Goal: Information Seeking & Learning: Check status

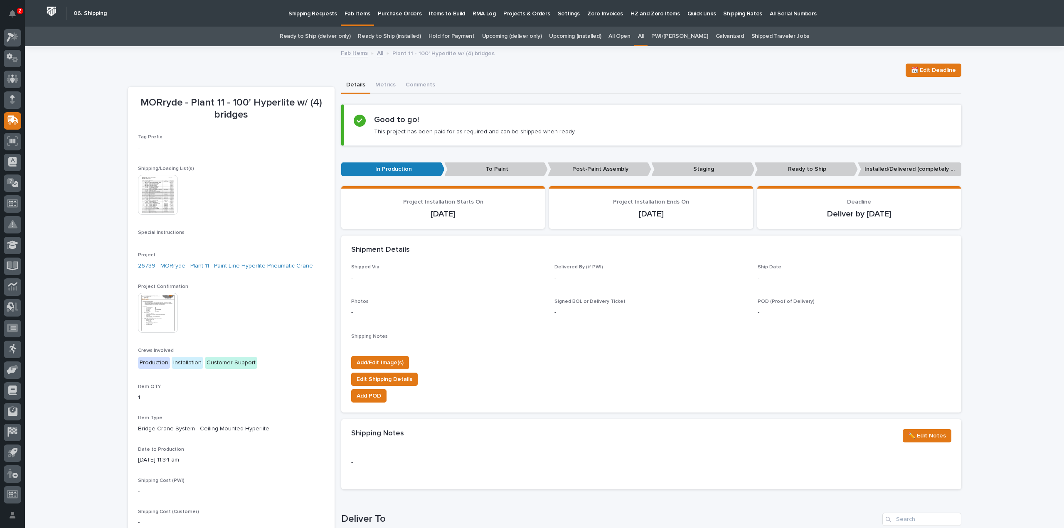
click at [644, 36] on link "All" at bounding box center [641, 37] width 6 height 20
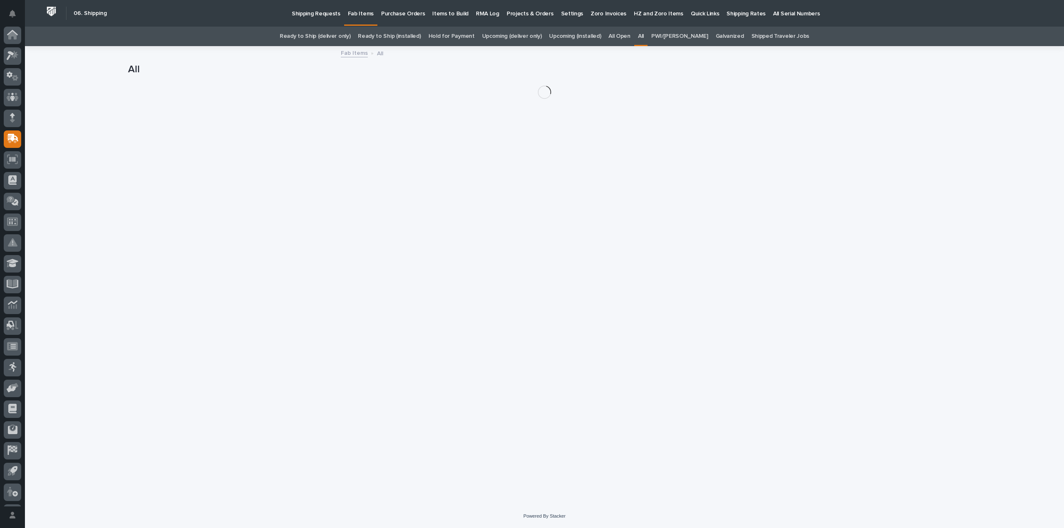
scroll to position [18, 0]
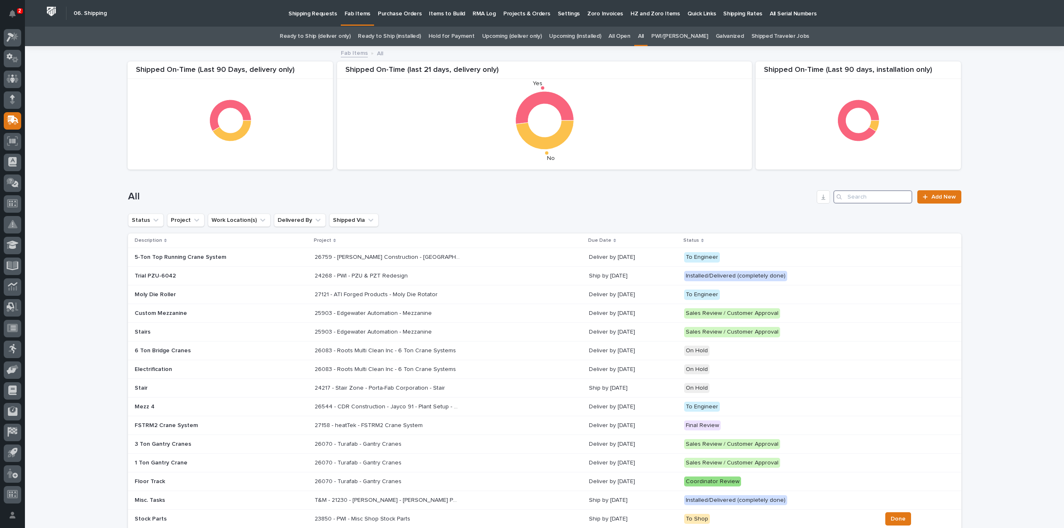
click at [882, 196] on input "Search" at bounding box center [872, 196] width 79 height 13
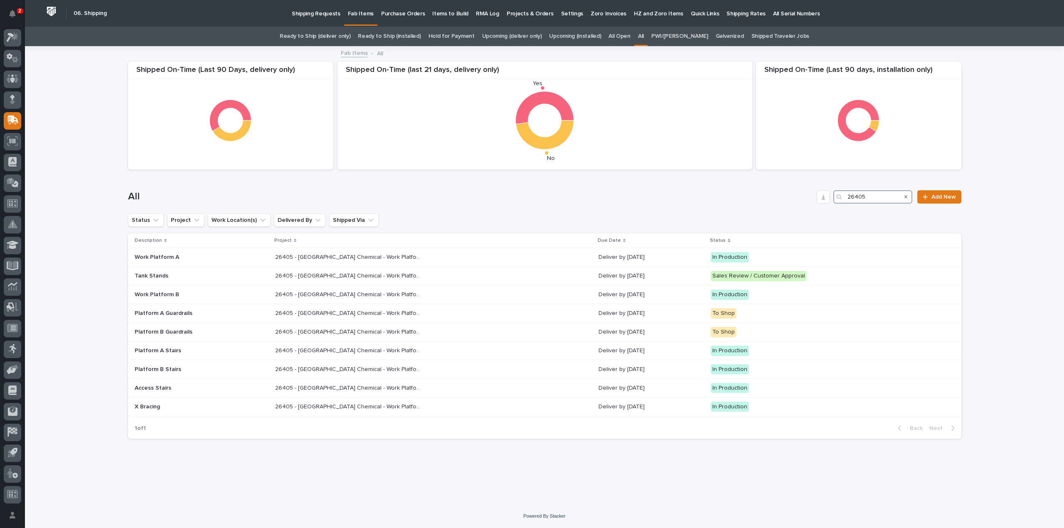
drag, startPoint x: 871, startPoint y: 198, endPoint x: 846, endPoint y: 204, distance: 26.1
click at [846, 204] on div "All 26405 Add New" at bounding box center [544, 194] width 833 height 40
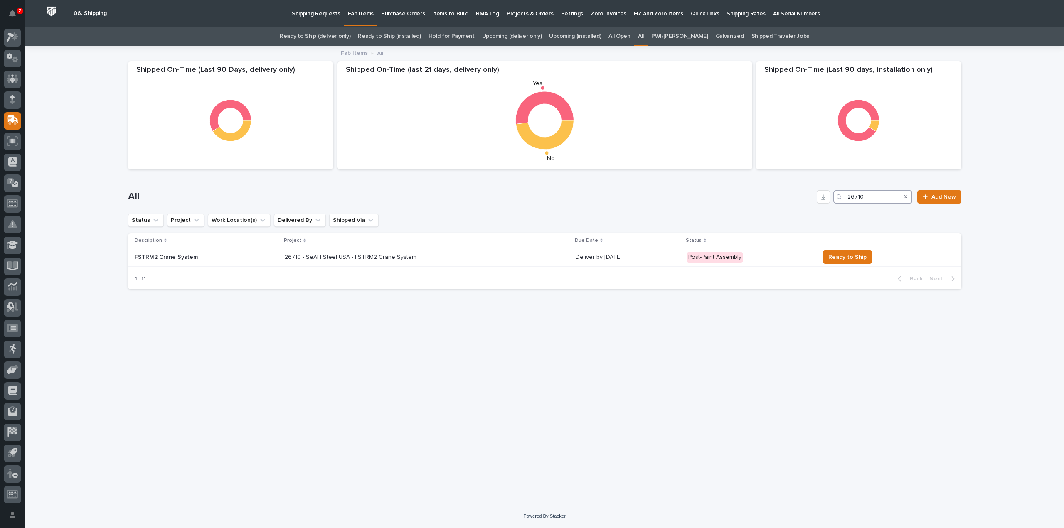
drag, startPoint x: 868, startPoint y: 198, endPoint x: 824, endPoint y: 212, distance: 45.6
click at [824, 212] on div "All 26710 Add New" at bounding box center [544, 194] width 833 height 40
type input "26710"
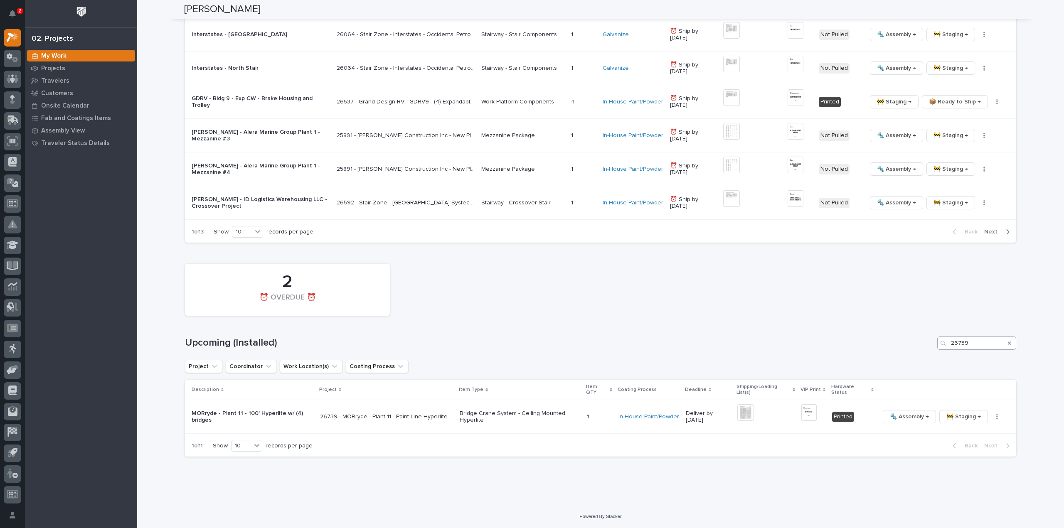
scroll to position [887, 0]
drag, startPoint x: 969, startPoint y: 346, endPoint x: 942, endPoint y: 350, distance: 27.0
click at [942, 350] on div "2 ⏰ OVERDUE ⏰ Upcoming (Installed) 26739 Project Coordinator Work Location(s) C…" at bounding box center [600, 359] width 831 height 197
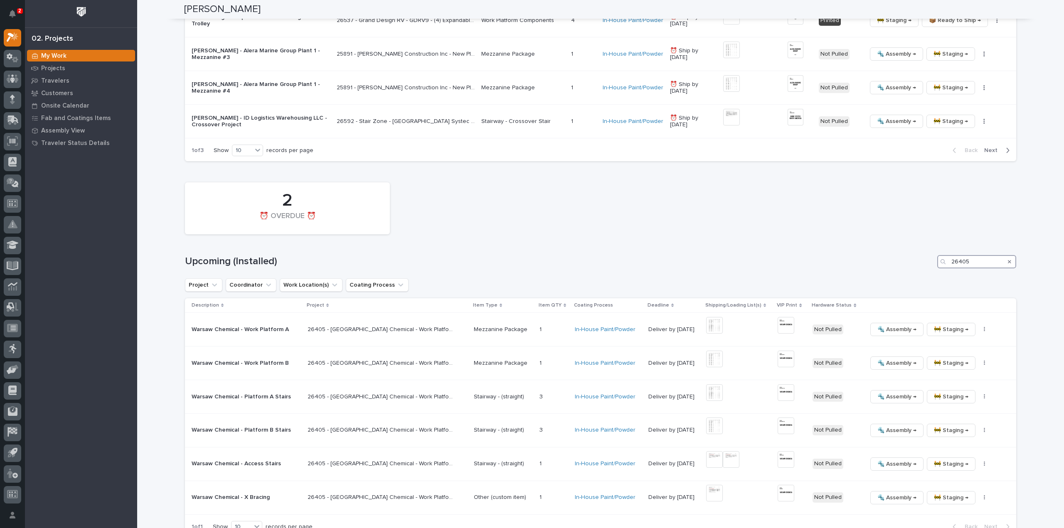
scroll to position [1049, 0]
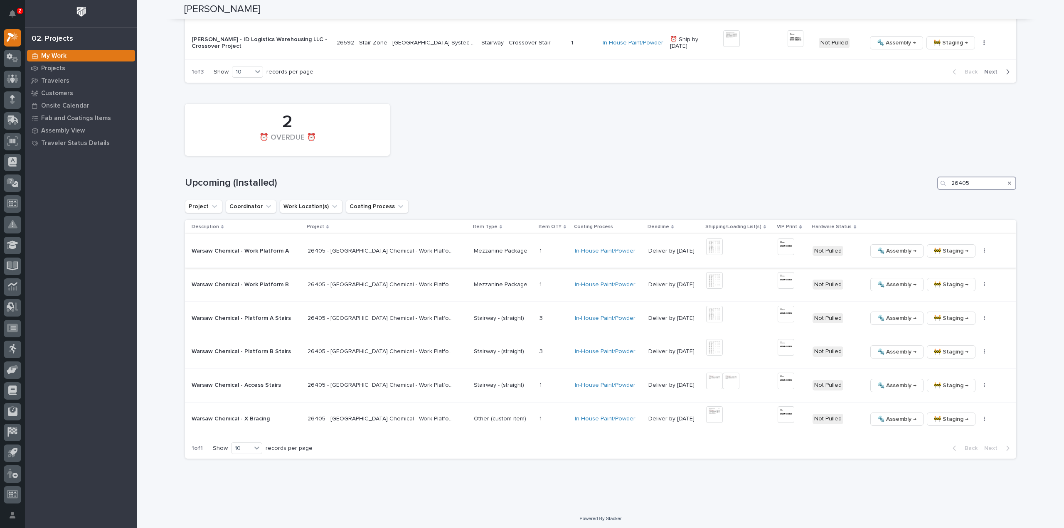
type input "26405"
click at [706, 245] on img at bounding box center [714, 247] width 17 height 17
click at [706, 280] on img at bounding box center [714, 280] width 17 height 17
click at [706, 247] on img at bounding box center [714, 247] width 17 height 17
click at [706, 246] on img at bounding box center [714, 247] width 17 height 17
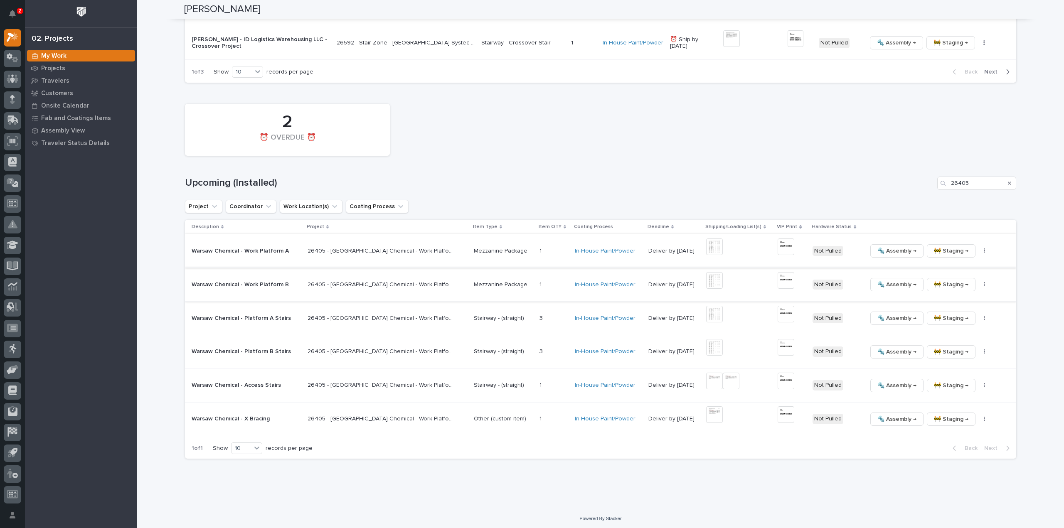
click at [706, 247] on img at bounding box center [714, 247] width 17 height 17
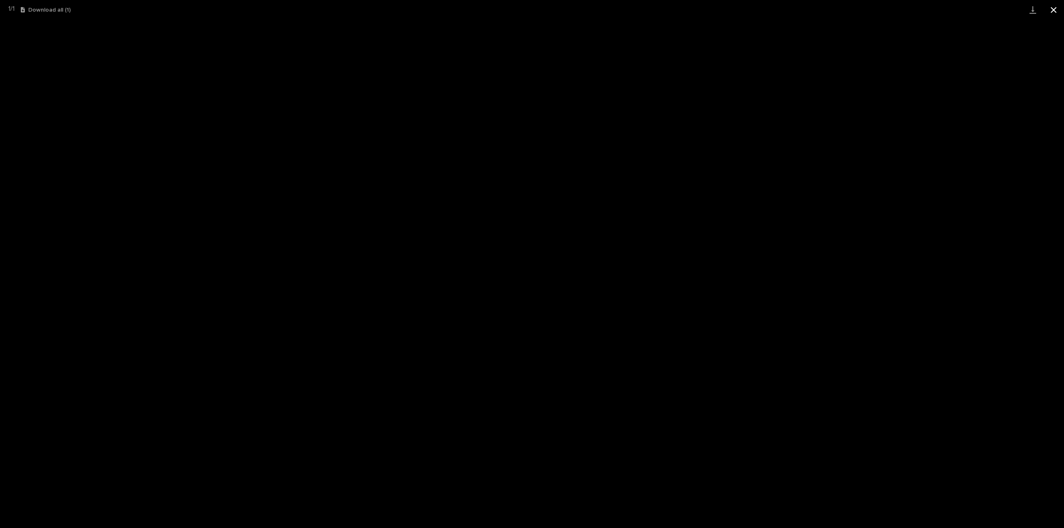
click at [1053, 11] on button "Close gallery" at bounding box center [1053, 10] width 21 height 20
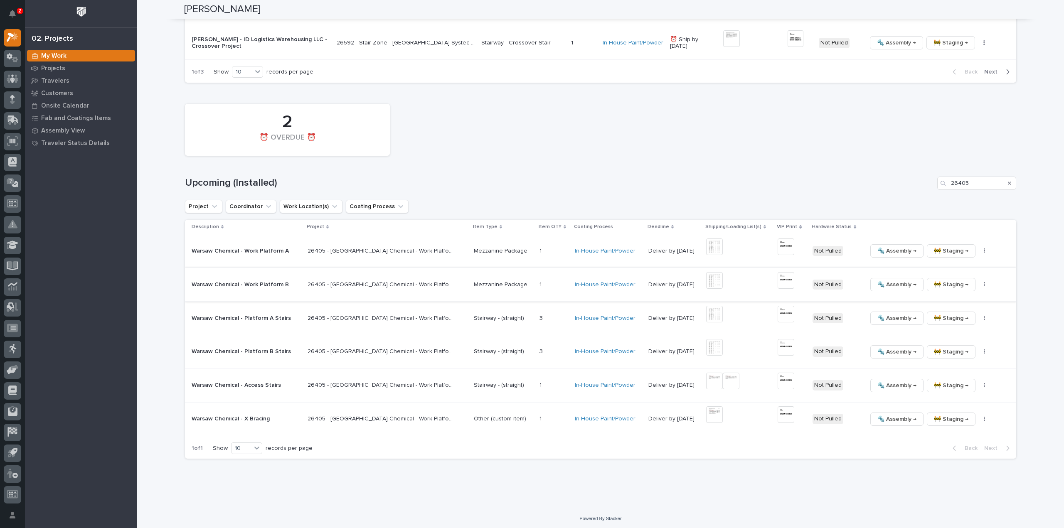
click at [706, 277] on img at bounding box center [714, 280] width 17 height 17
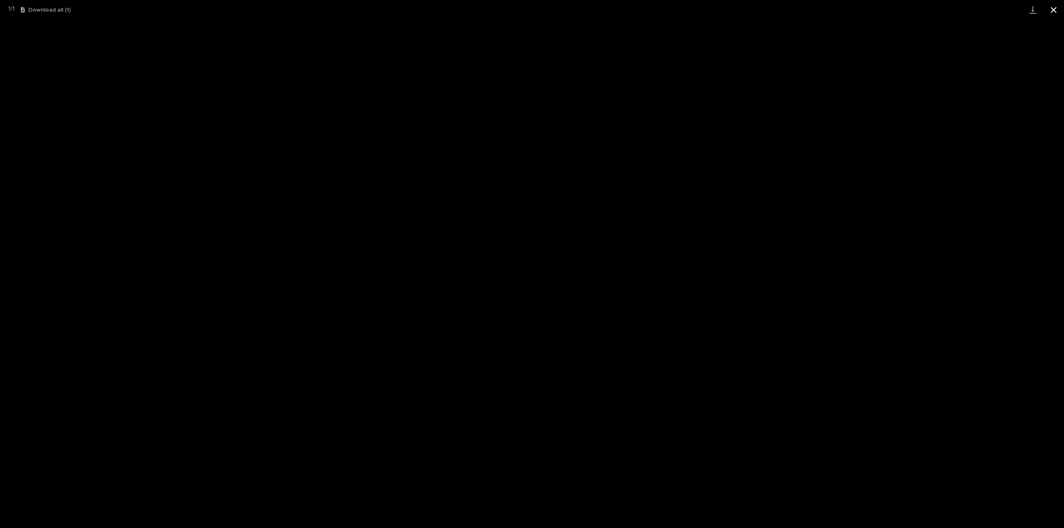
click at [1053, 12] on button "Close gallery" at bounding box center [1053, 10] width 21 height 20
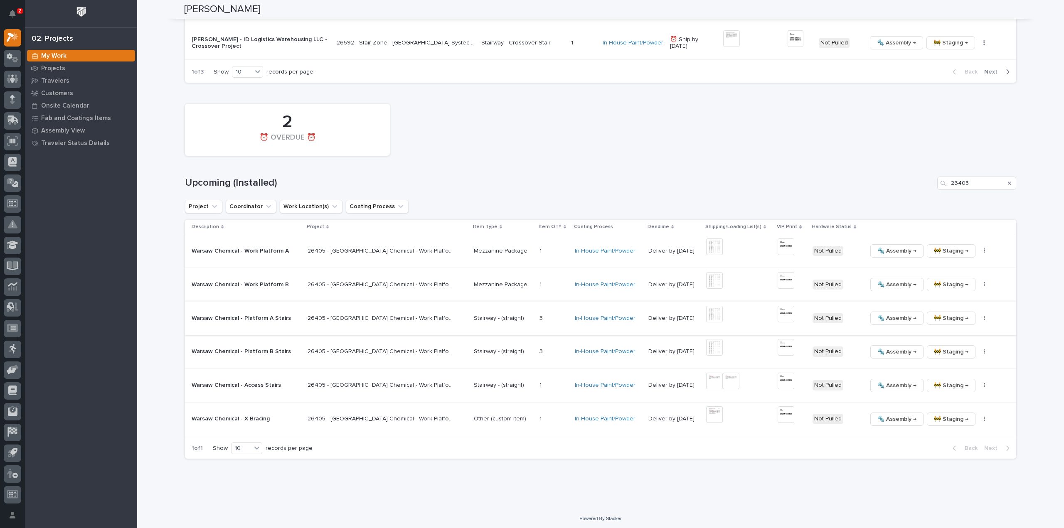
click at [706, 317] on img at bounding box center [714, 314] width 17 height 17
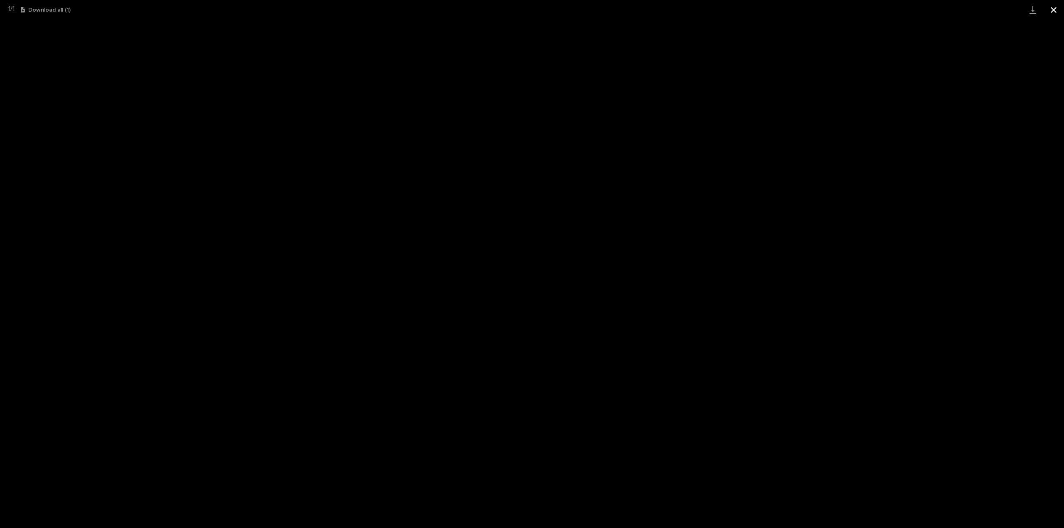
click at [1055, 10] on button "Close gallery" at bounding box center [1053, 10] width 21 height 20
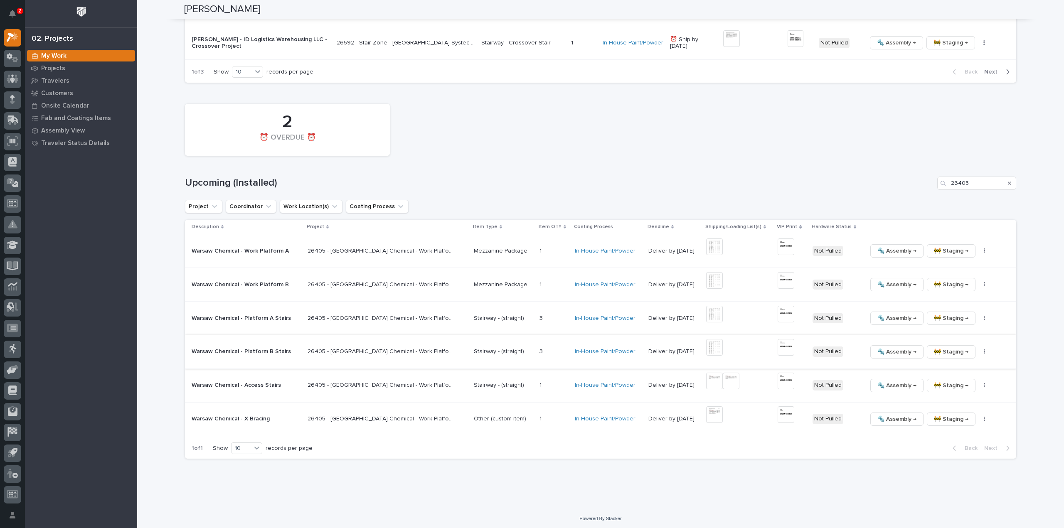
click at [706, 344] on img at bounding box center [714, 347] width 17 height 17
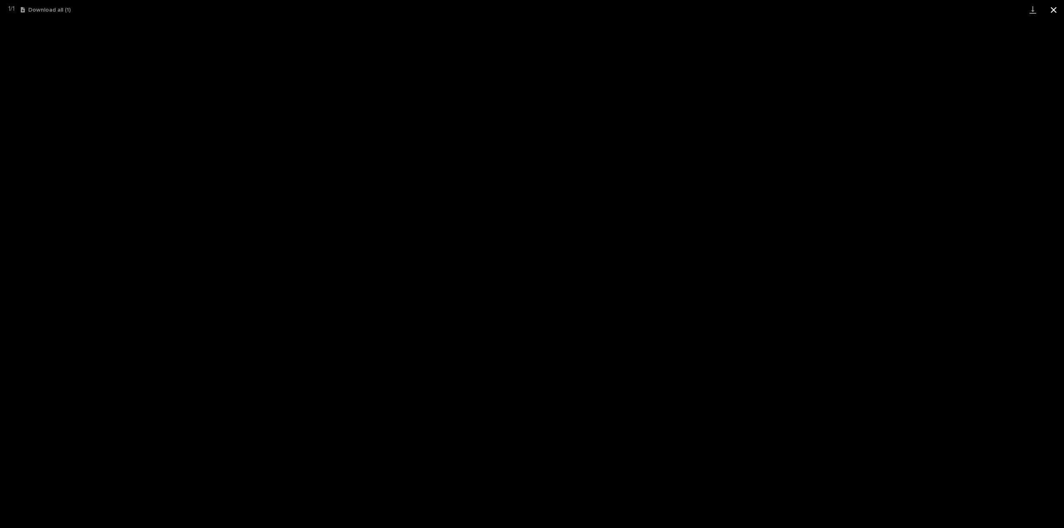
click at [1053, 12] on button "Close gallery" at bounding box center [1053, 10] width 21 height 20
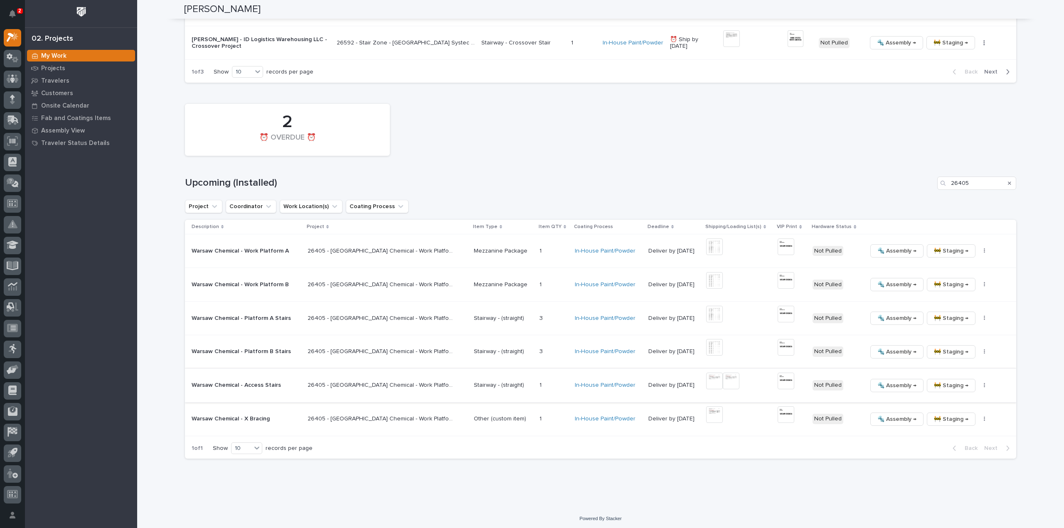
click at [706, 382] on img at bounding box center [714, 381] width 17 height 17
click at [706, 381] on img at bounding box center [714, 381] width 17 height 17
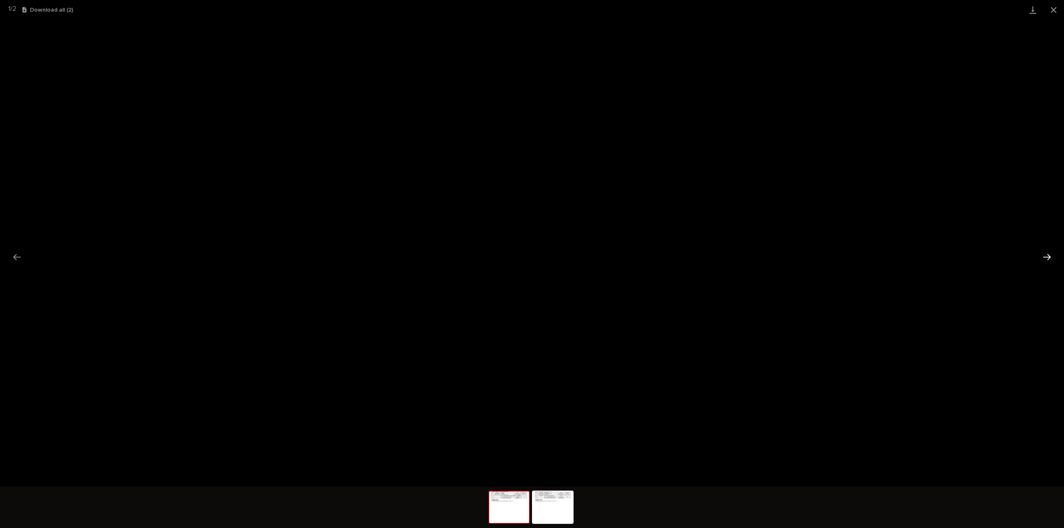
click at [1042, 259] on button "Next slide" at bounding box center [1046, 257] width 17 height 16
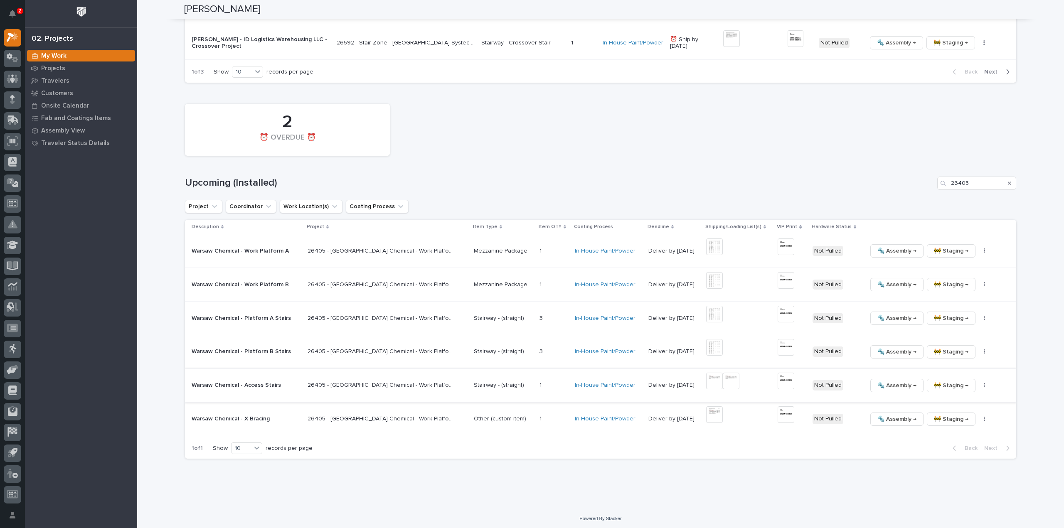
click at [723, 381] on img at bounding box center [731, 381] width 17 height 17
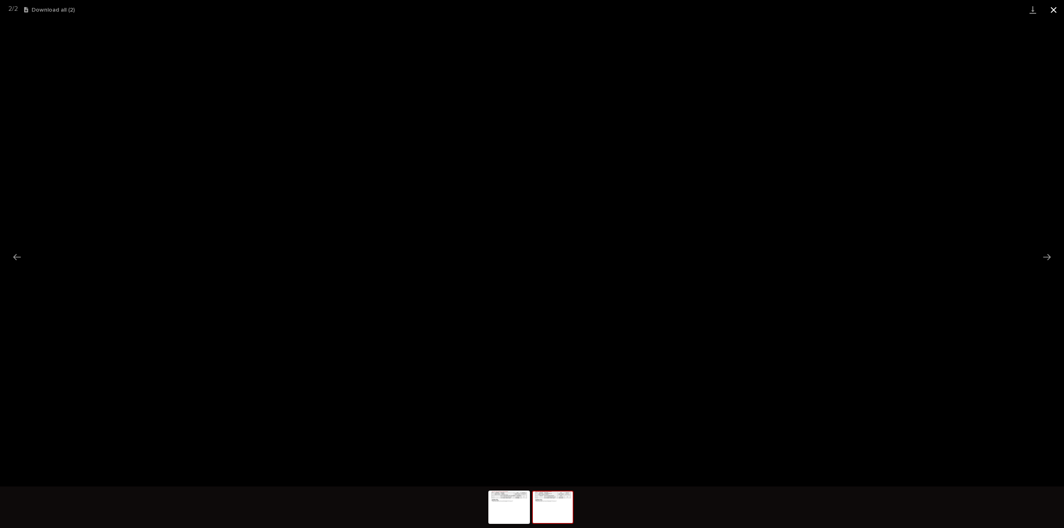
click at [1055, 9] on button "Close gallery" at bounding box center [1053, 10] width 21 height 20
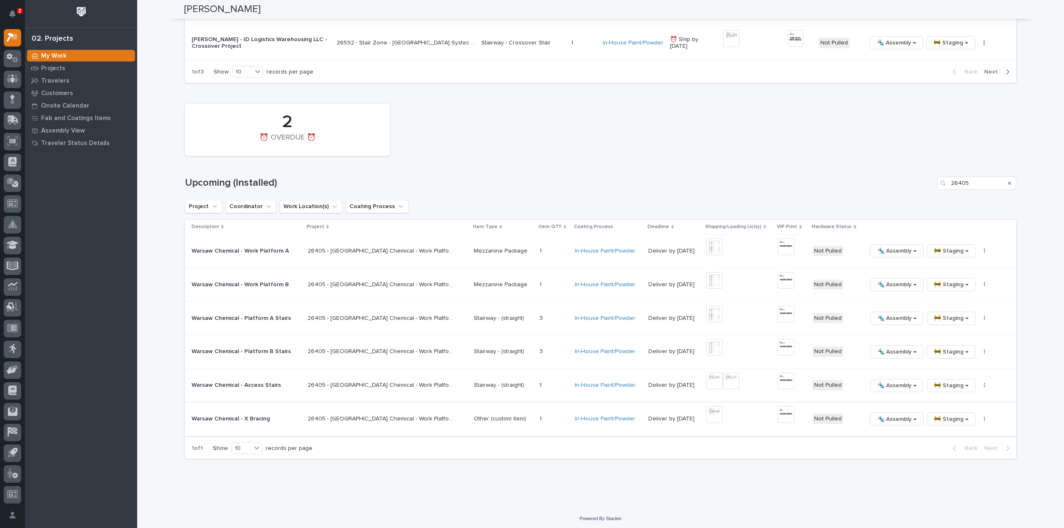
click at [706, 406] on img at bounding box center [714, 414] width 17 height 17
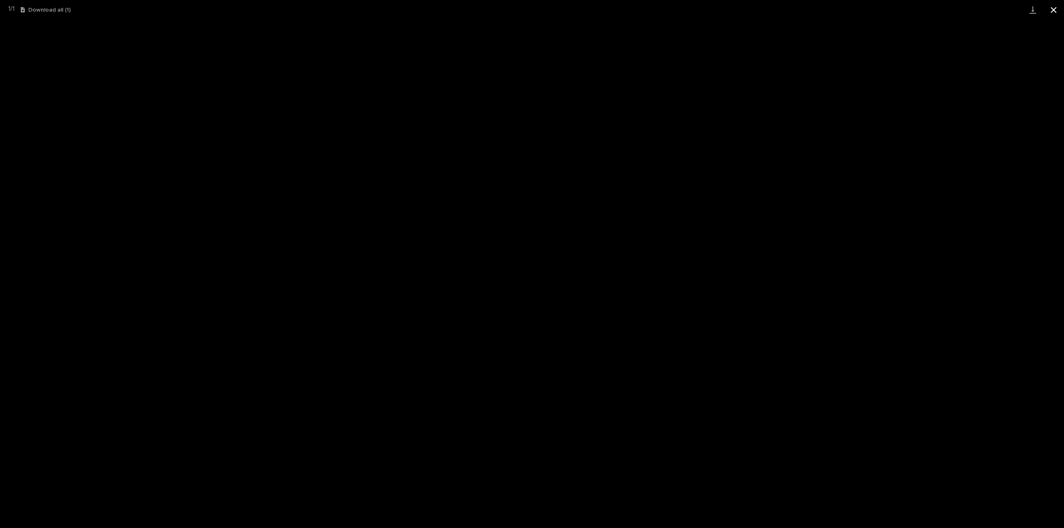
click at [1055, 12] on button "Close gallery" at bounding box center [1053, 10] width 21 height 20
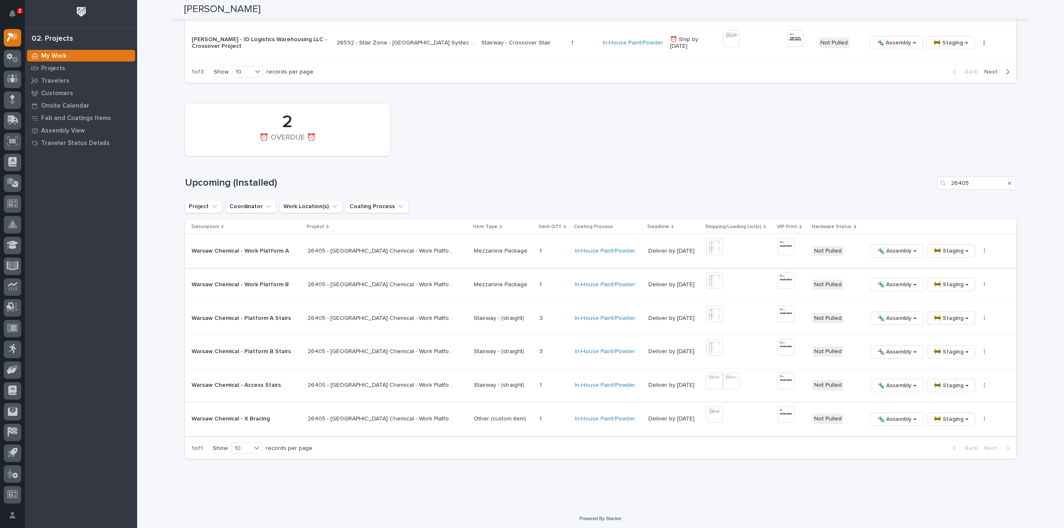
click at [706, 246] on img at bounding box center [714, 247] width 17 height 17
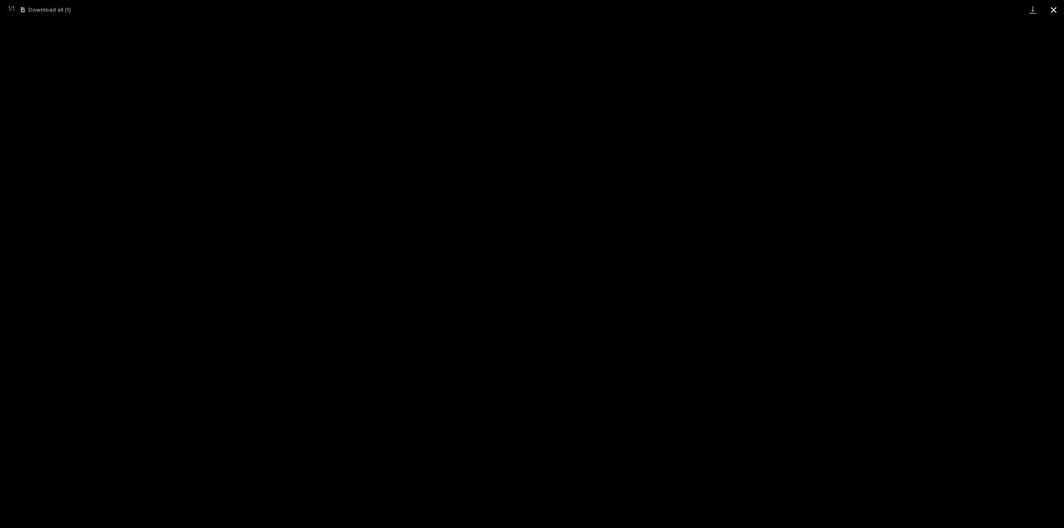
click at [1054, 10] on button "Close gallery" at bounding box center [1053, 10] width 21 height 20
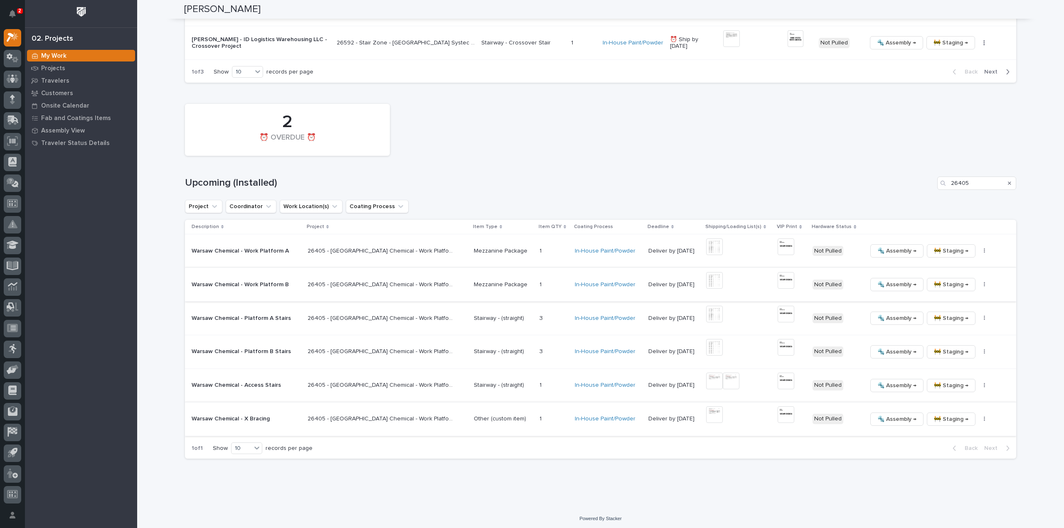
click at [706, 284] on img at bounding box center [714, 280] width 17 height 17
click at [706, 283] on img at bounding box center [714, 280] width 17 height 17
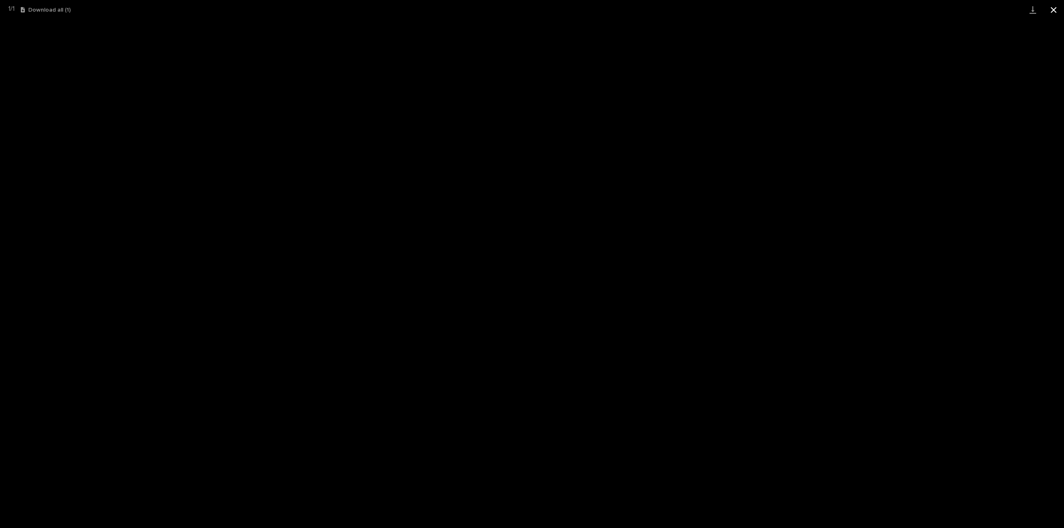
click at [1052, 10] on button "Close gallery" at bounding box center [1053, 10] width 21 height 20
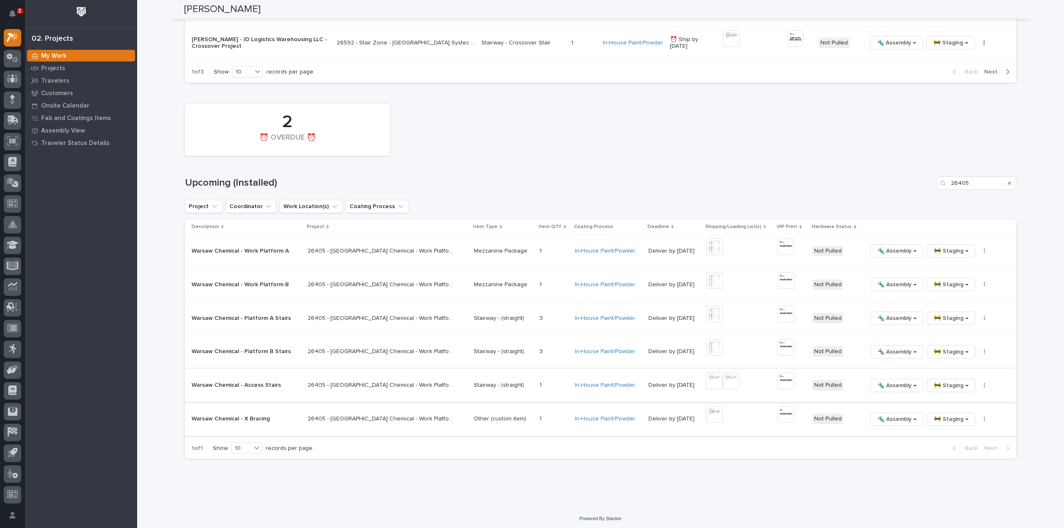
click at [706, 380] on img at bounding box center [714, 381] width 17 height 17
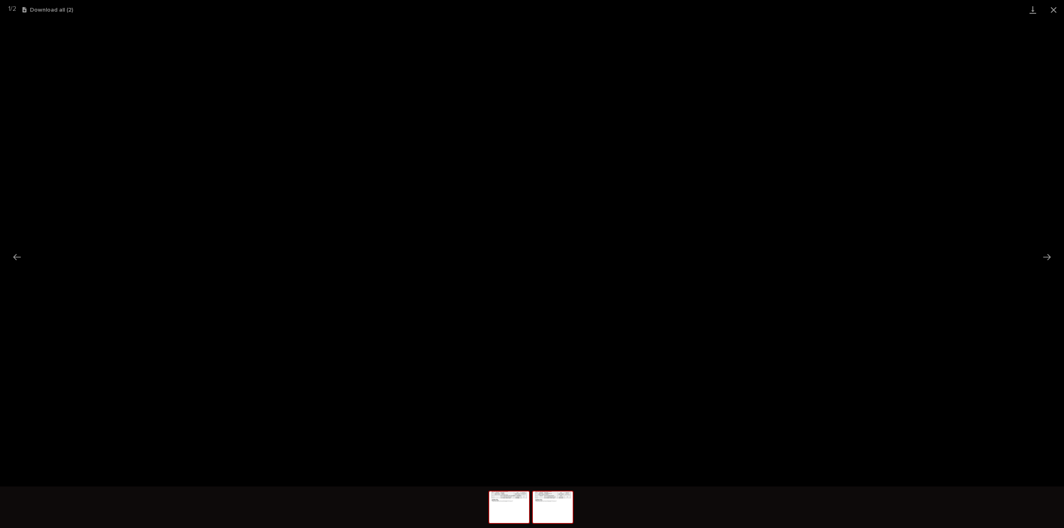
click at [565, 519] on img at bounding box center [553, 508] width 40 height 32
click at [1050, 255] on button "Next slide" at bounding box center [1046, 257] width 17 height 16
click at [1056, 13] on button "Close gallery" at bounding box center [1053, 10] width 21 height 20
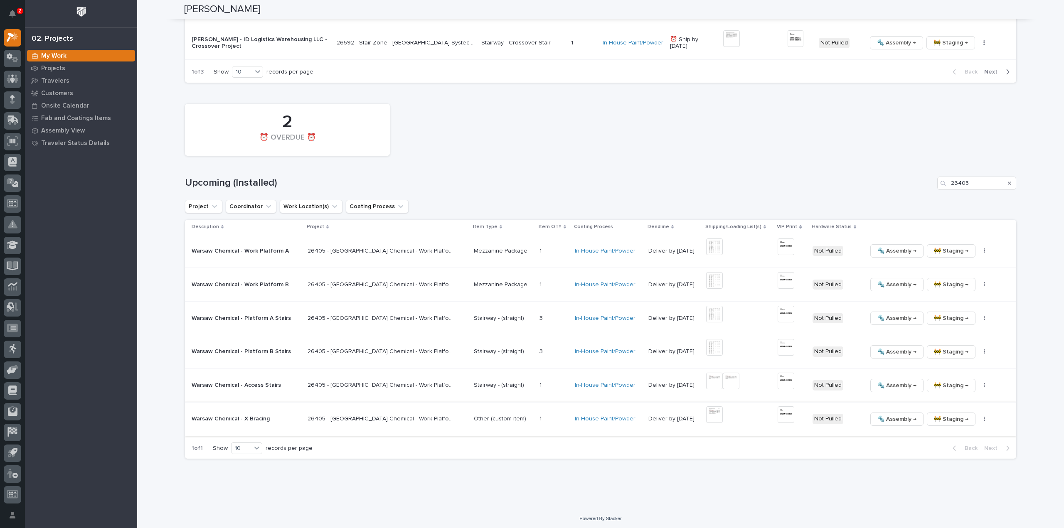
click at [706, 418] on img at bounding box center [714, 414] width 17 height 17
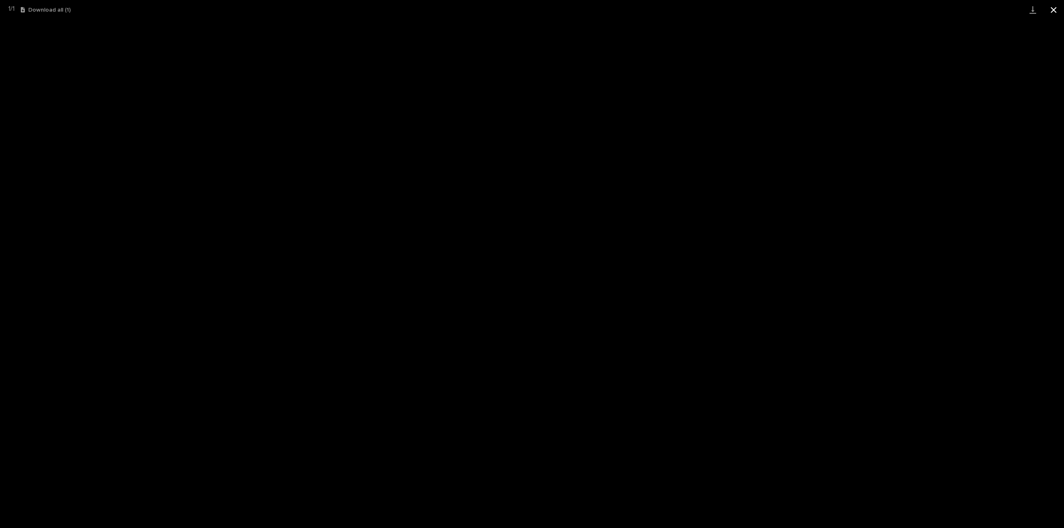
click at [1055, 10] on button "Close gallery" at bounding box center [1053, 10] width 21 height 20
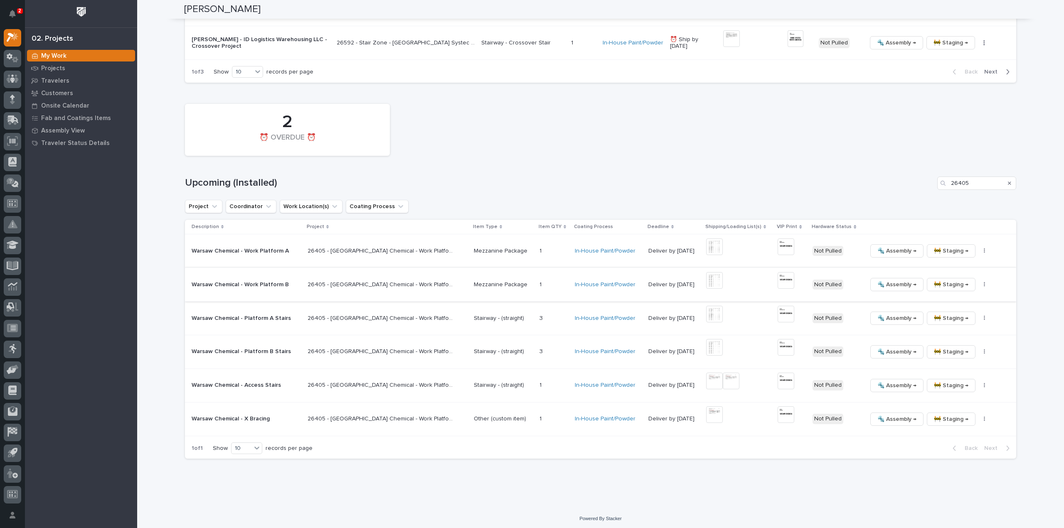
click at [706, 279] on img at bounding box center [714, 280] width 17 height 17
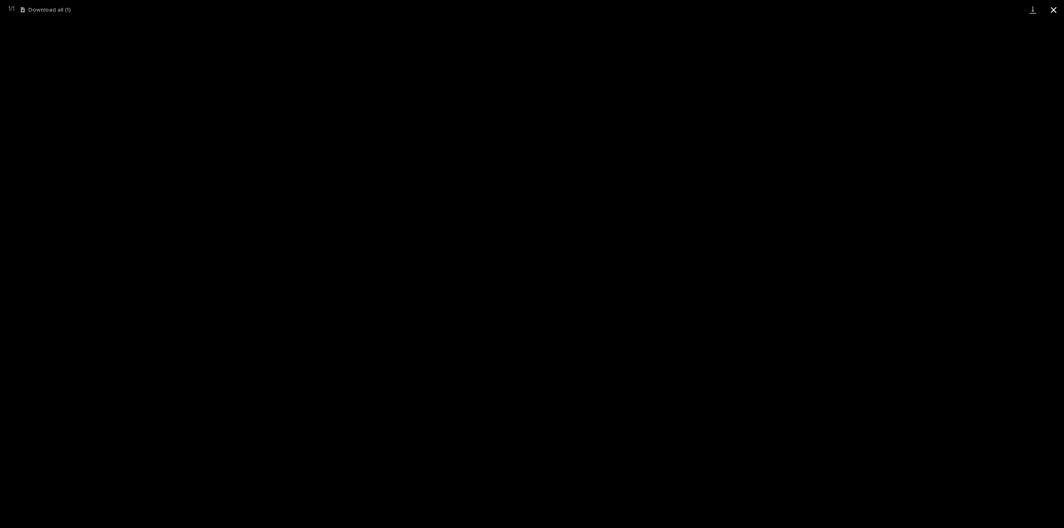
click at [1055, 10] on button "Close gallery" at bounding box center [1053, 10] width 21 height 20
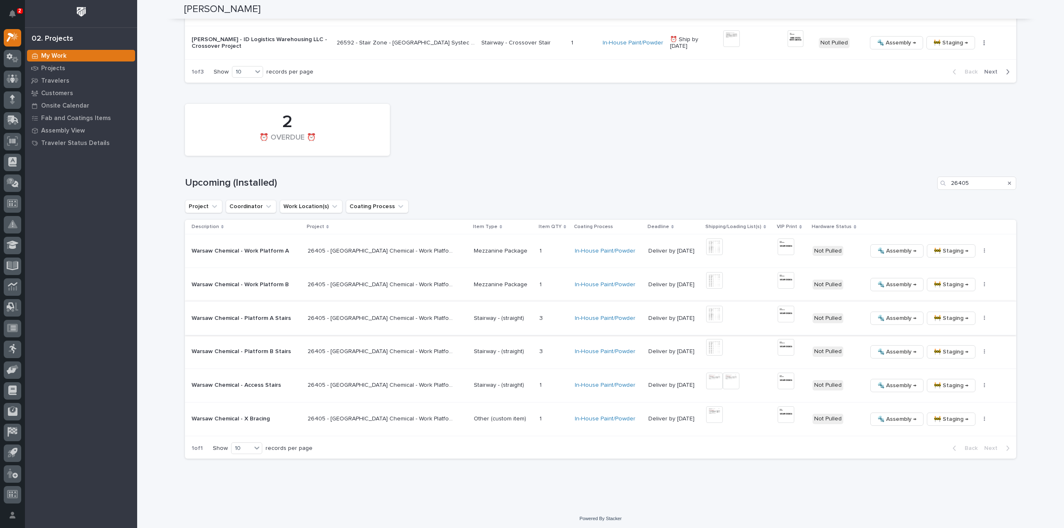
click at [706, 315] on img at bounding box center [714, 314] width 17 height 17
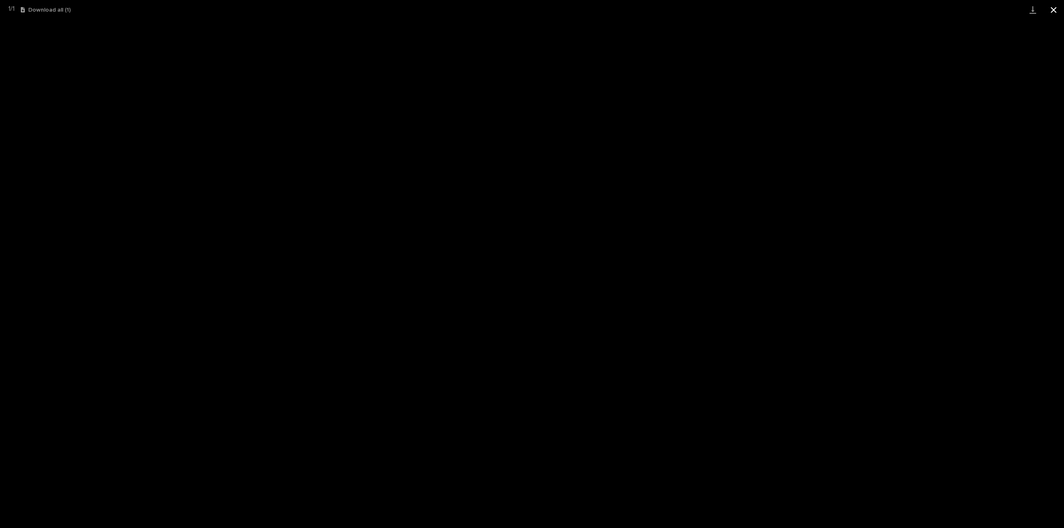
click at [1054, 12] on button "Close gallery" at bounding box center [1053, 10] width 21 height 20
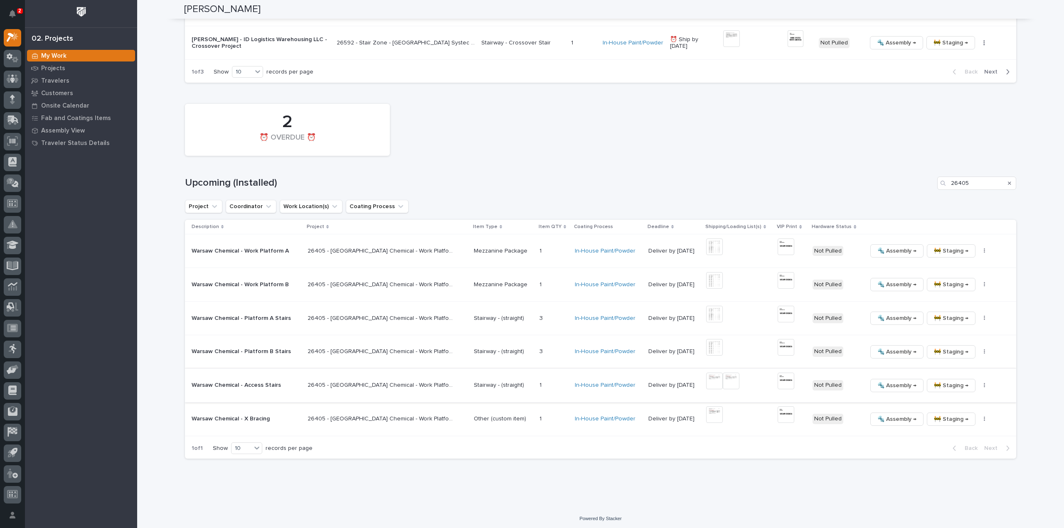
click at [706, 383] on img at bounding box center [714, 381] width 17 height 17
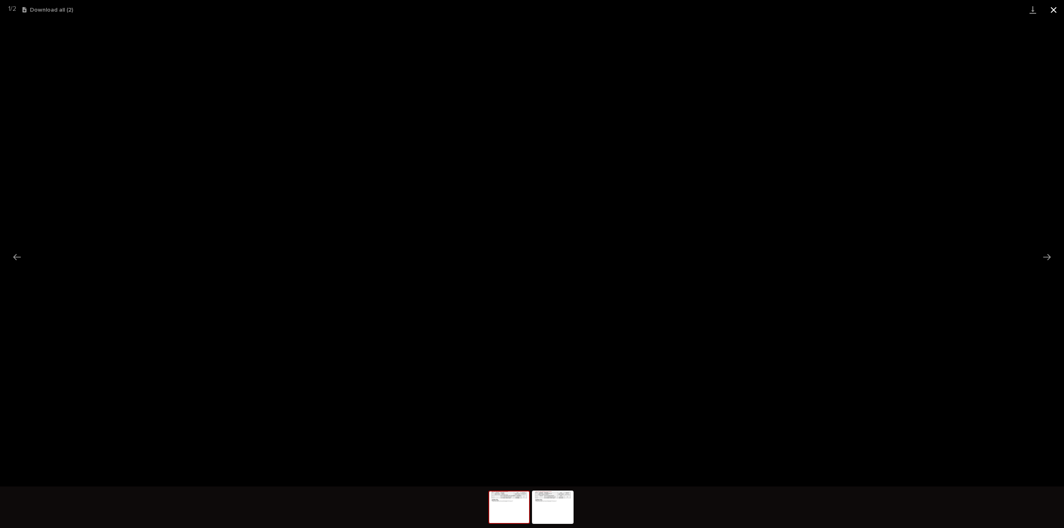
click at [1056, 11] on button "Close gallery" at bounding box center [1053, 10] width 21 height 20
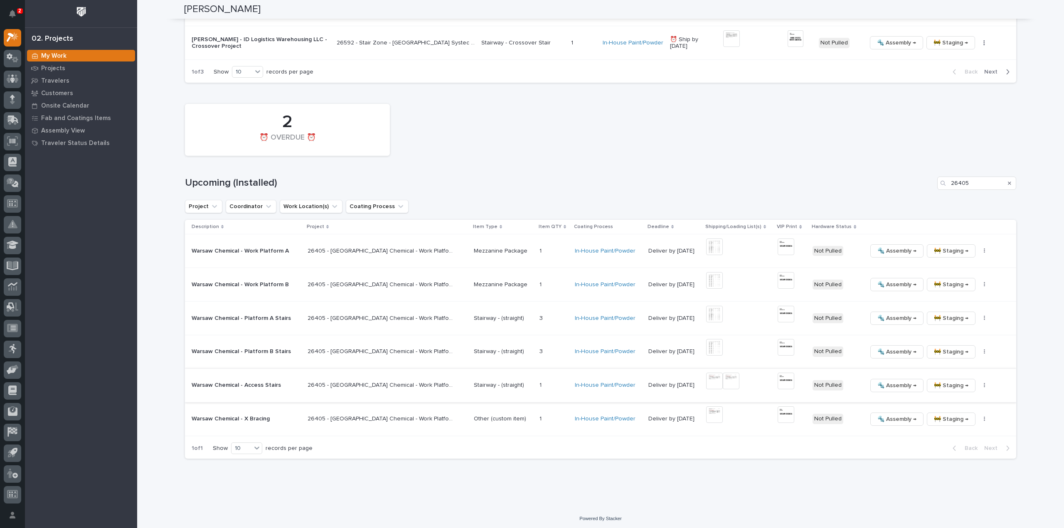
click at [706, 381] on img at bounding box center [714, 381] width 17 height 17
click at [706, 379] on img at bounding box center [714, 381] width 17 height 17
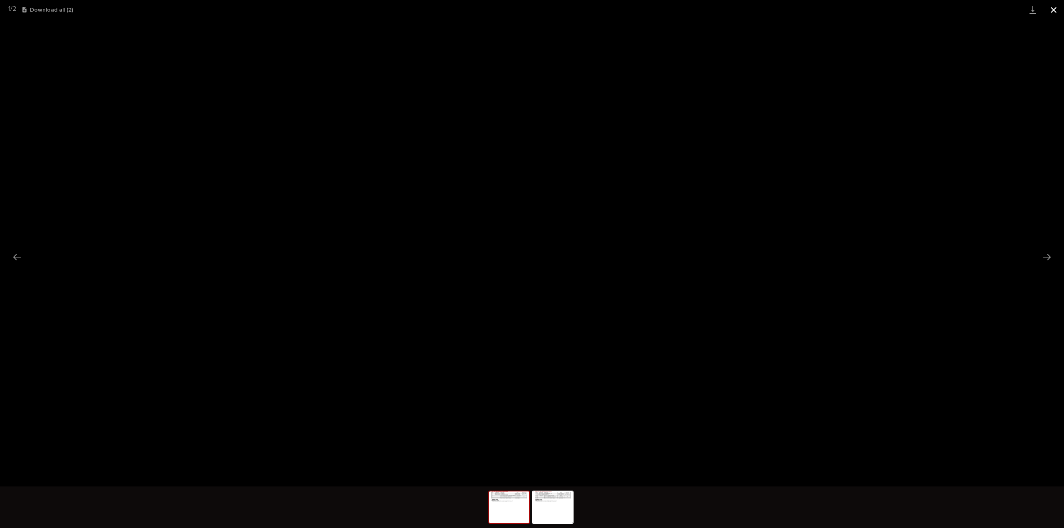
click at [1052, 11] on button "Close gallery" at bounding box center [1053, 10] width 21 height 20
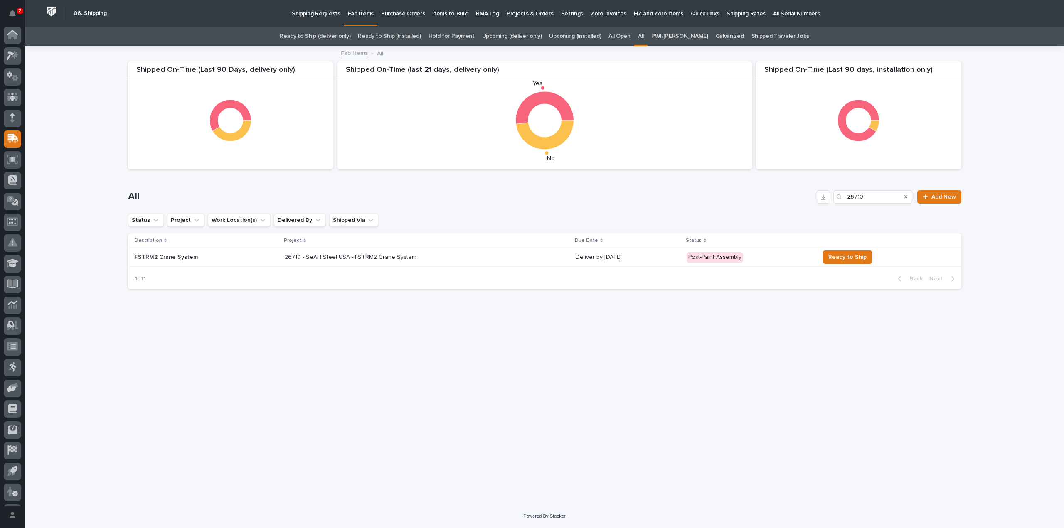
scroll to position [18, 0]
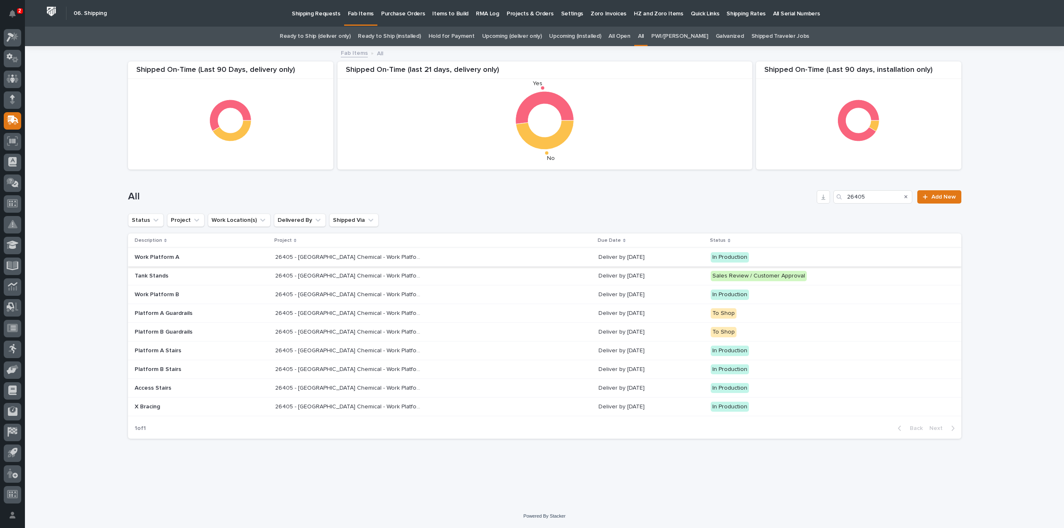
type input "26405"
click at [369, 256] on p "26405 - [GEOGRAPHIC_DATA] Chemical - Work Platform" at bounding box center [348, 256] width 147 height 9
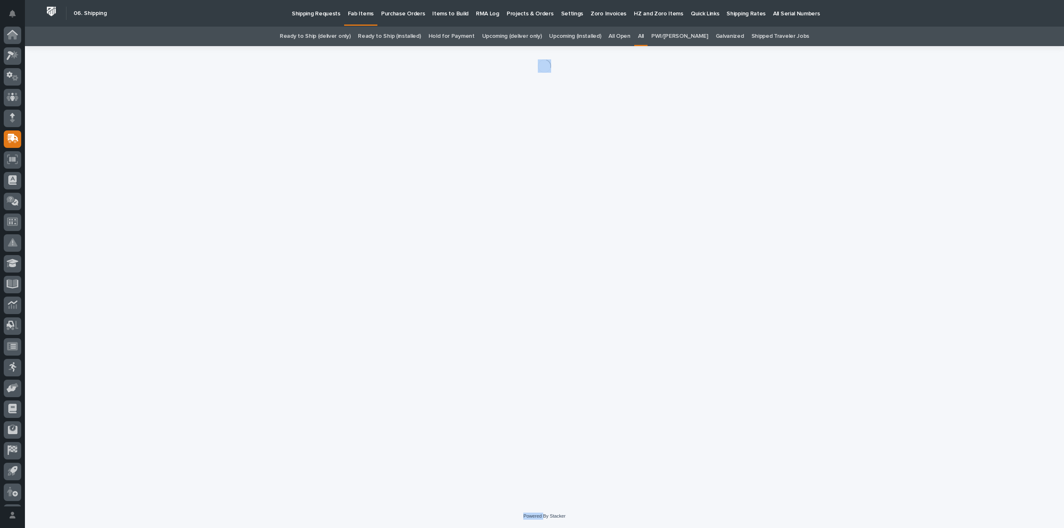
scroll to position [18, 0]
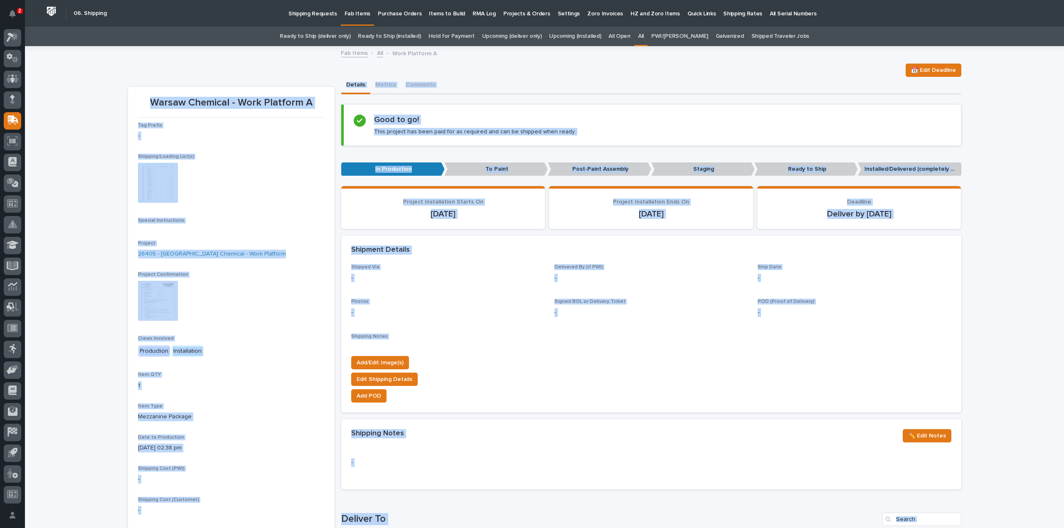
click at [534, 172] on p "To Paint" at bounding box center [495, 169] width 103 height 14
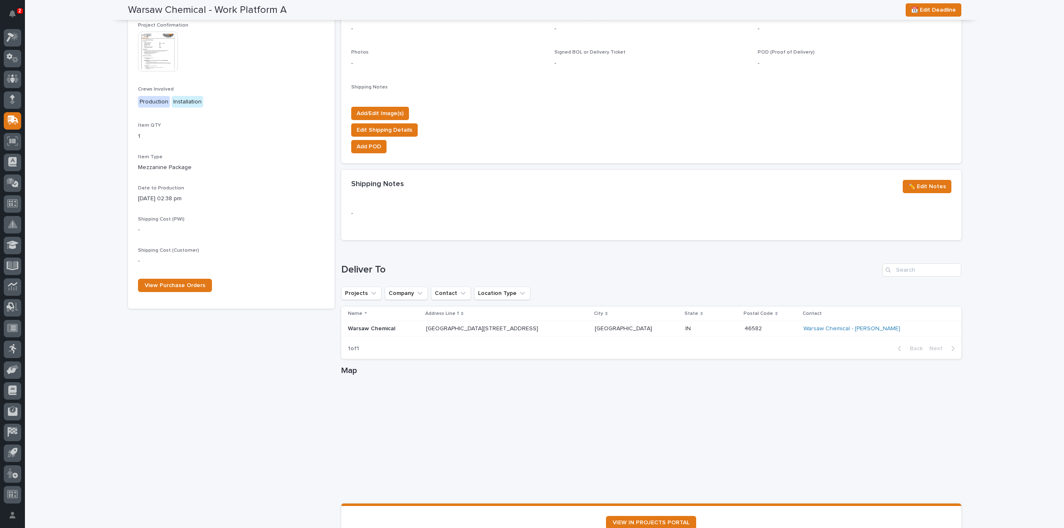
scroll to position [332, 0]
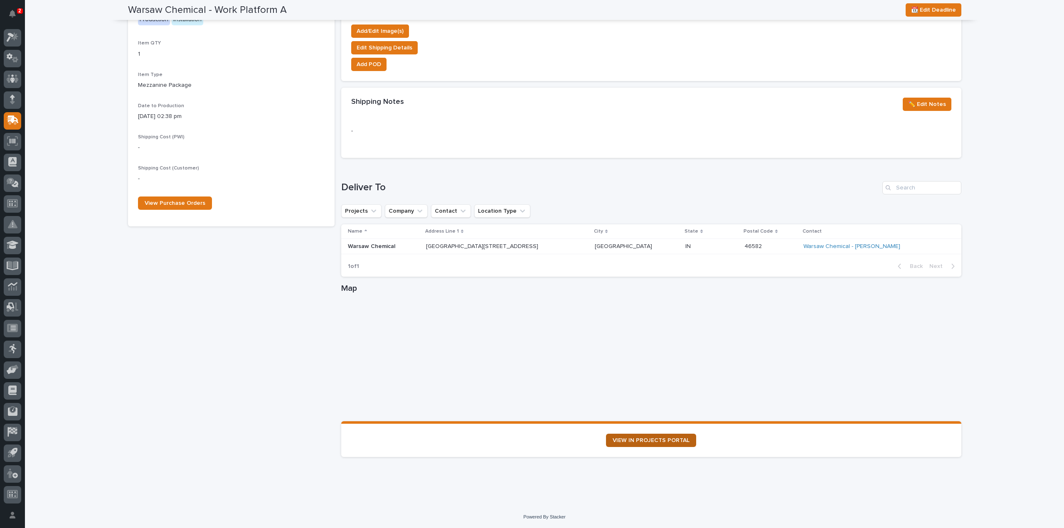
click at [623, 438] on span "VIEW IN PROJECTS PORTAL" at bounding box center [650, 441] width 77 height 6
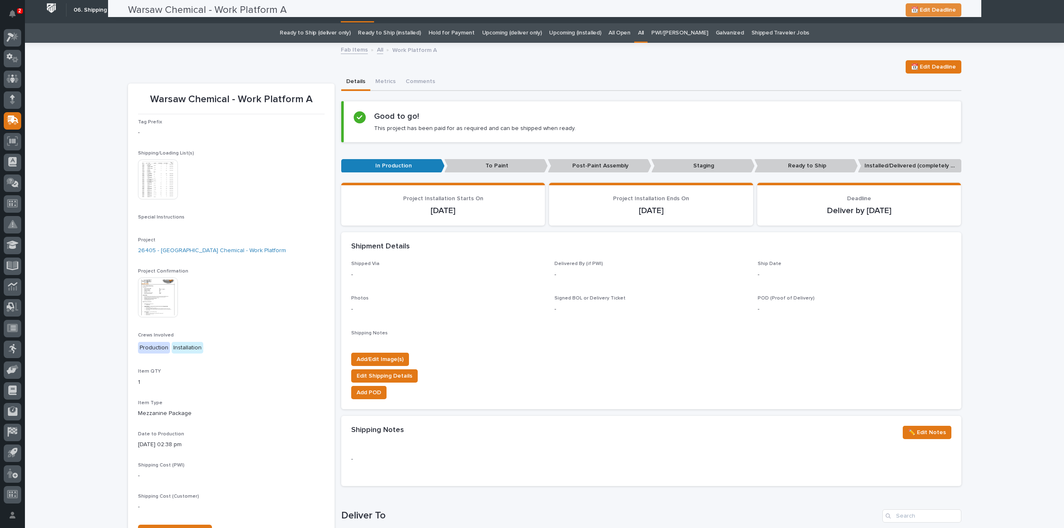
scroll to position [0, 0]
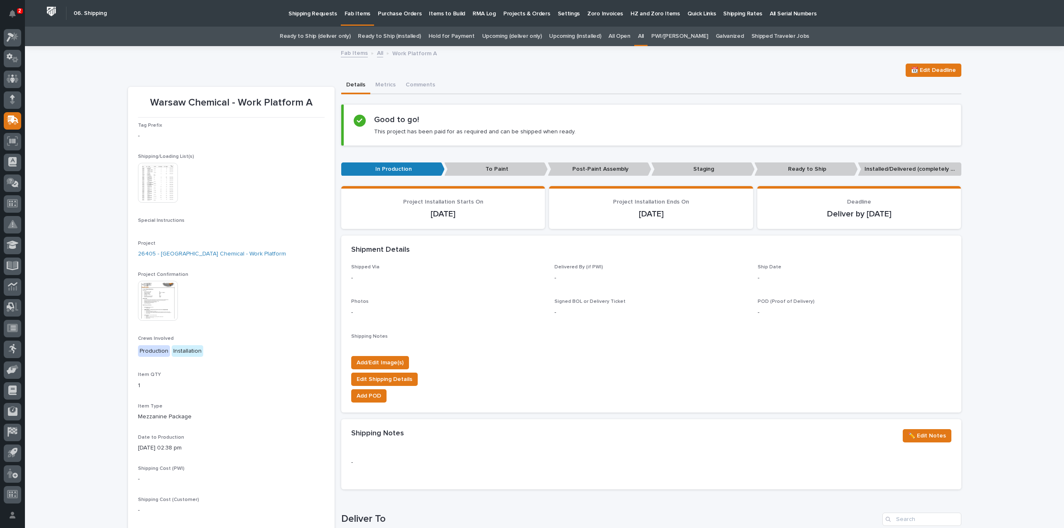
click at [644, 36] on link "All" at bounding box center [641, 37] width 6 height 20
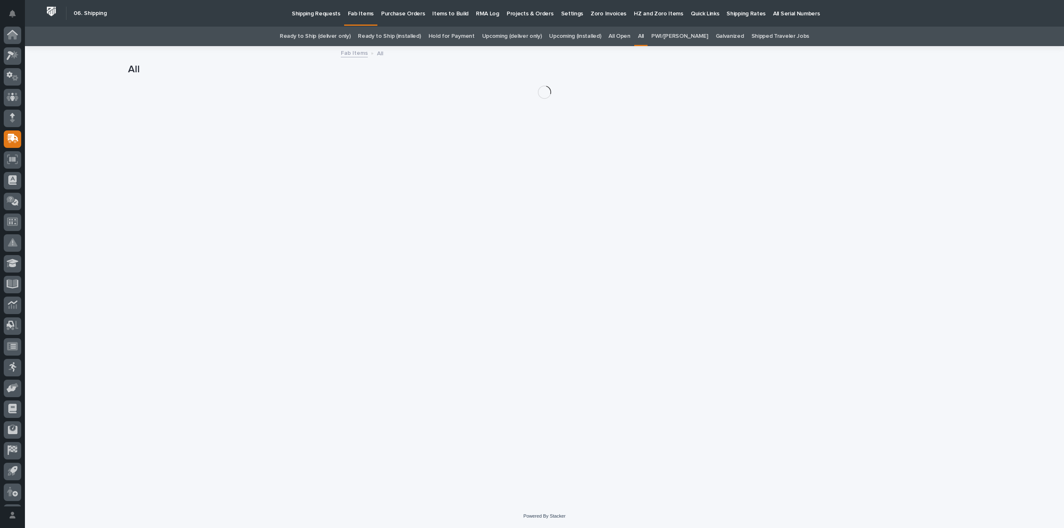
scroll to position [18, 0]
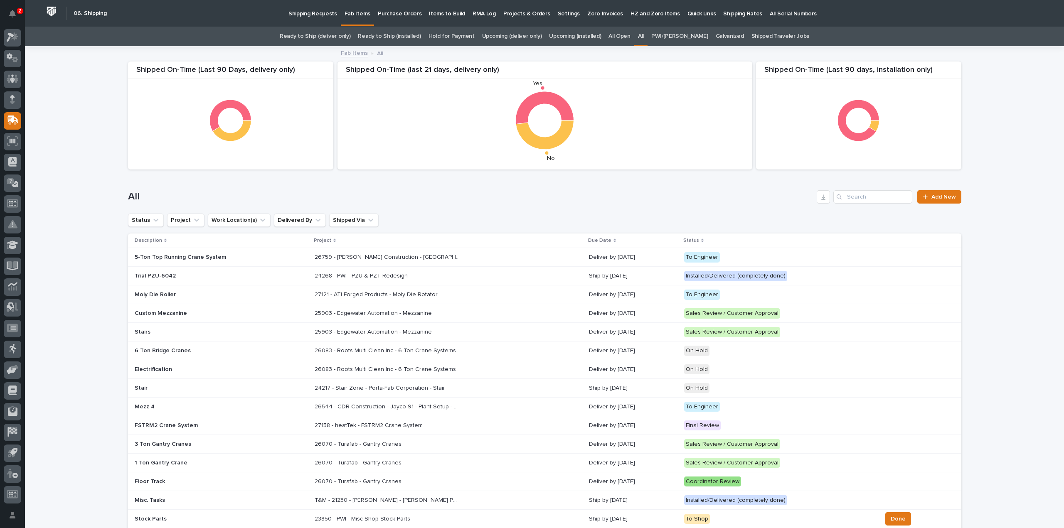
click at [644, 33] on link "All" at bounding box center [641, 37] width 6 height 20
click at [859, 196] on input "Search" at bounding box center [872, 196] width 79 height 13
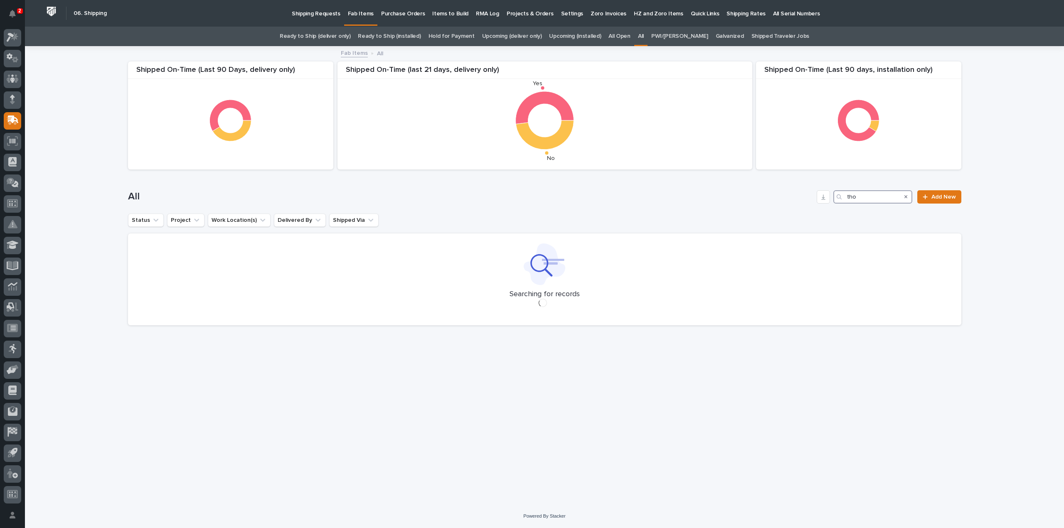
type input "thor"
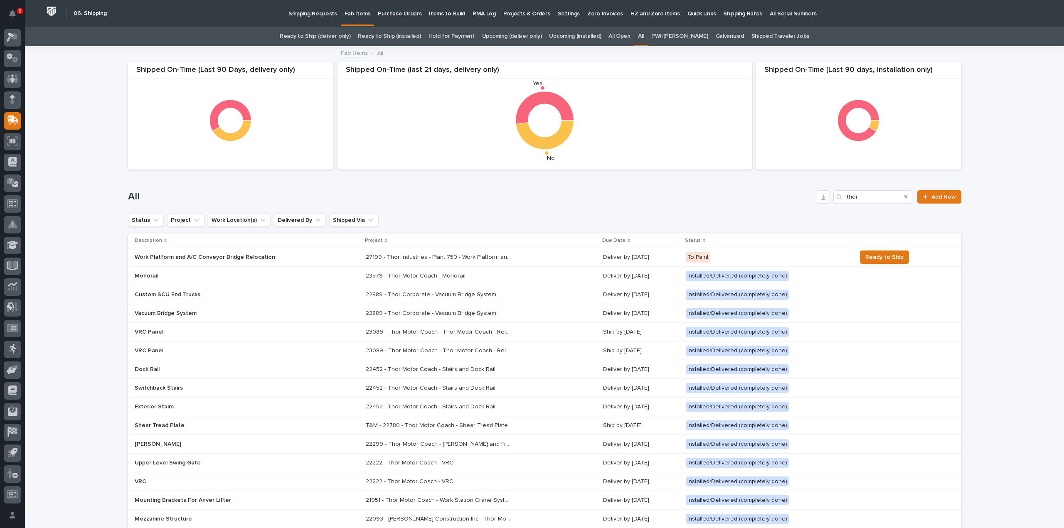
click at [381, 258] on p "27199 - Thor Industries - Plant 750 - Work Platform and A/C Conveyor Relocation" at bounding box center [439, 256] width 147 height 9
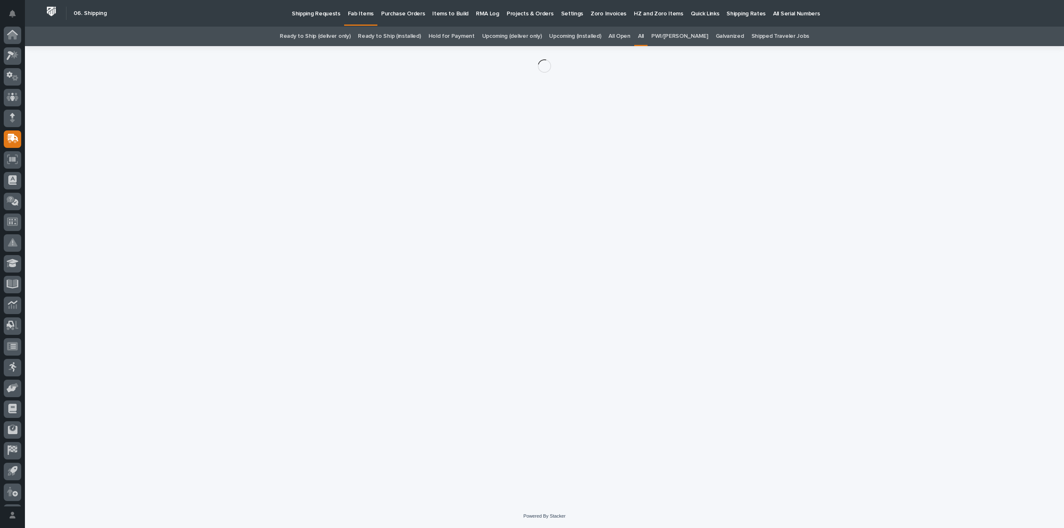
scroll to position [18, 0]
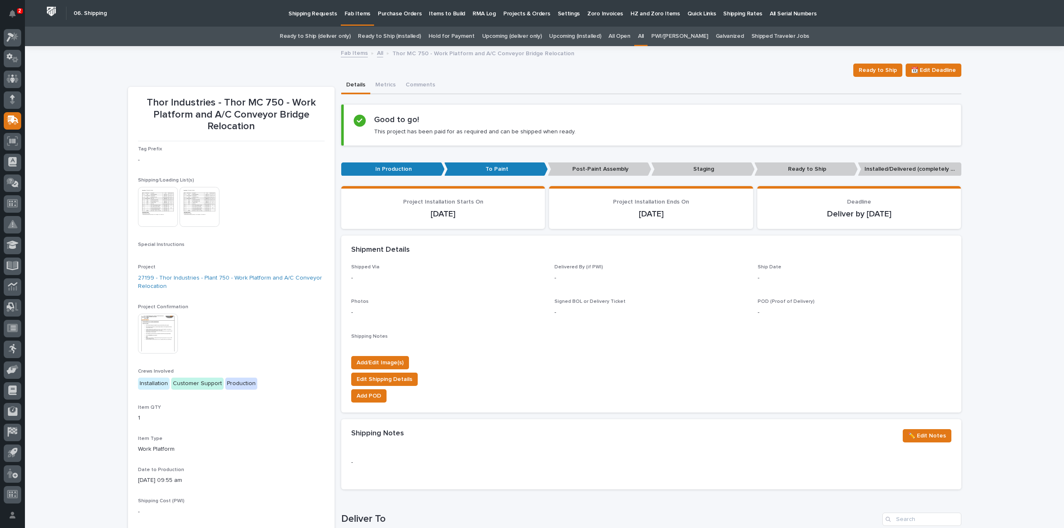
click at [164, 212] on img at bounding box center [158, 207] width 40 height 40
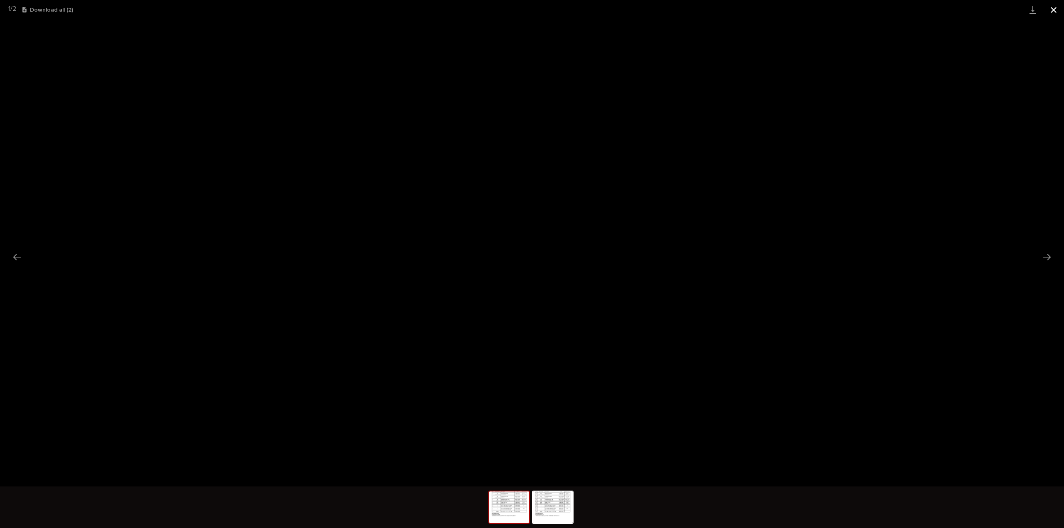
click at [1055, 9] on button "Close gallery" at bounding box center [1053, 10] width 21 height 20
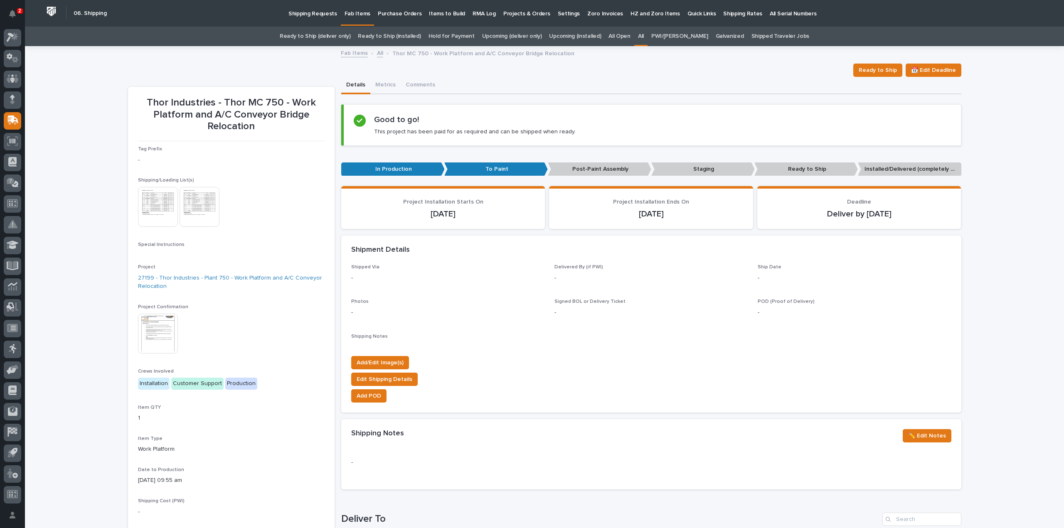
click at [644, 37] on link "All" at bounding box center [641, 37] width 6 height 20
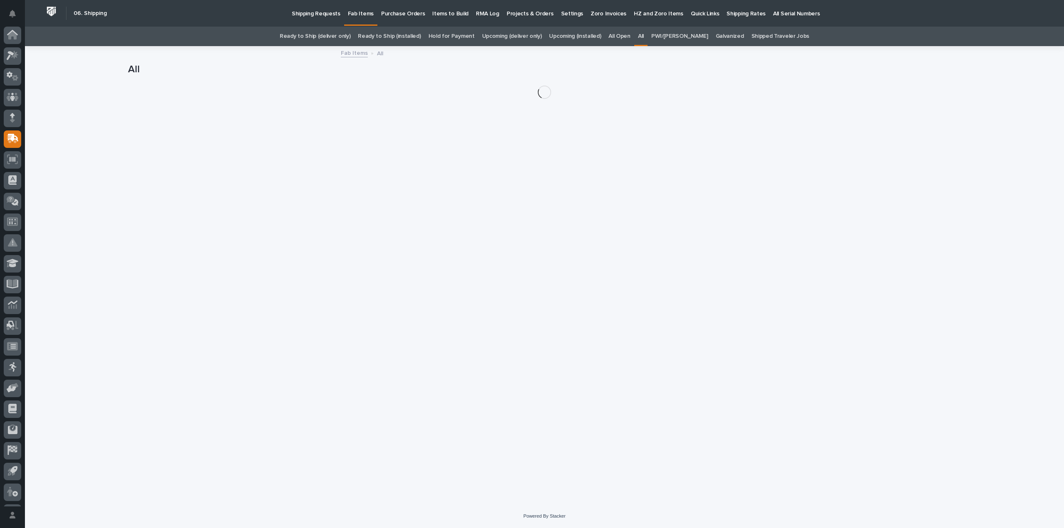
scroll to position [18, 0]
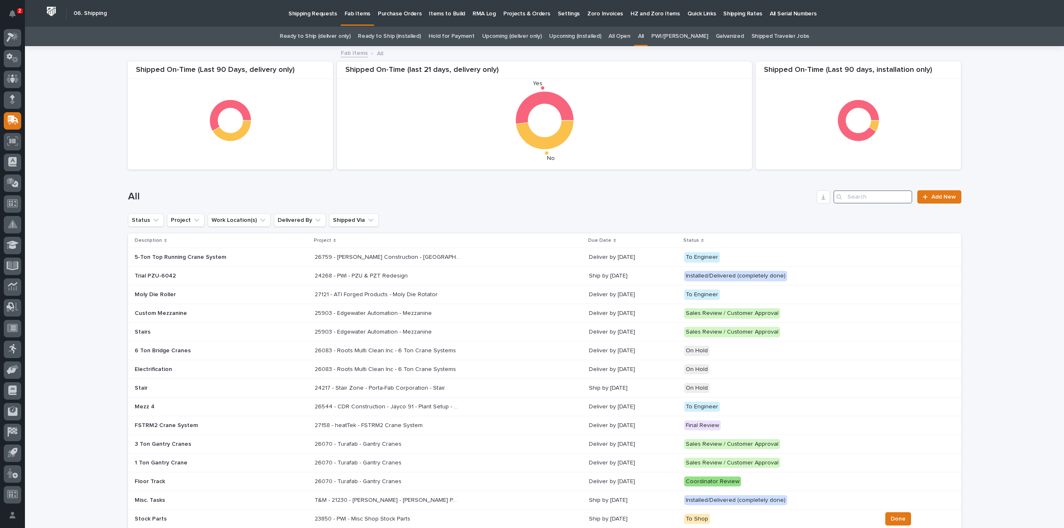
click at [854, 198] on input "Search" at bounding box center [872, 196] width 79 height 13
type input "26405"
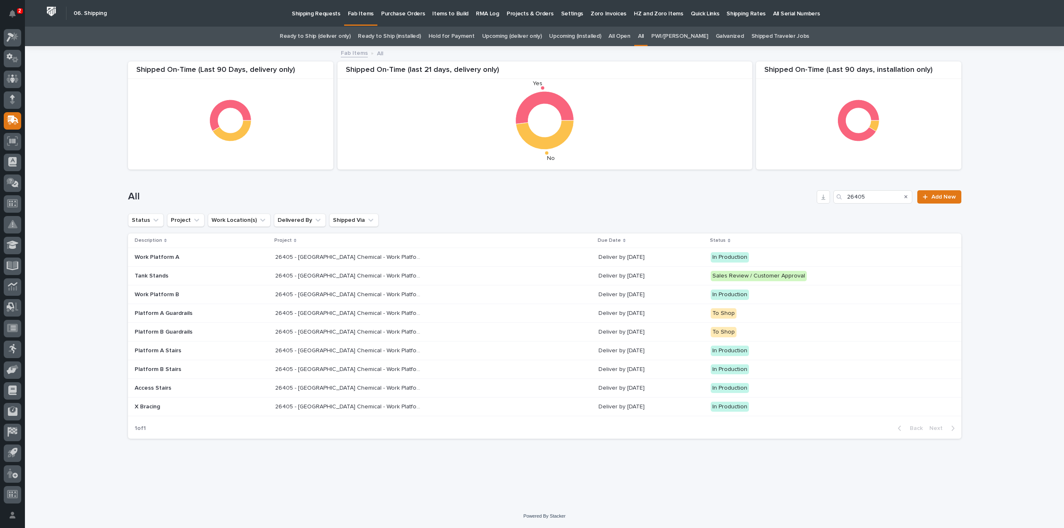
click at [390, 408] on p "26405 - Warsaw Chemical - Work Platform" at bounding box center [348, 406] width 147 height 9
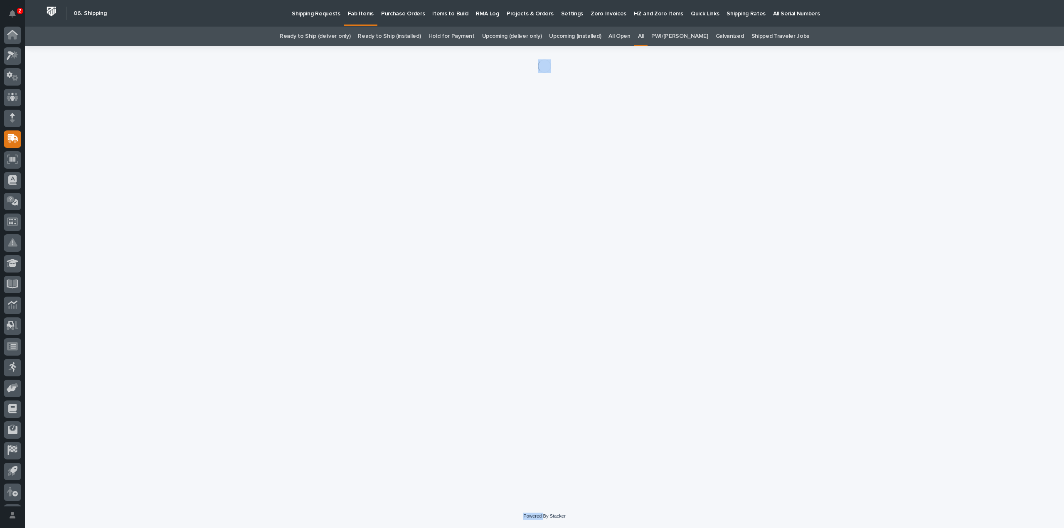
scroll to position [18, 0]
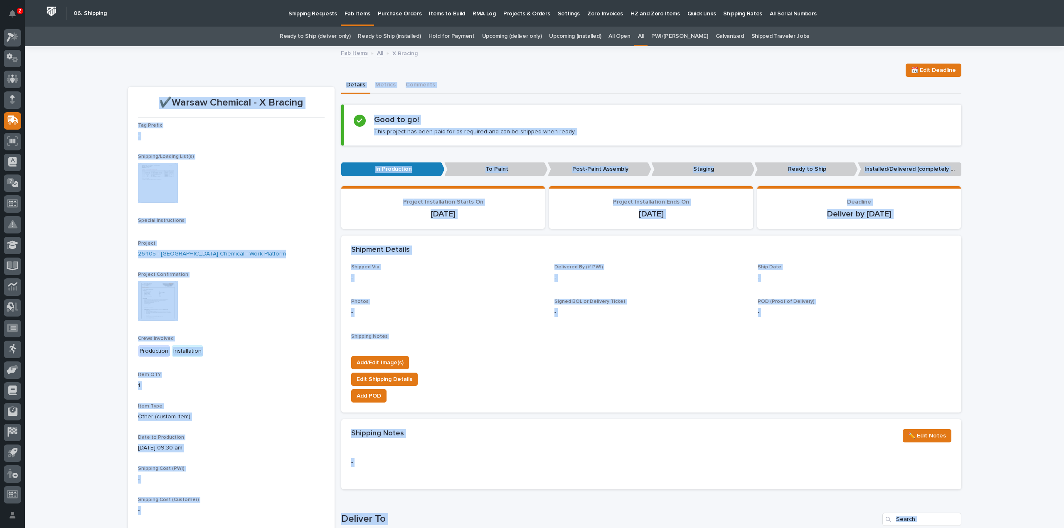
click at [284, 214] on div "Tag Prefix - Shipping/Loading List(s) This file cannot be opened Download File …" at bounding box center [231, 336] width 187 height 426
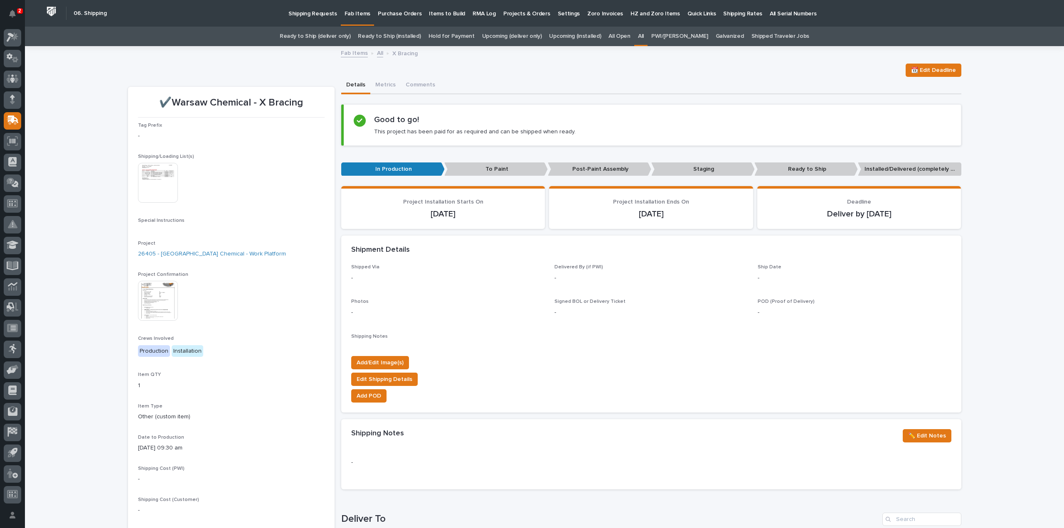
click at [161, 183] on img at bounding box center [158, 183] width 40 height 40
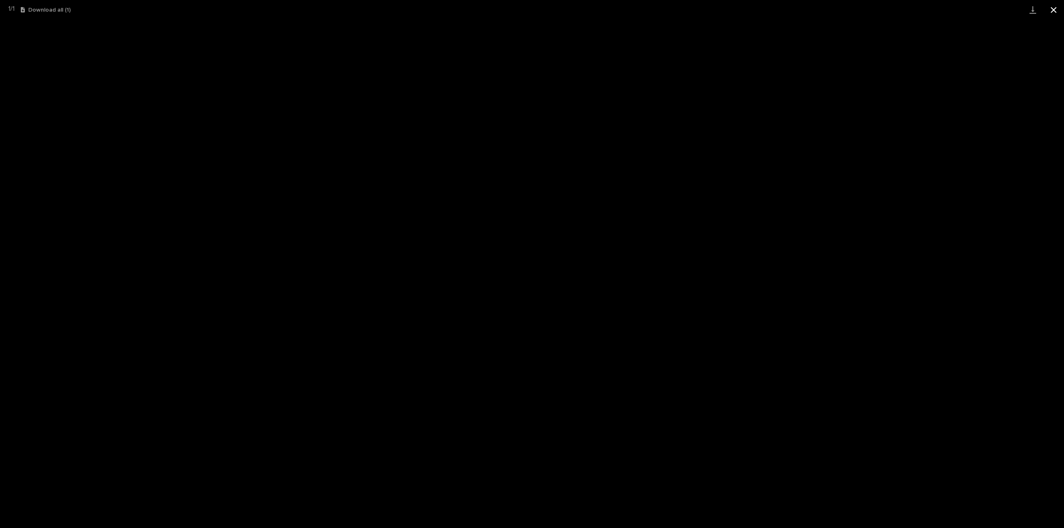
click at [1055, 10] on button "Close gallery" at bounding box center [1053, 10] width 21 height 20
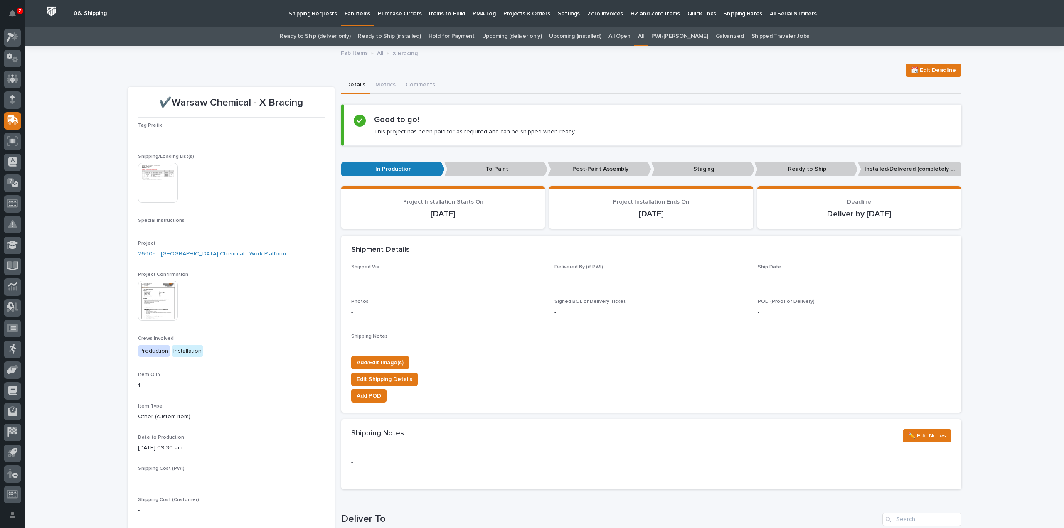
click at [644, 33] on link "All" at bounding box center [641, 37] width 6 height 20
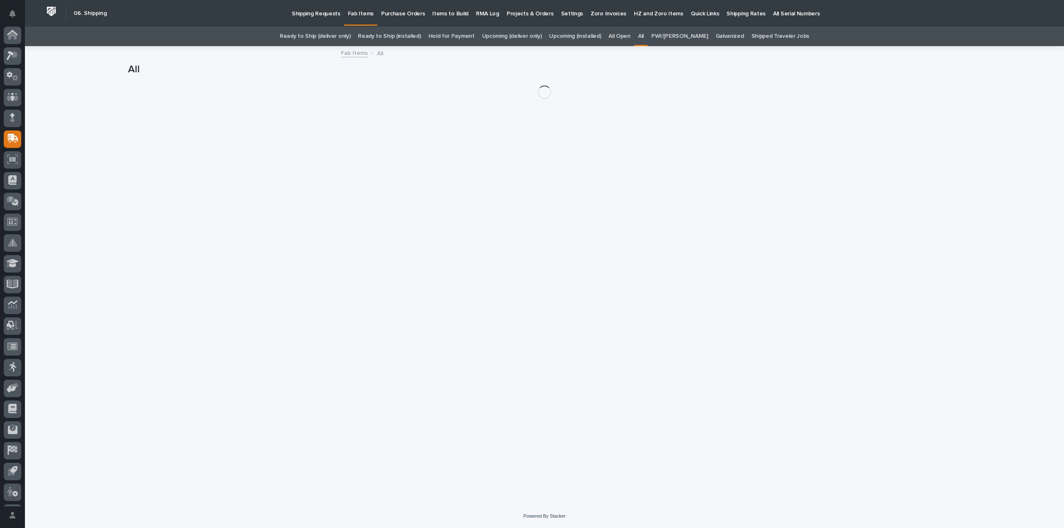
scroll to position [18, 0]
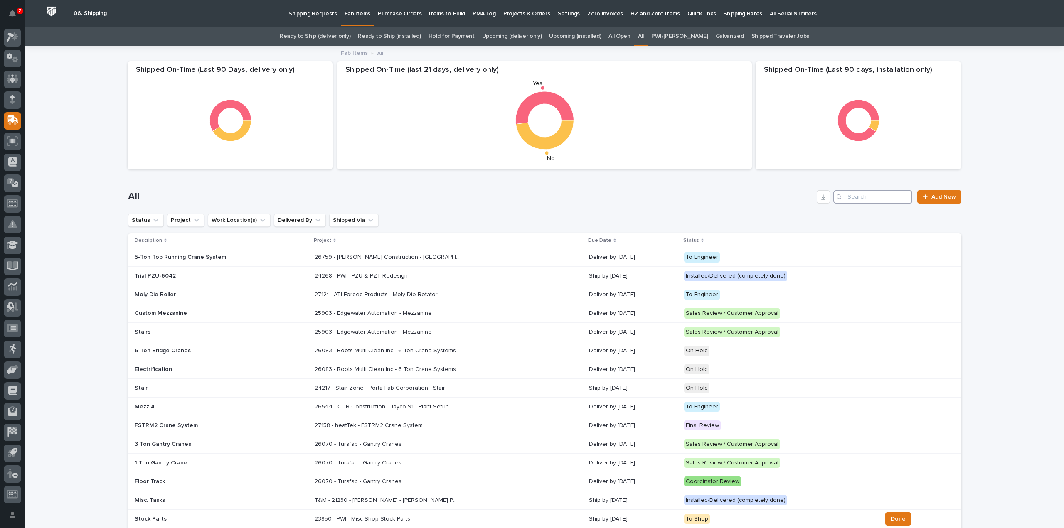
click at [862, 198] on input "Search" at bounding box center [872, 196] width 79 height 13
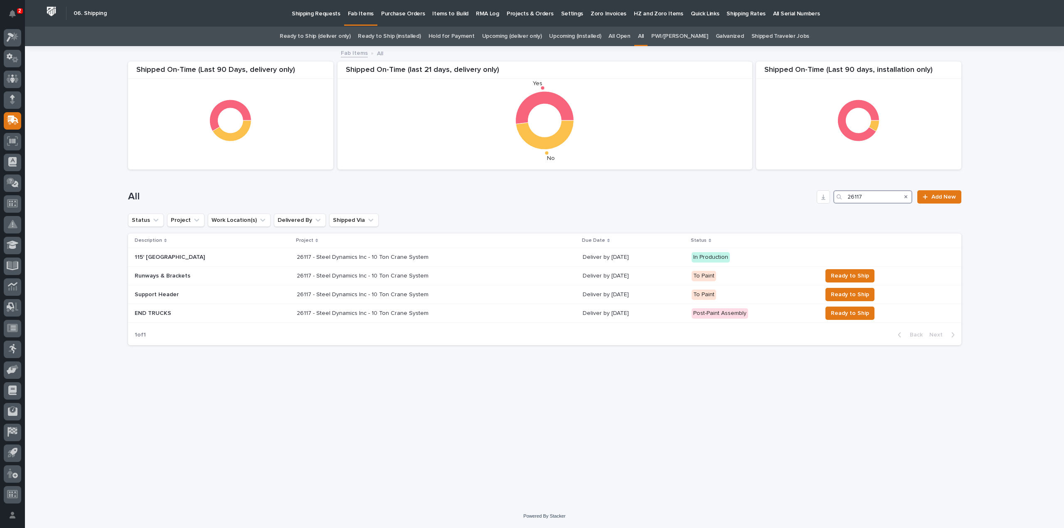
type input "26117"
click at [421, 277] on p at bounding box center [369, 276] width 145 height 7
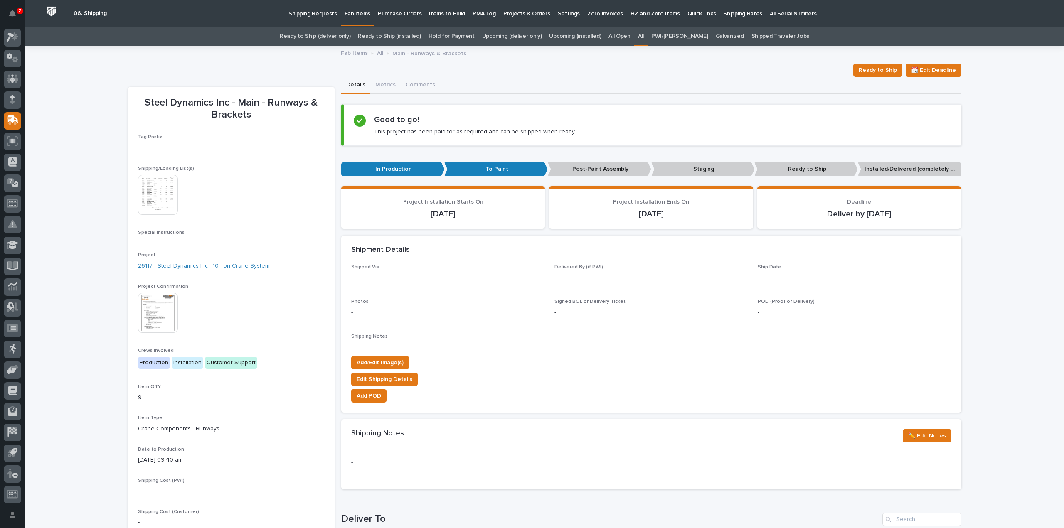
scroll to position [332, 0]
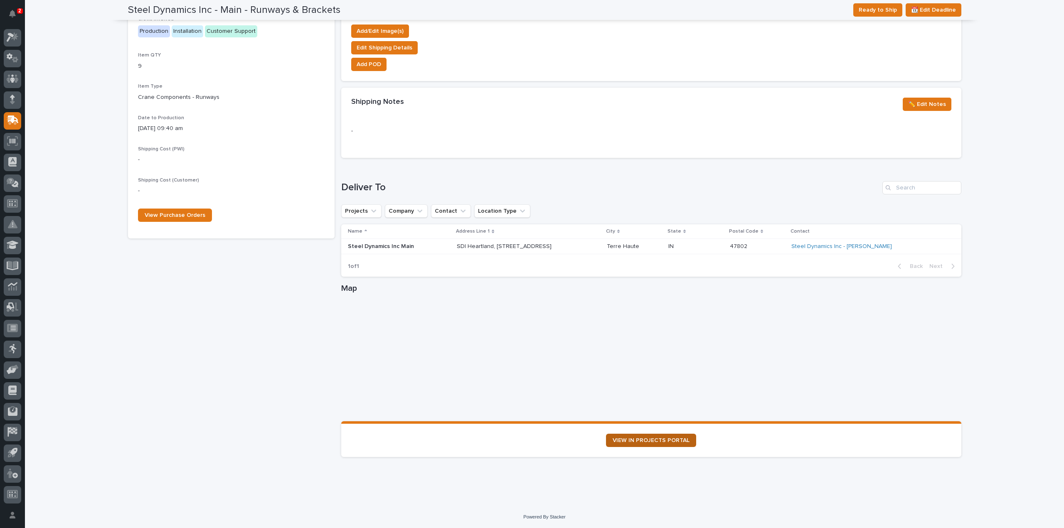
click at [627, 442] on span "VIEW IN PROJECTS PORTAL" at bounding box center [650, 441] width 77 height 6
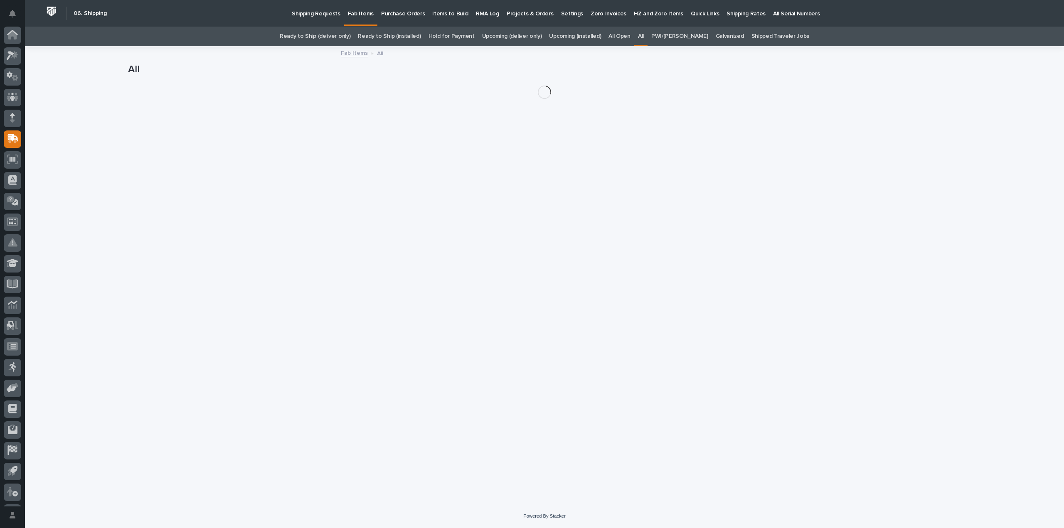
scroll to position [18, 0]
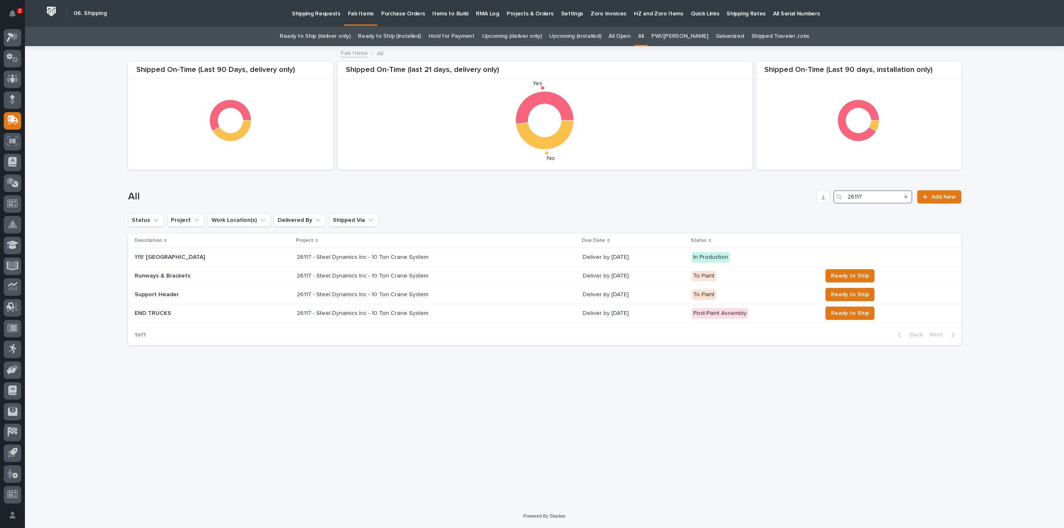
drag, startPoint x: 885, startPoint y: 199, endPoint x: 831, endPoint y: 204, distance: 54.2
click at [831, 204] on div "All 26117 Add New" at bounding box center [544, 194] width 833 height 40
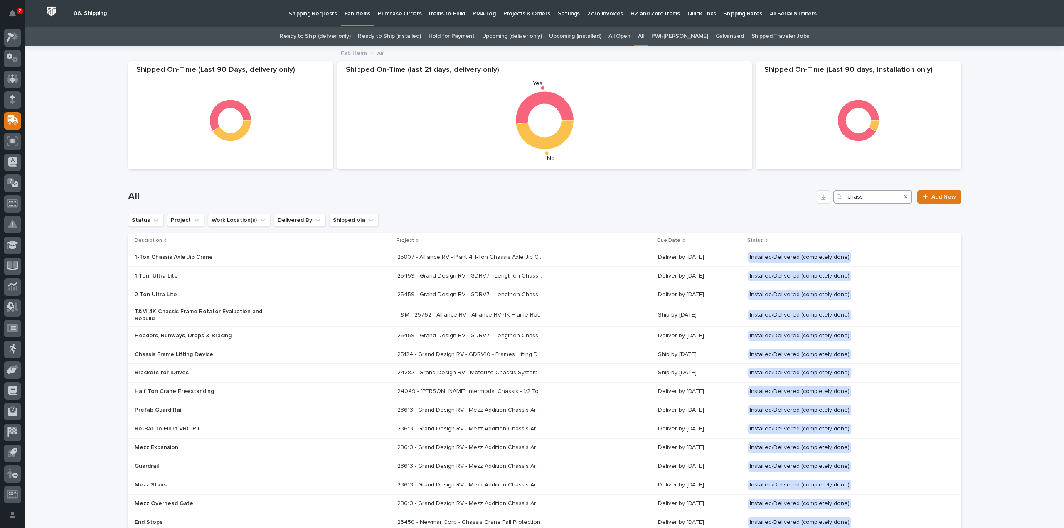
drag, startPoint x: 876, startPoint y: 198, endPoint x: 825, endPoint y: 208, distance: 51.7
click at [825, 208] on div "All chass Add New" at bounding box center [544, 194] width 833 height 40
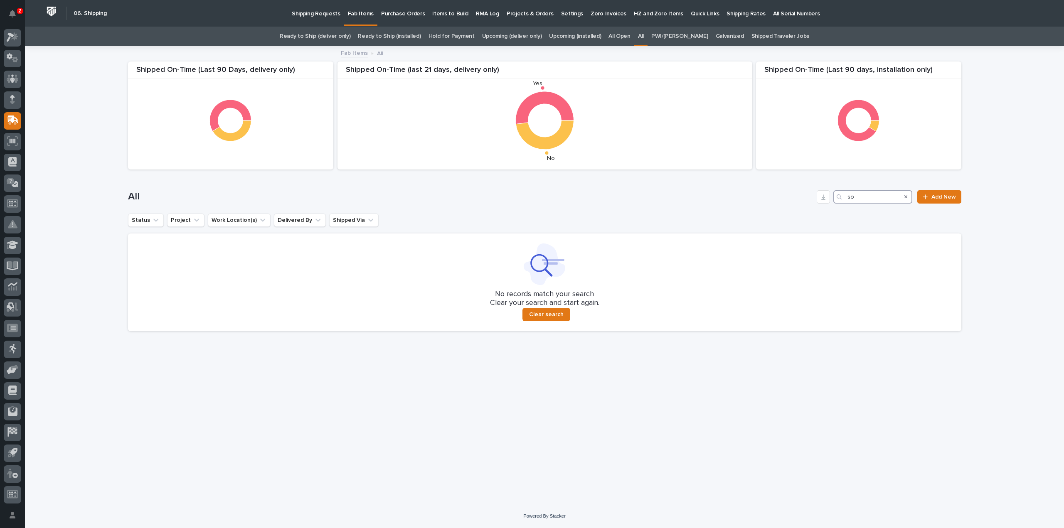
type input "s"
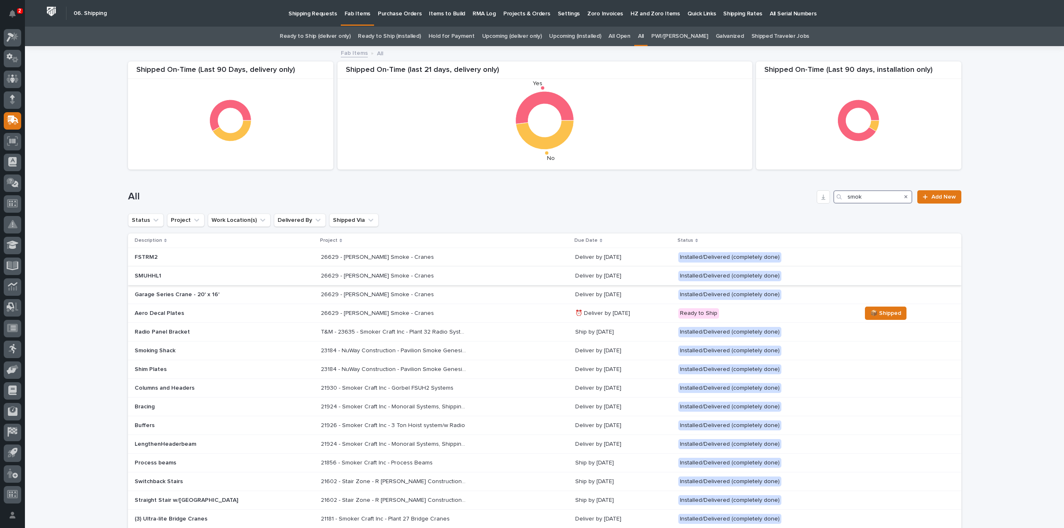
type input "smok"
click at [349, 273] on p "26629 - Chiasson Smoke - Cranes" at bounding box center [378, 275] width 115 height 9
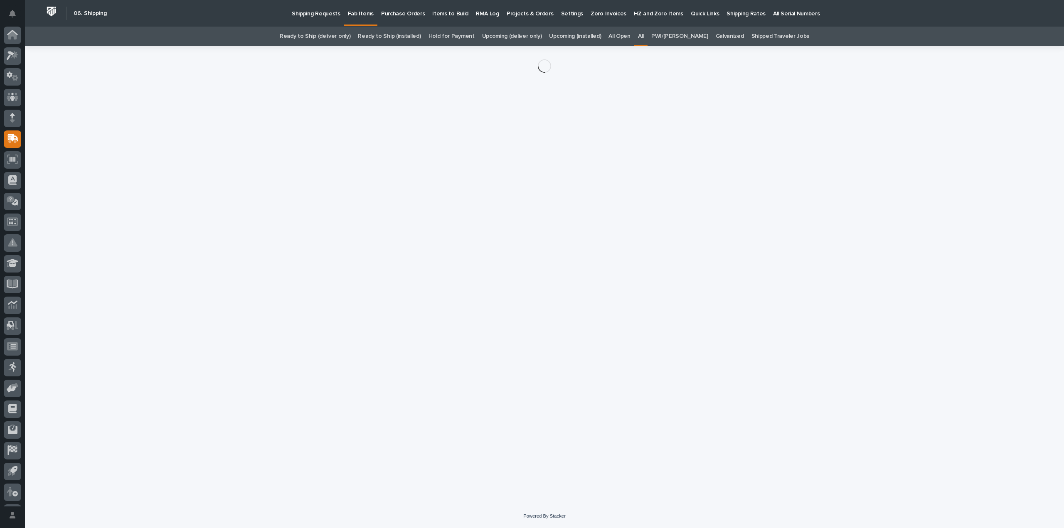
click at [349, 273] on div "Loading... Saving… Loading... Saving…" at bounding box center [544, 265] width 841 height 438
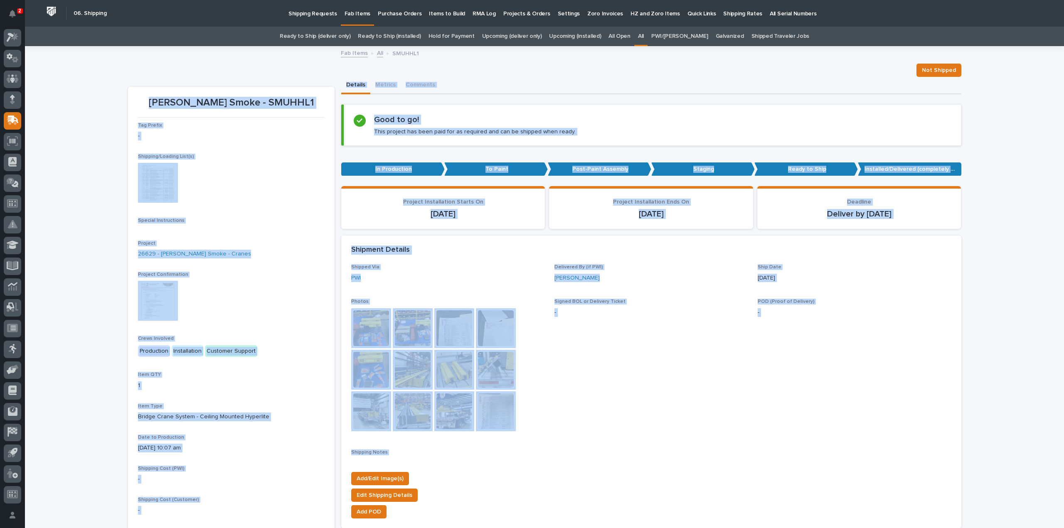
click at [370, 335] on img at bounding box center [371, 328] width 40 height 40
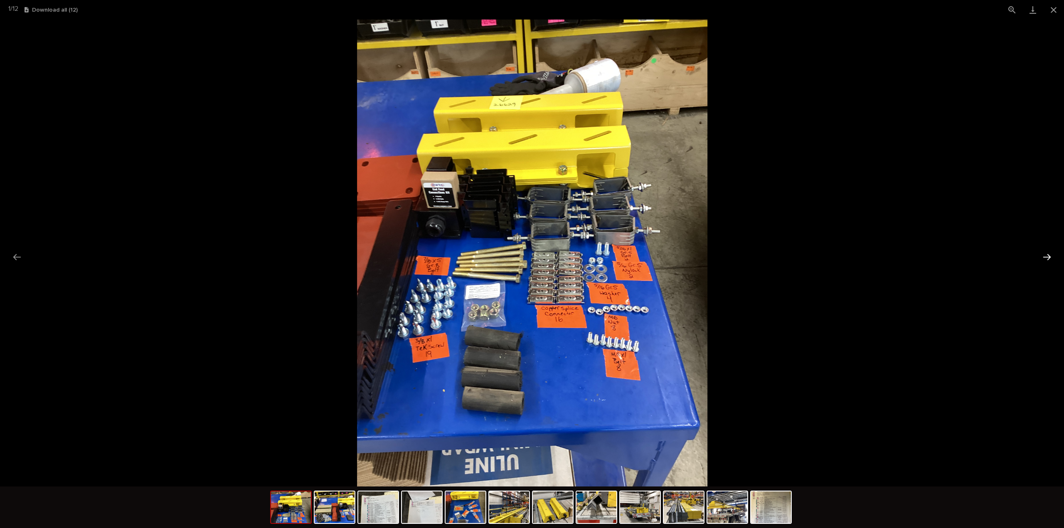
click at [1046, 263] on button "Next slide" at bounding box center [1046, 257] width 17 height 16
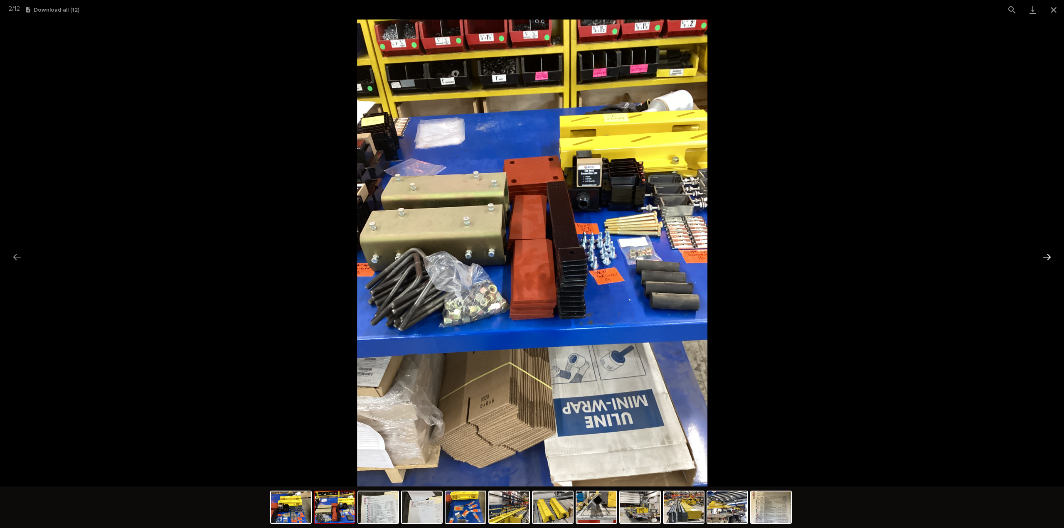
click at [1046, 263] on button "Next slide" at bounding box center [1046, 257] width 17 height 16
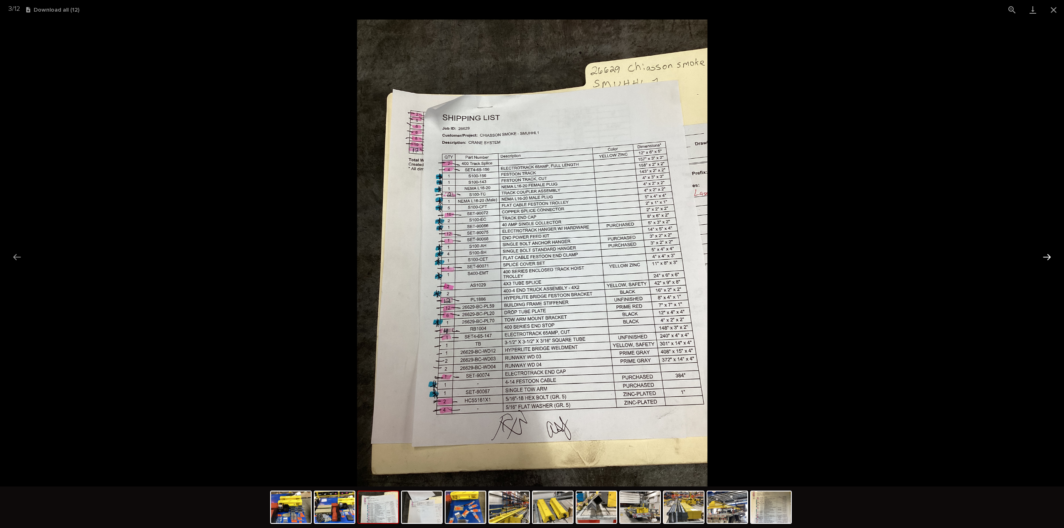
click at [1046, 263] on button "Next slide" at bounding box center [1046, 257] width 17 height 16
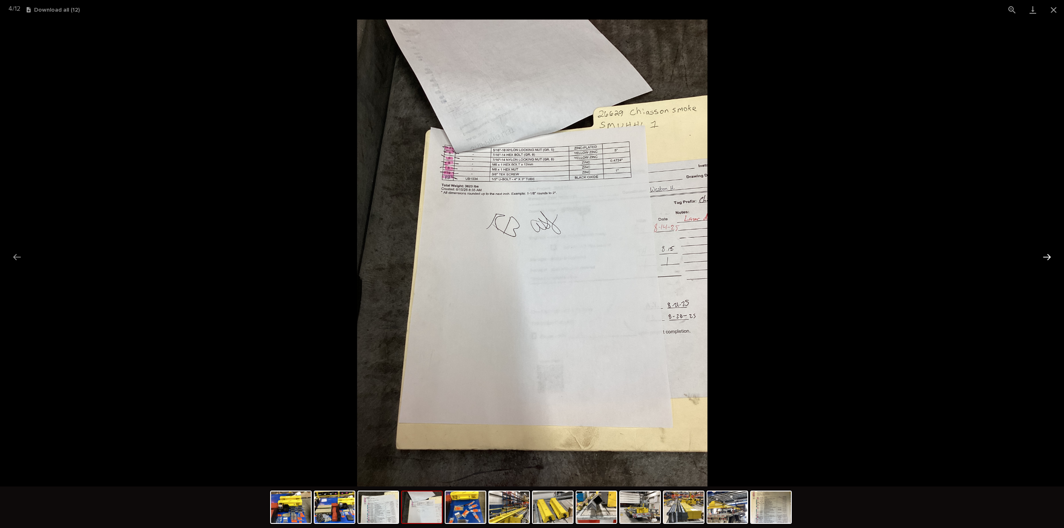
click at [1046, 263] on button "Next slide" at bounding box center [1046, 257] width 17 height 16
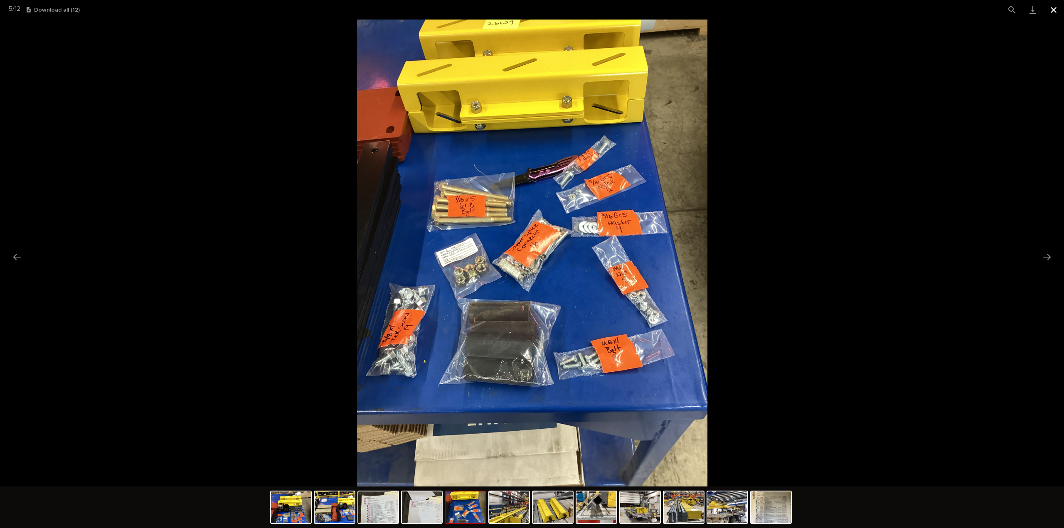
click at [1055, 12] on button "Close gallery" at bounding box center [1053, 10] width 21 height 20
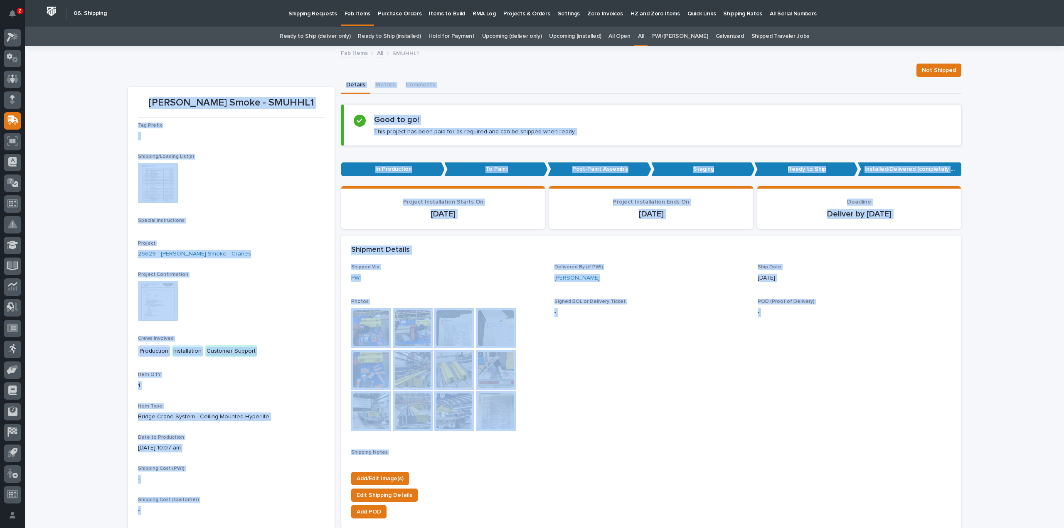
click at [150, 187] on img at bounding box center [158, 183] width 40 height 40
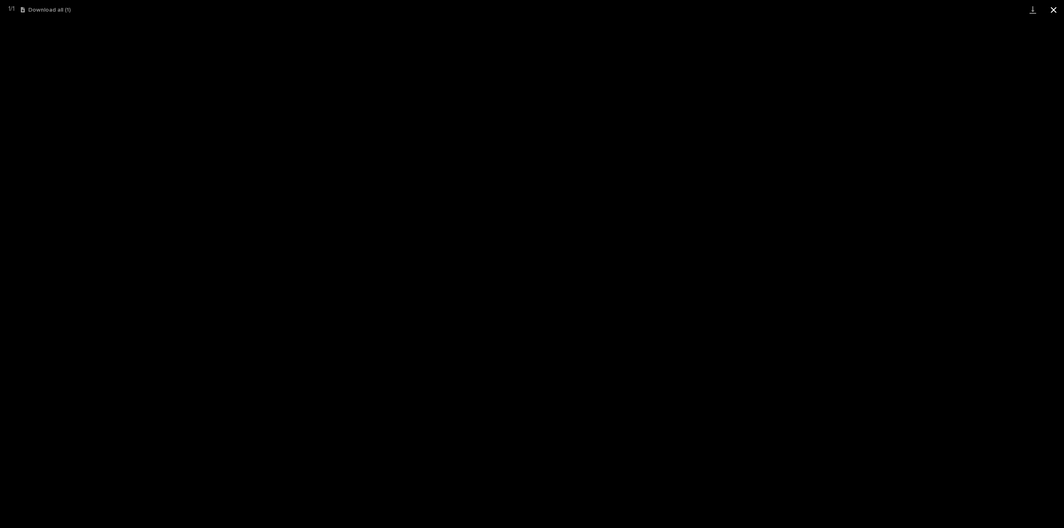
click at [1054, 10] on button "Close gallery" at bounding box center [1053, 10] width 21 height 20
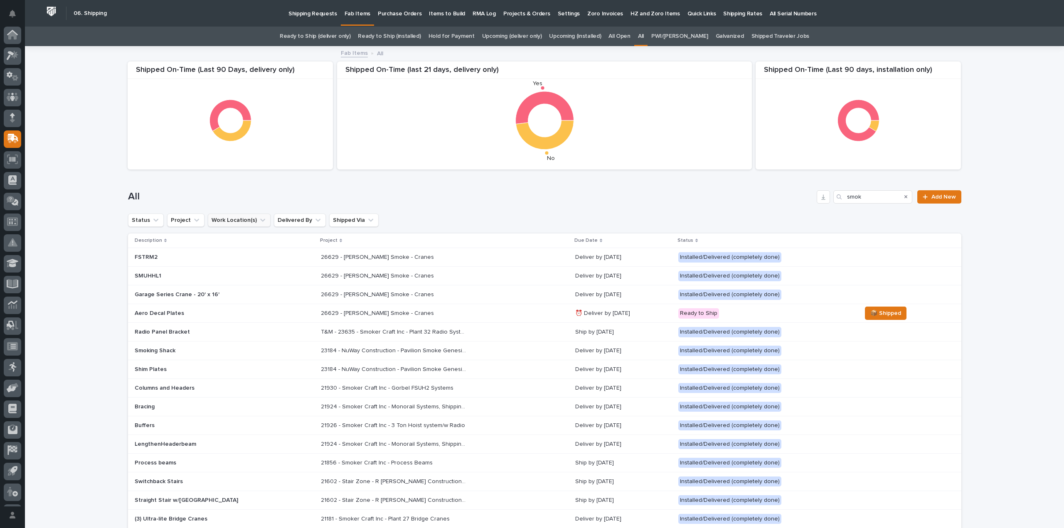
scroll to position [18, 0]
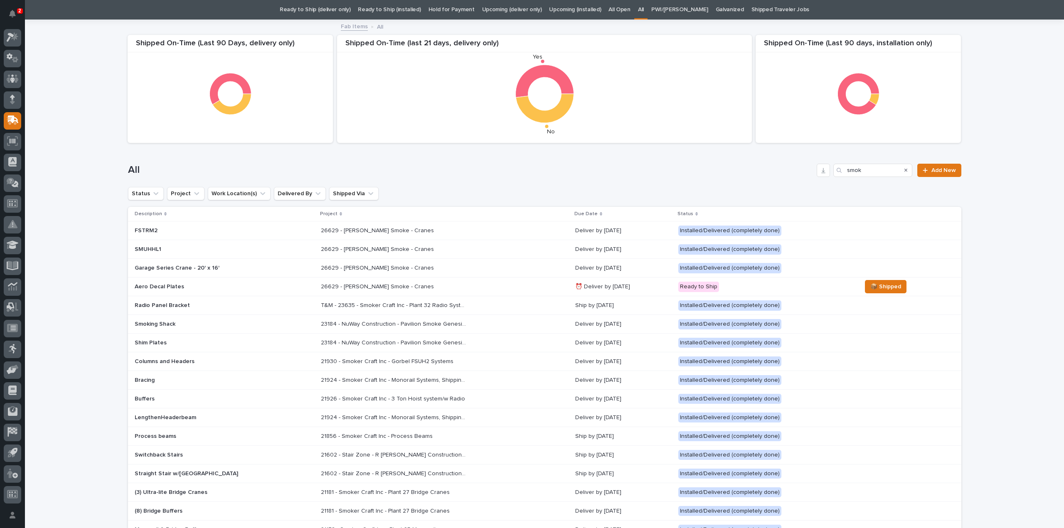
click at [177, 226] on div "FSTRM2" at bounding box center [207, 230] width 145 height 9
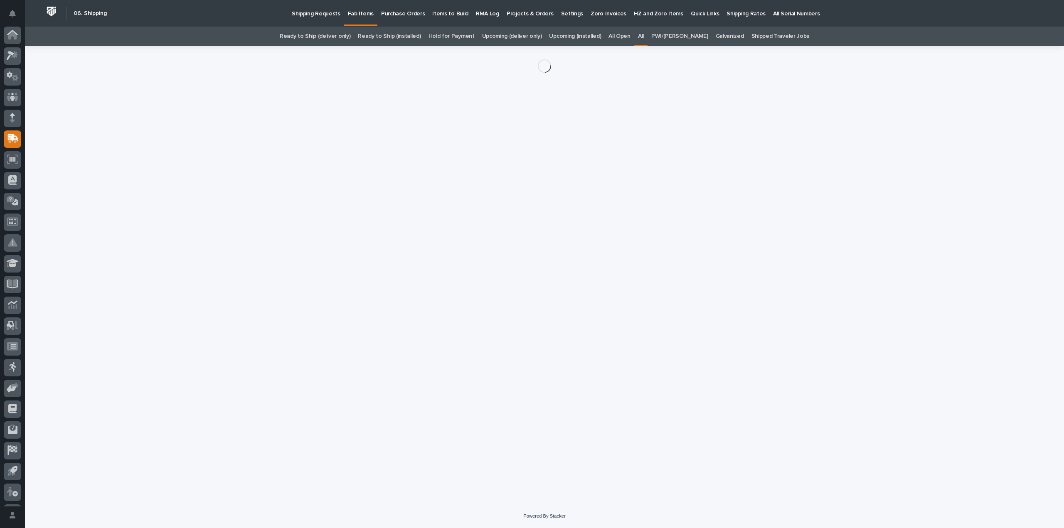
scroll to position [18, 0]
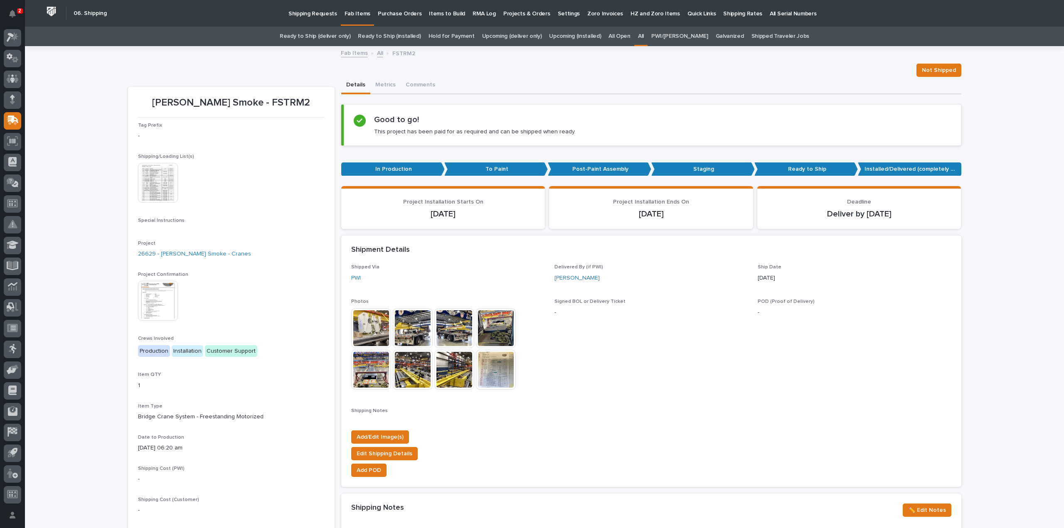
click at [376, 335] on img at bounding box center [371, 328] width 40 height 40
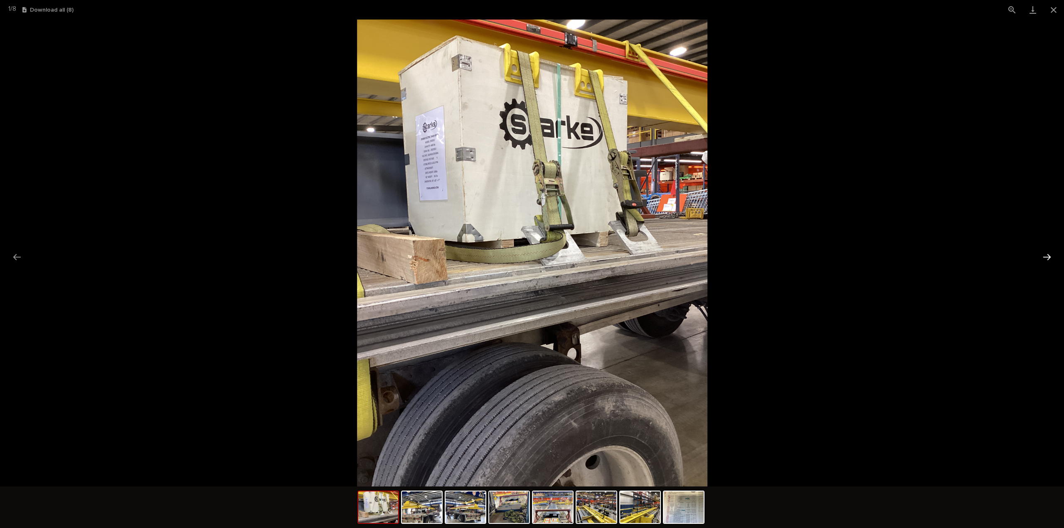
click at [1046, 257] on button "Next slide" at bounding box center [1046, 257] width 17 height 16
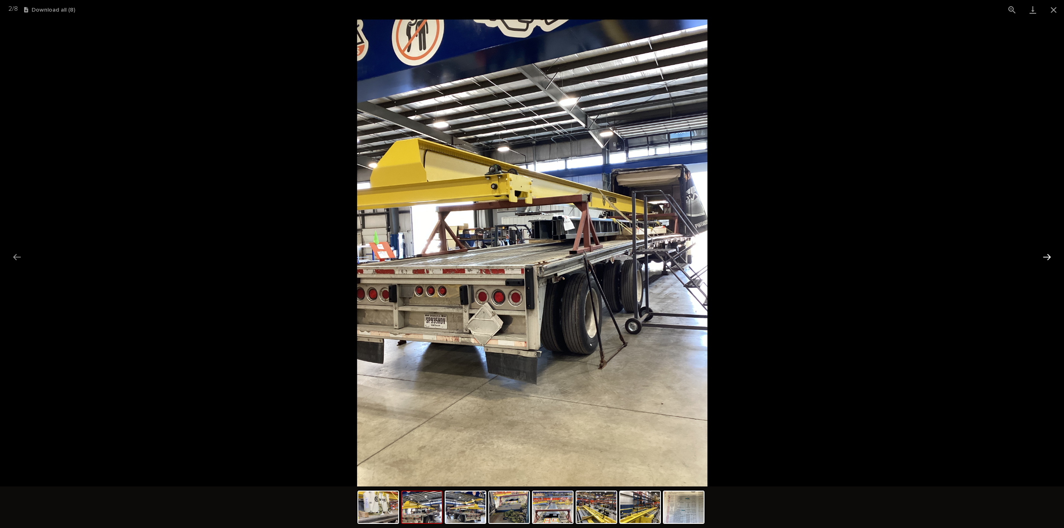
click at [1046, 257] on button "Next slide" at bounding box center [1046, 257] width 17 height 16
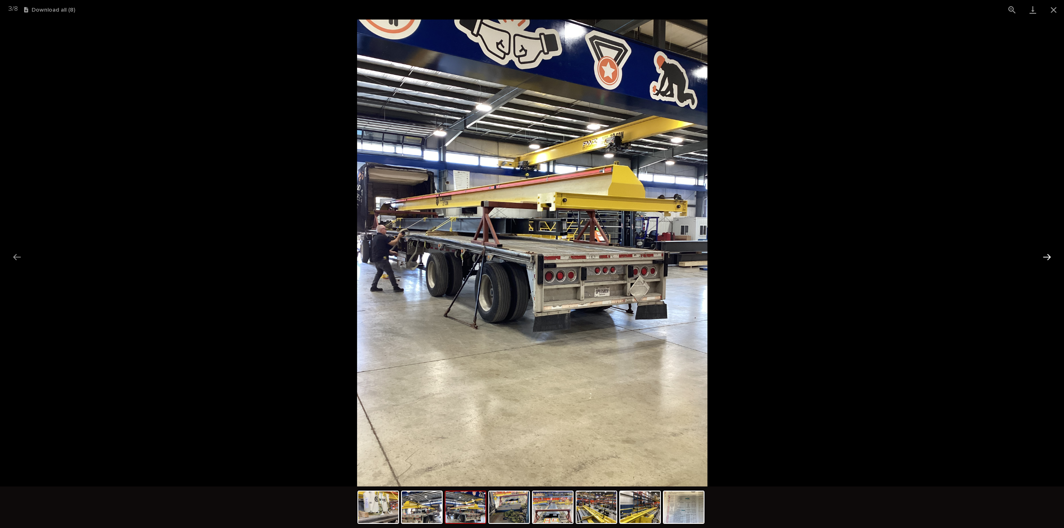
click at [1046, 257] on button "Next slide" at bounding box center [1046, 257] width 17 height 16
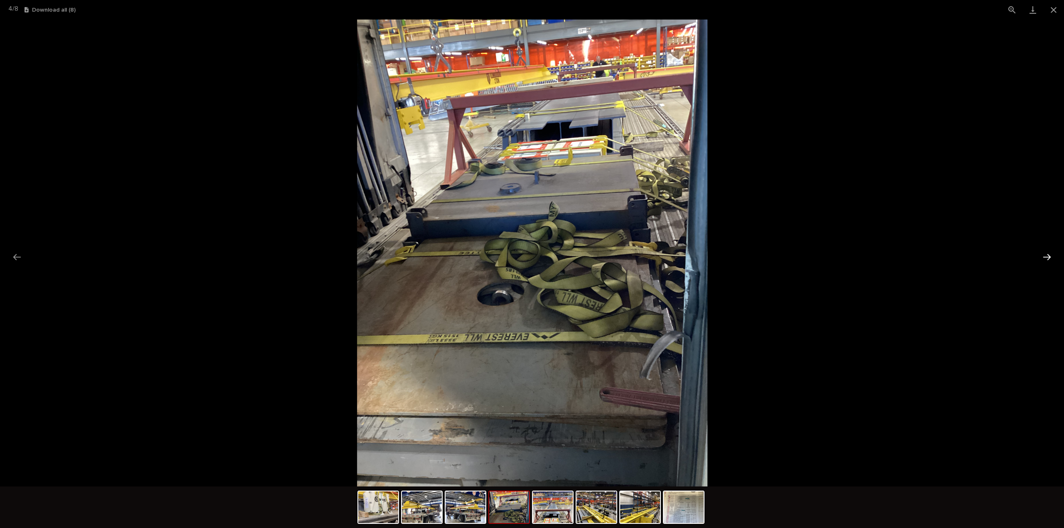
click at [1046, 257] on button "Next slide" at bounding box center [1046, 257] width 17 height 16
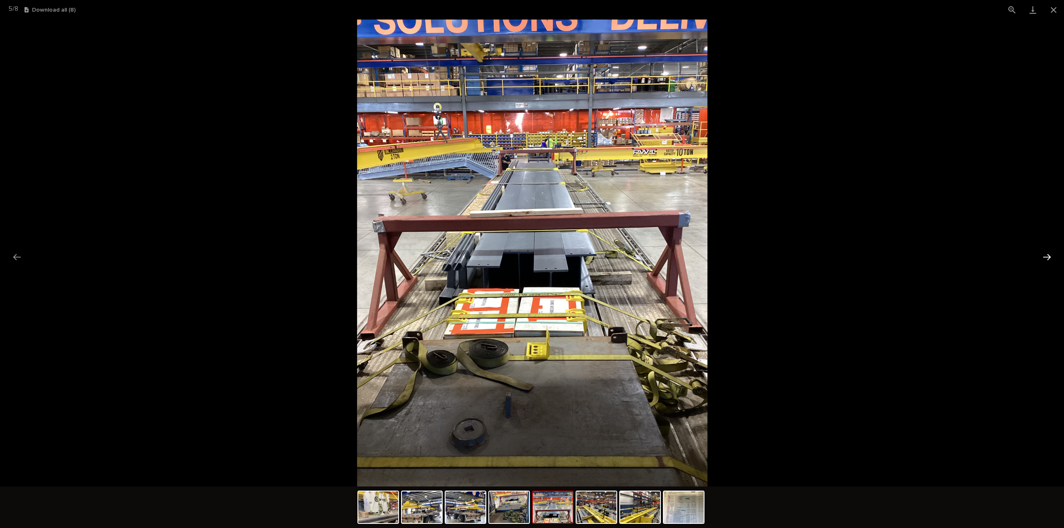
click at [1046, 257] on button "Next slide" at bounding box center [1046, 257] width 17 height 16
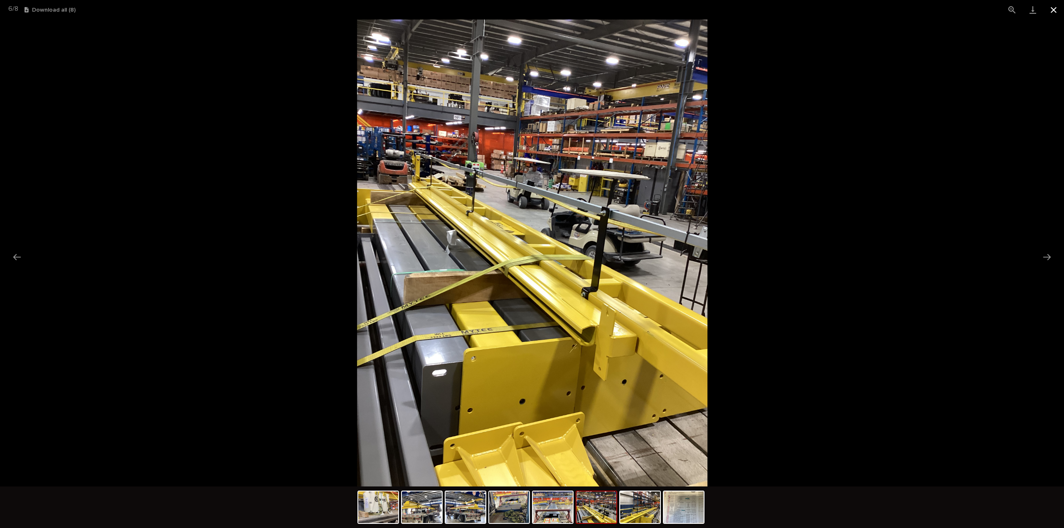
click at [1054, 9] on button "Close gallery" at bounding box center [1053, 10] width 21 height 20
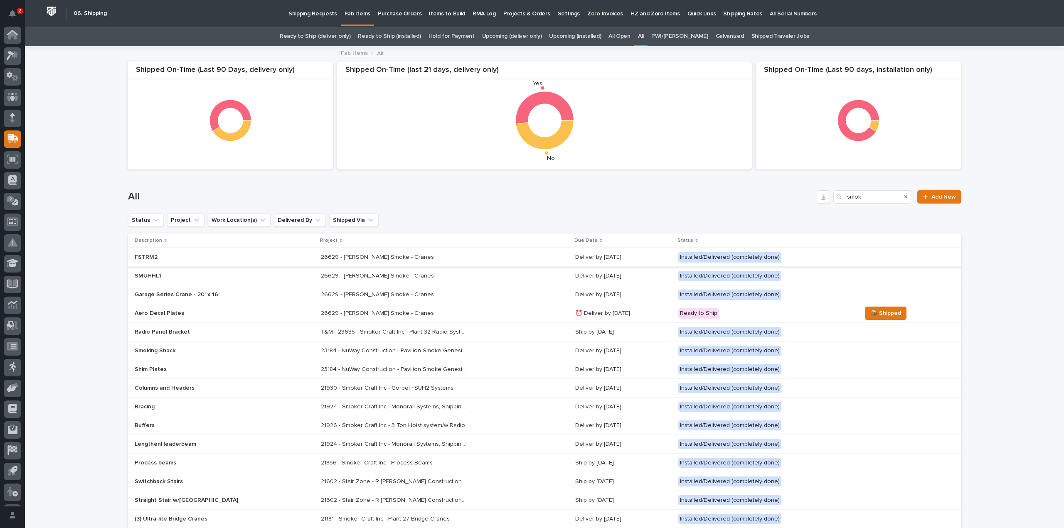
scroll to position [18, 0]
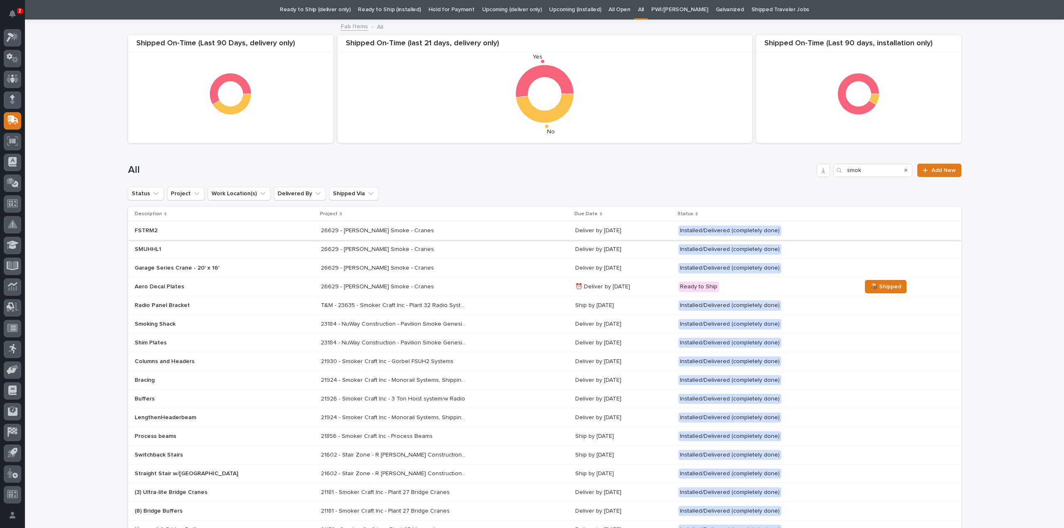
click at [184, 266] on p "Garage Series Crane - 20' x 16'" at bounding box center [207, 268] width 145 height 7
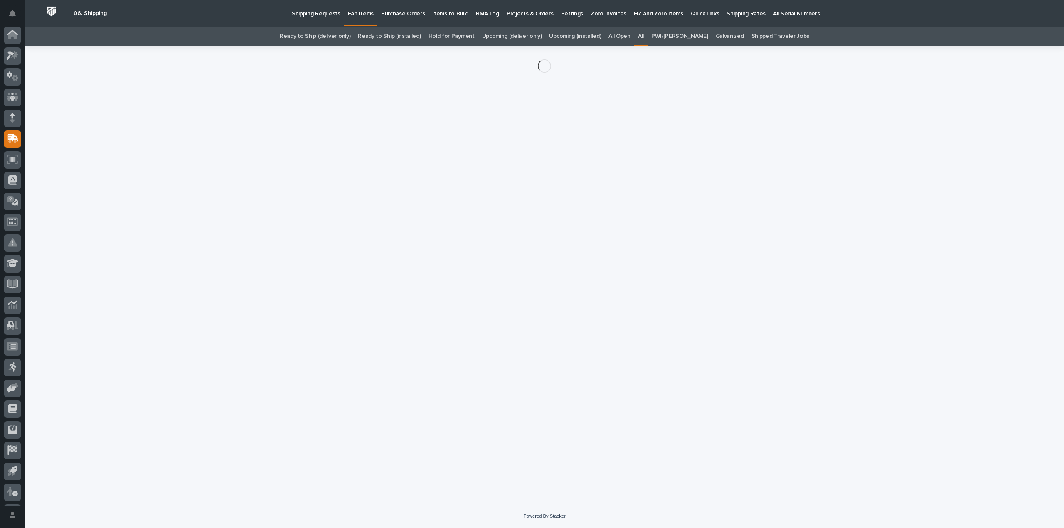
scroll to position [18, 0]
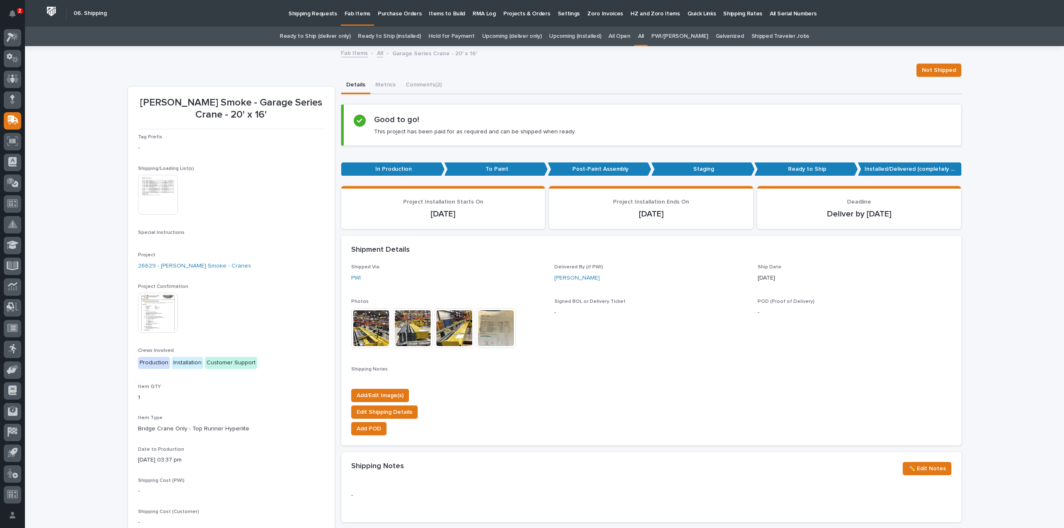
click at [372, 336] on img at bounding box center [371, 328] width 40 height 40
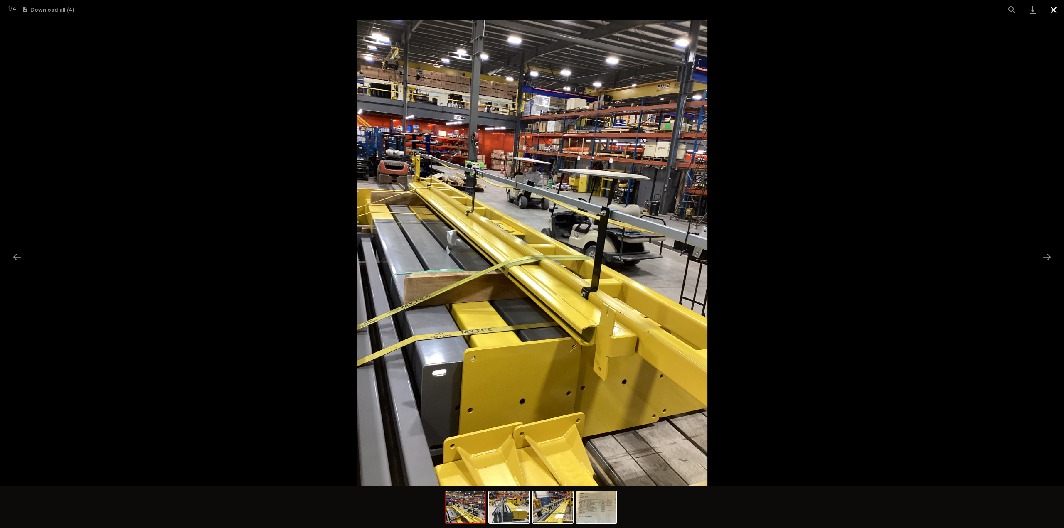
click at [1055, 10] on button "Close gallery" at bounding box center [1053, 10] width 21 height 20
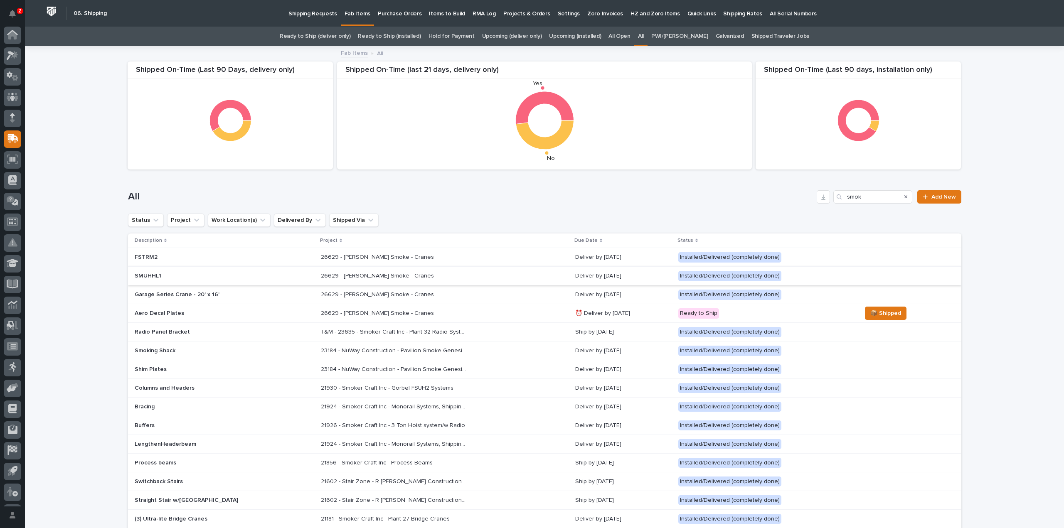
scroll to position [18, 0]
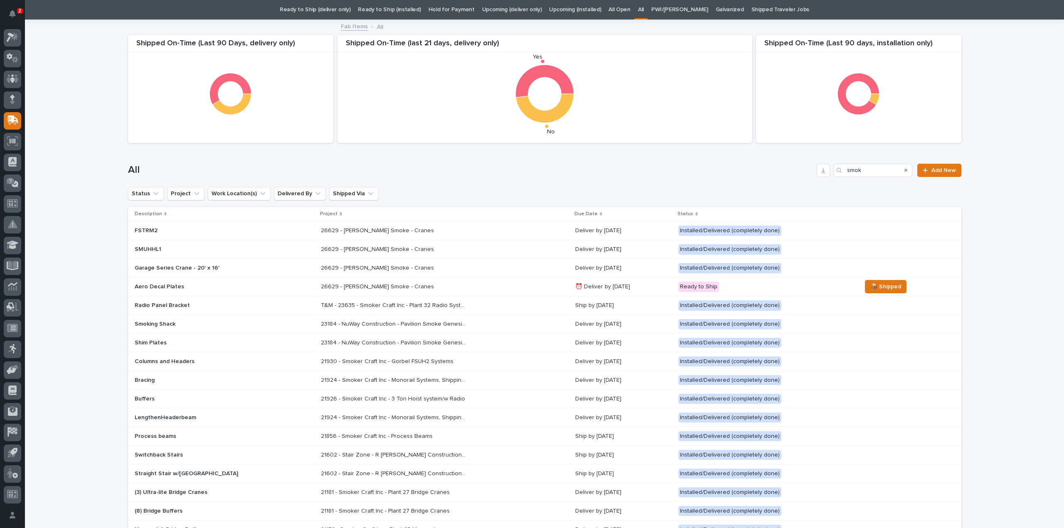
click at [173, 249] on p "SMUHHL1" at bounding box center [207, 249] width 145 height 7
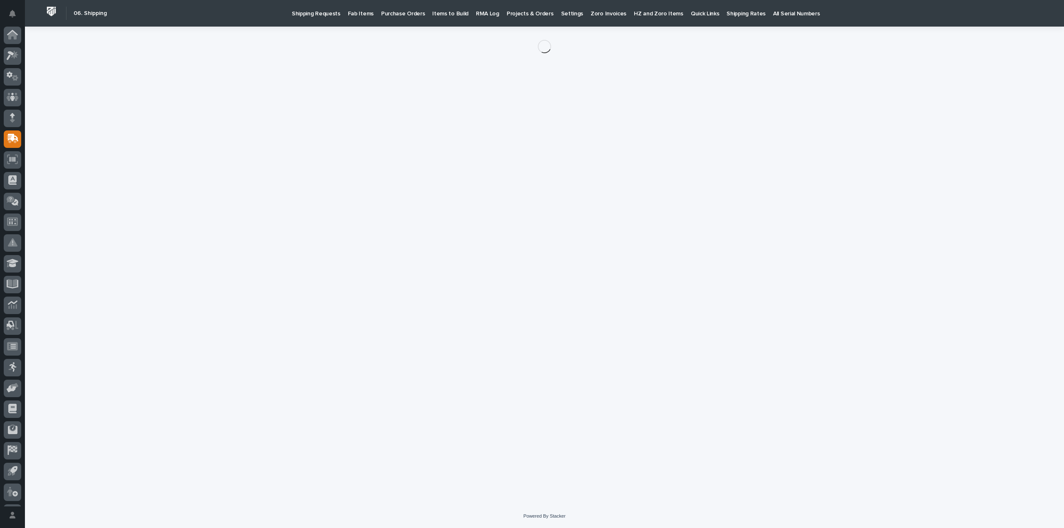
scroll to position [18, 0]
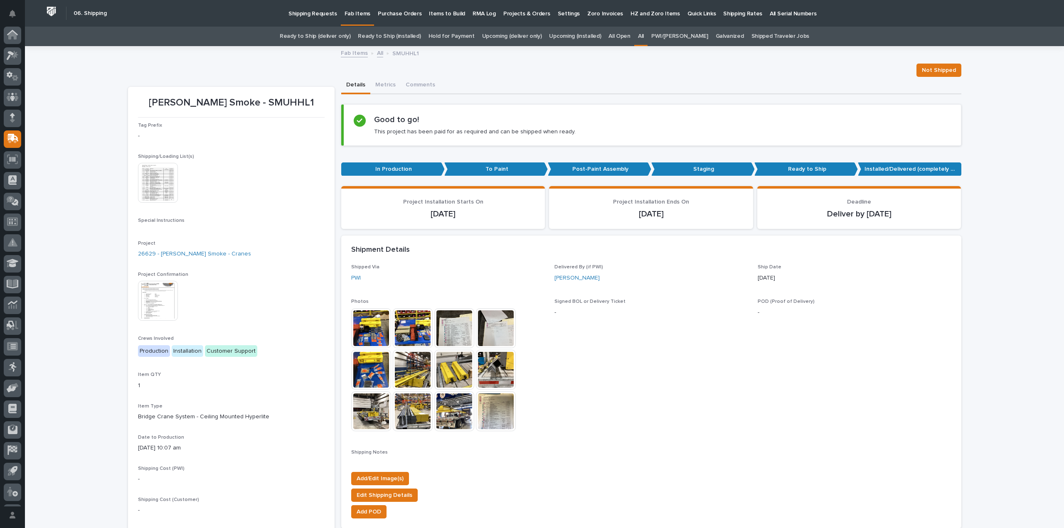
scroll to position [27, 0]
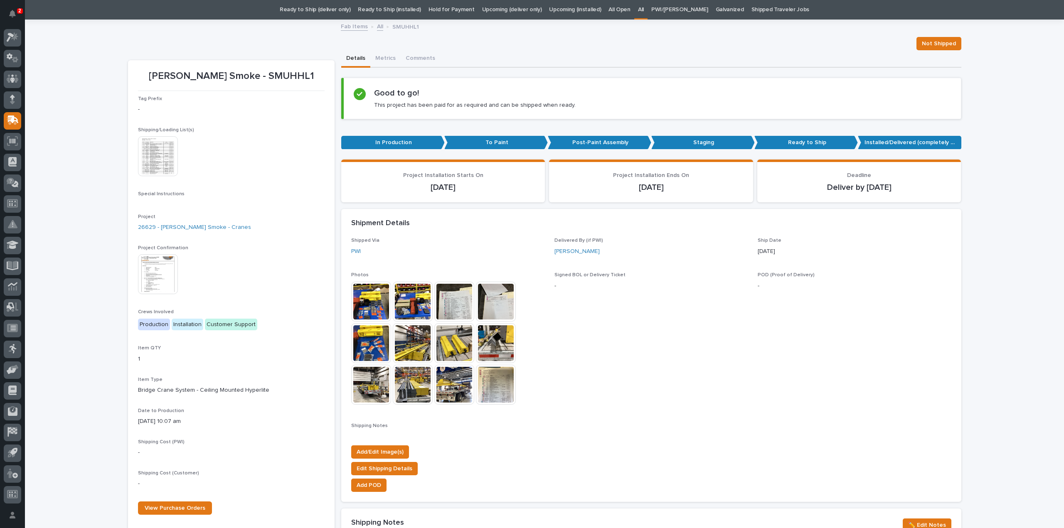
click at [373, 298] on img at bounding box center [371, 302] width 40 height 40
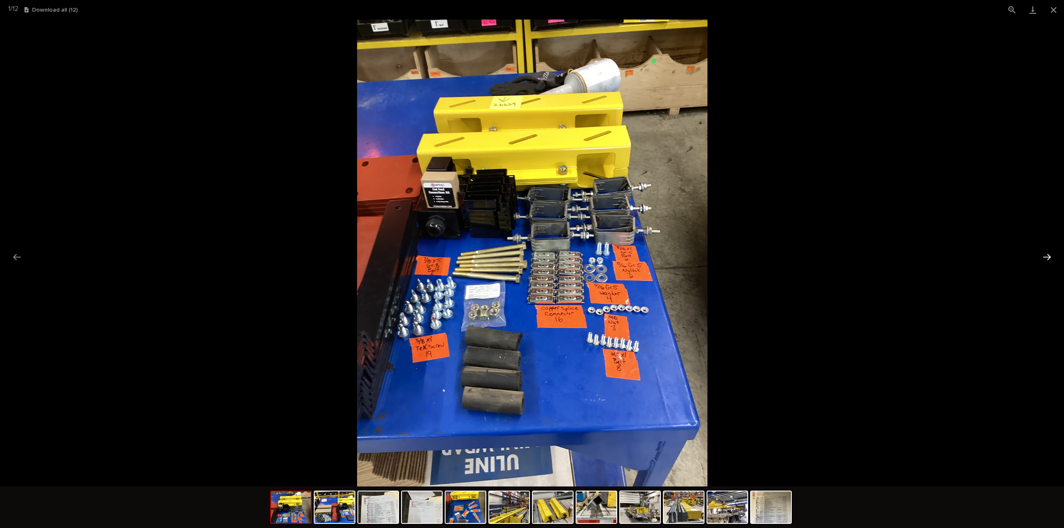
click at [1045, 260] on button "Next slide" at bounding box center [1046, 257] width 17 height 16
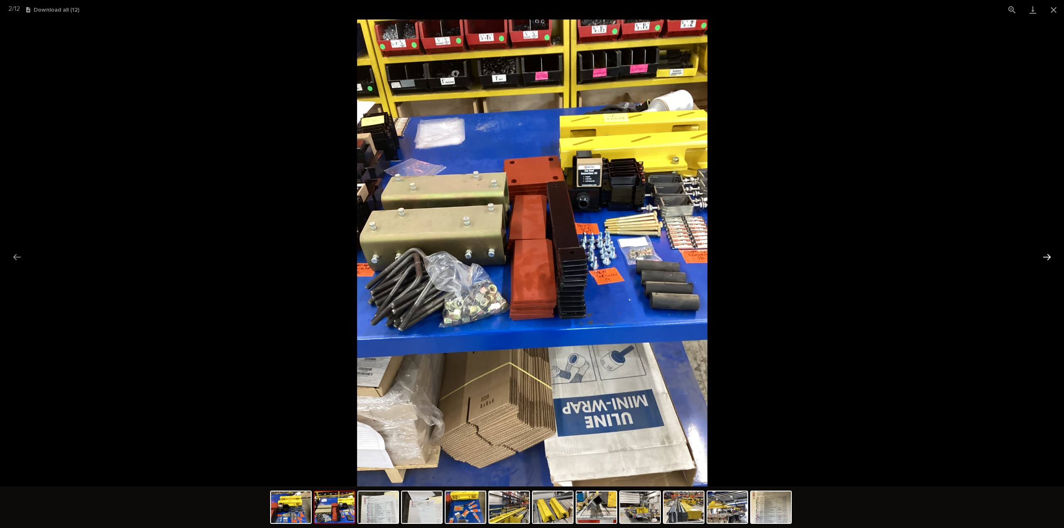
click at [1049, 260] on button "Next slide" at bounding box center [1046, 257] width 17 height 16
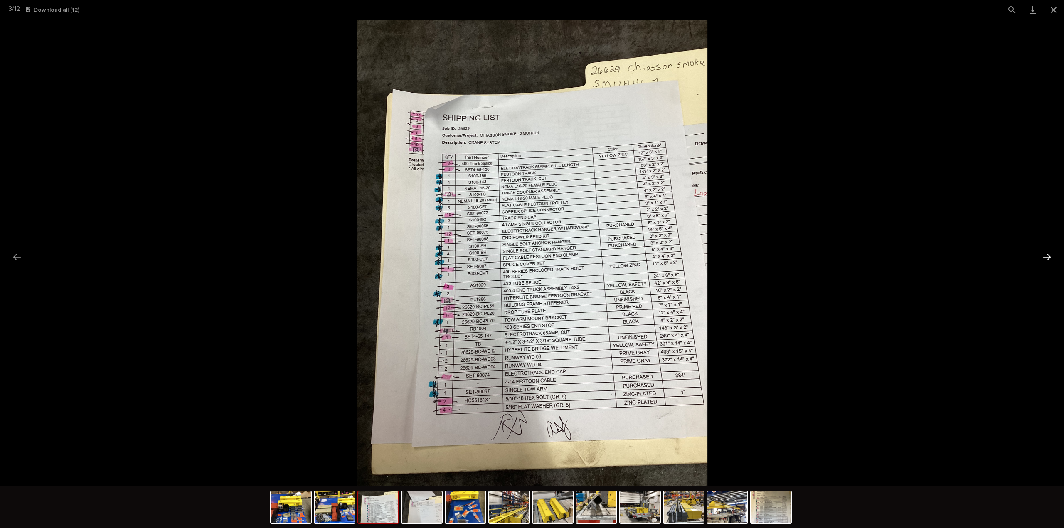
click at [1044, 258] on button "Next slide" at bounding box center [1046, 257] width 17 height 16
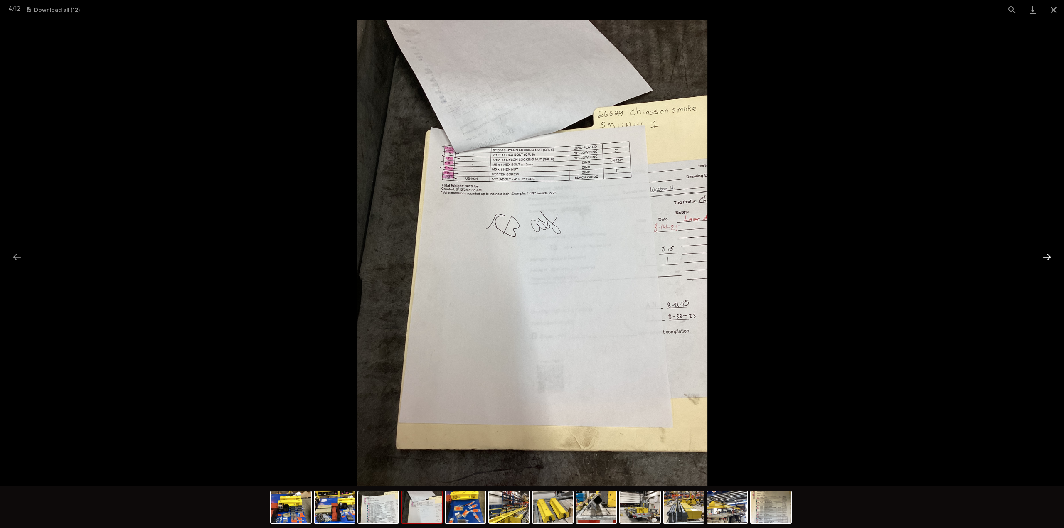
click at [1044, 258] on button "Next slide" at bounding box center [1046, 257] width 17 height 16
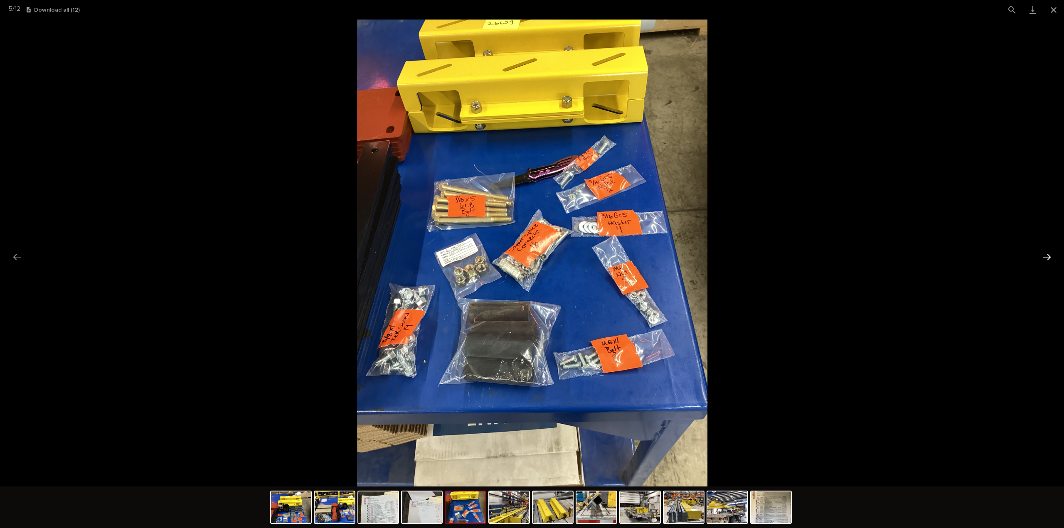
click at [1044, 258] on button "Next slide" at bounding box center [1046, 257] width 17 height 16
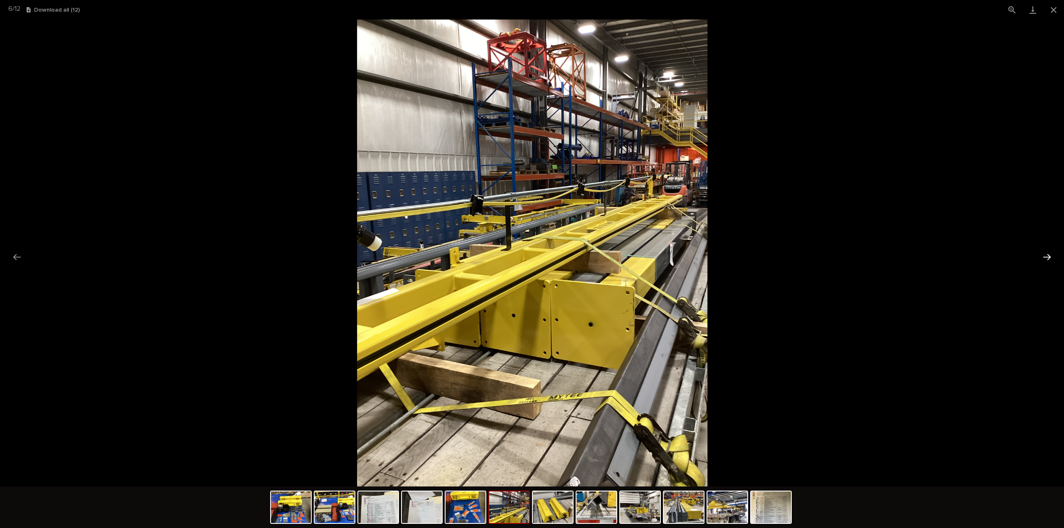
click at [1044, 258] on button "Next slide" at bounding box center [1046, 257] width 17 height 16
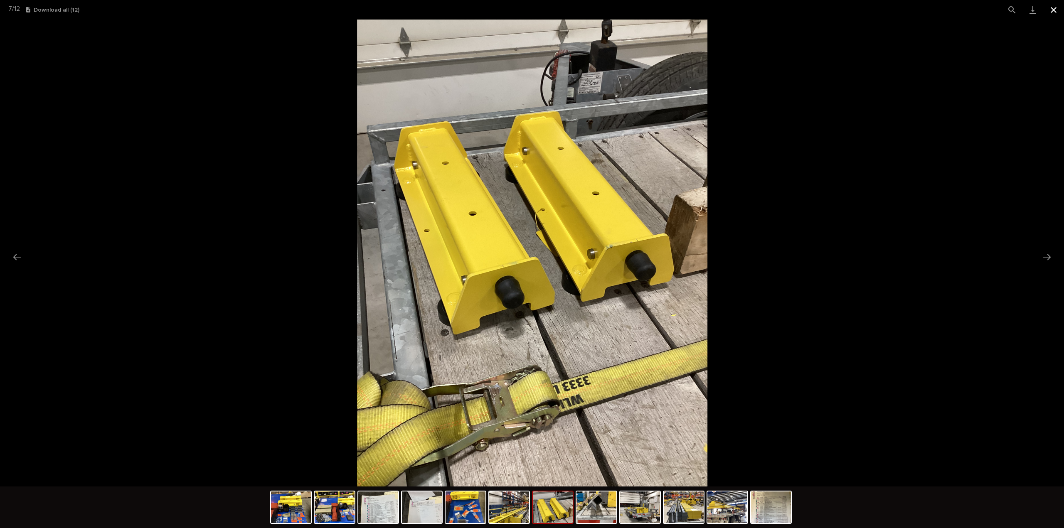
click at [1054, 12] on button "Close gallery" at bounding box center [1053, 10] width 21 height 20
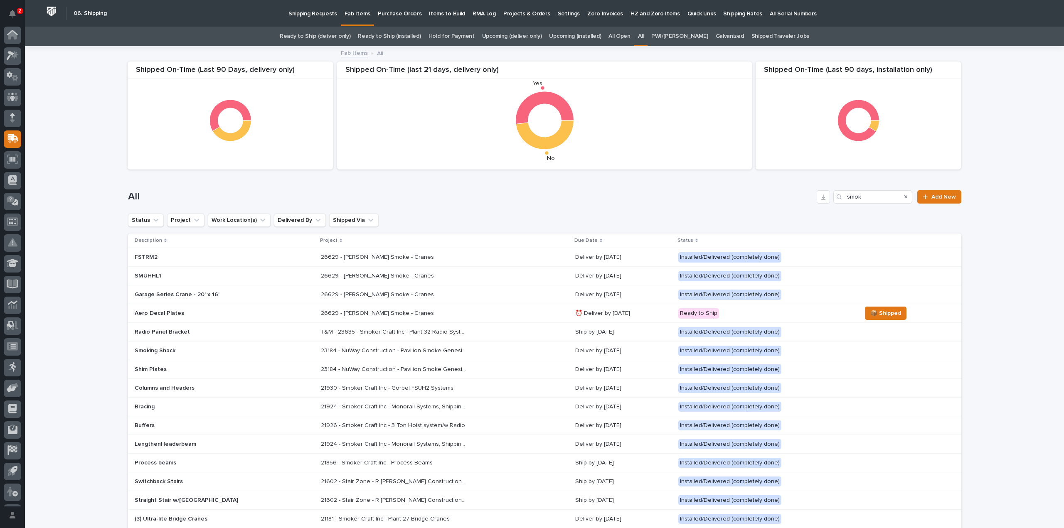
scroll to position [27, 0]
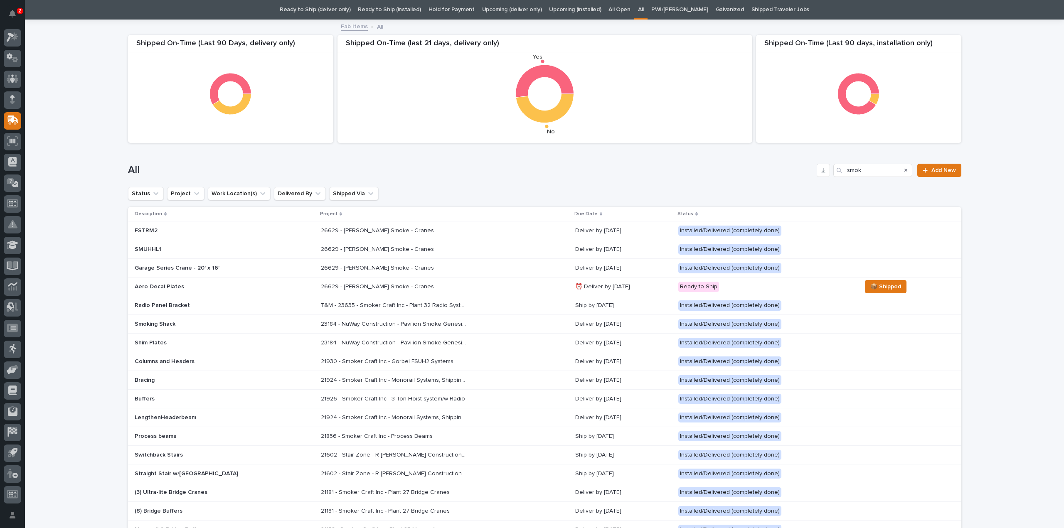
click at [138, 230] on p "FSTRM2" at bounding box center [207, 230] width 145 height 7
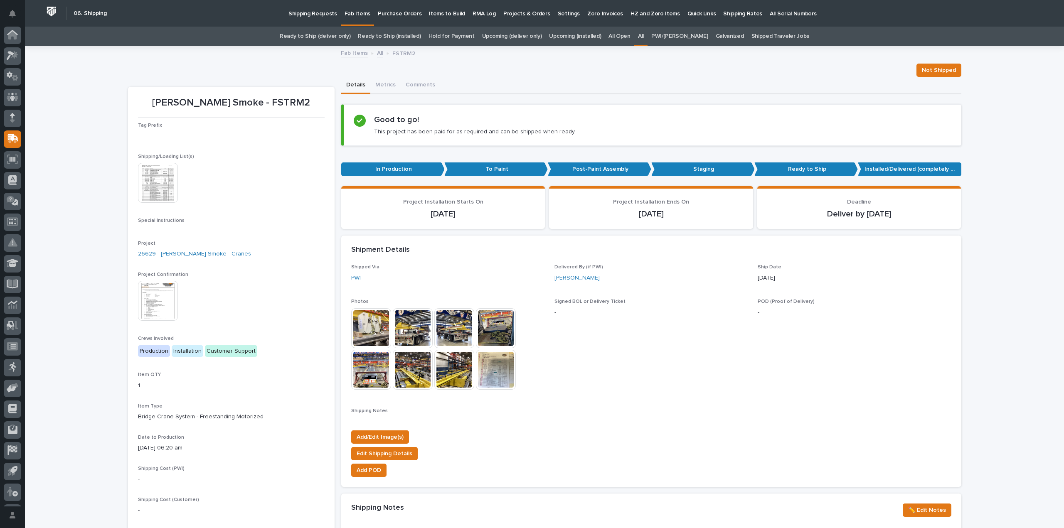
scroll to position [18, 0]
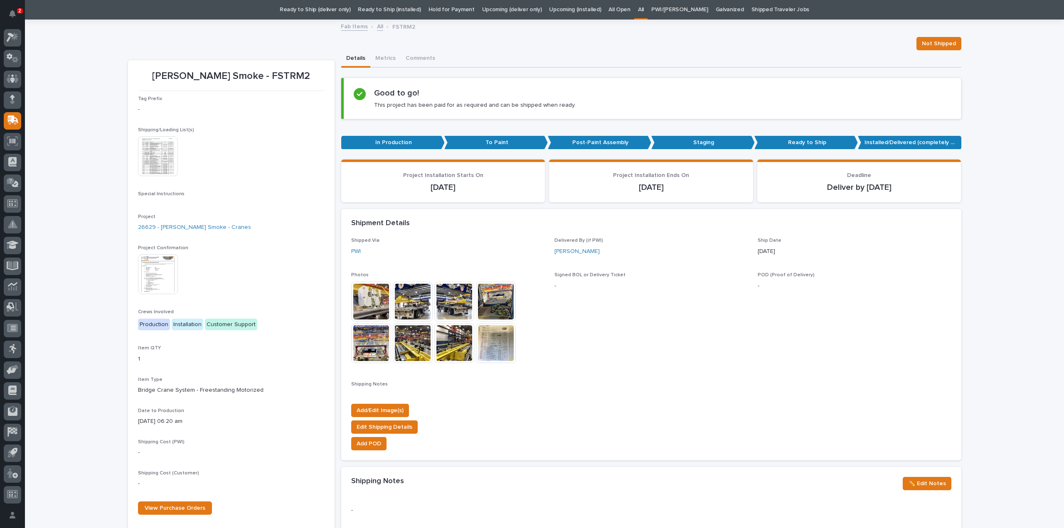
click at [148, 159] on img at bounding box center [158, 156] width 40 height 40
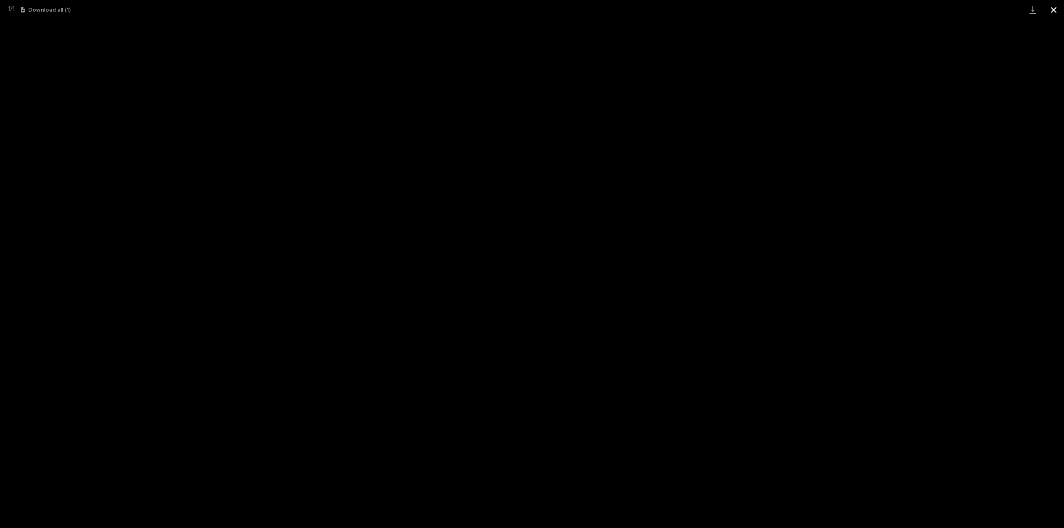
click at [1055, 11] on button "Close gallery" at bounding box center [1053, 10] width 21 height 20
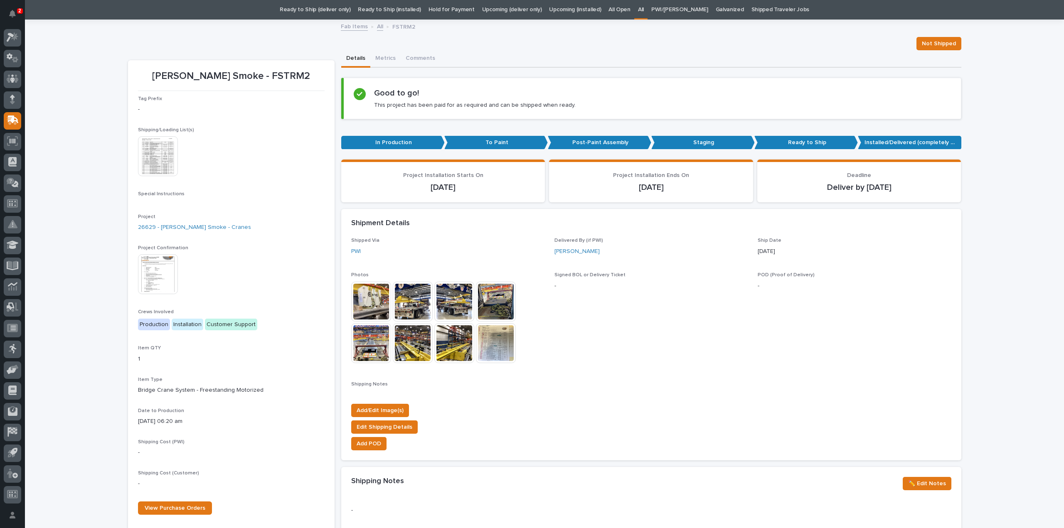
click at [490, 339] on img at bounding box center [496, 343] width 40 height 40
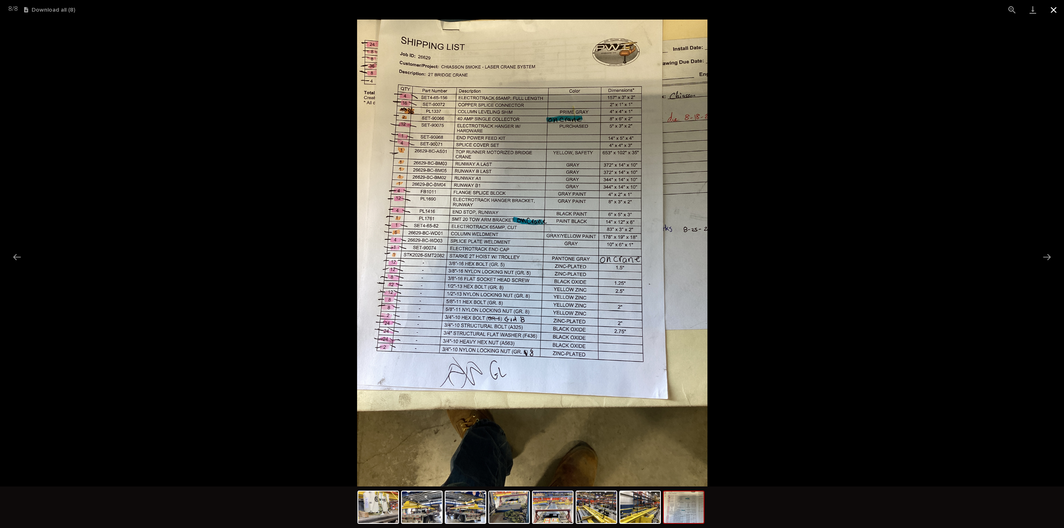
drag, startPoint x: 1052, startPoint y: 12, endPoint x: 1053, endPoint y: 20, distance: 7.9
click at [1053, 12] on button "Close gallery" at bounding box center [1053, 10] width 21 height 20
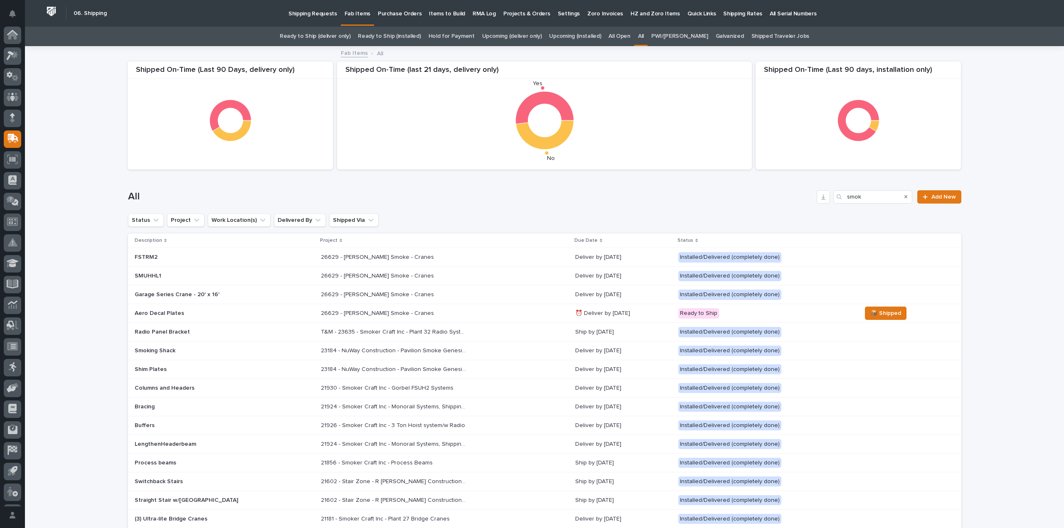
scroll to position [18, 0]
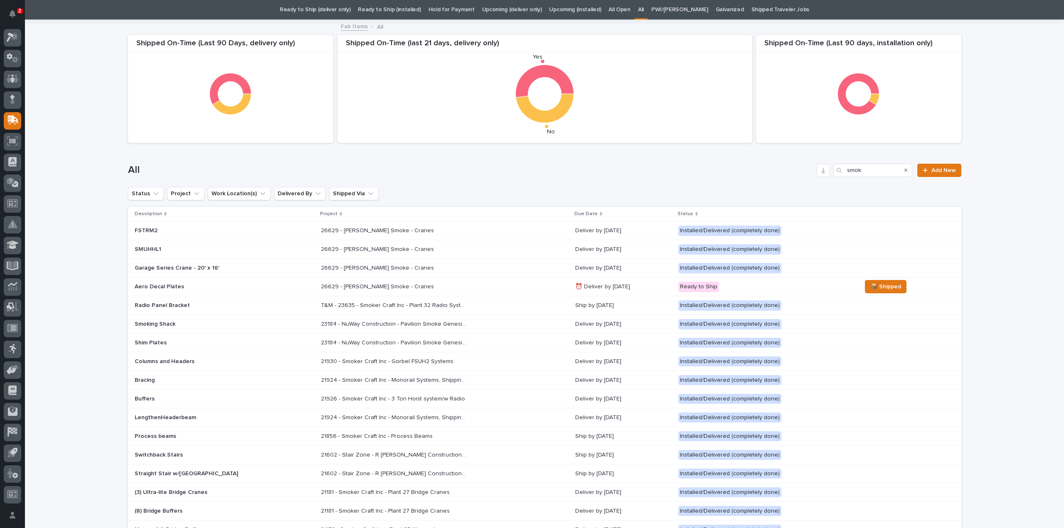
click at [342, 251] on p "26629 - [PERSON_NAME] Smoke - Cranes" at bounding box center [378, 248] width 115 height 9
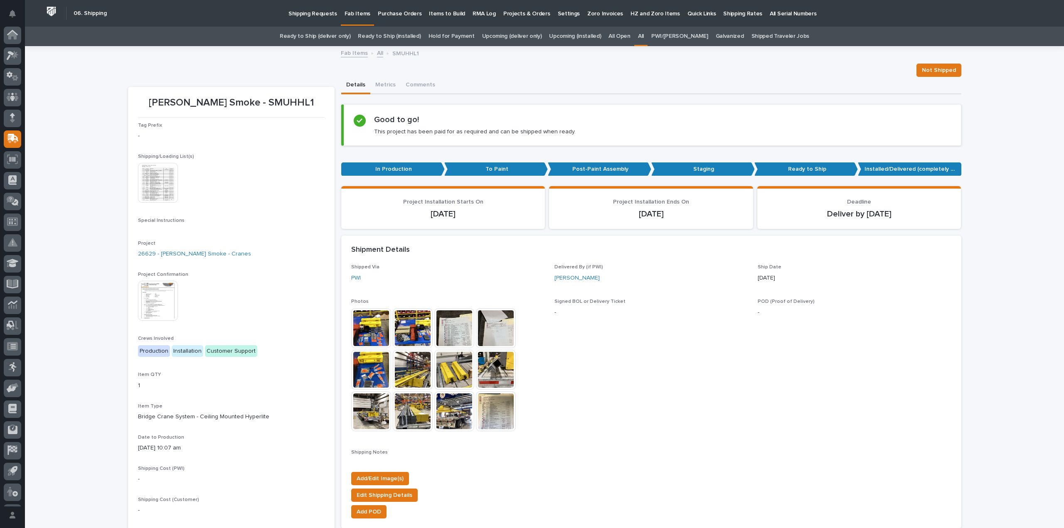
scroll to position [18, 0]
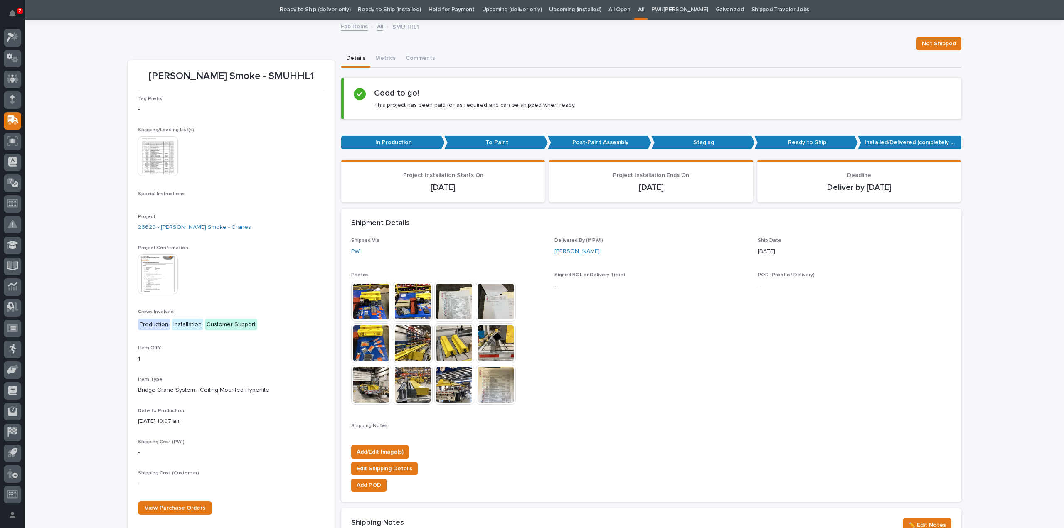
click at [68, 98] on div "Loading... Saving… Loading... Saving… Chiasson Smoke - SMUHHL1 Not Shipped Not …" at bounding box center [544, 473] width 1039 height 906
click at [366, 311] on img at bounding box center [371, 302] width 40 height 40
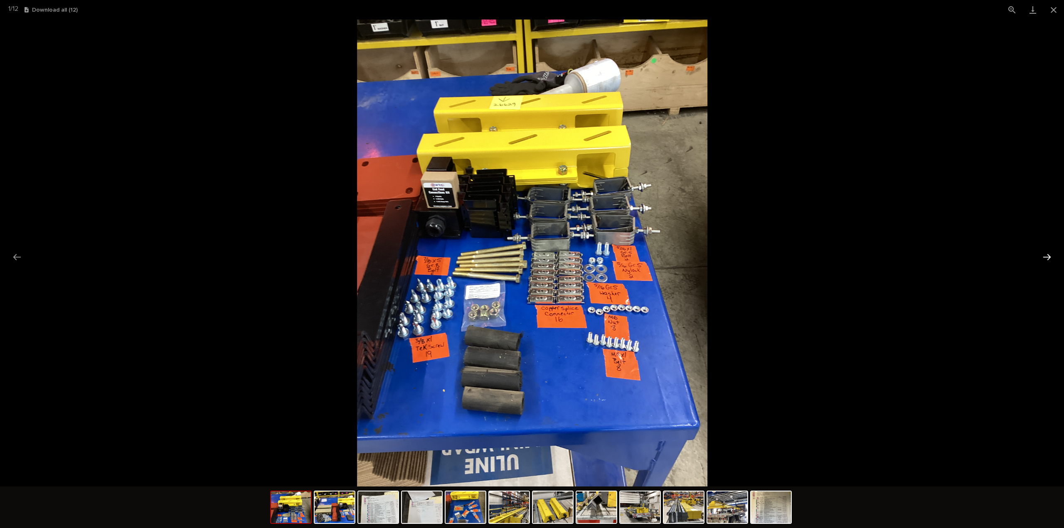
click at [1043, 258] on button "Next slide" at bounding box center [1046, 257] width 17 height 16
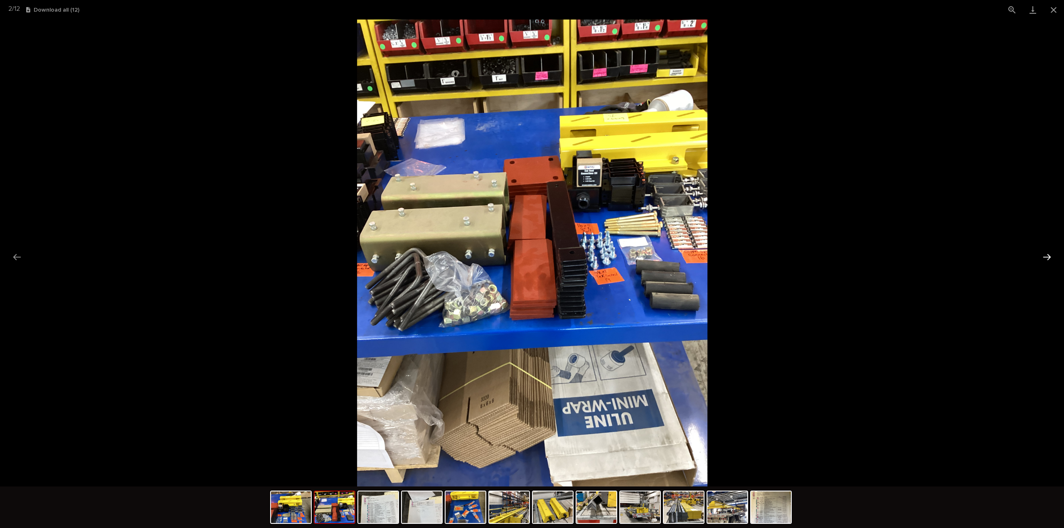
click at [1043, 258] on button "Next slide" at bounding box center [1046, 257] width 17 height 16
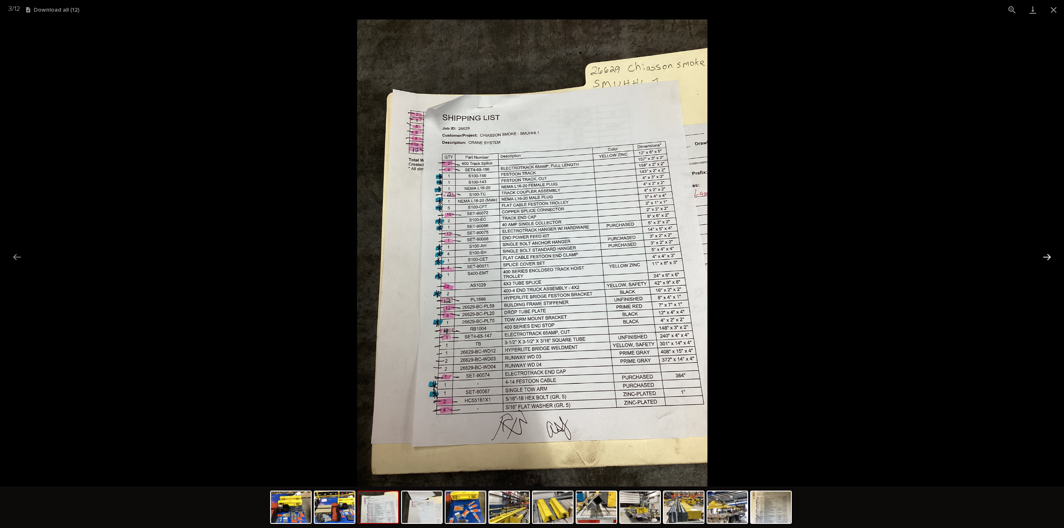
click at [1043, 258] on button "Next slide" at bounding box center [1046, 257] width 17 height 16
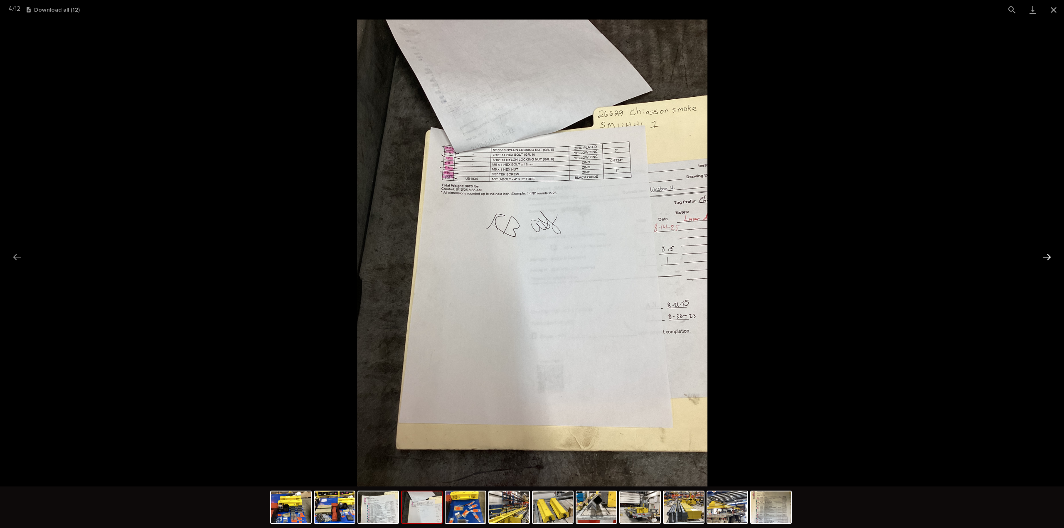
click at [1043, 258] on button "Next slide" at bounding box center [1046, 257] width 17 height 16
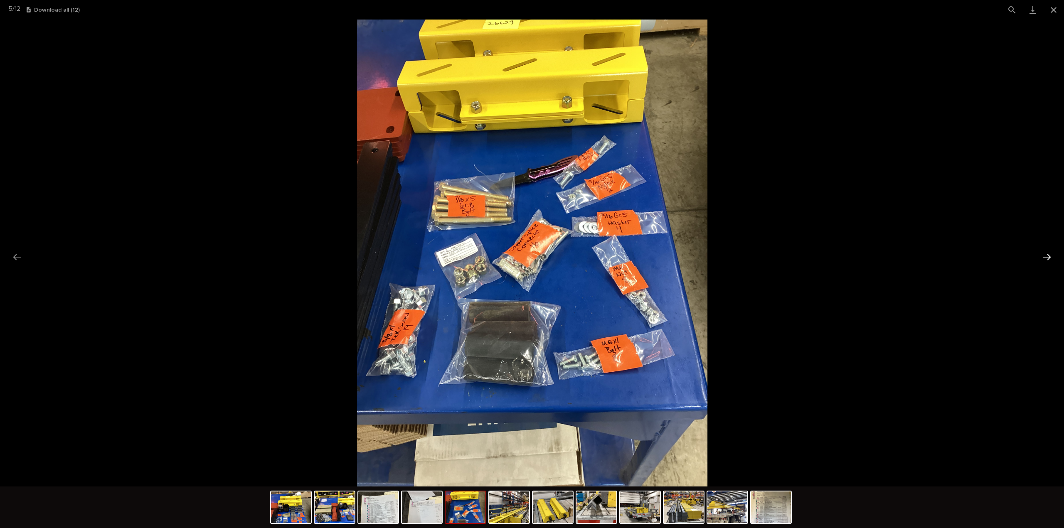
click at [1043, 258] on button "Next slide" at bounding box center [1046, 257] width 17 height 16
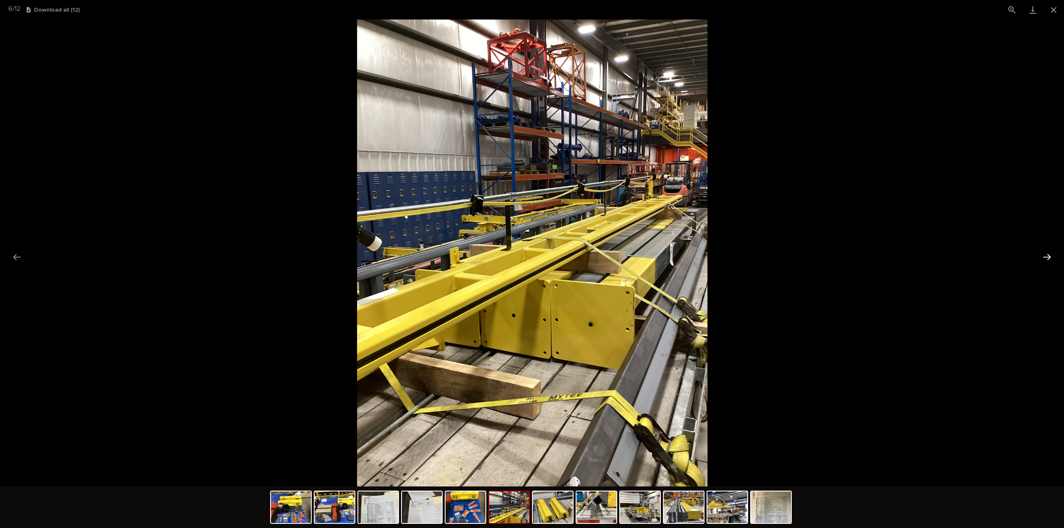
click at [1043, 258] on button "Next slide" at bounding box center [1046, 257] width 17 height 16
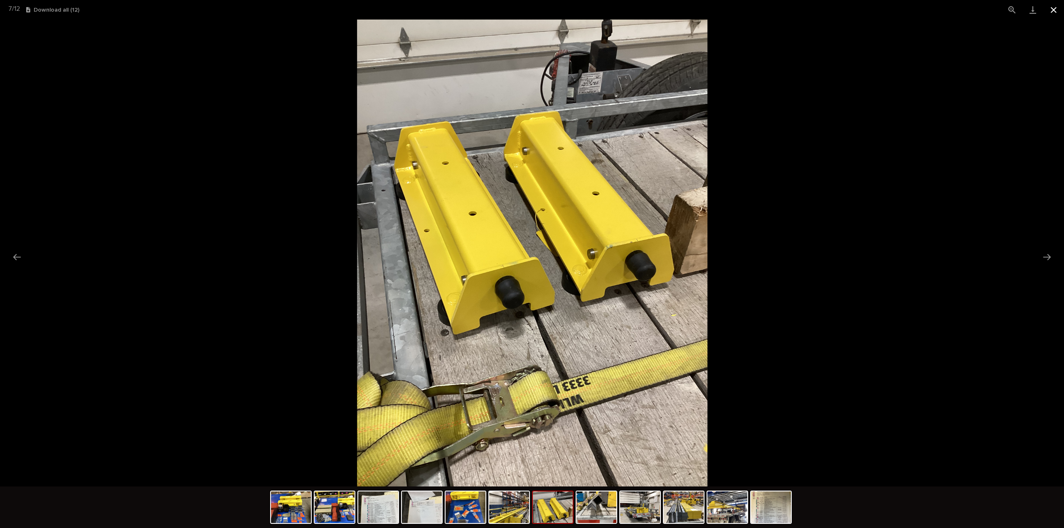
click at [1052, 8] on button "Close gallery" at bounding box center [1053, 10] width 21 height 20
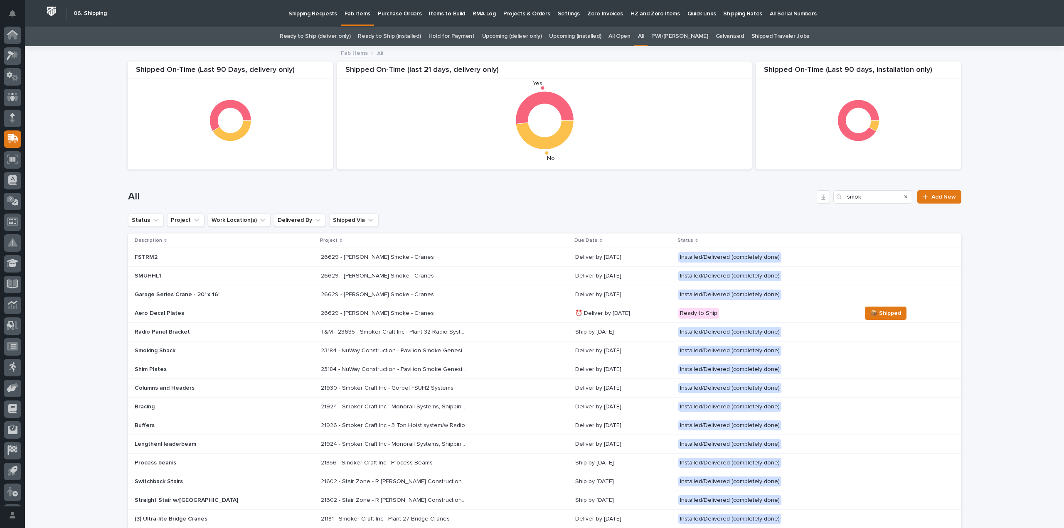
scroll to position [18, 0]
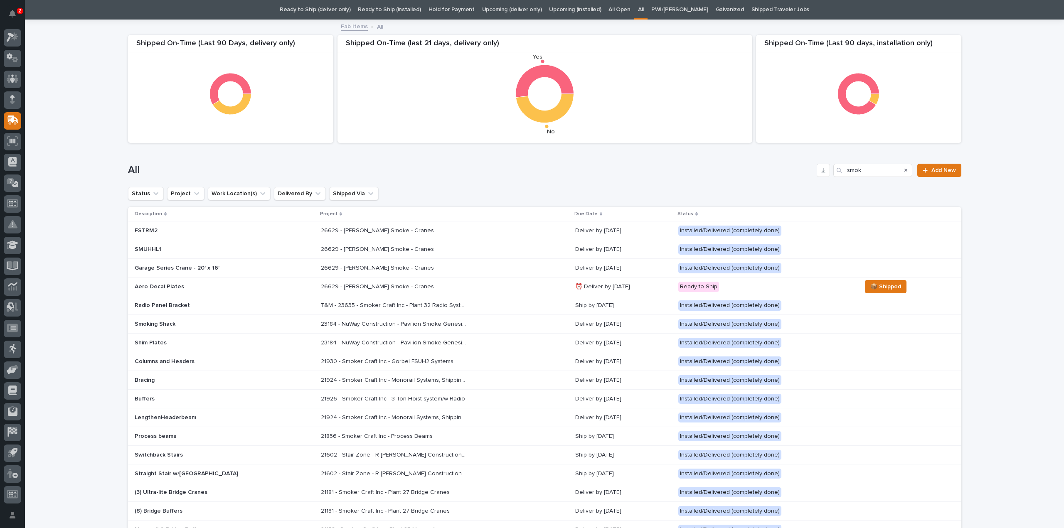
click at [321, 254] on div "26629 - Chiasson Smoke - Cranes 26629 - Chiasson Smoke - Cranes" at bounding box center [445, 250] width 248 height 14
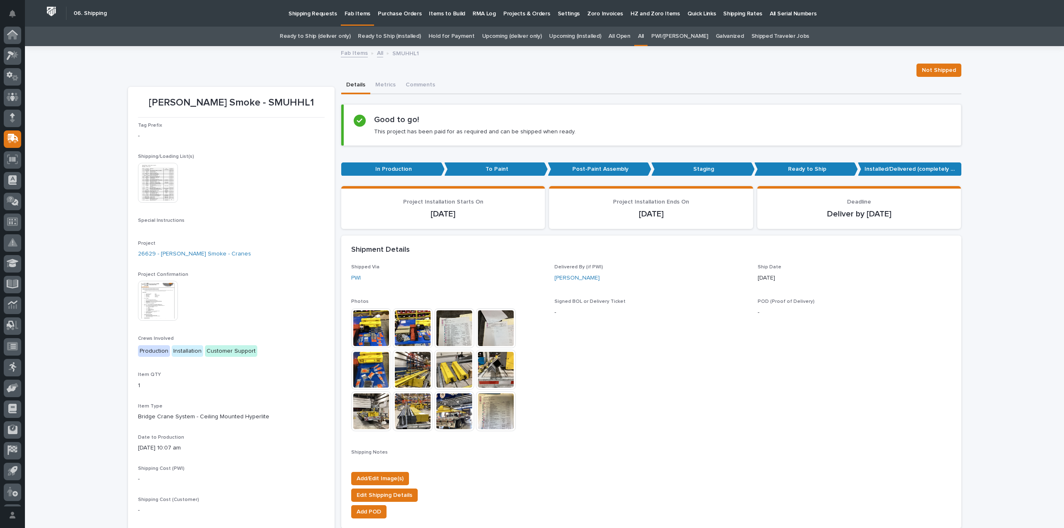
scroll to position [18, 0]
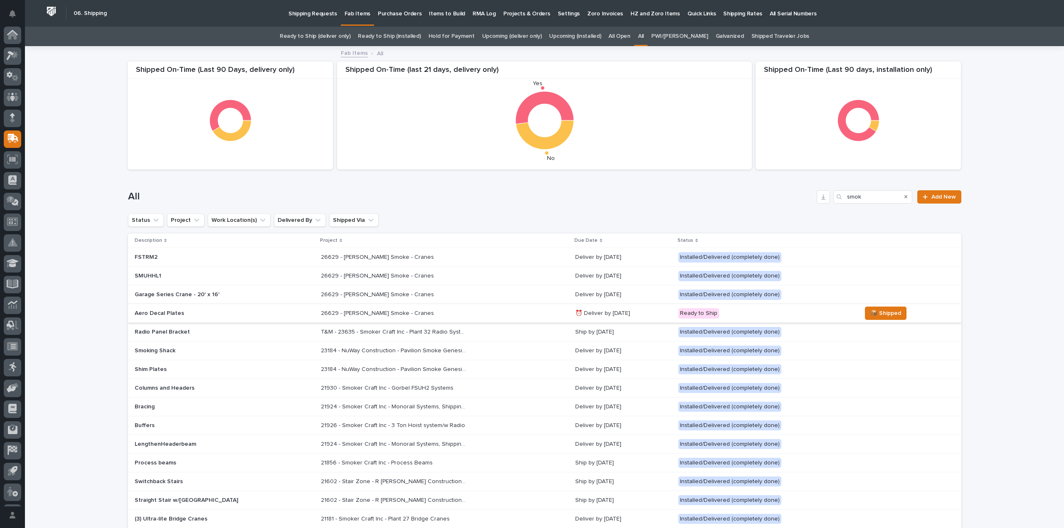
scroll to position [18, 0]
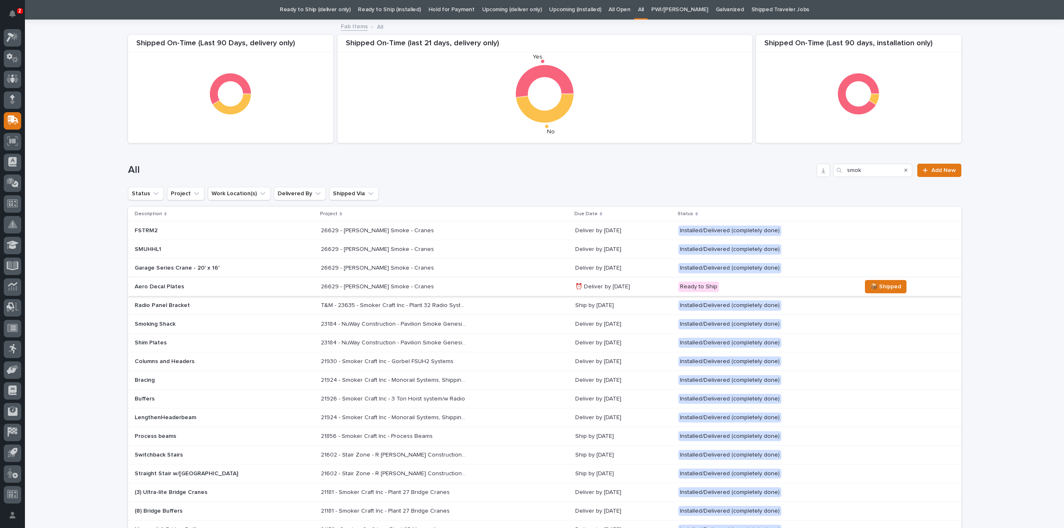
click at [330, 271] on div "26629 - Chiasson Smoke - Cranes 26629 - Chiasson Smoke - Cranes" at bounding box center [445, 268] width 248 height 14
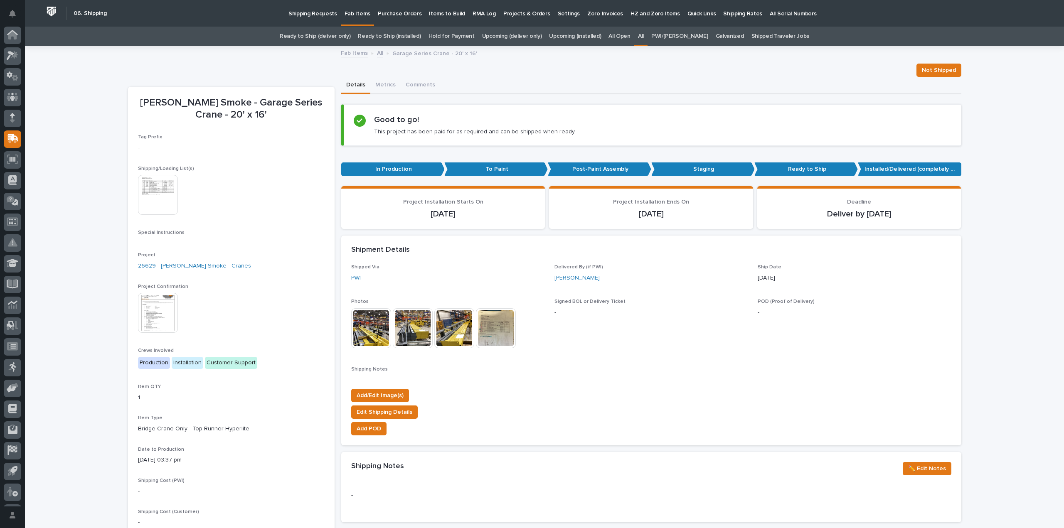
scroll to position [18, 0]
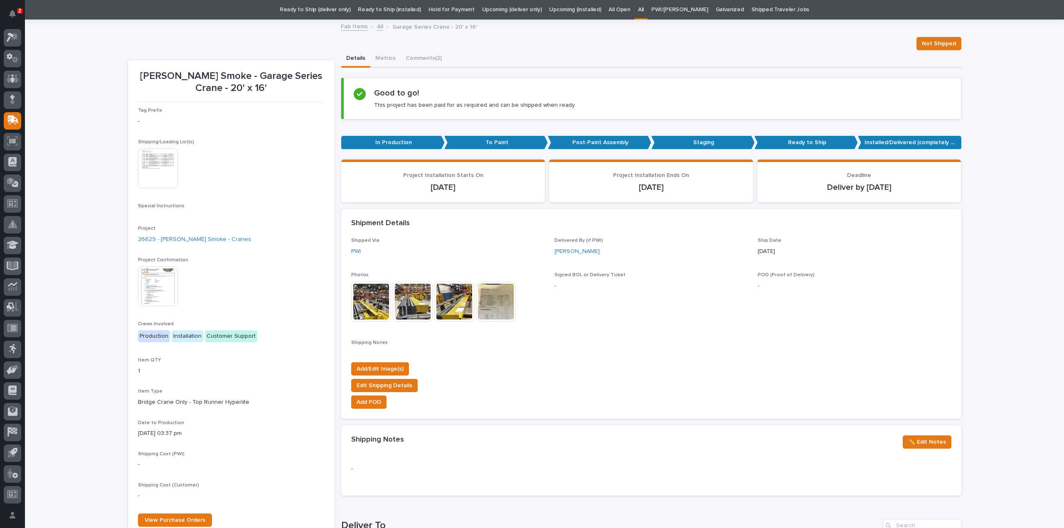
click at [355, 310] on img at bounding box center [371, 302] width 40 height 40
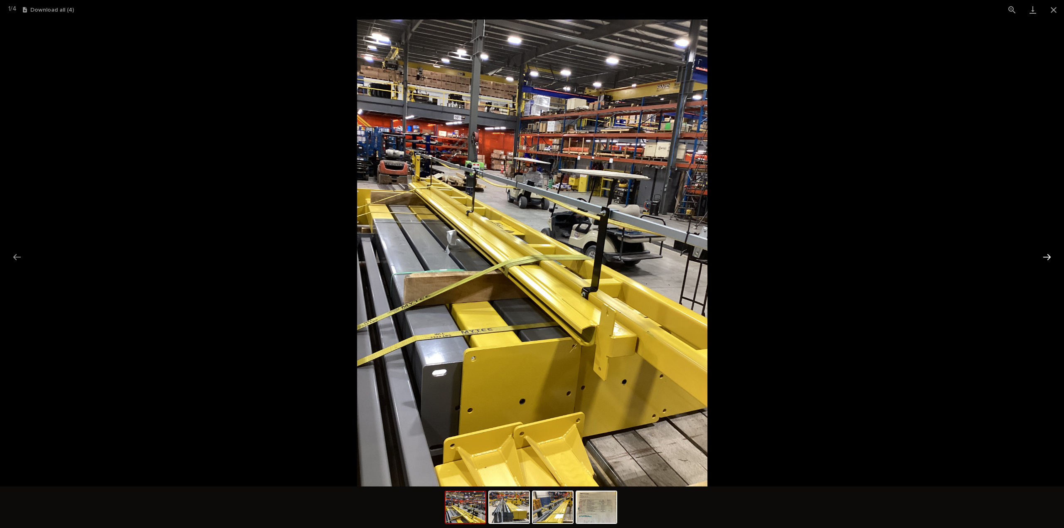
click at [1048, 260] on button "Next slide" at bounding box center [1046, 257] width 17 height 16
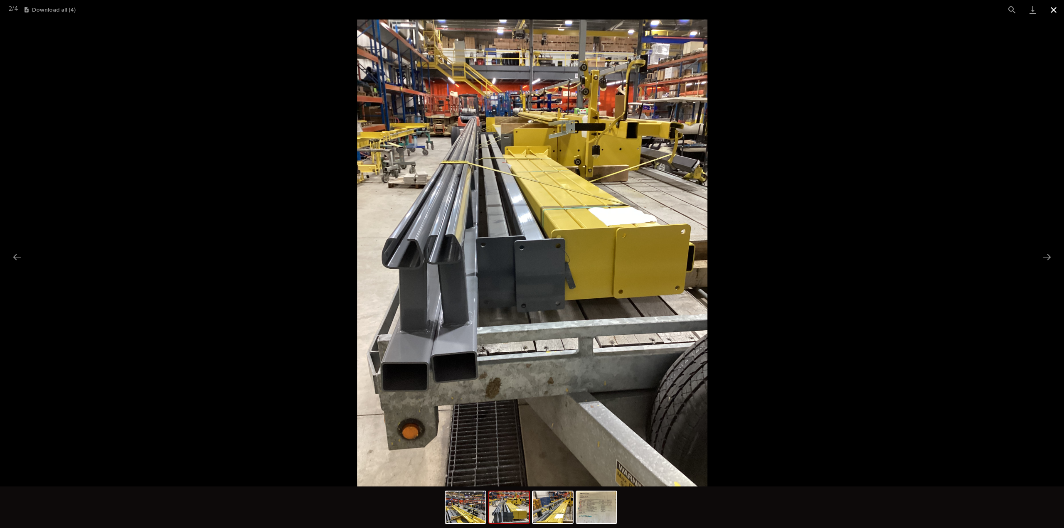
click at [1054, 13] on button "Close gallery" at bounding box center [1053, 10] width 21 height 20
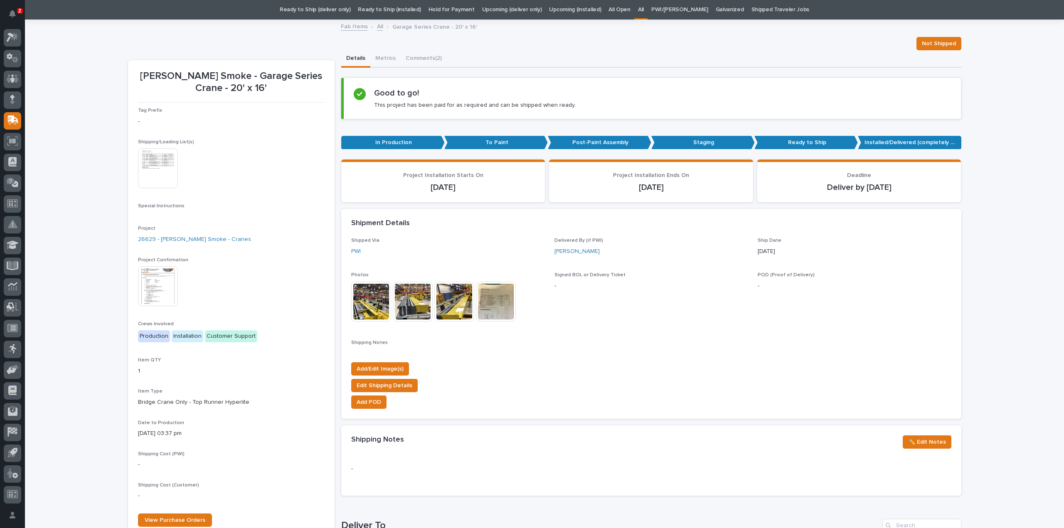
click at [154, 162] on img at bounding box center [158, 168] width 40 height 40
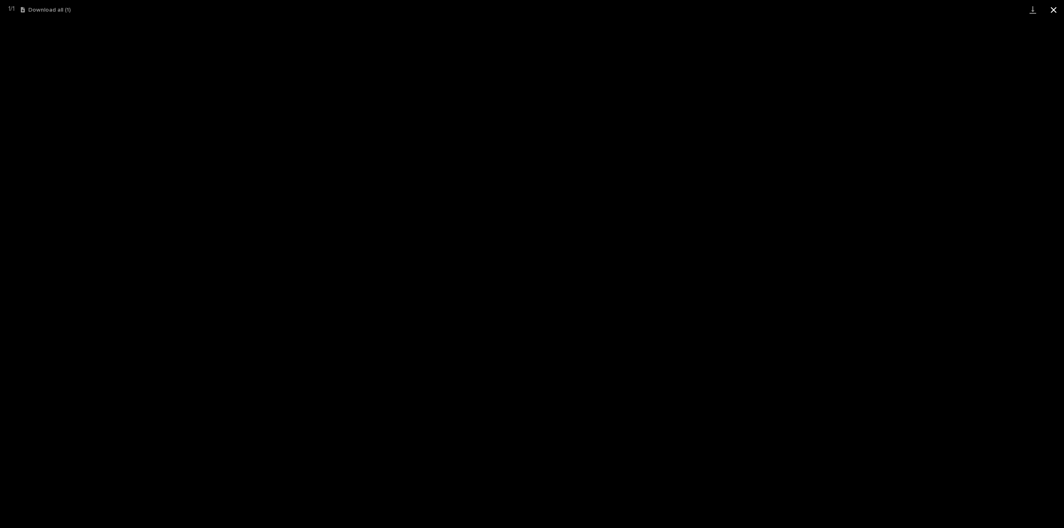
click at [1055, 11] on button "Close gallery" at bounding box center [1053, 10] width 21 height 20
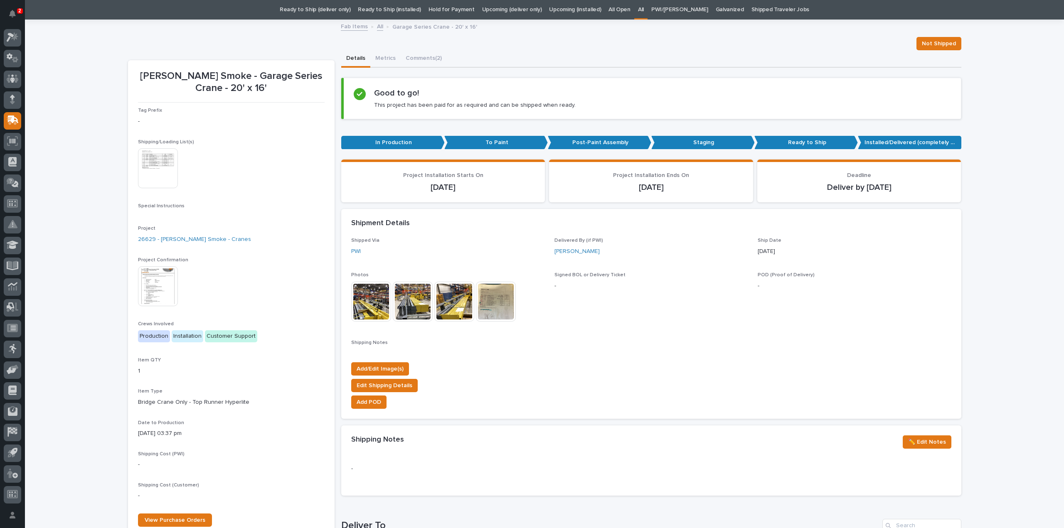
click at [483, 309] on img at bounding box center [496, 302] width 40 height 40
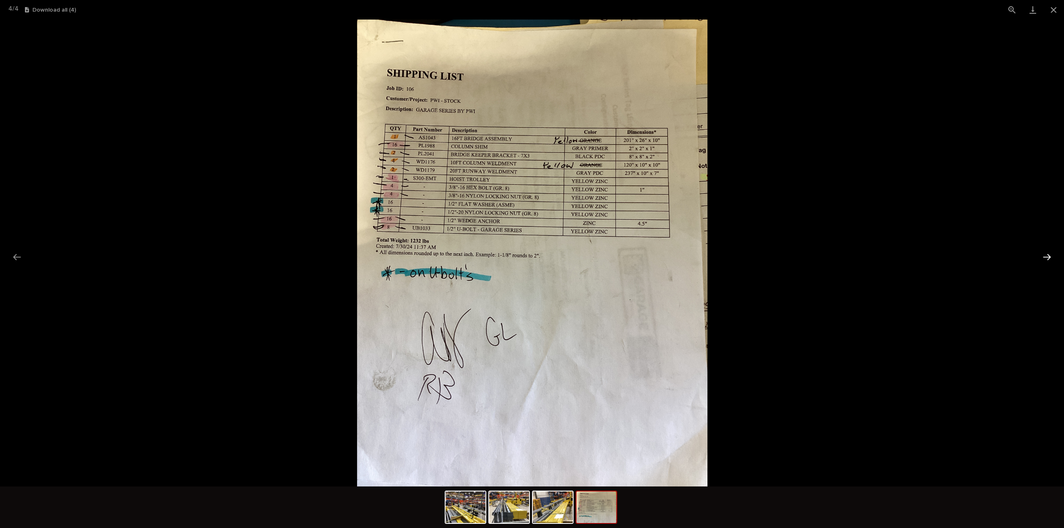
click at [1047, 258] on button "Next slide" at bounding box center [1046, 257] width 17 height 16
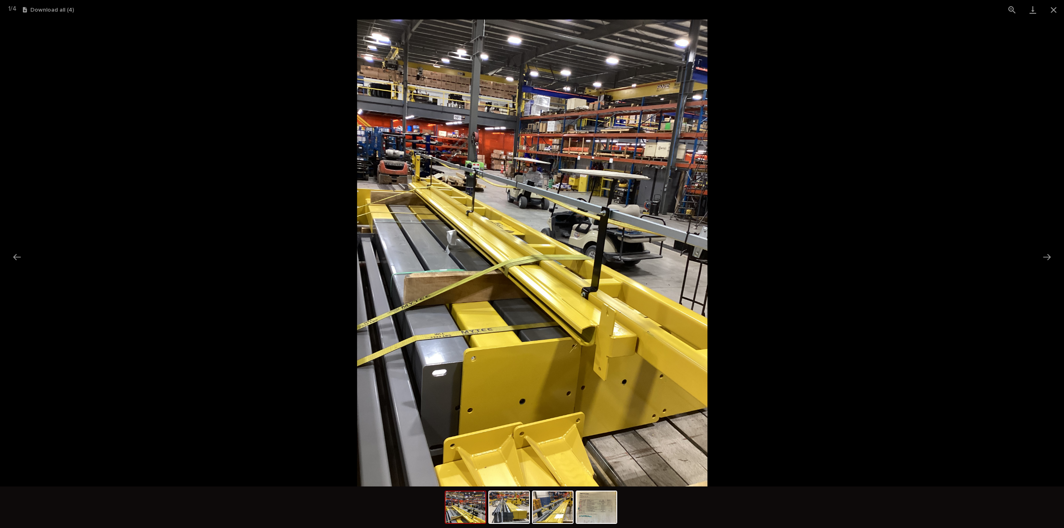
click at [1038, 256] on div at bounding box center [532, 253] width 1064 height 467
click at [1045, 257] on button "Next slide" at bounding box center [1046, 257] width 17 height 16
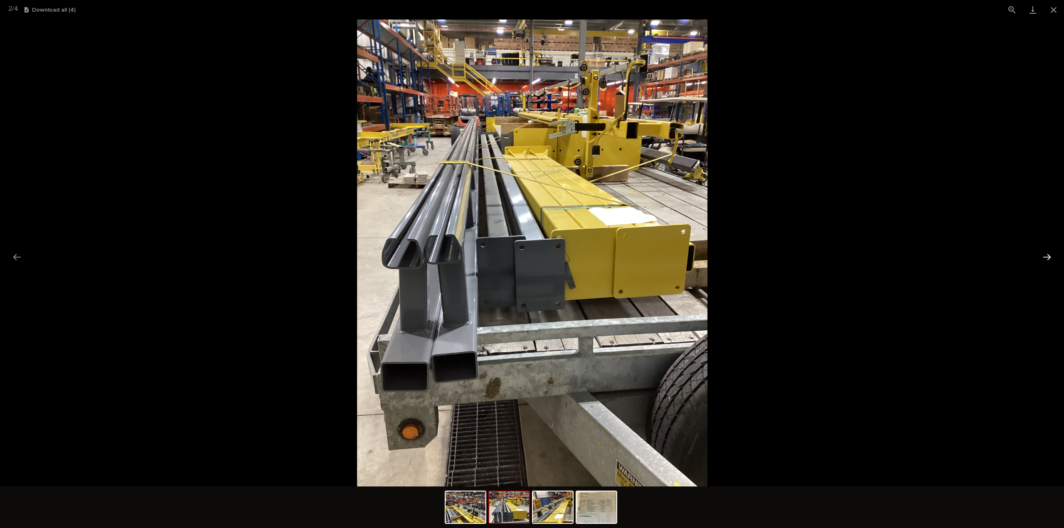
click at [1045, 257] on button "Next slide" at bounding box center [1046, 257] width 17 height 16
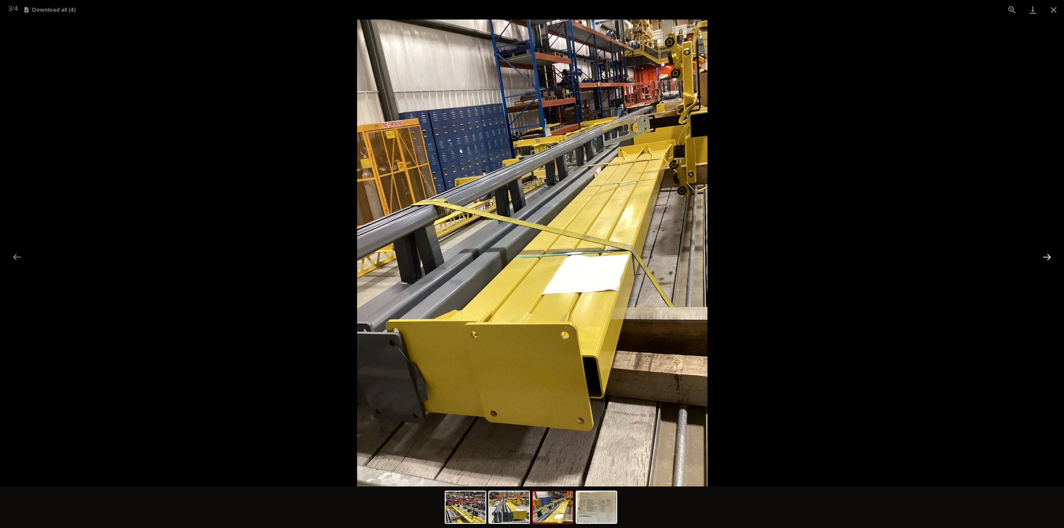
click at [1045, 257] on button "Next slide" at bounding box center [1046, 257] width 17 height 16
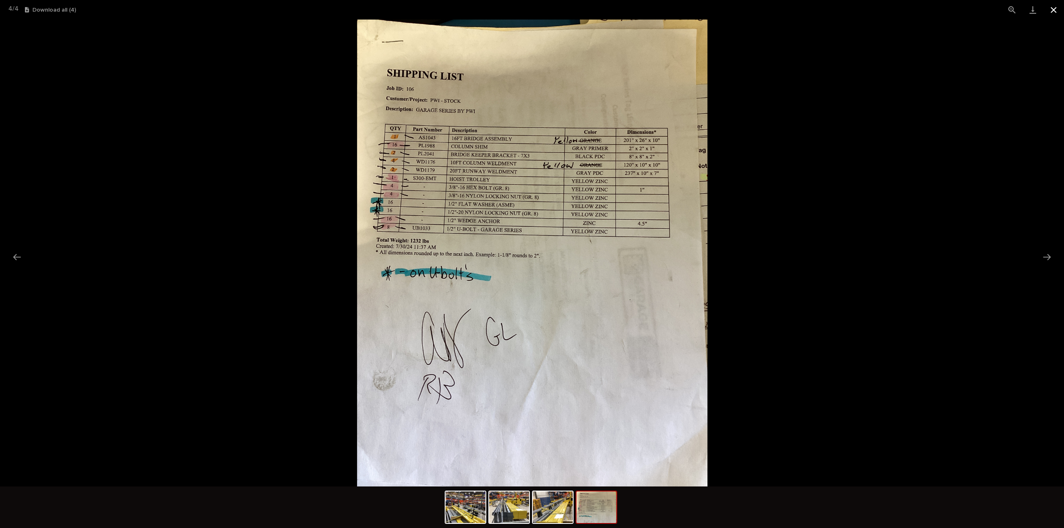
click at [1052, 13] on button "Close gallery" at bounding box center [1053, 10] width 21 height 20
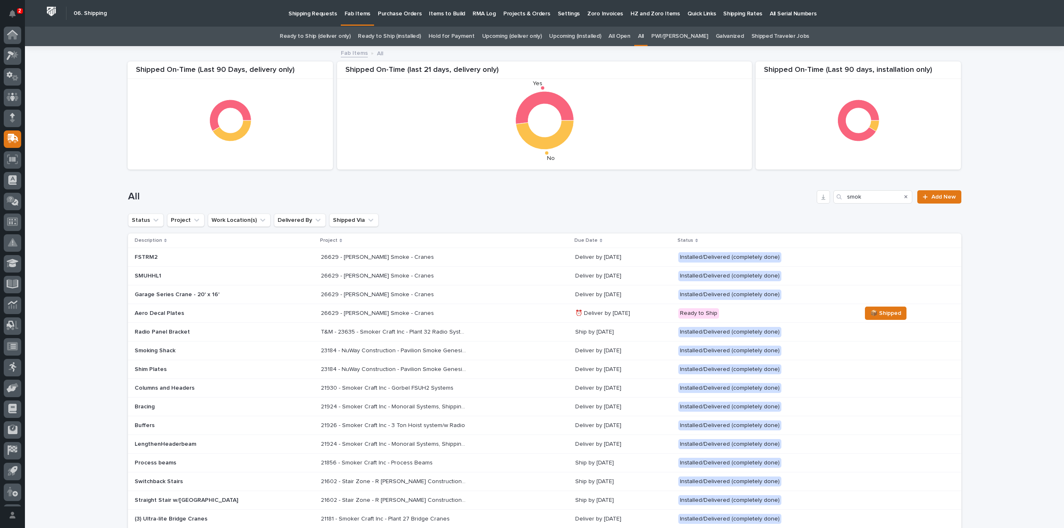
scroll to position [18, 0]
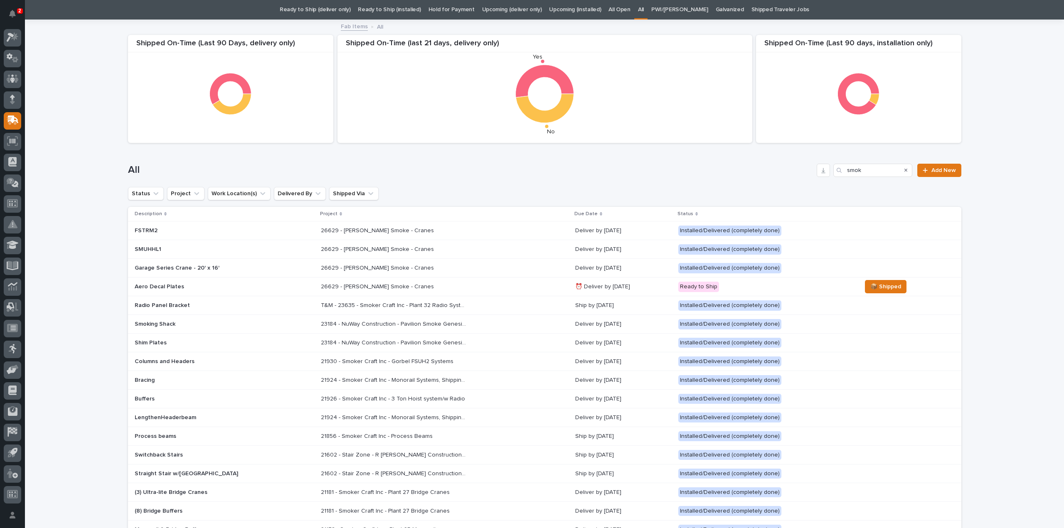
click at [321, 253] on div "26629 - Chiasson Smoke - Cranes 26629 - Chiasson Smoke - Cranes" at bounding box center [445, 250] width 248 height 14
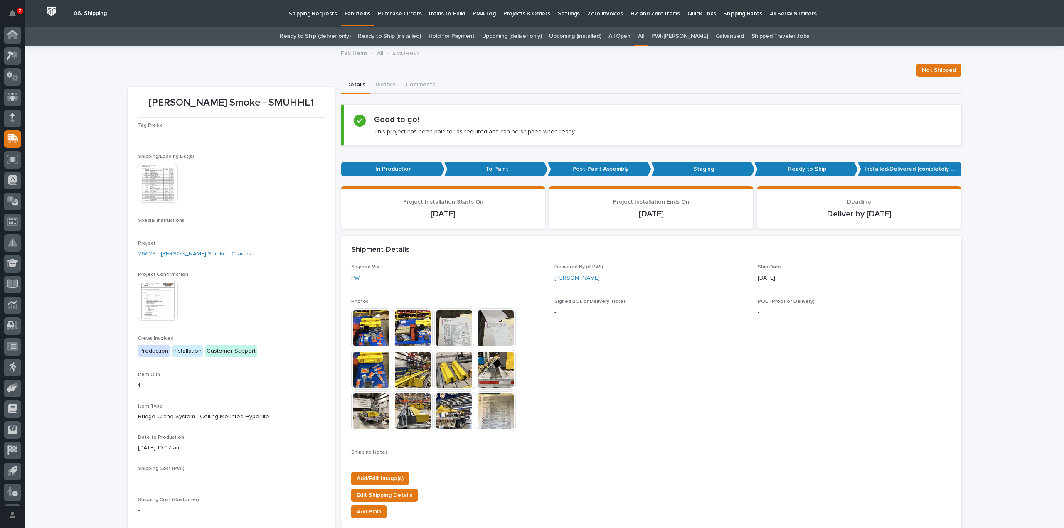
scroll to position [27, 0]
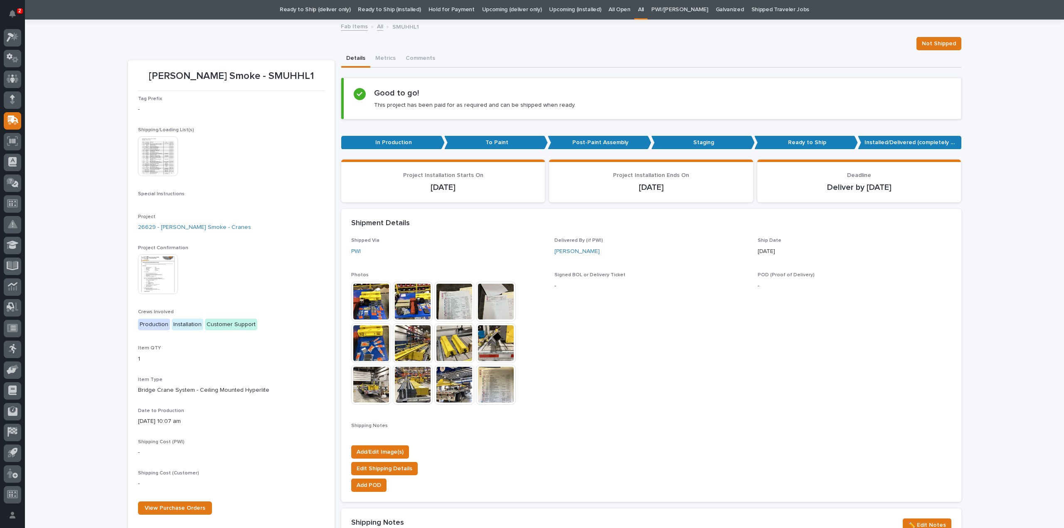
click at [446, 293] on img at bounding box center [454, 302] width 40 height 40
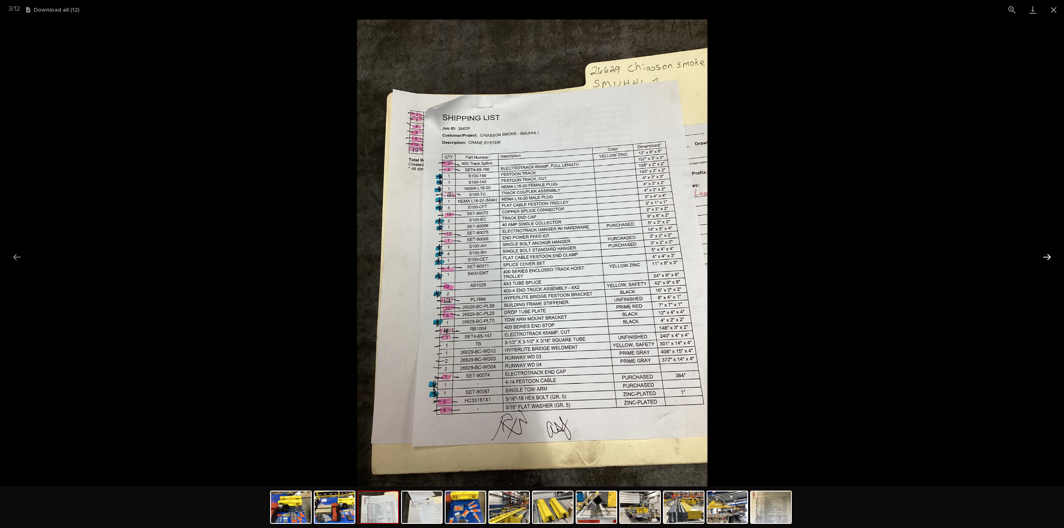
click at [1048, 256] on button "Next slide" at bounding box center [1046, 257] width 17 height 16
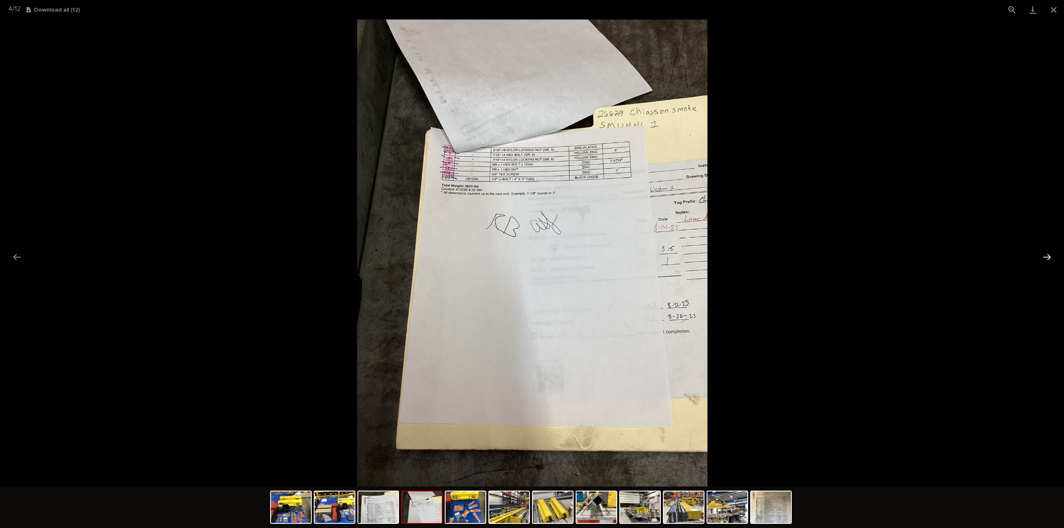
click at [1045, 259] on button "Next slide" at bounding box center [1046, 257] width 17 height 16
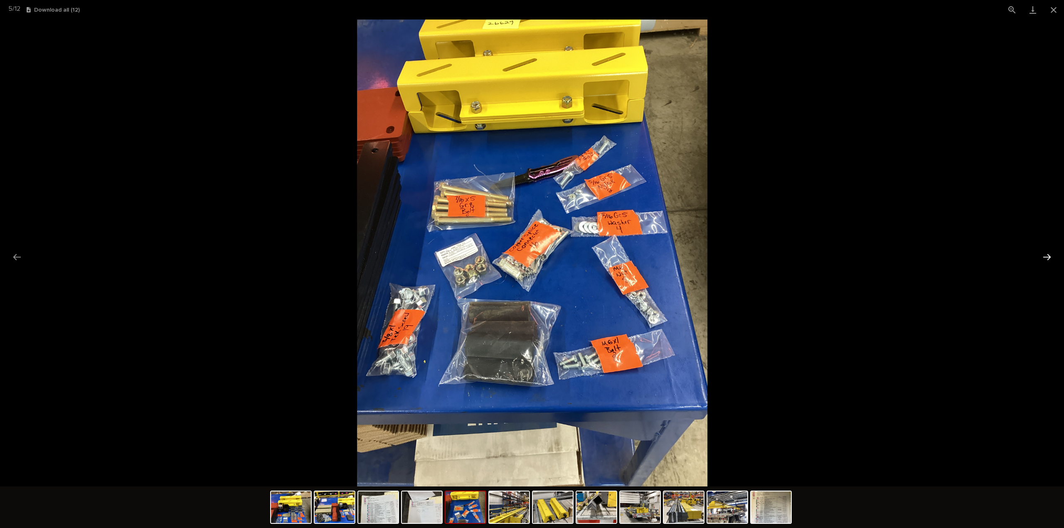
click at [1050, 260] on button "Next slide" at bounding box center [1046, 257] width 17 height 16
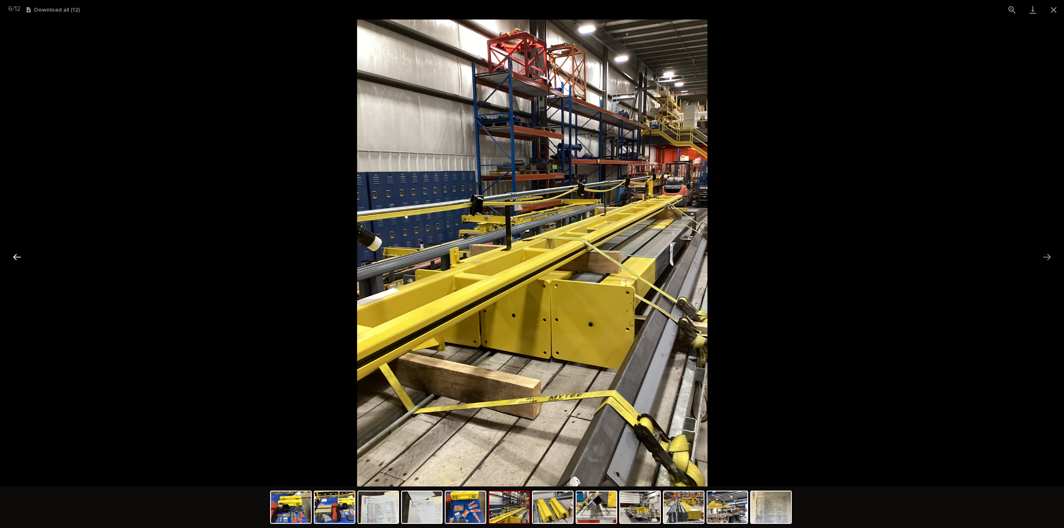
click at [21, 260] on button "Previous slide" at bounding box center [16, 257] width 17 height 16
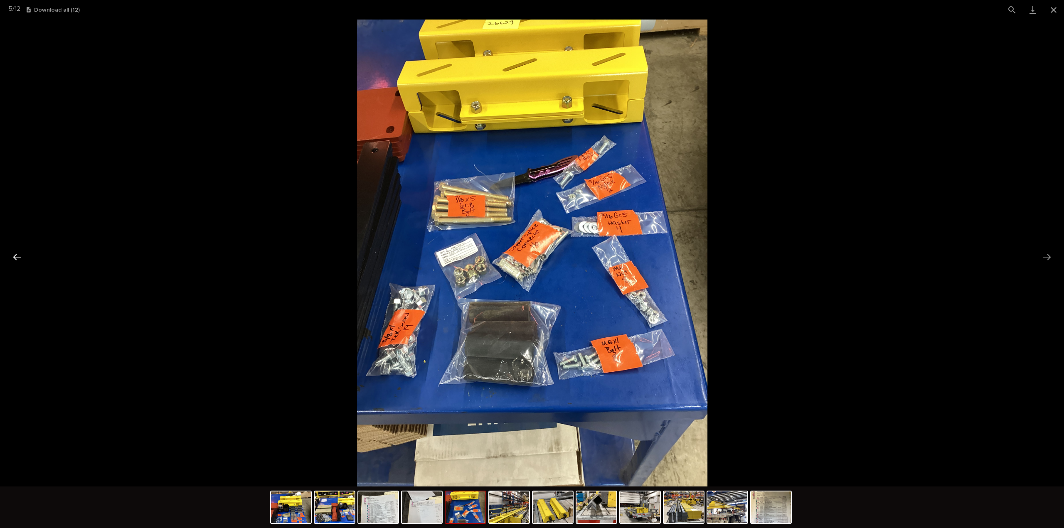
click at [21, 260] on button "Previous slide" at bounding box center [16, 257] width 17 height 16
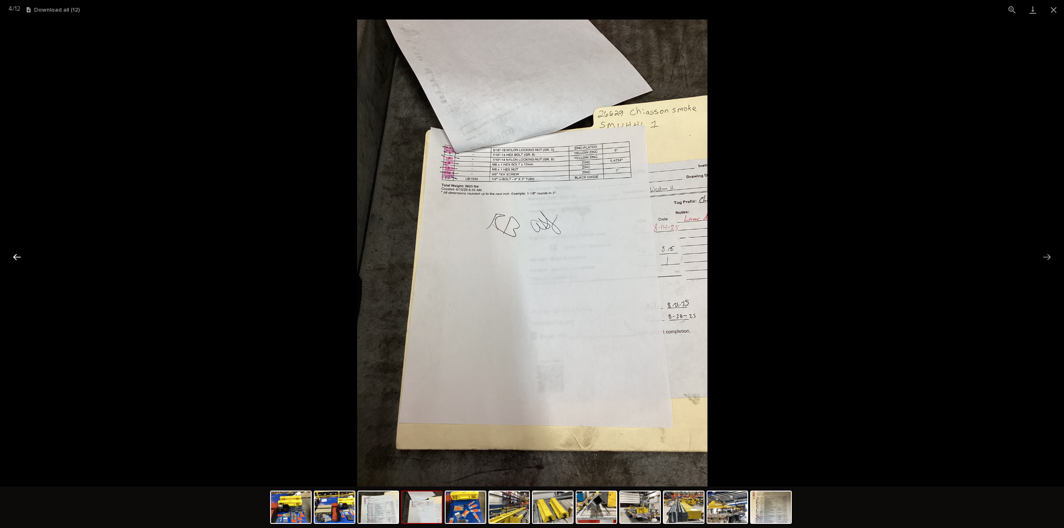
click at [21, 260] on button "Previous slide" at bounding box center [16, 257] width 17 height 16
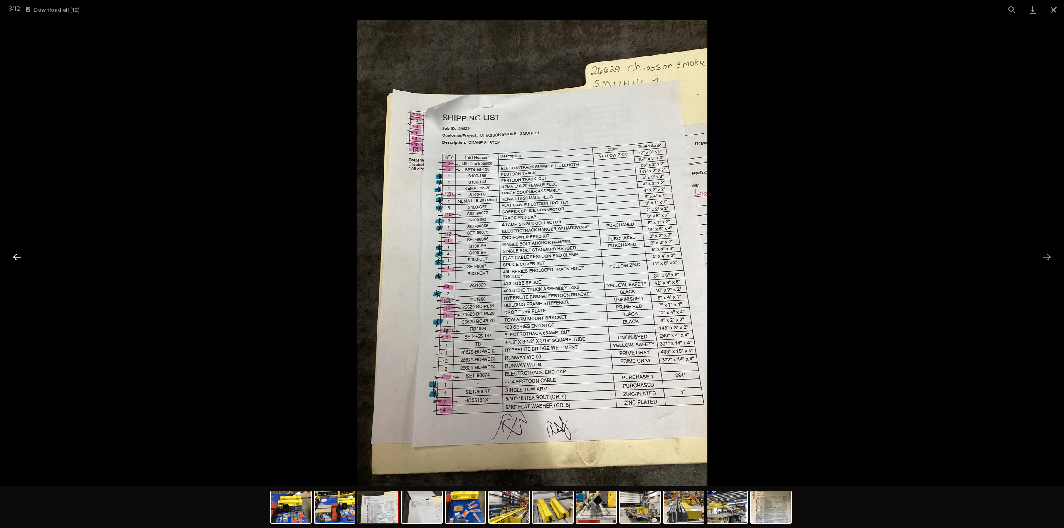
click at [21, 260] on button "Previous slide" at bounding box center [16, 257] width 17 height 16
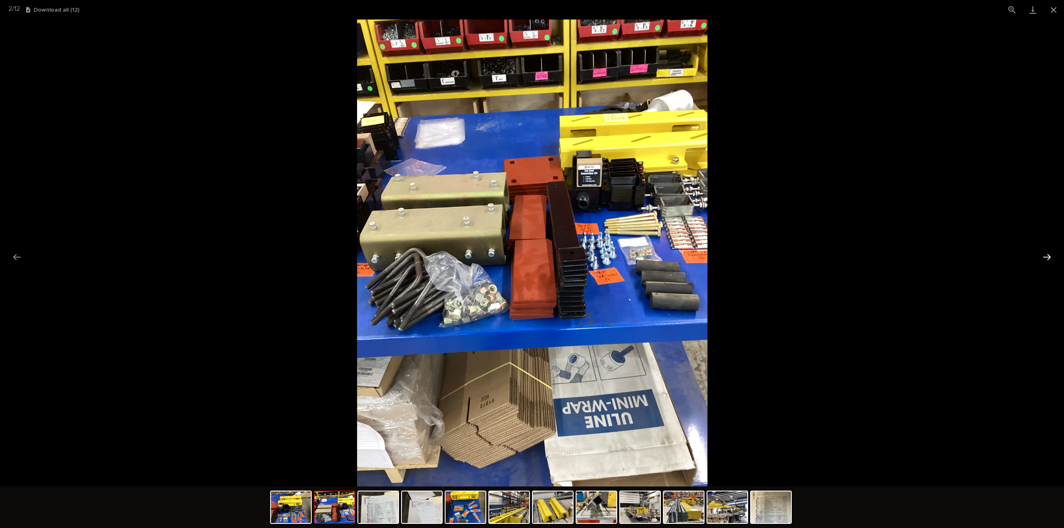
click at [1050, 258] on button "Next slide" at bounding box center [1046, 257] width 17 height 16
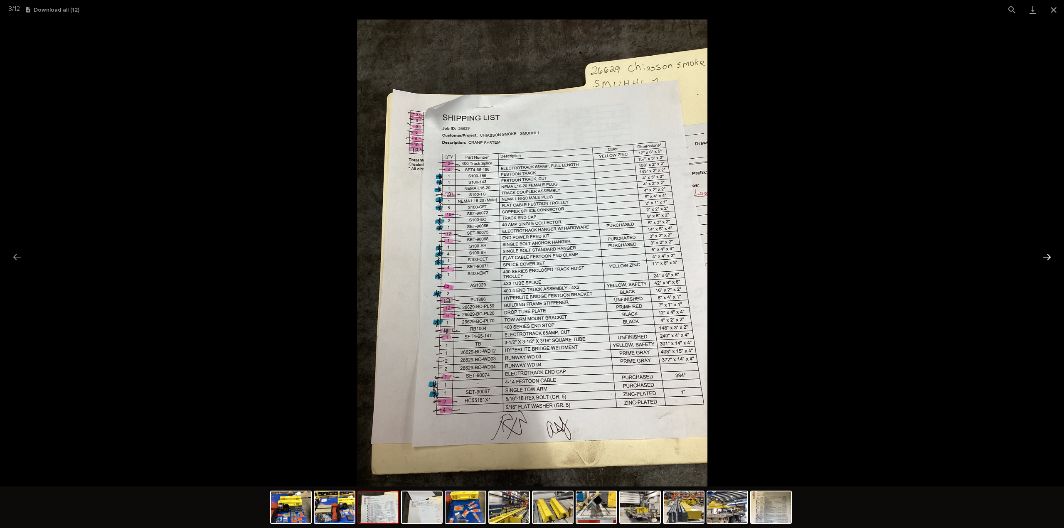
click at [1048, 257] on button "Next slide" at bounding box center [1046, 257] width 17 height 16
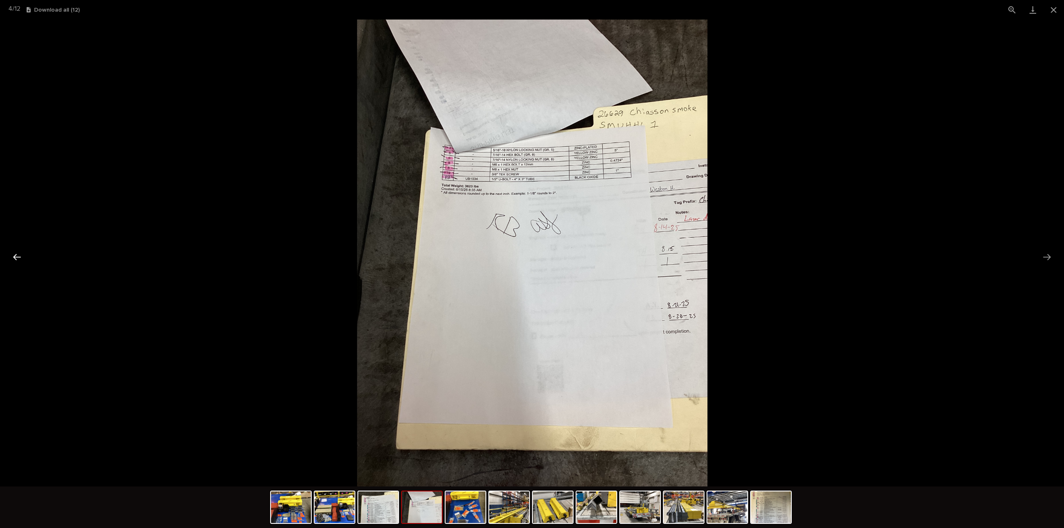
click at [17, 256] on button "Previous slide" at bounding box center [16, 257] width 17 height 16
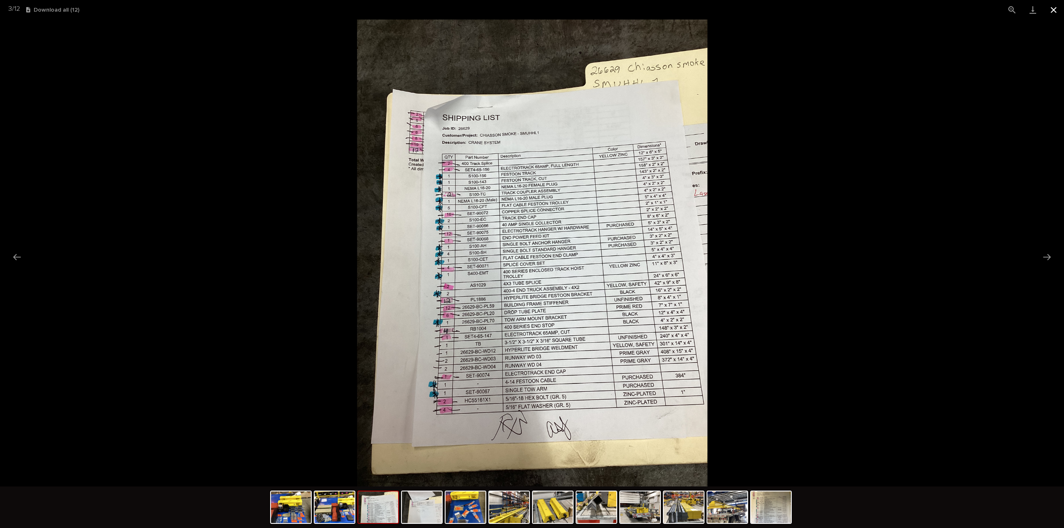
click at [1053, 6] on button "Close gallery" at bounding box center [1053, 10] width 21 height 20
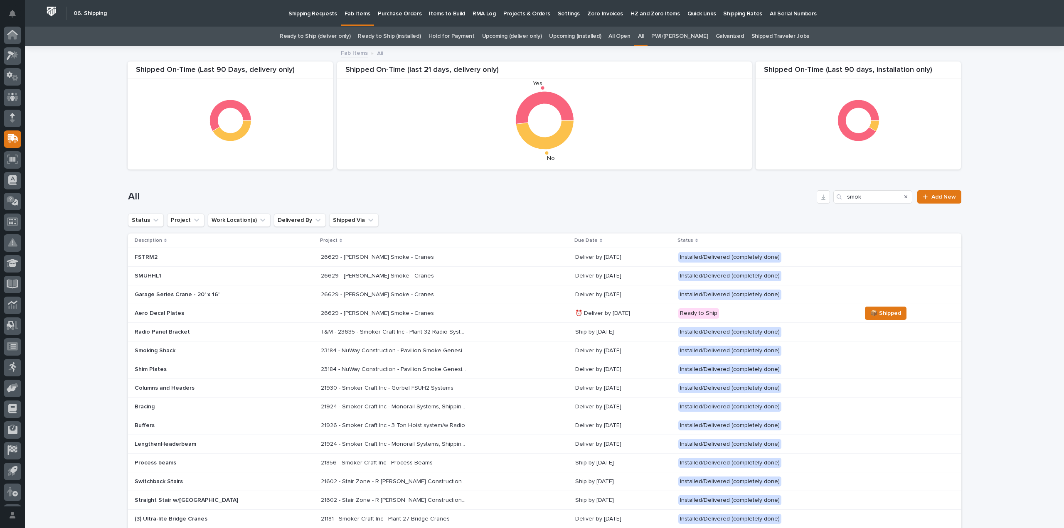
scroll to position [18, 0]
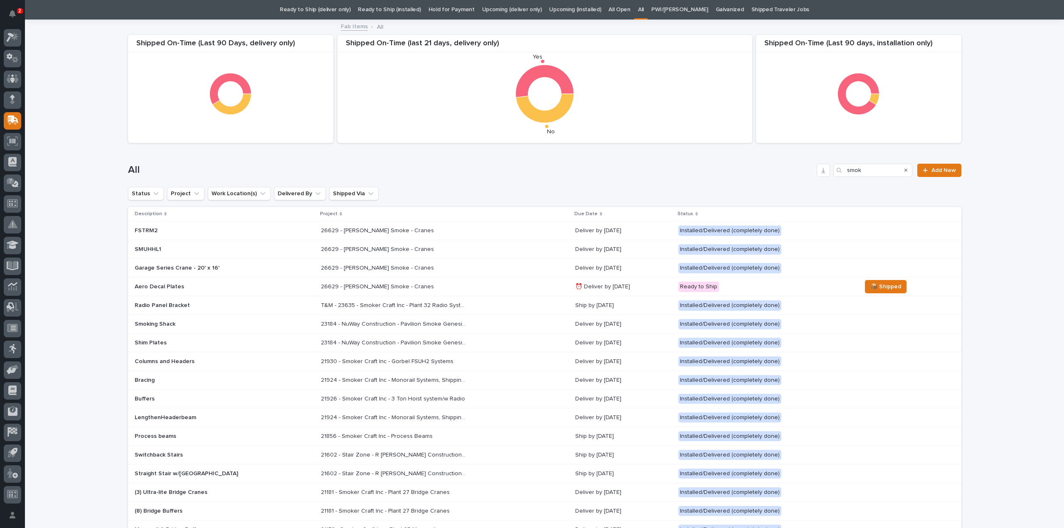
click at [213, 232] on p "FSTRM2" at bounding box center [207, 230] width 145 height 7
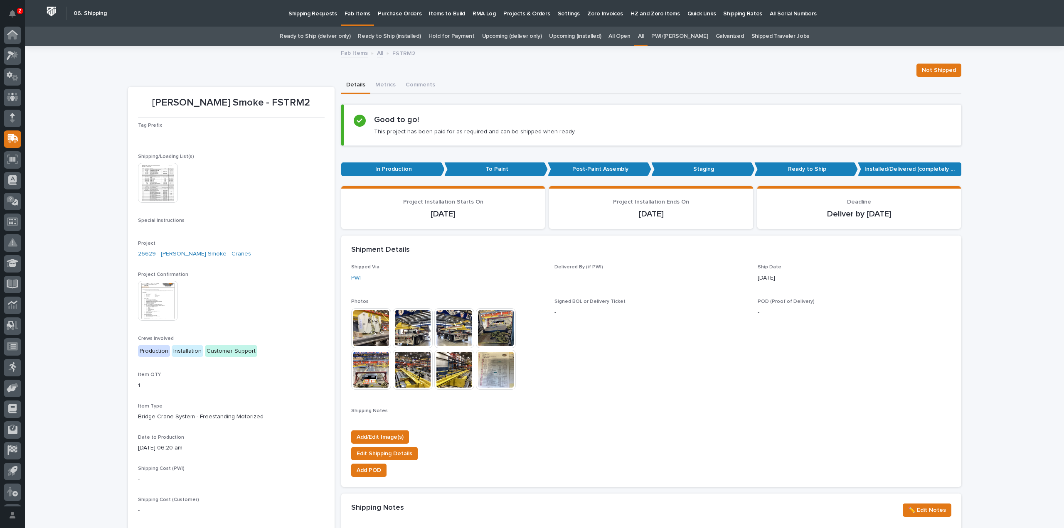
scroll to position [18, 0]
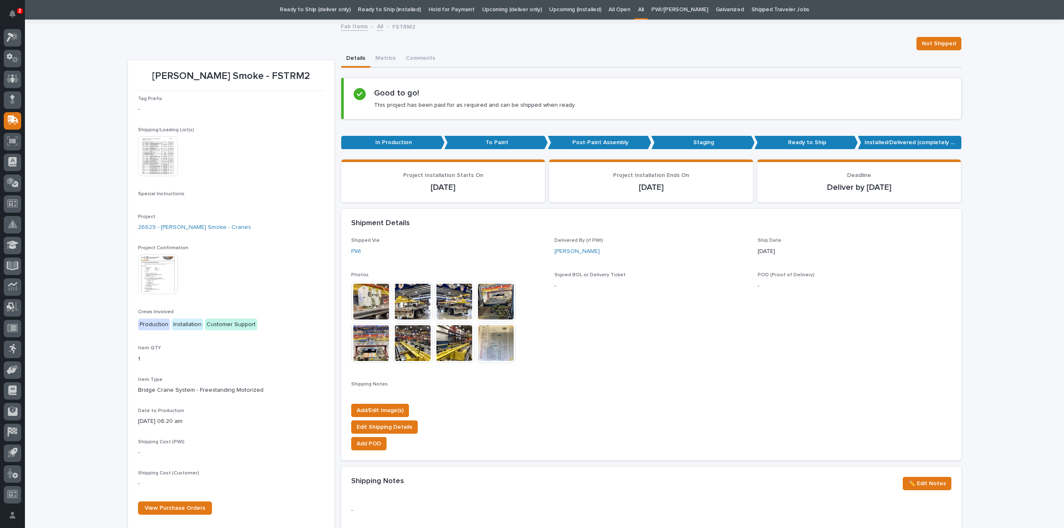
click at [159, 166] on img at bounding box center [158, 156] width 40 height 40
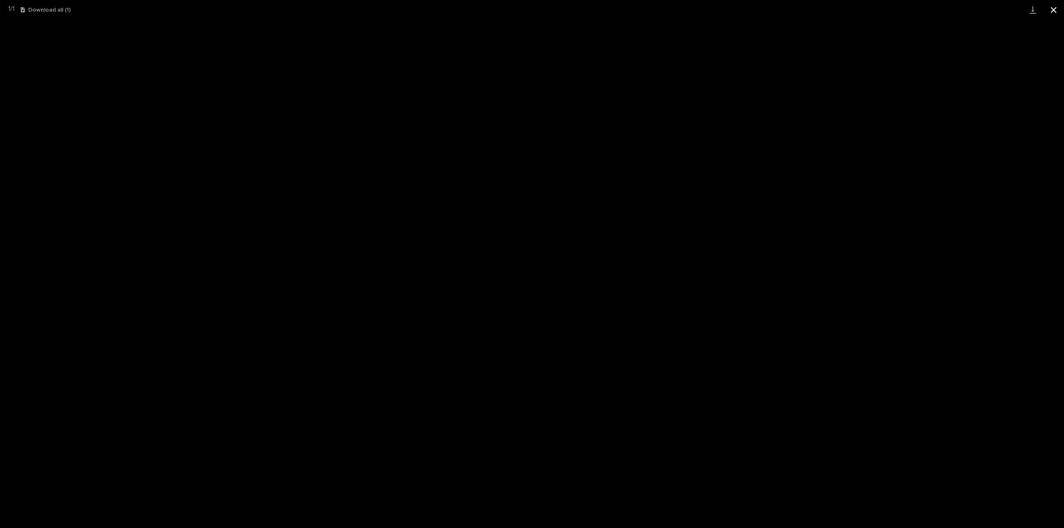
click at [1051, 12] on button "Close gallery" at bounding box center [1053, 10] width 21 height 20
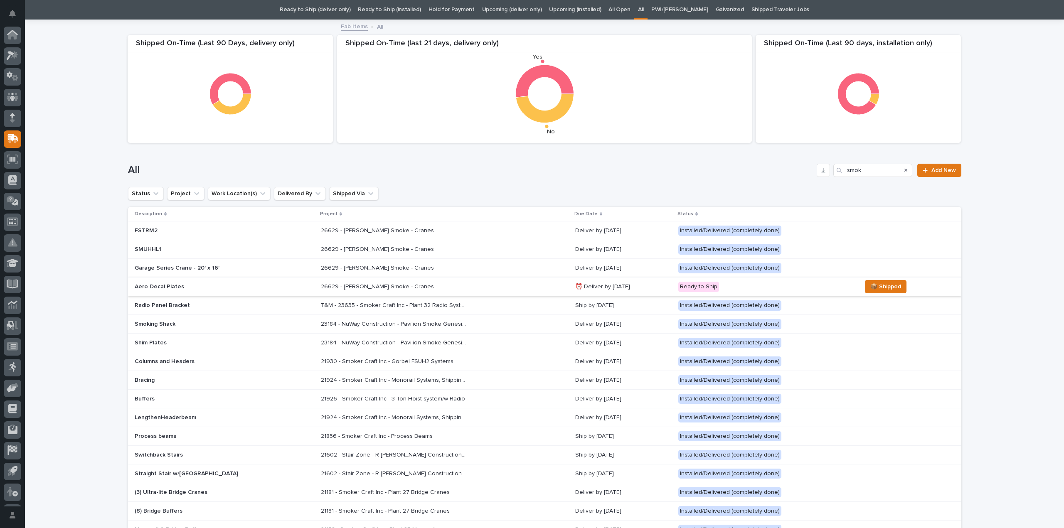
scroll to position [18, 0]
click at [337, 253] on div "26629 - Chiasson Smoke - Cranes 26629 - Chiasson Smoke - Cranes" at bounding box center [445, 250] width 248 height 14
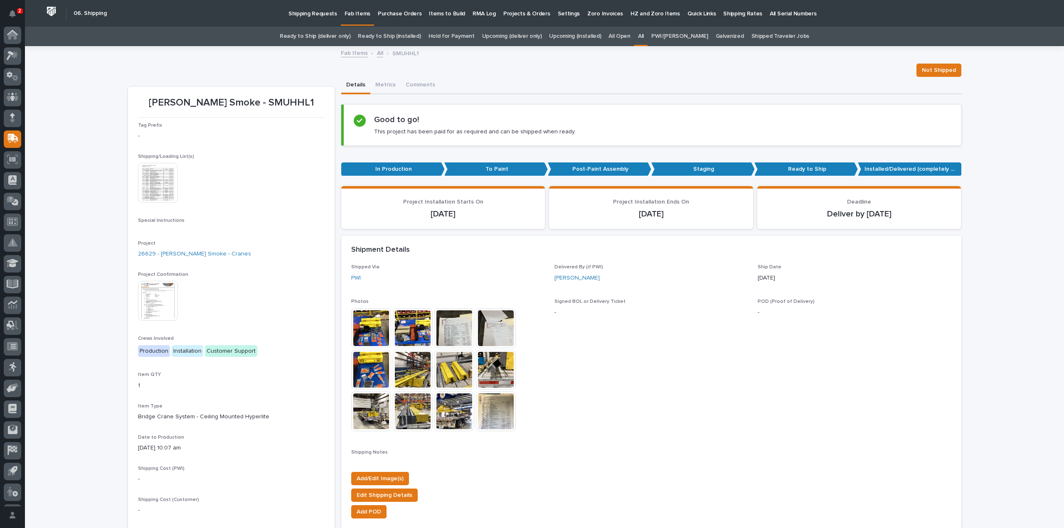
scroll to position [18, 0]
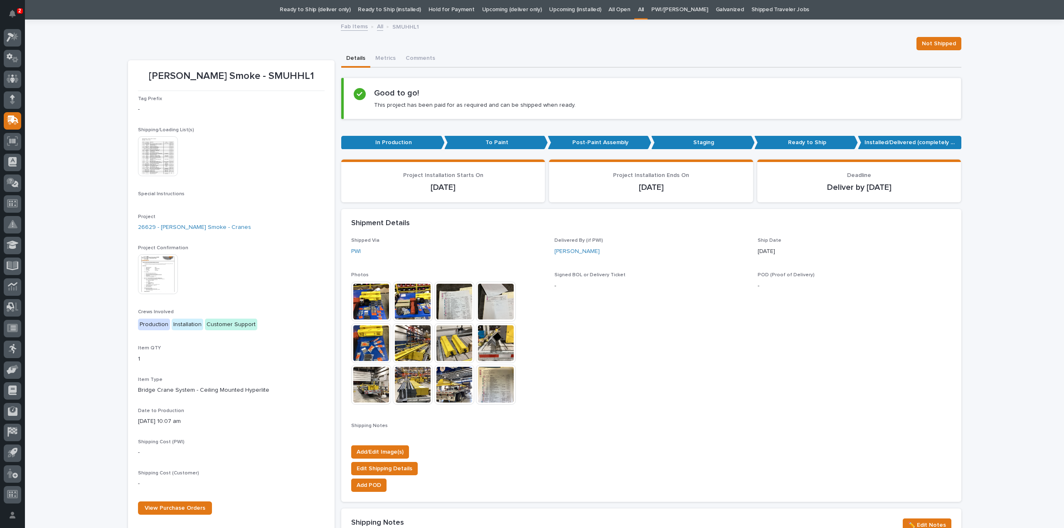
click at [376, 300] on img at bounding box center [371, 302] width 40 height 40
click at [367, 296] on img at bounding box center [371, 302] width 40 height 40
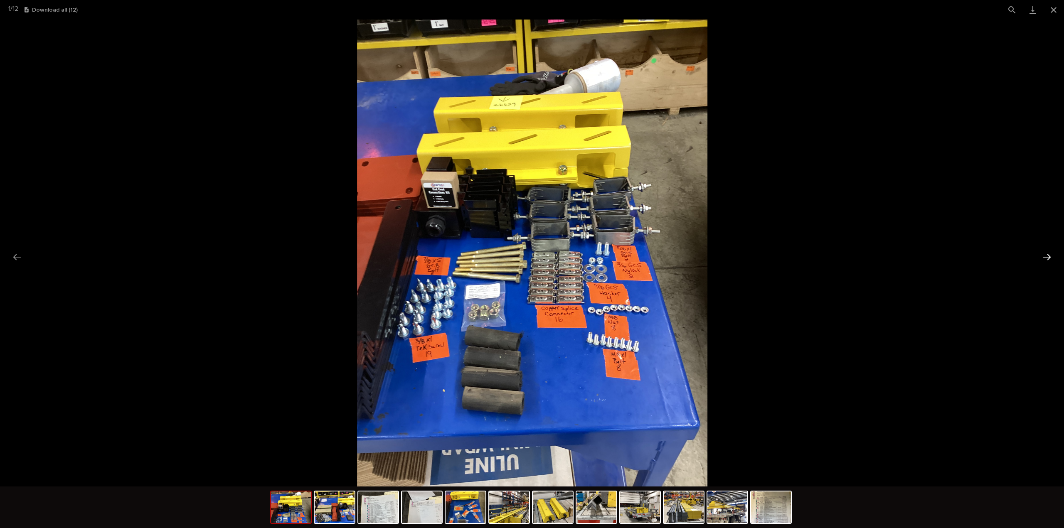
click at [1043, 259] on button "Next slide" at bounding box center [1046, 257] width 17 height 16
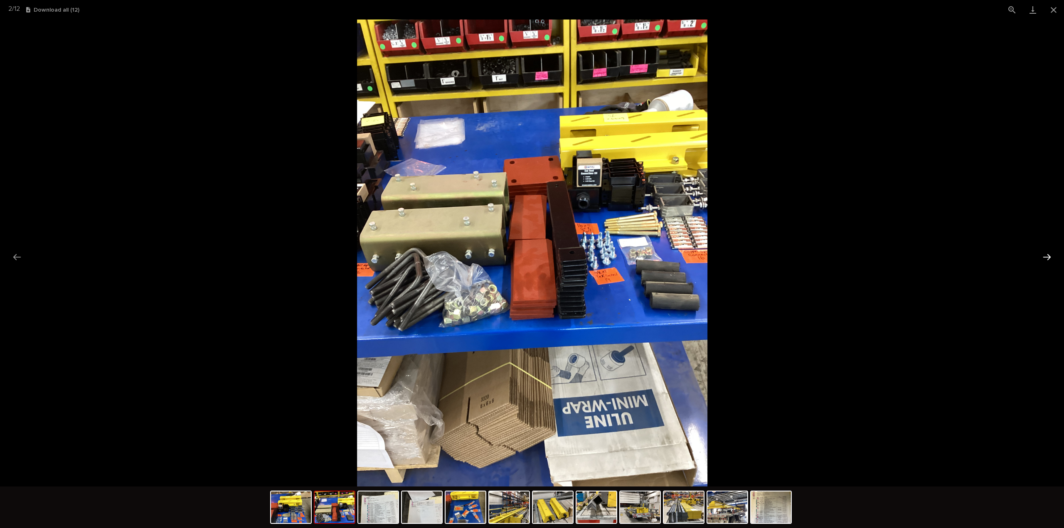
click at [1044, 259] on button "Next slide" at bounding box center [1046, 257] width 17 height 16
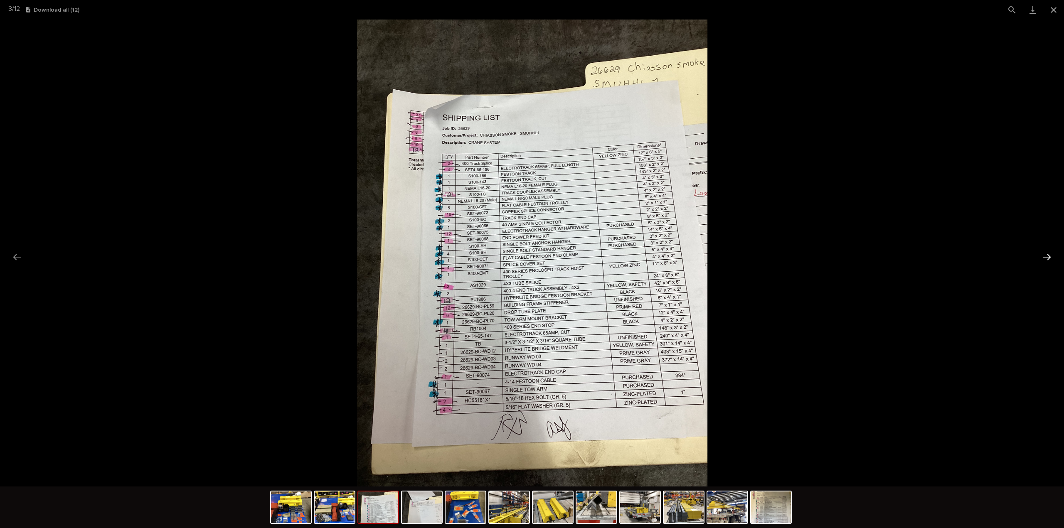
click at [1044, 258] on button "Next slide" at bounding box center [1046, 257] width 17 height 16
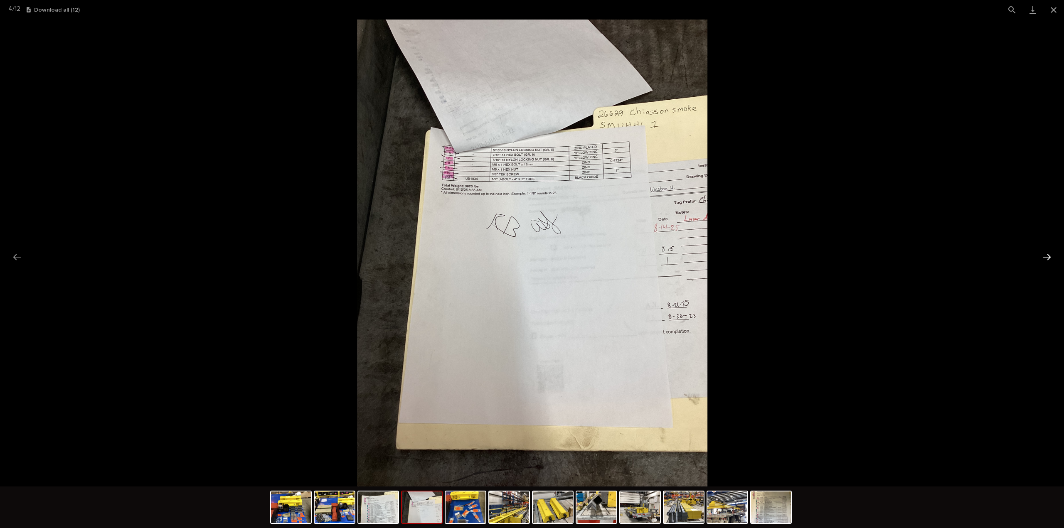
click at [1044, 258] on button "Next slide" at bounding box center [1046, 257] width 17 height 16
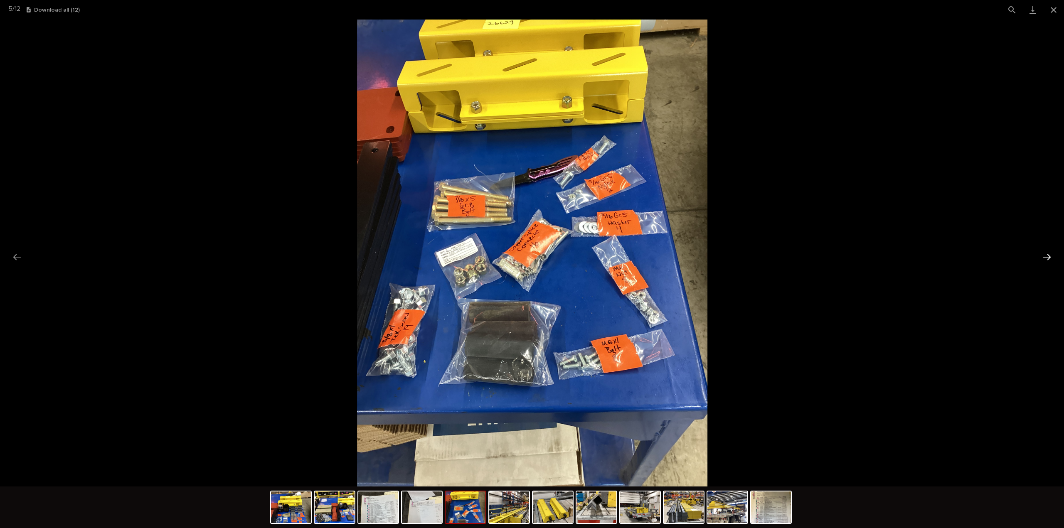
click at [1044, 258] on button "Next slide" at bounding box center [1046, 257] width 17 height 16
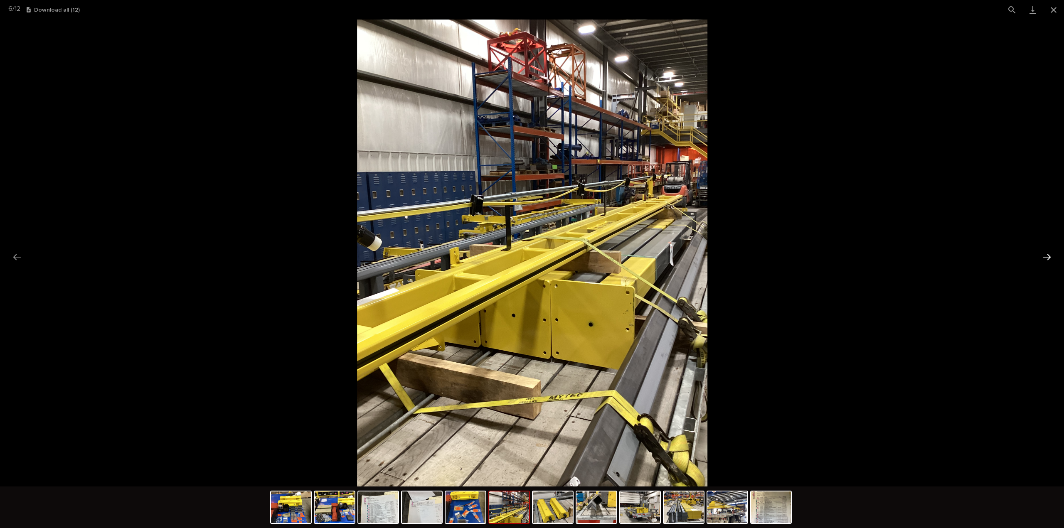
click at [1044, 258] on button "Next slide" at bounding box center [1046, 257] width 17 height 16
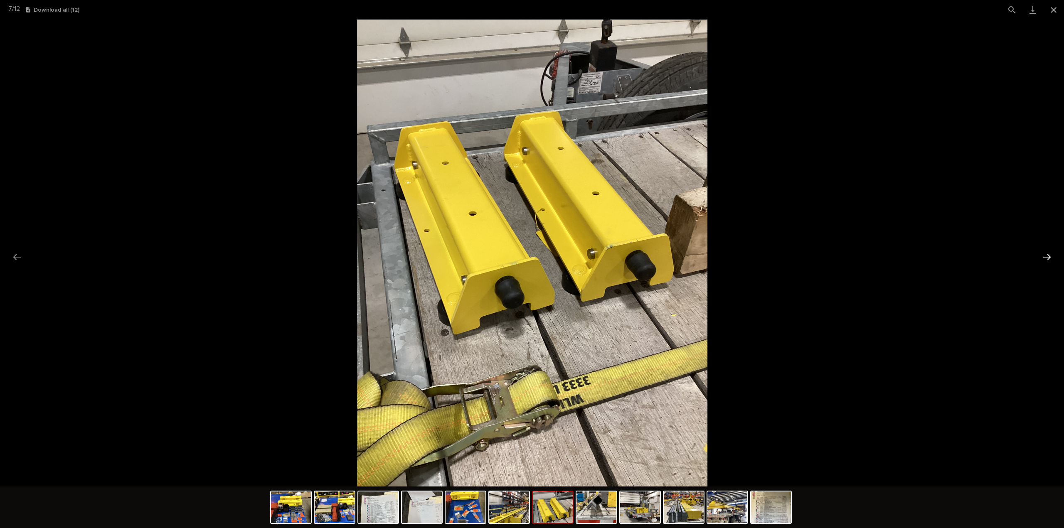
click at [1049, 260] on button "Next slide" at bounding box center [1046, 257] width 17 height 16
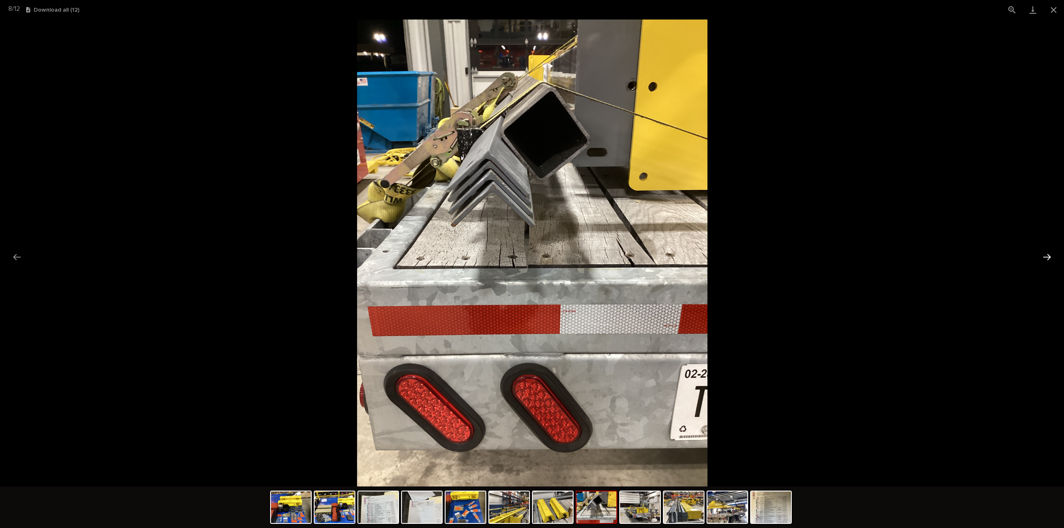
click at [1049, 260] on button "Next slide" at bounding box center [1046, 257] width 17 height 16
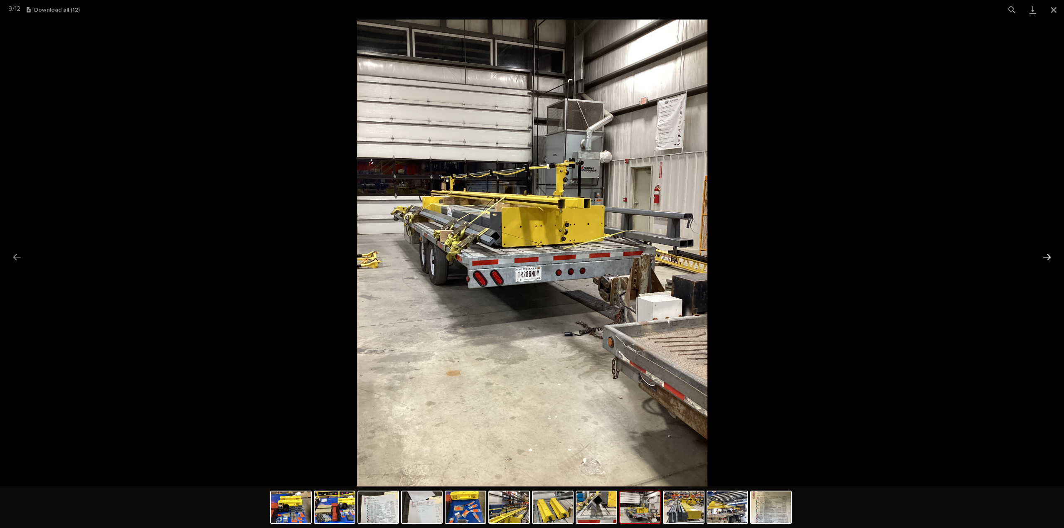
click at [1049, 260] on button "Next slide" at bounding box center [1046, 257] width 17 height 16
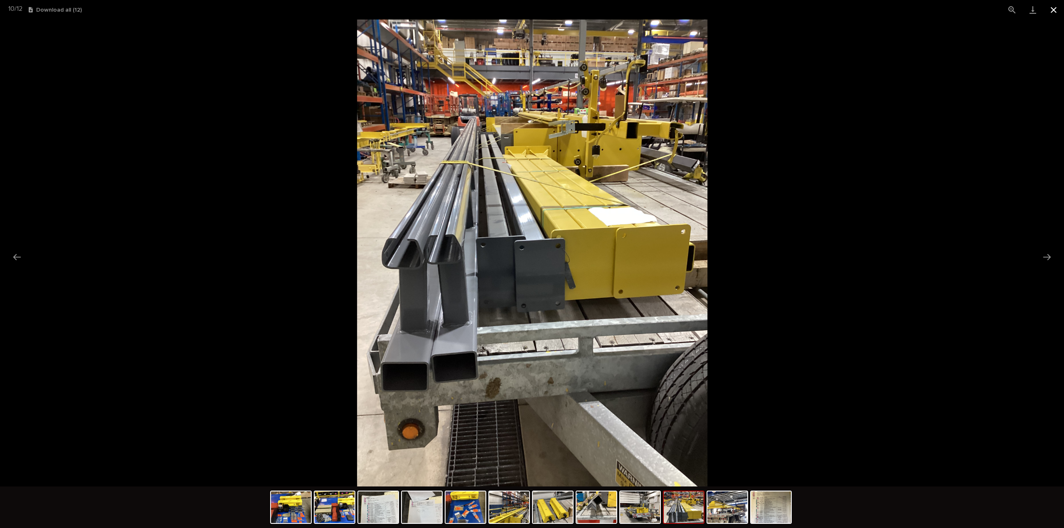
click at [1053, 10] on button "Close gallery" at bounding box center [1053, 10] width 21 height 20
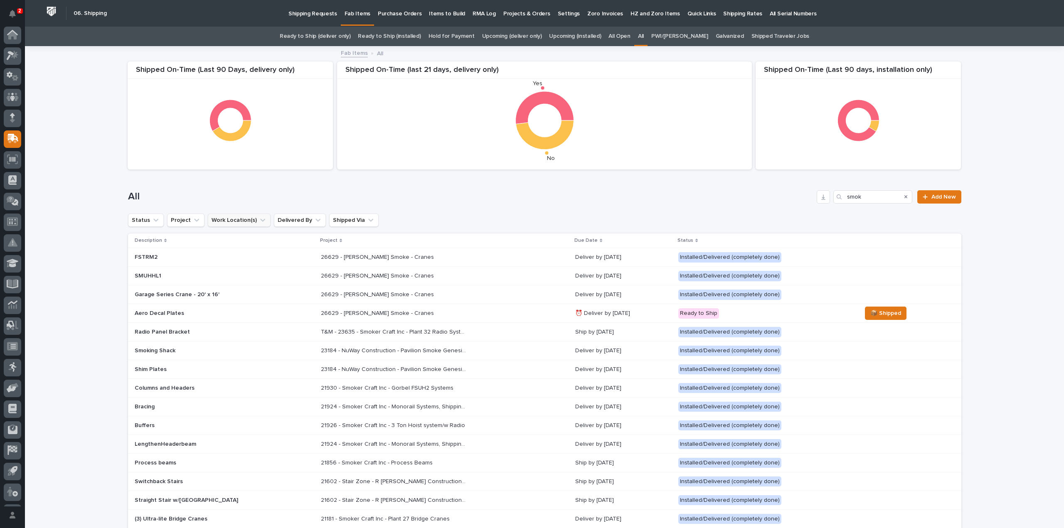
scroll to position [18, 0]
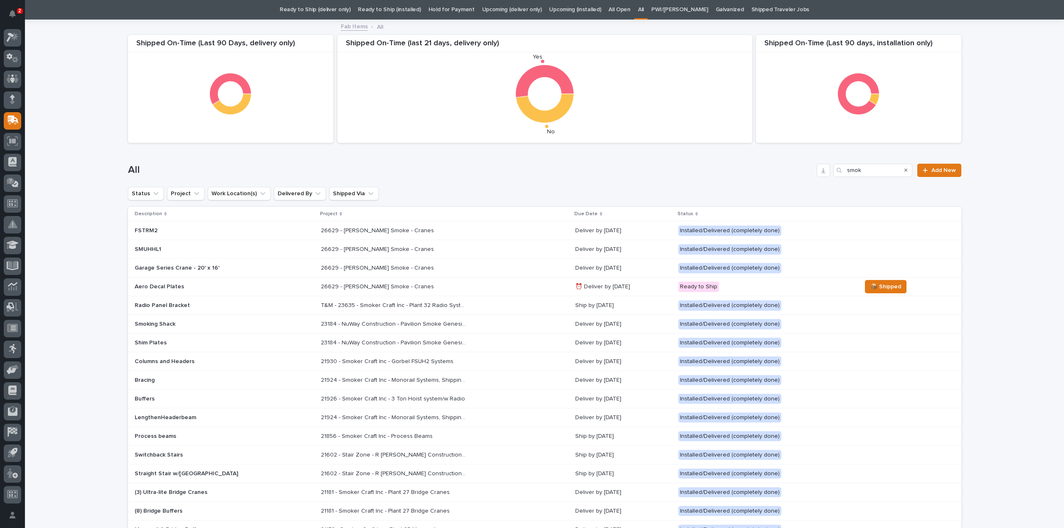
click at [322, 252] on p "26629 - [PERSON_NAME] Smoke - Cranes" at bounding box center [378, 248] width 115 height 9
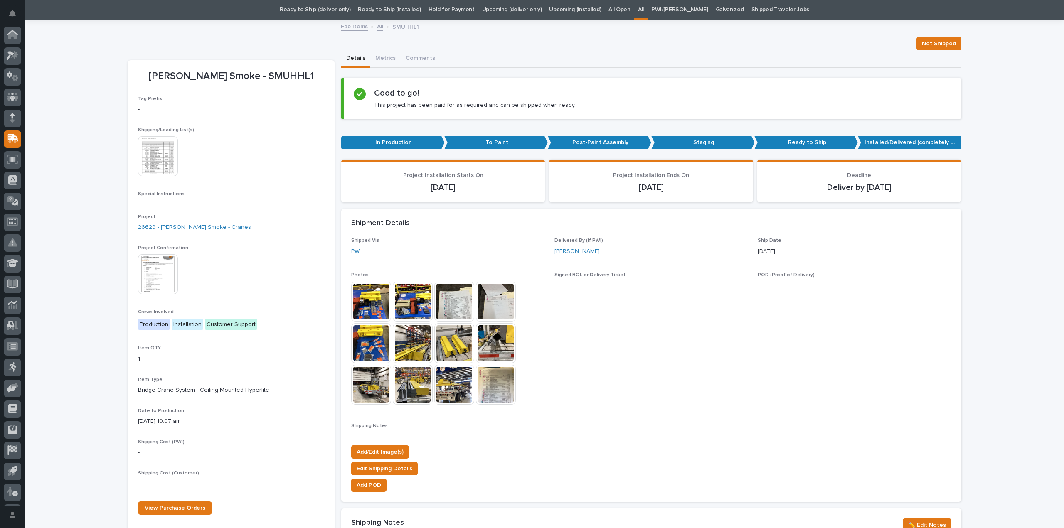
scroll to position [18, 0]
click at [138, 168] on img at bounding box center [158, 156] width 40 height 40
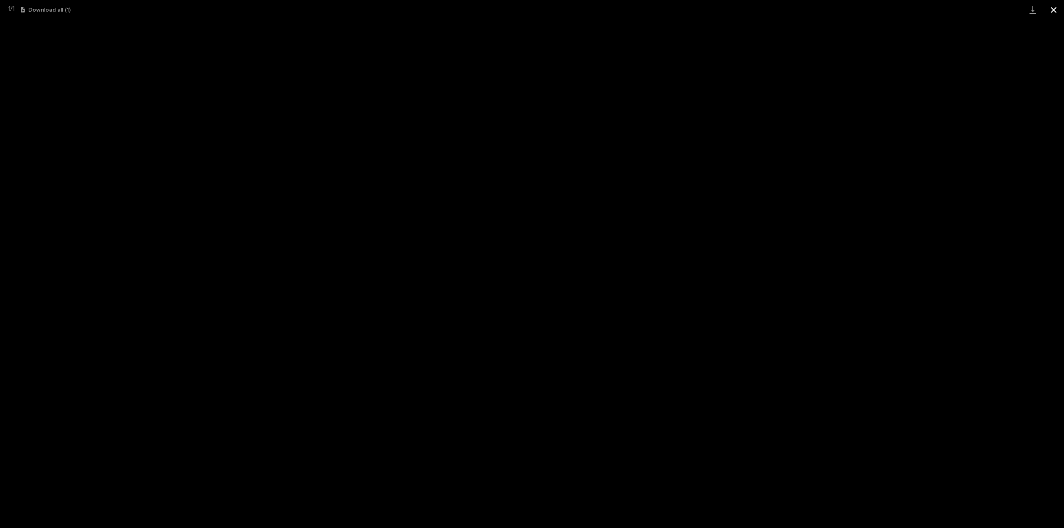
click at [1054, 8] on button "Close gallery" at bounding box center [1053, 10] width 21 height 20
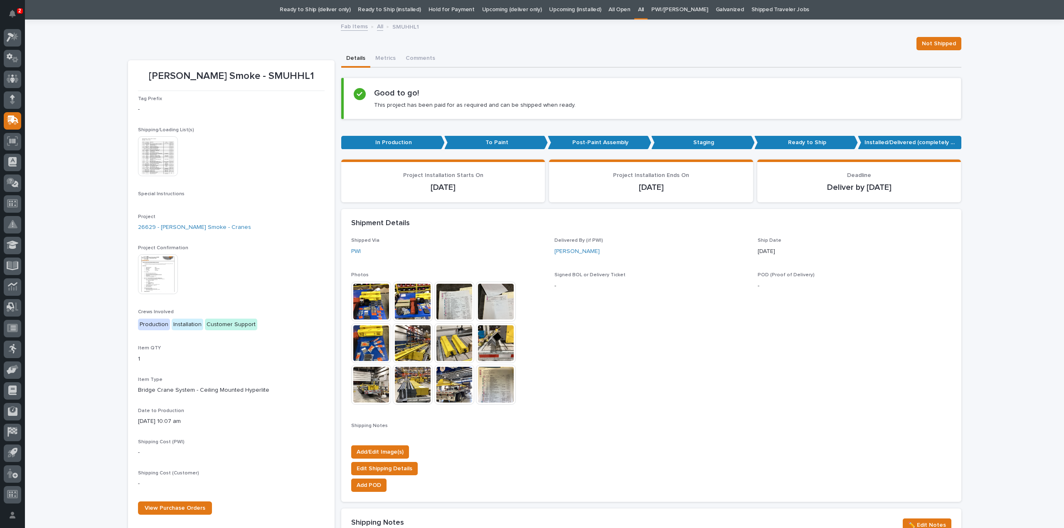
click at [458, 305] on img at bounding box center [454, 302] width 40 height 40
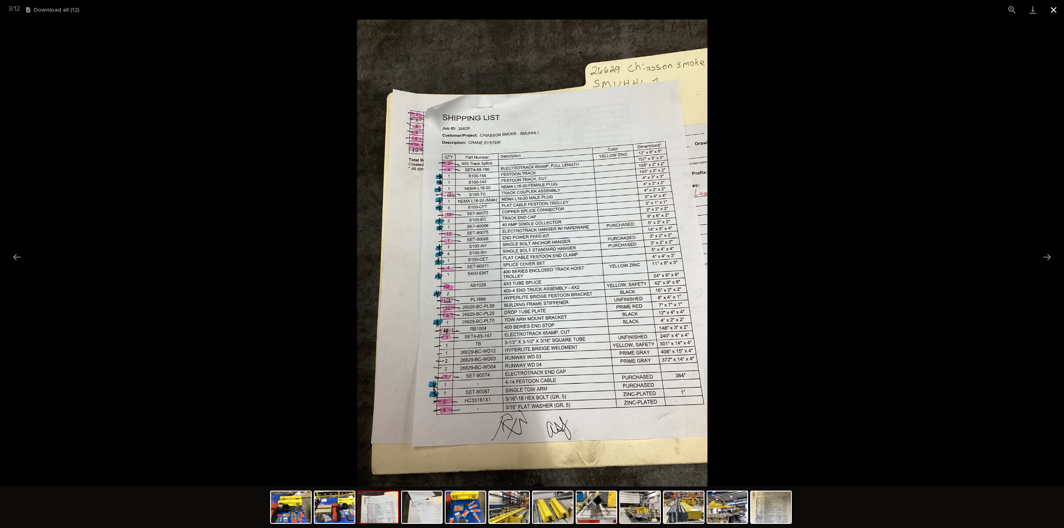
click at [1054, 6] on button "Close gallery" at bounding box center [1053, 10] width 21 height 20
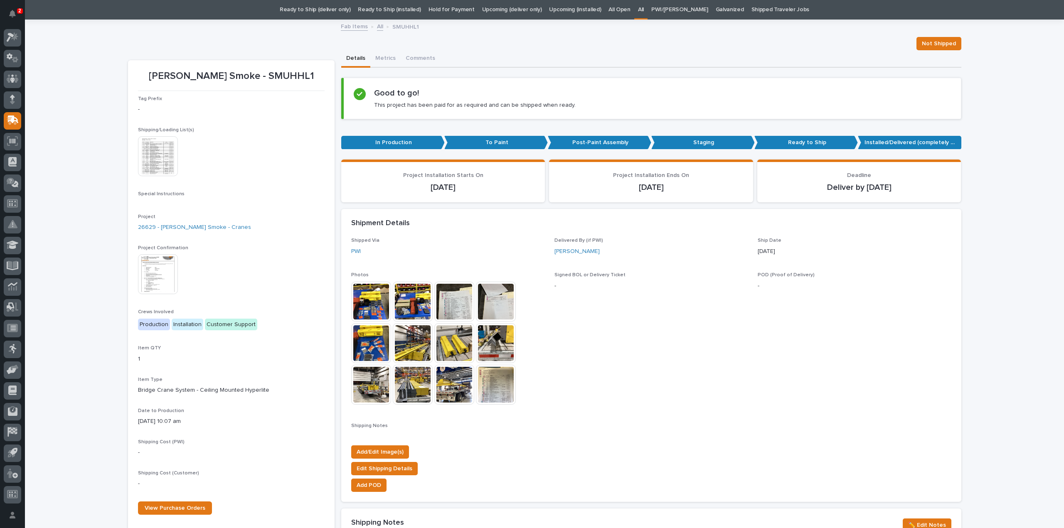
click at [150, 169] on img at bounding box center [158, 156] width 40 height 40
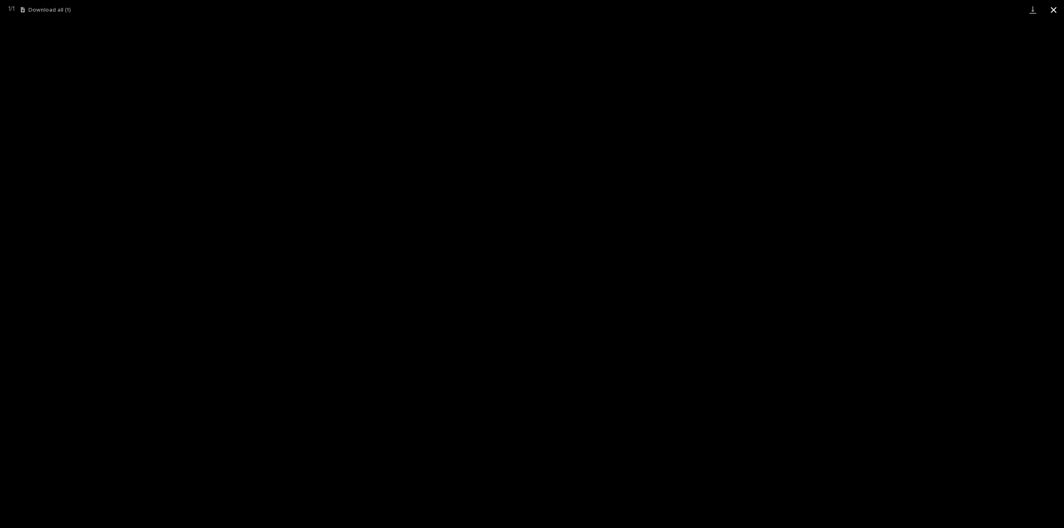
click at [1054, 10] on button "Close gallery" at bounding box center [1053, 10] width 21 height 20
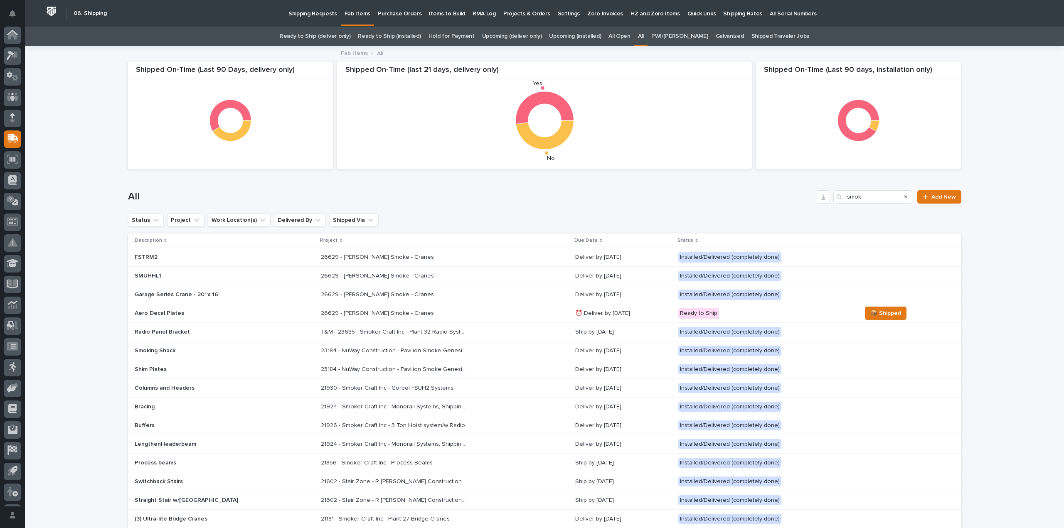
scroll to position [18, 0]
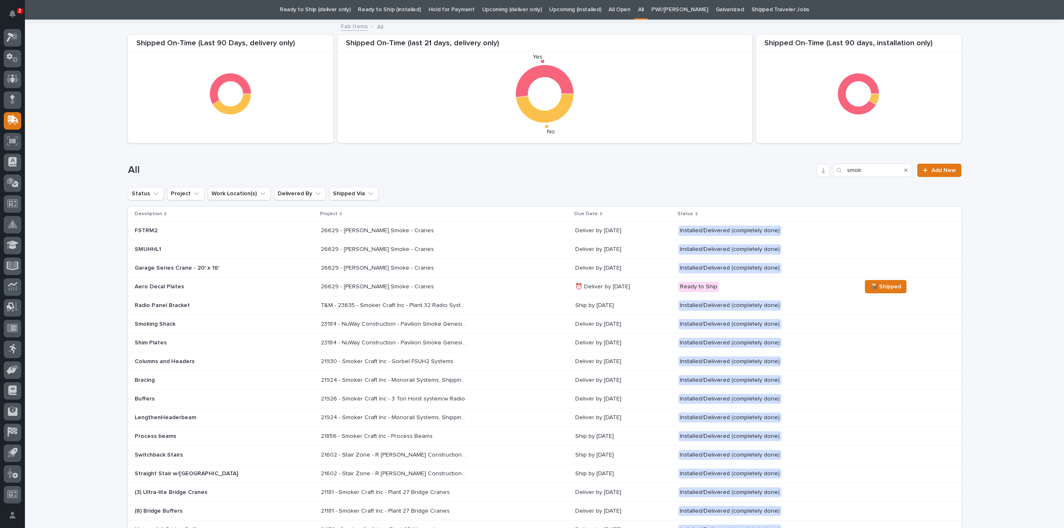
click at [349, 234] on div "26629 - Chiasson Smoke - Cranes 26629 - Chiasson Smoke - Cranes" at bounding box center [445, 231] width 248 height 14
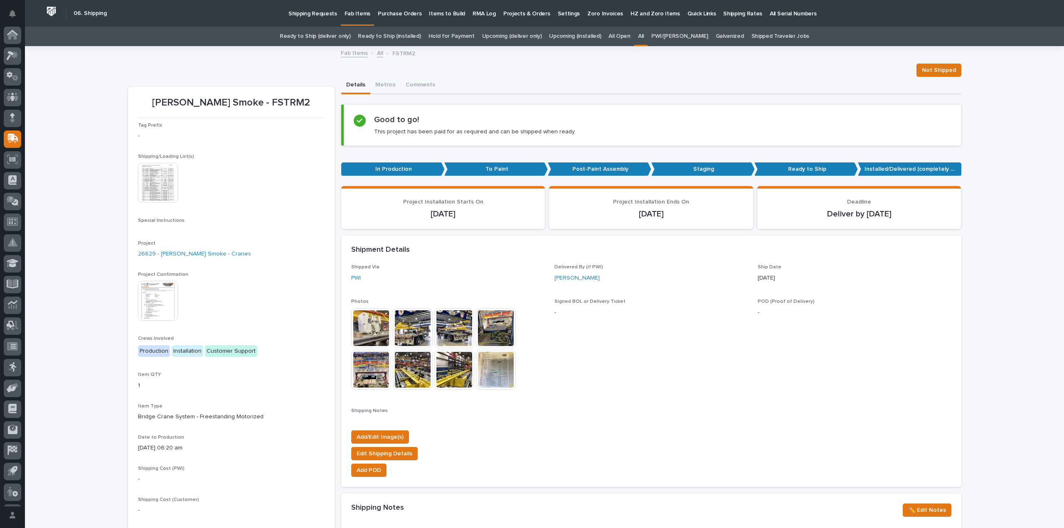
scroll to position [18, 0]
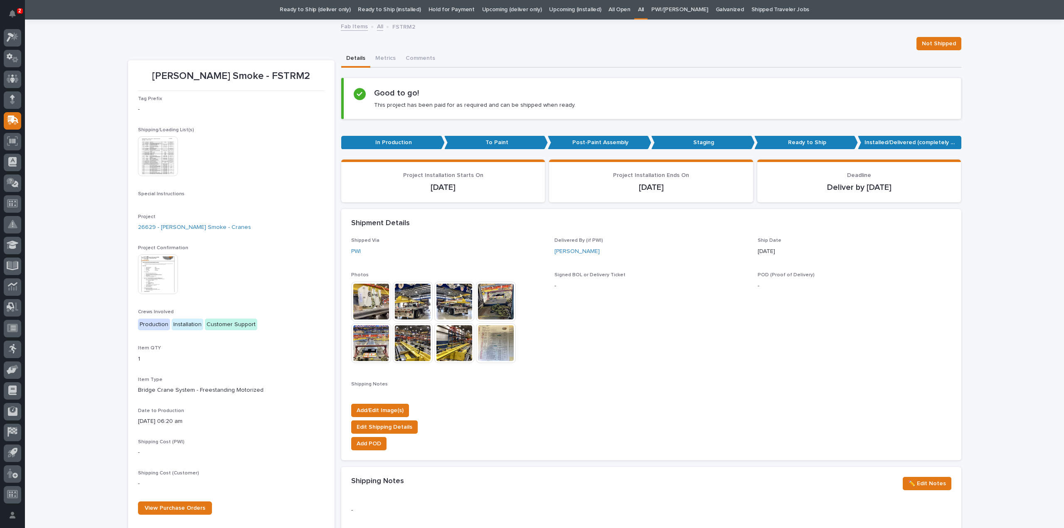
click at [170, 164] on img at bounding box center [158, 156] width 40 height 40
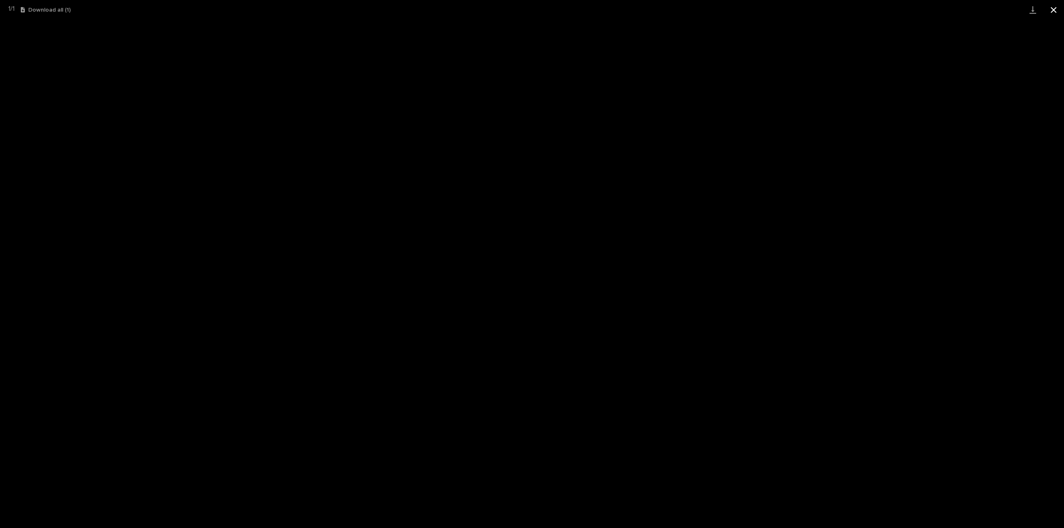
click at [1051, 10] on button "Close gallery" at bounding box center [1053, 10] width 21 height 20
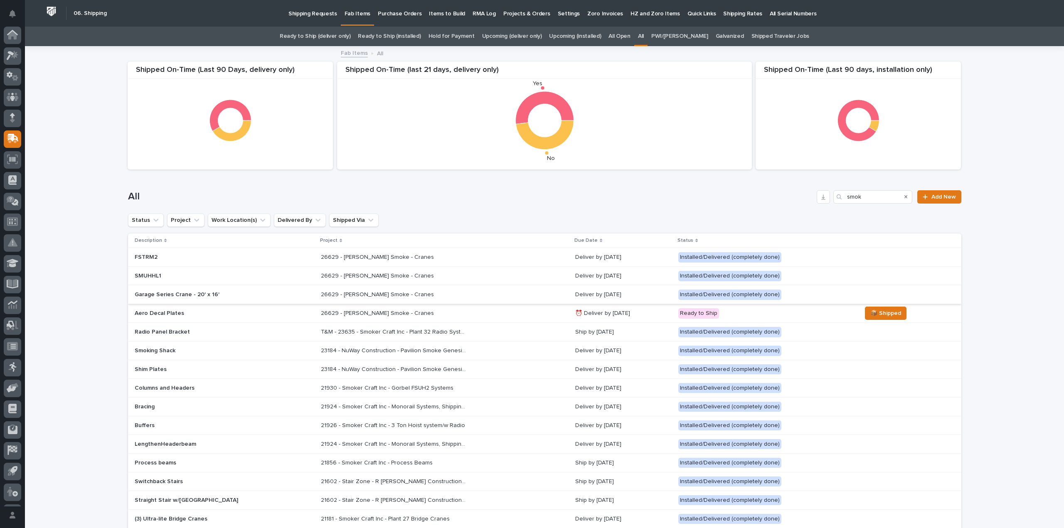
scroll to position [18, 0]
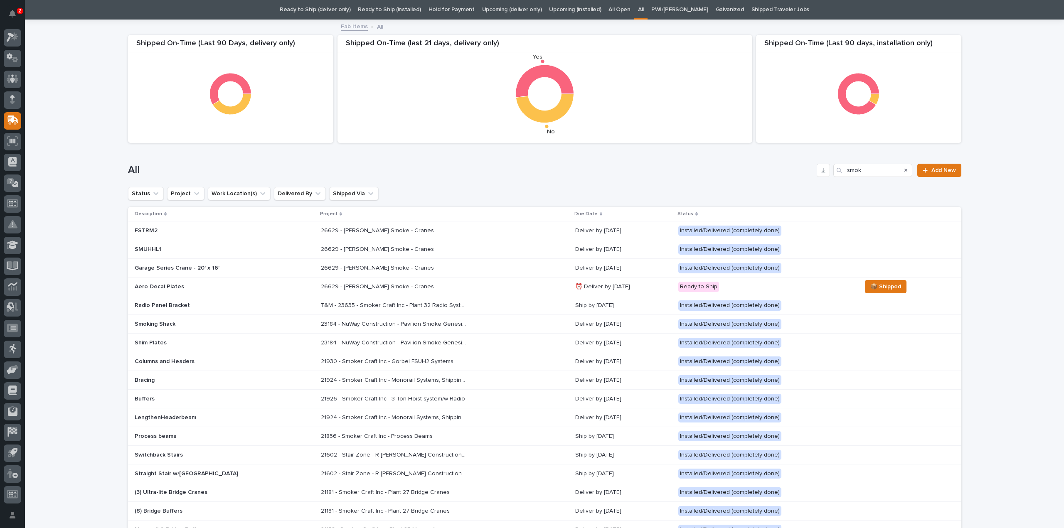
click at [324, 252] on p "26629 - [PERSON_NAME] Smoke - Cranes" at bounding box center [378, 248] width 115 height 9
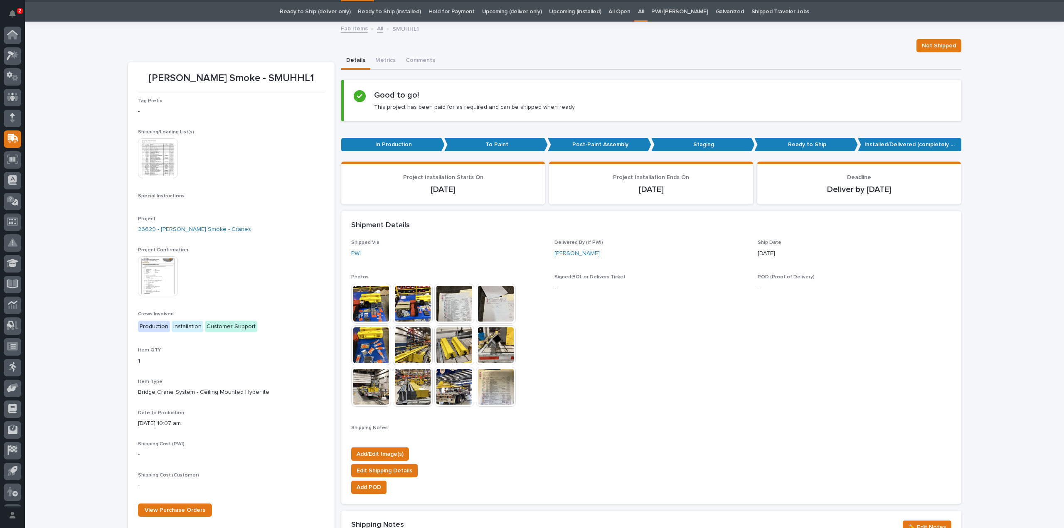
scroll to position [27, 0]
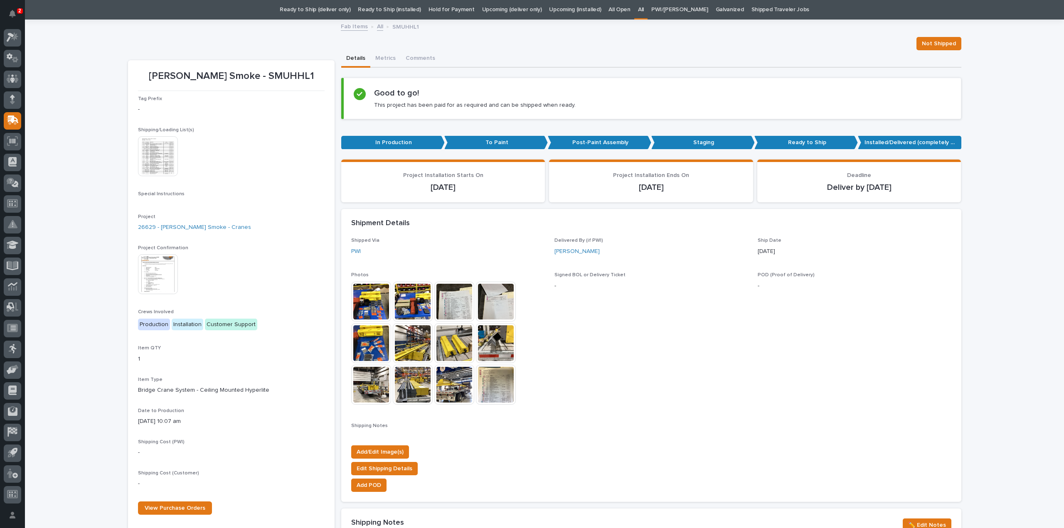
click at [157, 159] on img at bounding box center [158, 156] width 40 height 40
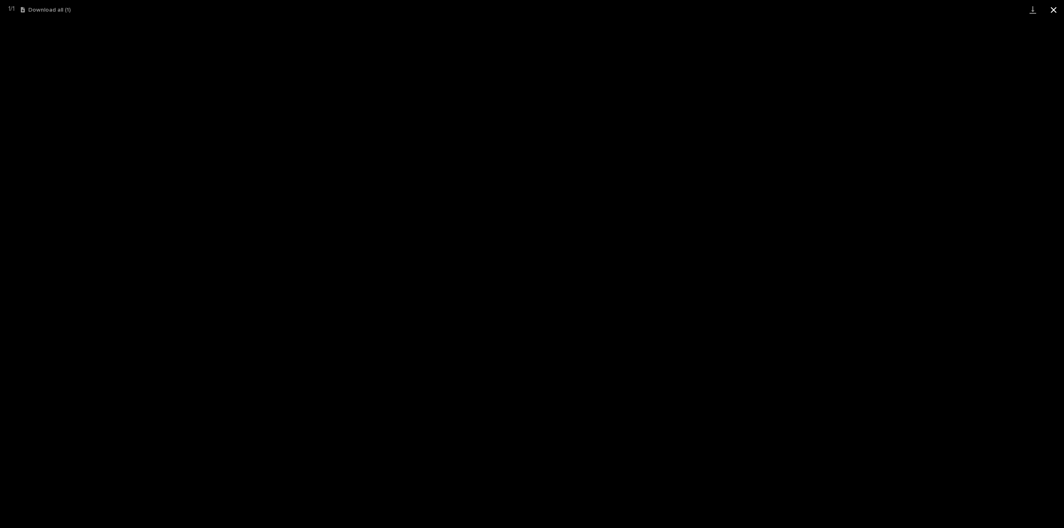
click at [1053, 10] on button "Close gallery" at bounding box center [1053, 10] width 21 height 20
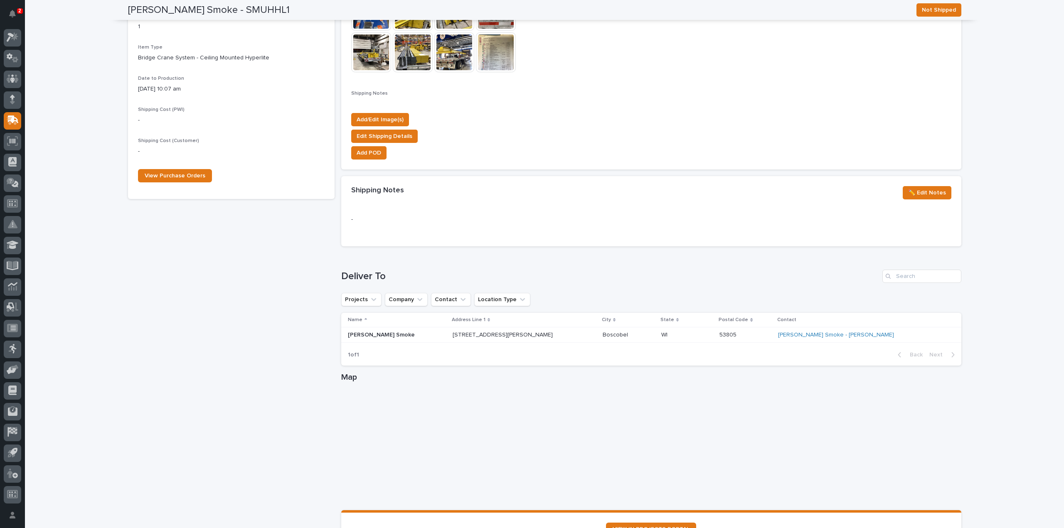
scroll to position [442, 0]
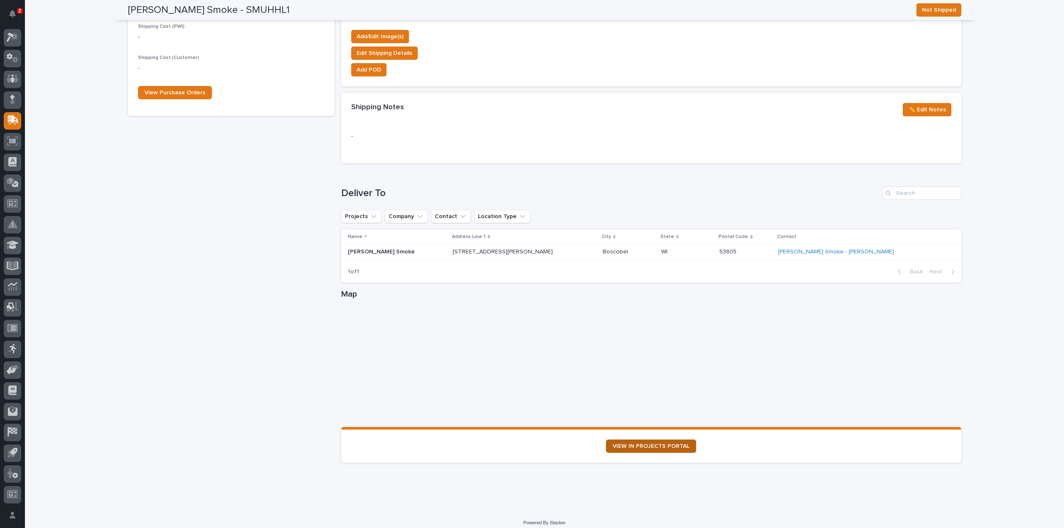
click at [647, 446] on span "VIEW IN PROJECTS PORTAL" at bounding box center [650, 446] width 77 height 6
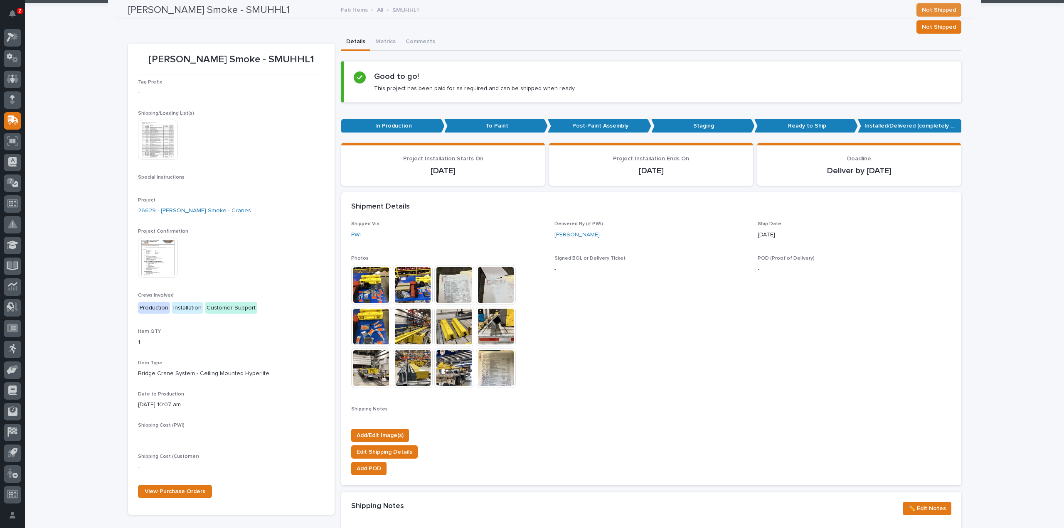
scroll to position [0, 0]
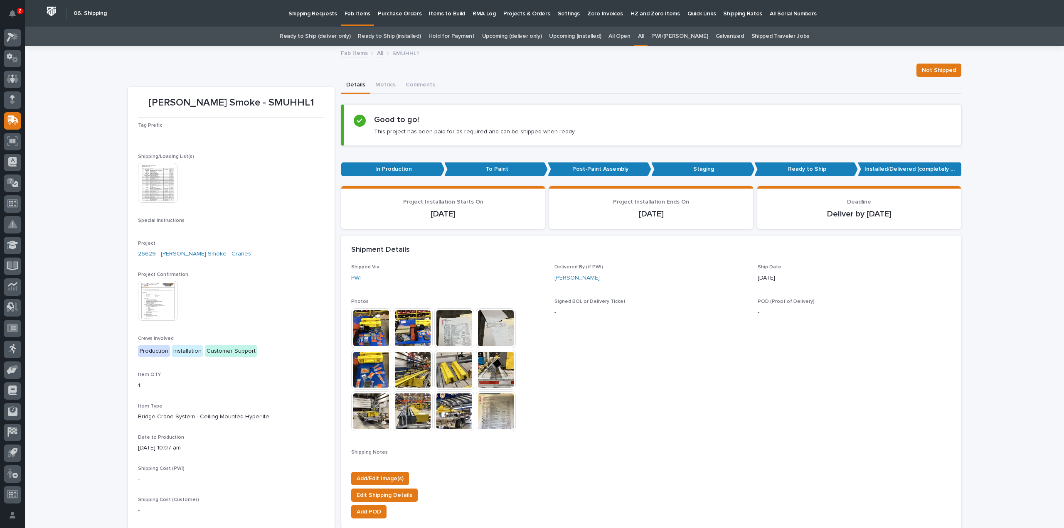
click at [163, 189] on img at bounding box center [158, 183] width 40 height 40
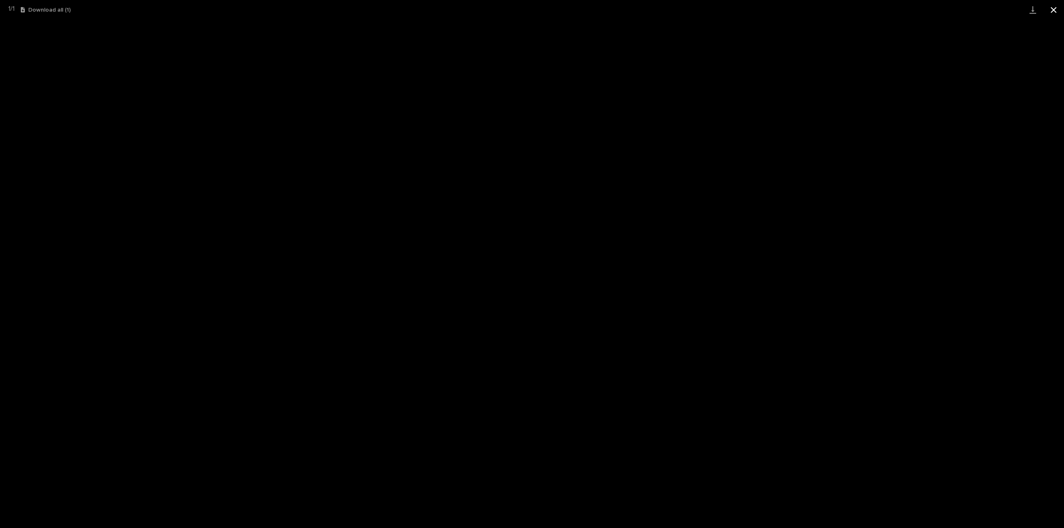
click at [1054, 12] on button "Close gallery" at bounding box center [1053, 10] width 21 height 20
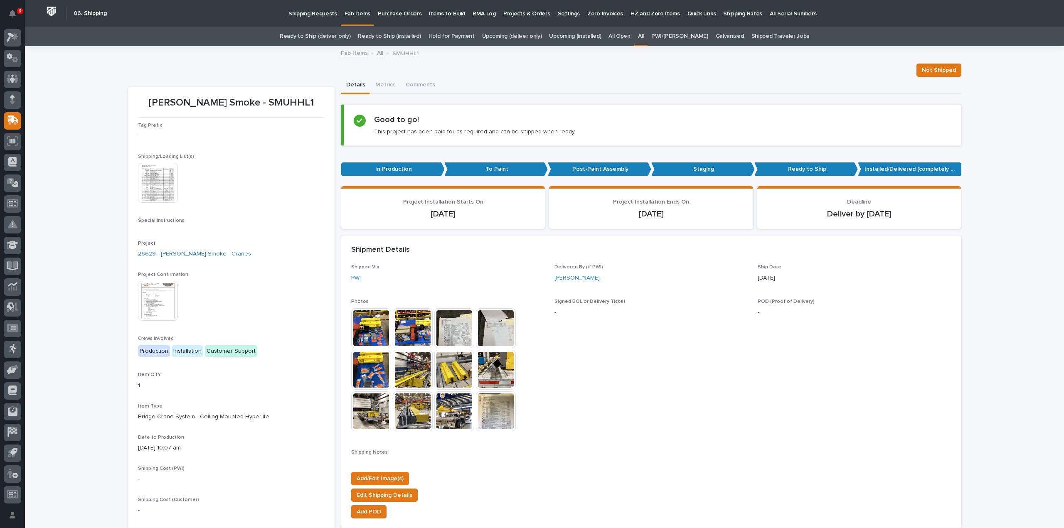
click at [644, 38] on link "All" at bounding box center [641, 37] width 6 height 20
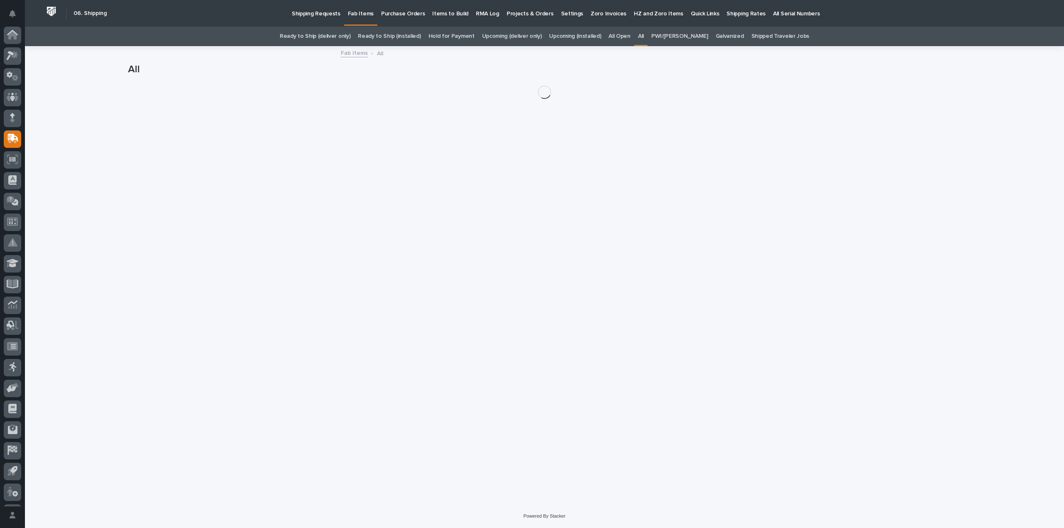
scroll to position [18, 0]
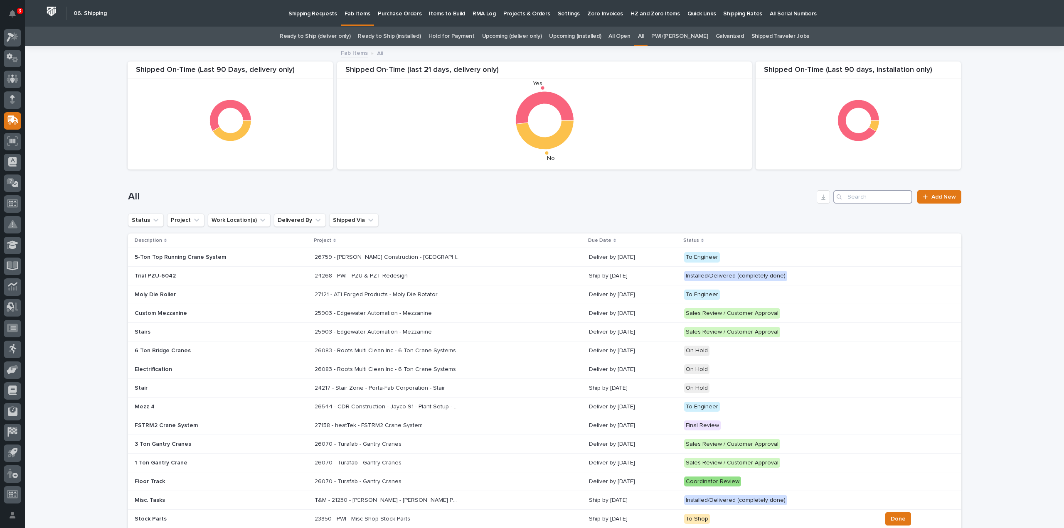
click at [896, 199] on input "Search" at bounding box center [872, 196] width 79 height 13
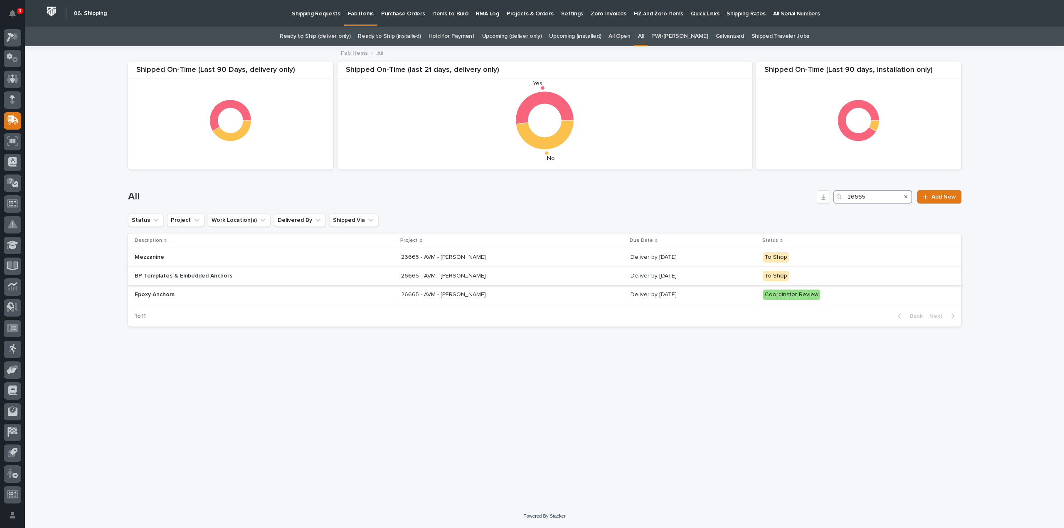
type input "26665"
click at [190, 278] on p "BP Templates & Embedded Anchors" at bounding box center [207, 276] width 145 height 7
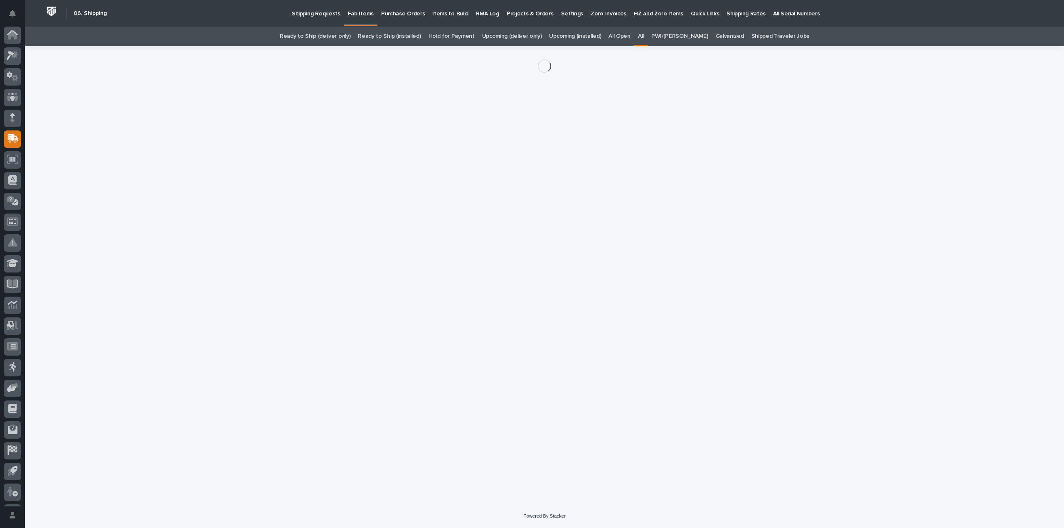
scroll to position [18, 0]
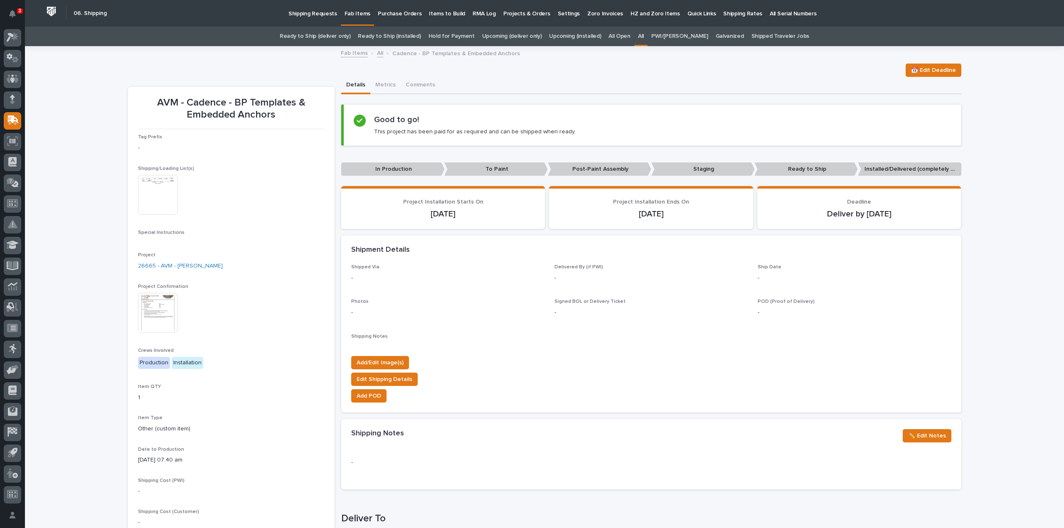
click at [97, 248] on div "Loading... Saving… Loading... Saving… AVM - Cadence - BP Templates & Embedded A…" at bounding box center [544, 412] width 1039 height 730
click at [65, 191] on div "Loading... Saving… Loading... Saving… AVM - Cadence - BP Templates & Embedded A…" at bounding box center [544, 412] width 1039 height 730
click at [166, 195] on img at bounding box center [158, 195] width 40 height 40
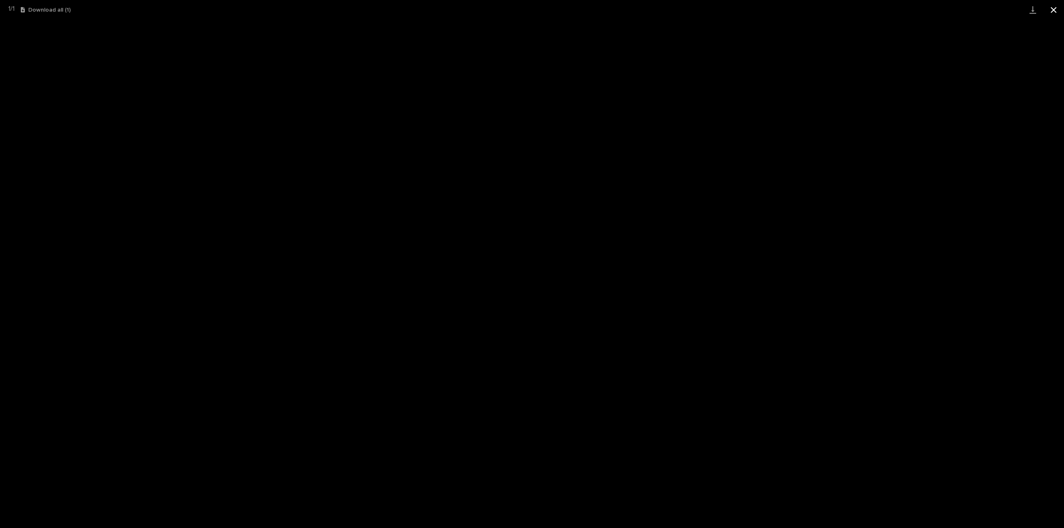
click at [1057, 12] on button "Close gallery" at bounding box center [1053, 10] width 21 height 20
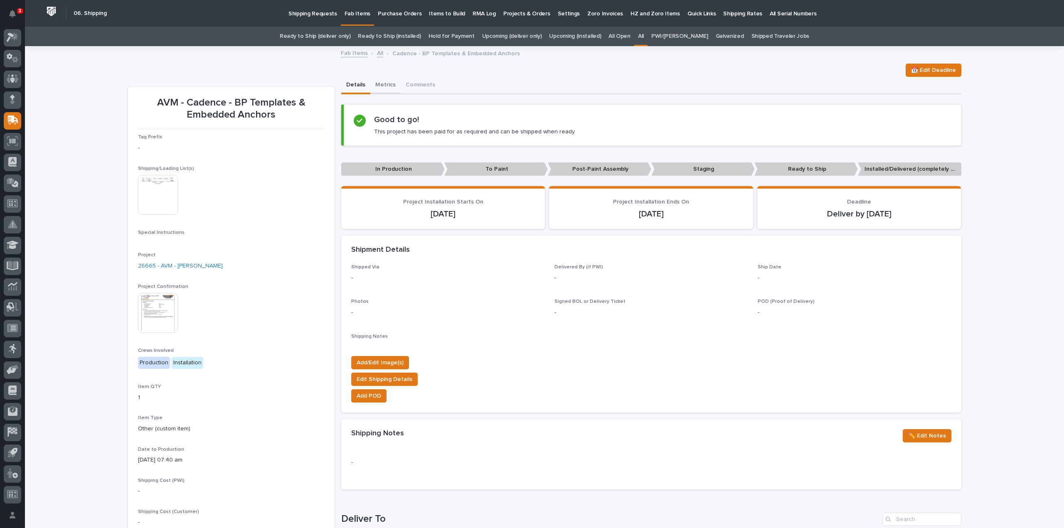
click at [379, 85] on button "Metrics" at bounding box center [385, 85] width 30 height 17
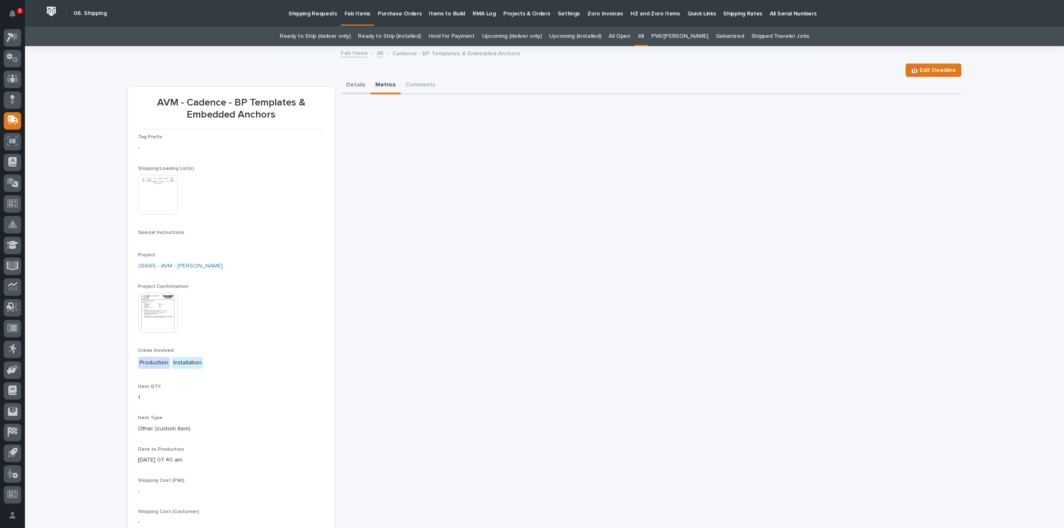
click at [356, 86] on button "Details" at bounding box center [355, 85] width 29 height 17
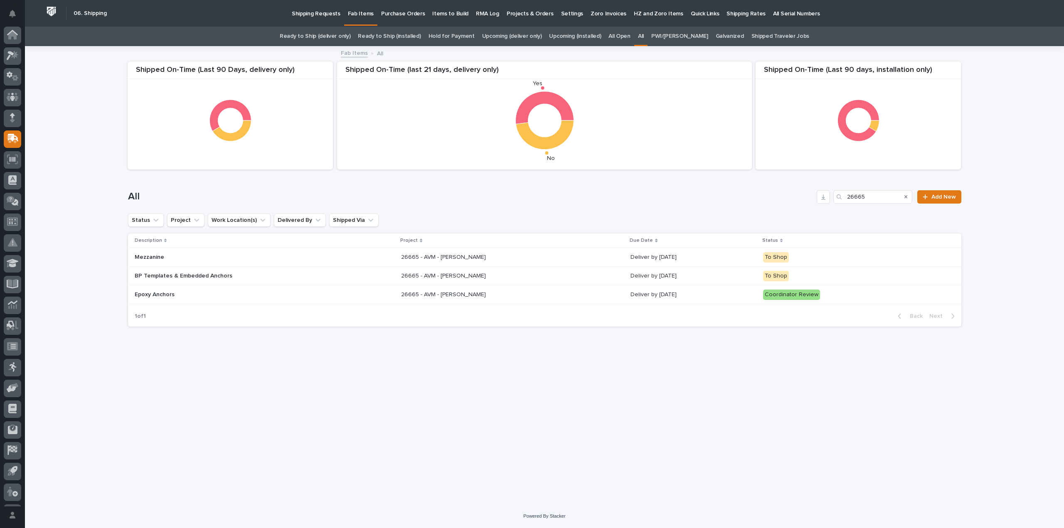
scroll to position [18, 0]
click at [249, 300] on div "Epoxy Anchors" at bounding box center [265, 295] width 260 height 14
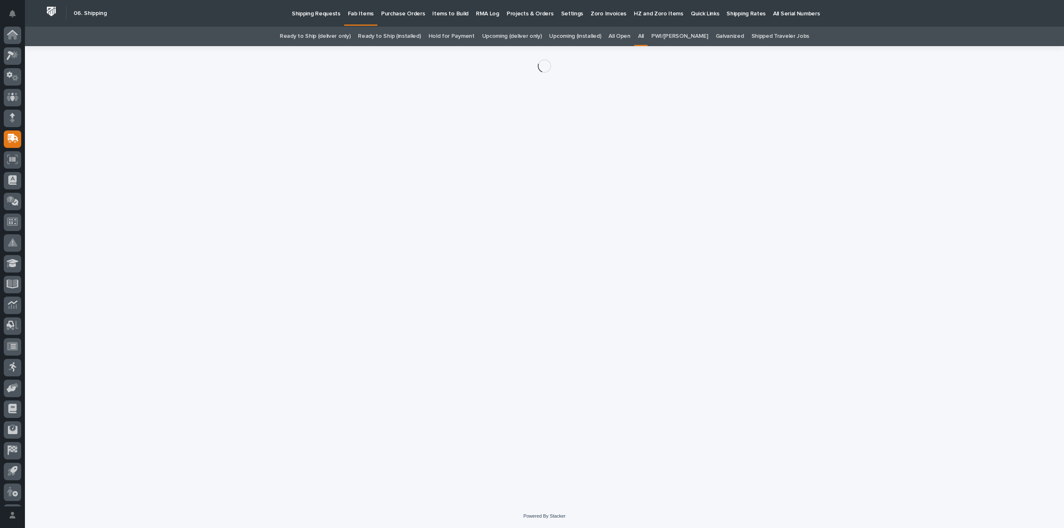
scroll to position [18, 0]
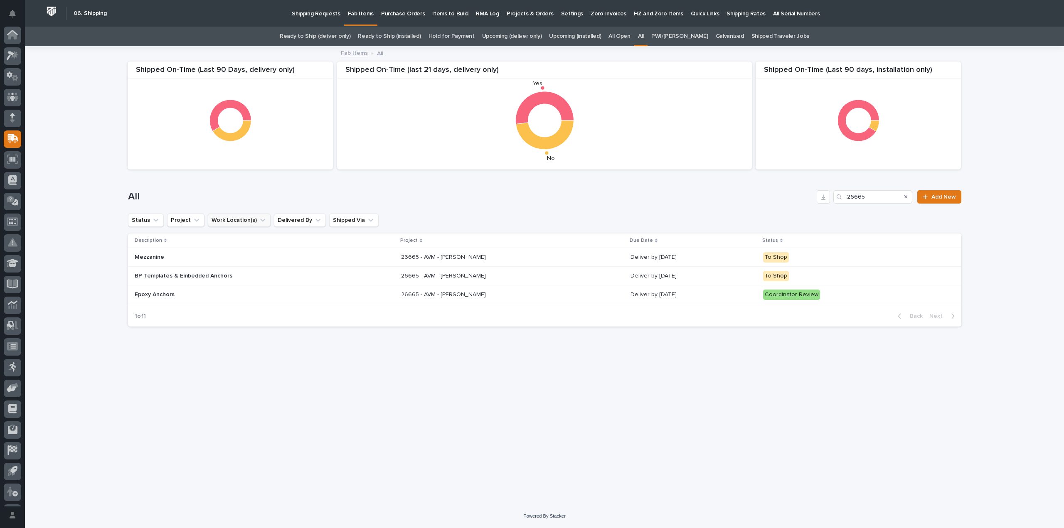
scroll to position [18, 0]
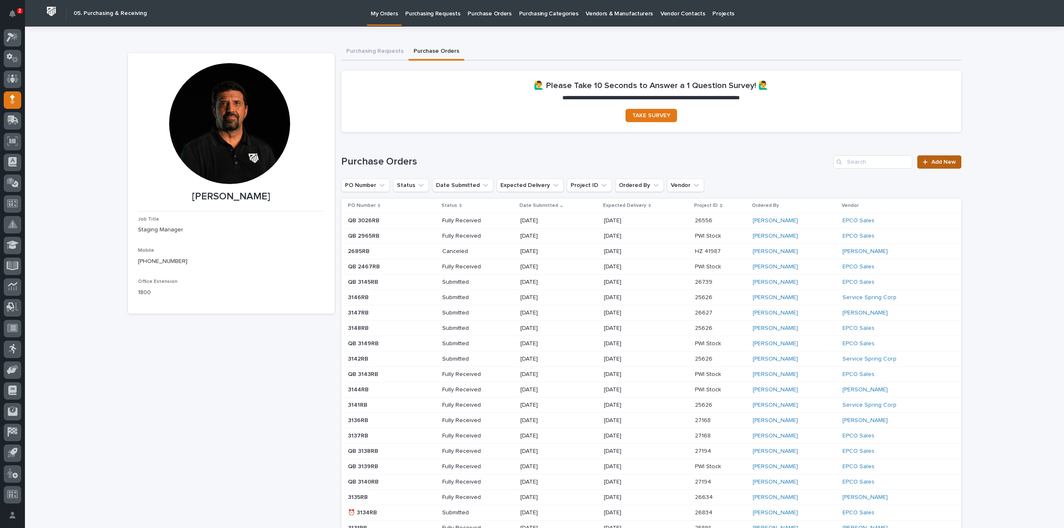
click at [933, 165] on link "Add New" at bounding box center [939, 161] width 44 height 13
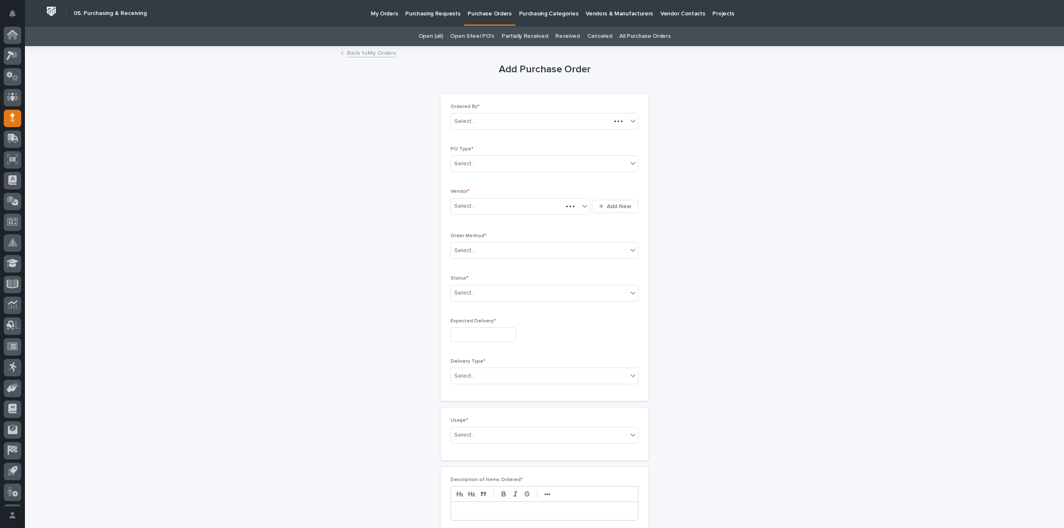
scroll to position [18, 0]
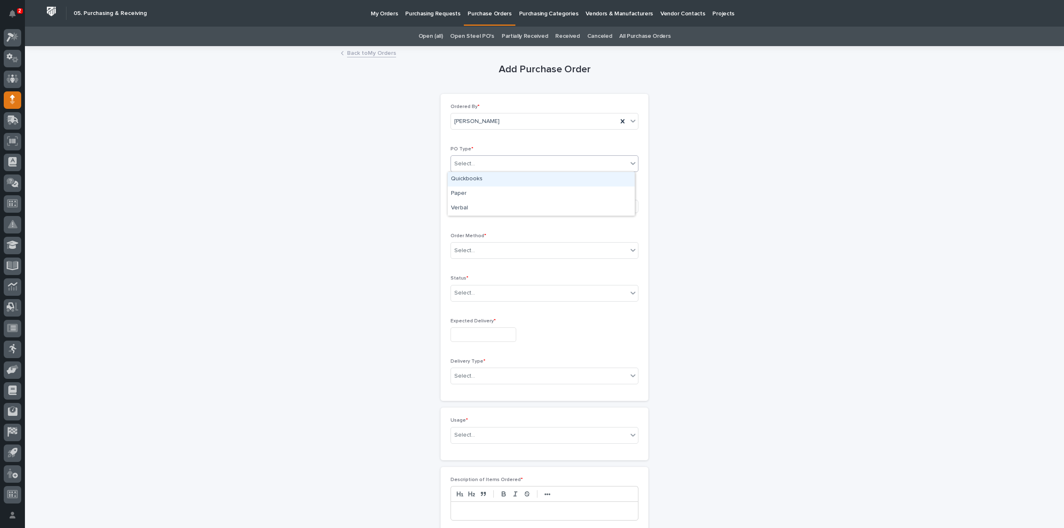
click at [476, 164] on div "Select..." at bounding box center [539, 164] width 177 height 14
click at [473, 180] on div "Quickbooks" at bounding box center [541, 179] width 187 height 15
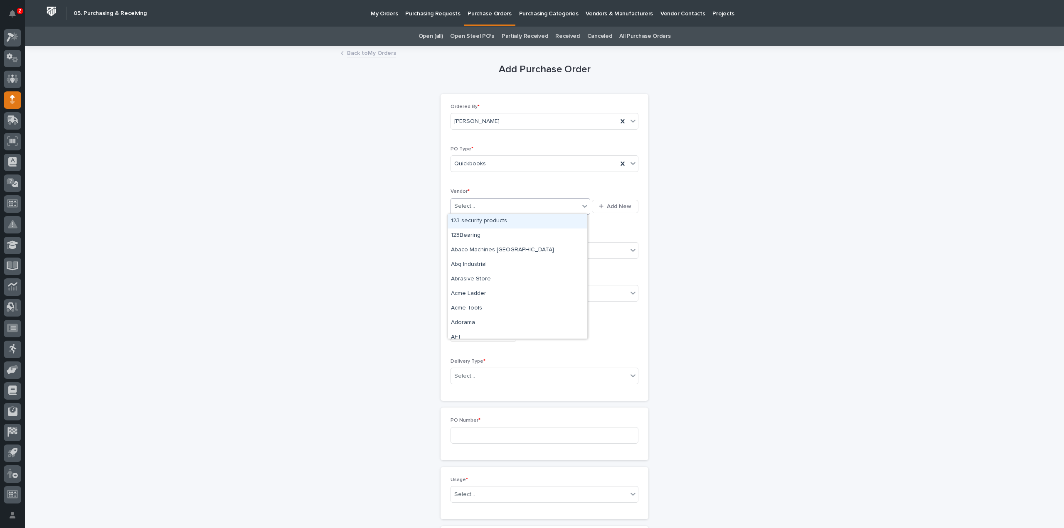
click at [467, 207] on div "Select..." at bounding box center [464, 206] width 21 height 9
type input "****"
click at [473, 221] on div "EPCO Sales" at bounding box center [518, 221] width 140 height 15
click at [468, 249] on div "Select..." at bounding box center [464, 250] width 21 height 9
click at [461, 281] on div "Email" at bounding box center [541, 280] width 187 height 15
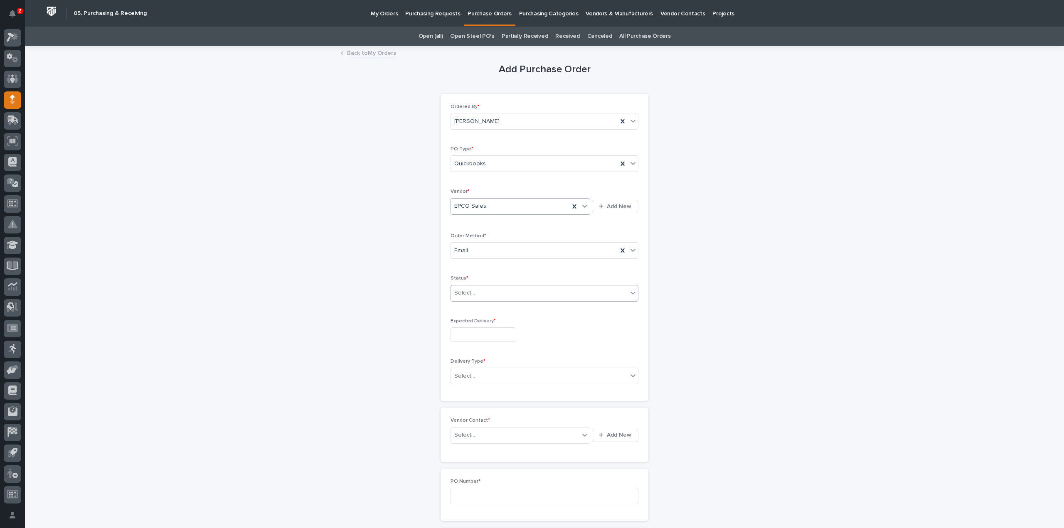
click at [475, 293] on div "Select..." at bounding box center [539, 293] width 177 height 14
click at [469, 320] on div "Submitted" at bounding box center [541, 322] width 187 height 15
click at [469, 327] on input "text" at bounding box center [483, 334] width 66 height 15
click at [502, 279] on div "26" at bounding box center [504, 278] width 11 height 11
type input "**********"
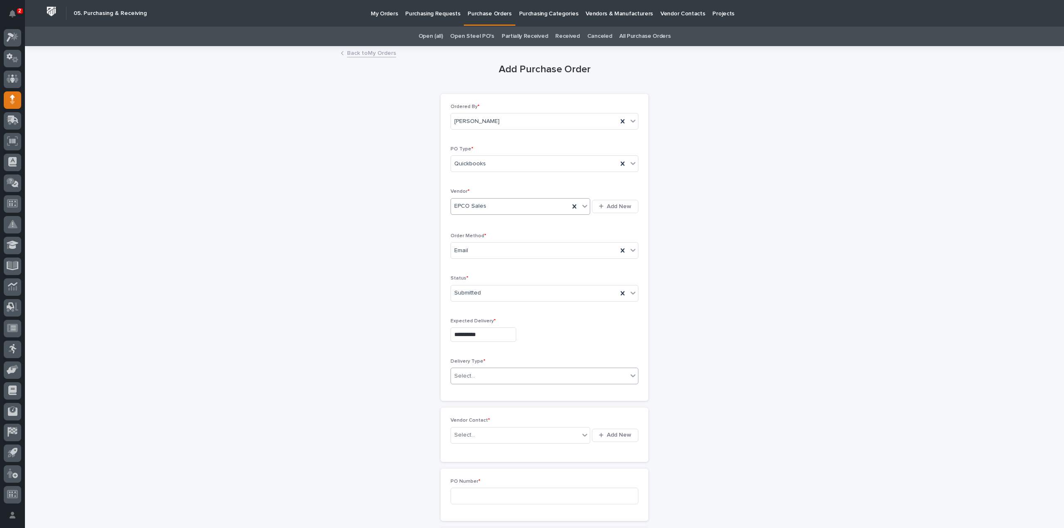
click at [471, 374] on div "Select..." at bounding box center [539, 376] width 177 height 14
click at [464, 392] on div "Deliver to PWI" at bounding box center [541, 390] width 187 height 15
click at [461, 433] on div "Select..." at bounding box center [464, 435] width 21 height 9
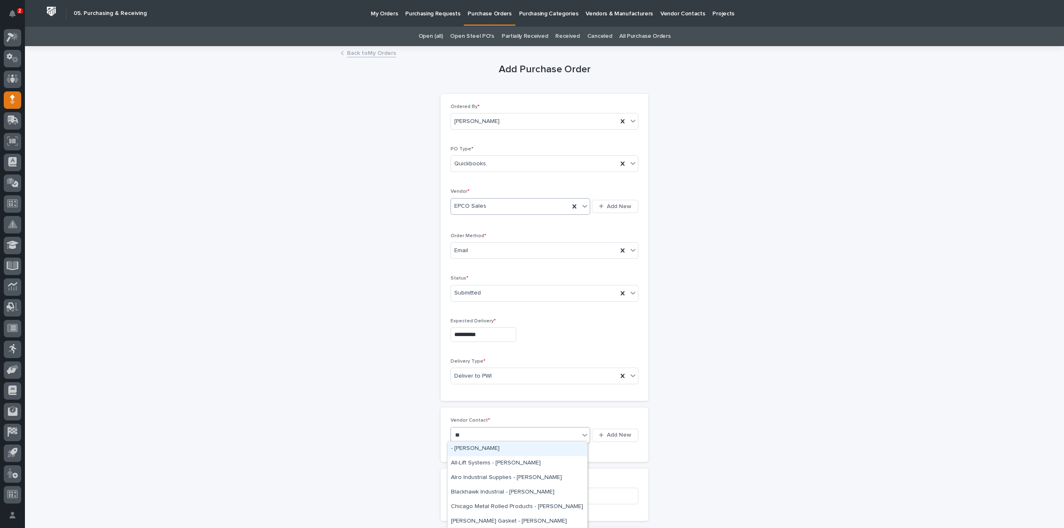
type input "***"
click at [468, 445] on div "EPCO Sales - Keith Schrock" at bounding box center [518, 449] width 140 height 15
click at [461, 491] on input at bounding box center [544, 496] width 188 height 17
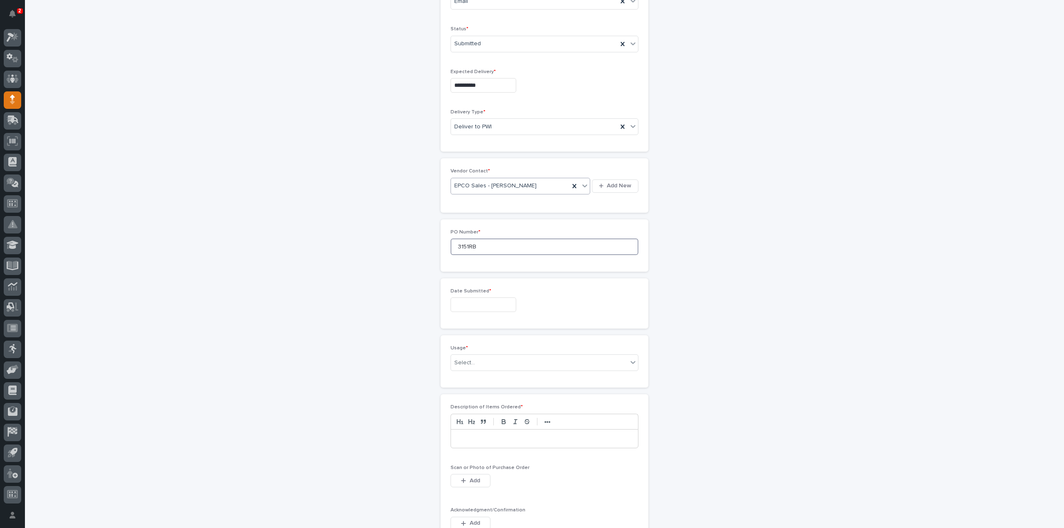
type input "3151RB"
click at [471, 300] on input "text" at bounding box center [483, 305] width 66 height 15
click at [494, 248] on div "25" at bounding box center [491, 248] width 11 height 11
type input "**********"
click at [484, 364] on div "Select..." at bounding box center [539, 363] width 177 height 14
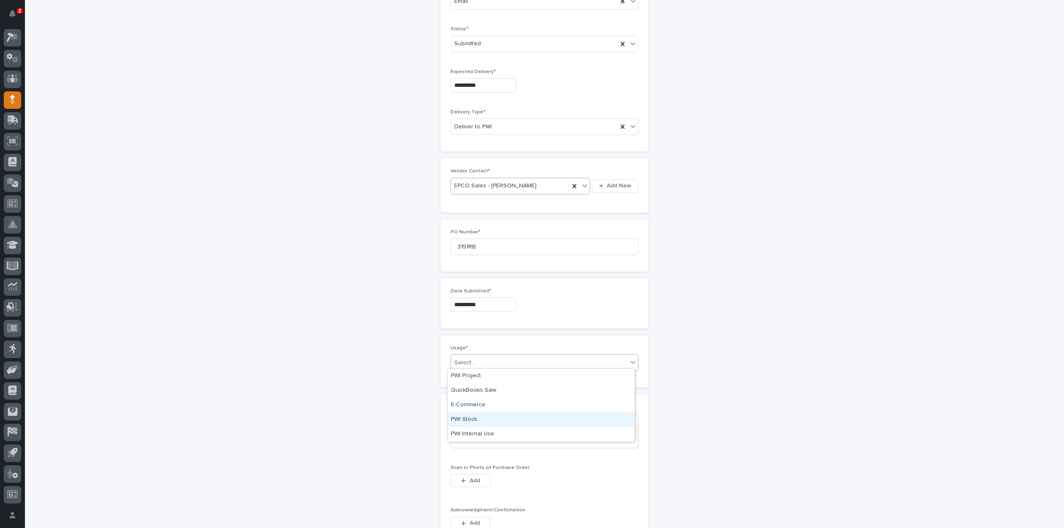
click at [465, 420] on div "PWI Stock" at bounding box center [541, 420] width 187 height 15
click at [465, 443] on div at bounding box center [544, 439] width 187 height 18
click at [470, 477] on span "Add" at bounding box center [475, 480] width 10 height 7
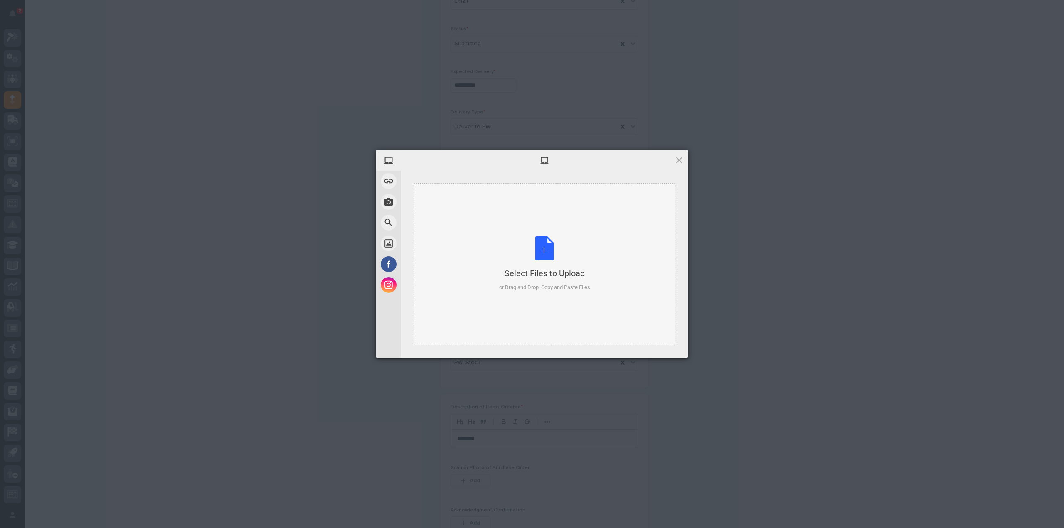
click at [544, 260] on div "Select Files to Upload or Drag and Drop, Copy and Paste Files" at bounding box center [544, 263] width 91 height 55
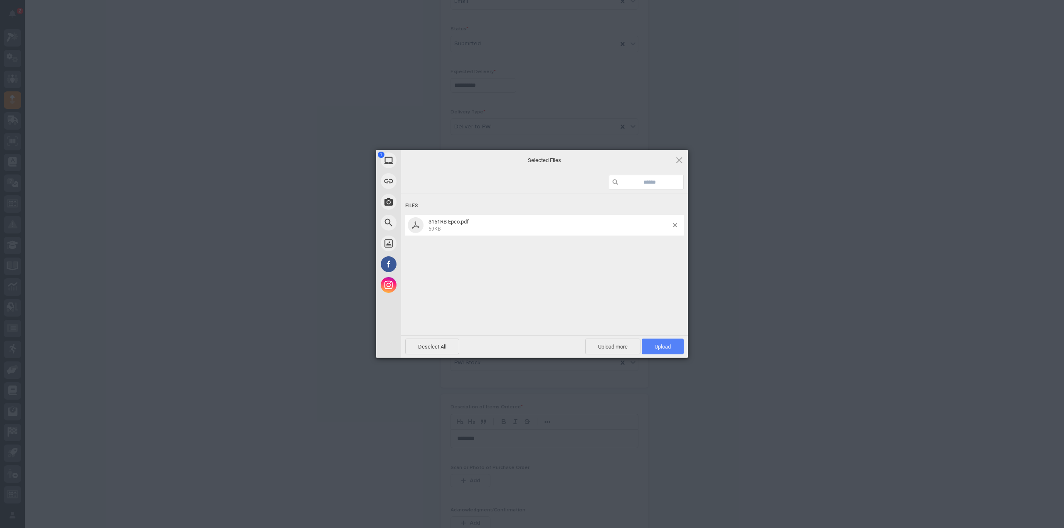
click at [669, 348] on span "Upload 1" at bounding box center [662, 347] width 16 height 6
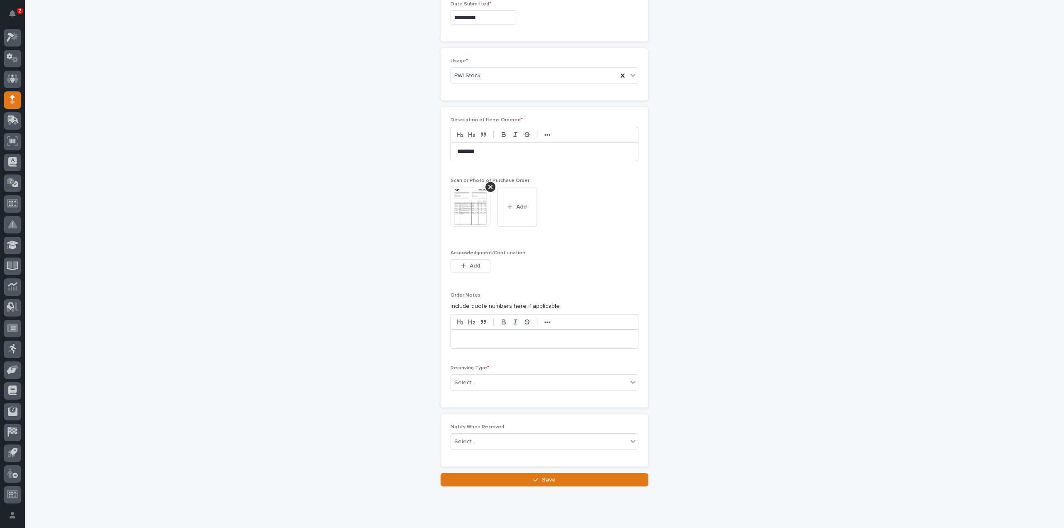
scroll to position [556, 0]
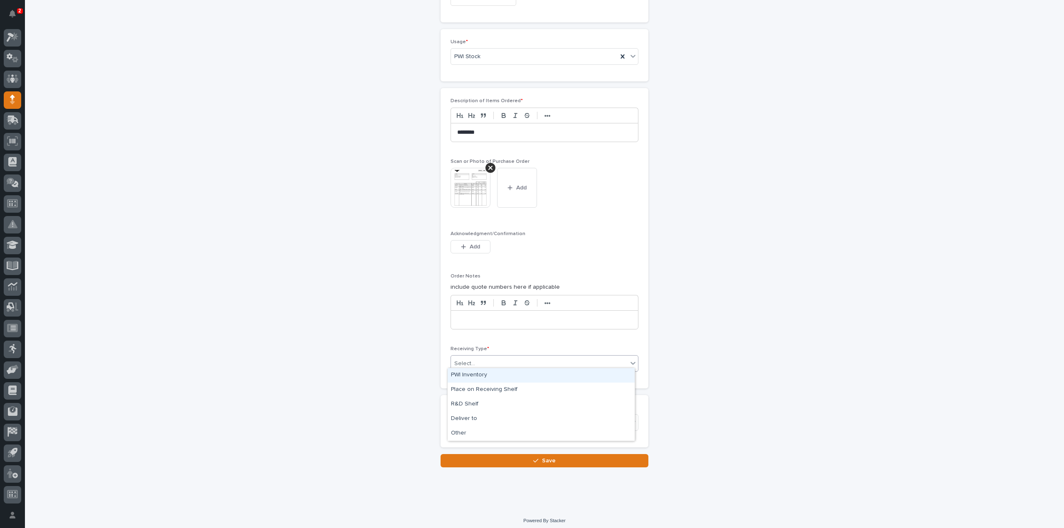
click at [475, 357] on div "Select..." at bounding box center [539, 364] width 177 height 14
click at [473, 420] on div "Deliver to" at bounding box center [541, 419] width 187 height 15
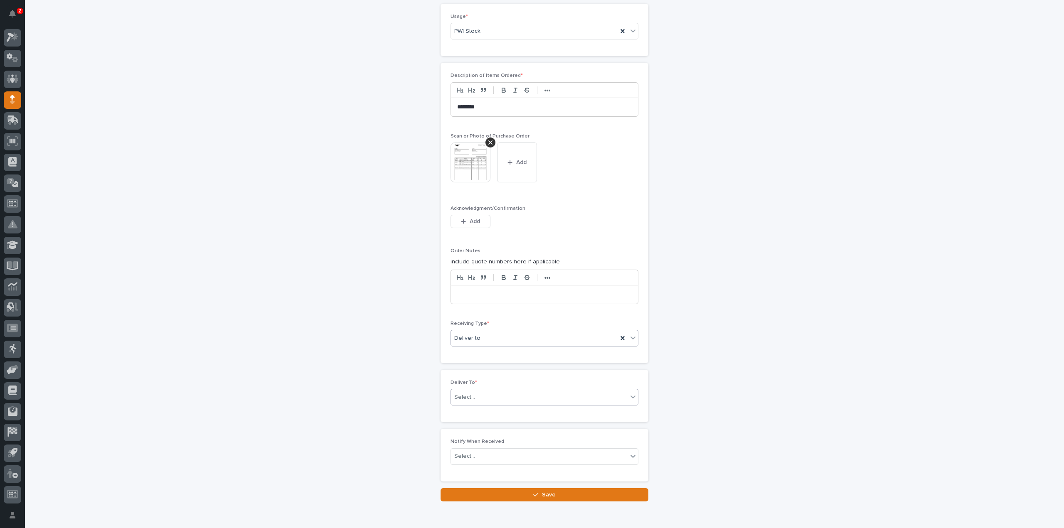
scroll to position [585, 0]
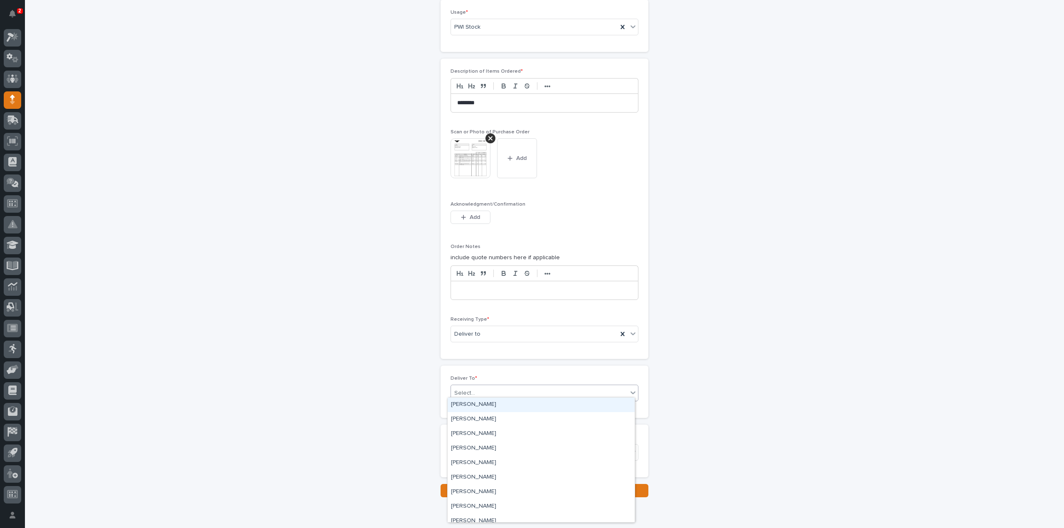
click at [465, 392] on div "Select..." at bounding box center [464, 393] width 21 height 9
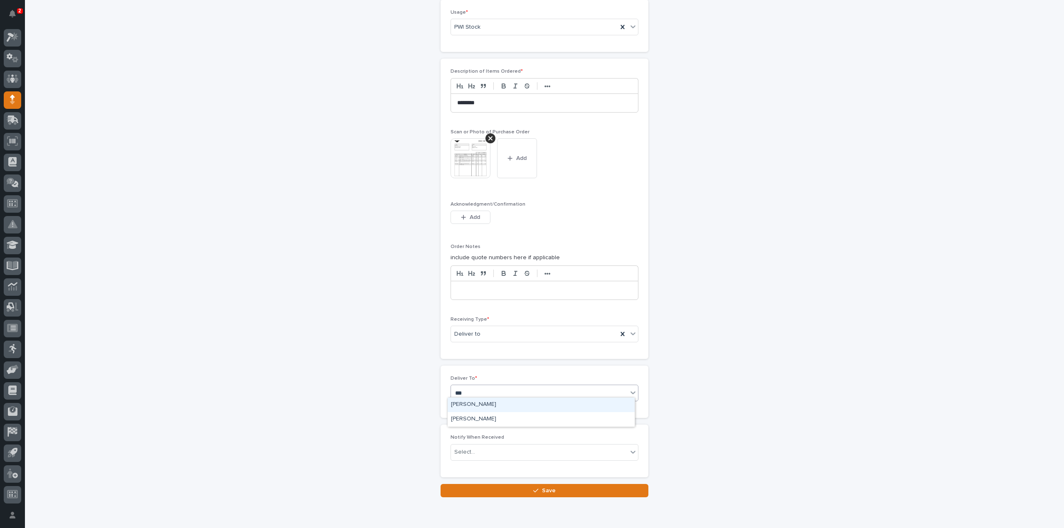
type input "****"
click at [462, 406] on div "[PERSON_NAME]" at bounding box center [541, 405] width 187 height 15
click at [463, 450] on div "Select..." at bounding box center [464, 452] width 21 height 9
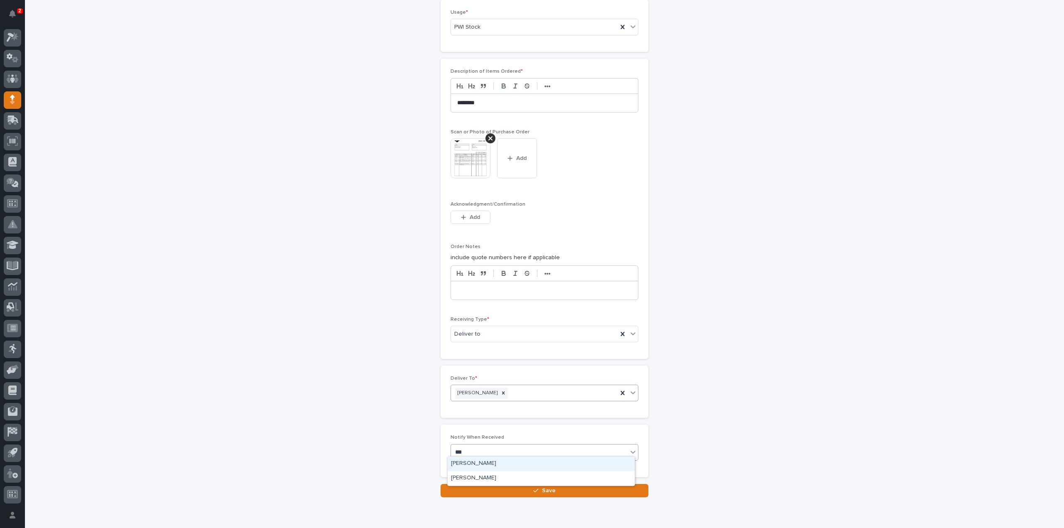
type input "****"
click at [484, 463] on div "[PERSON_NAME]" at bounding box center [541, 464] width 187 height 15
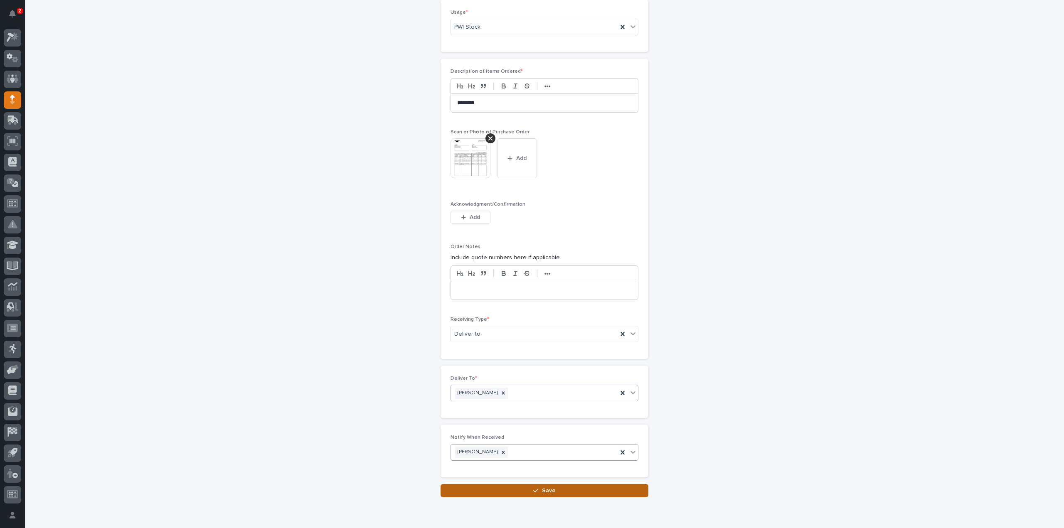
click at [491, 484] on button "Save" at bounding box center [544, 490] width 208 height 13
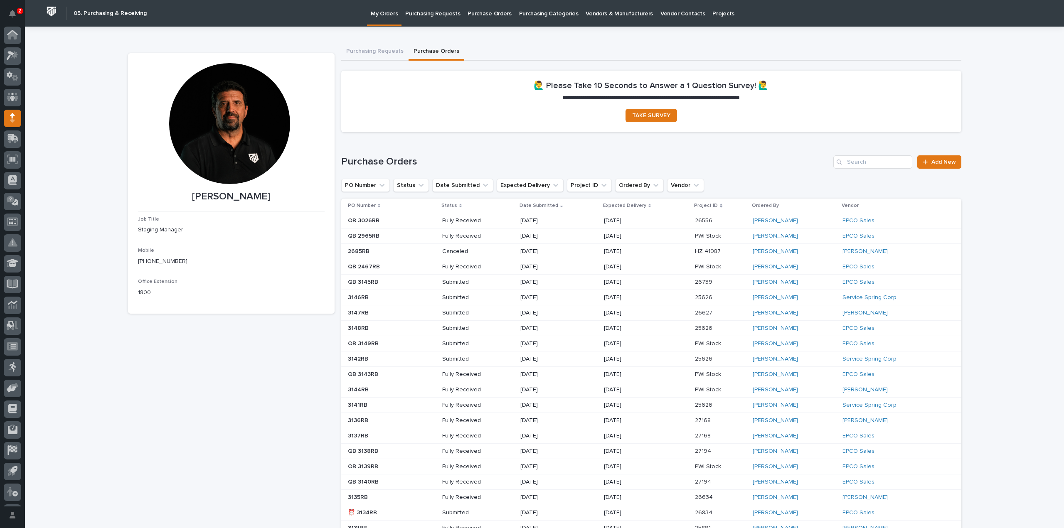
scroll to position [18, 0]
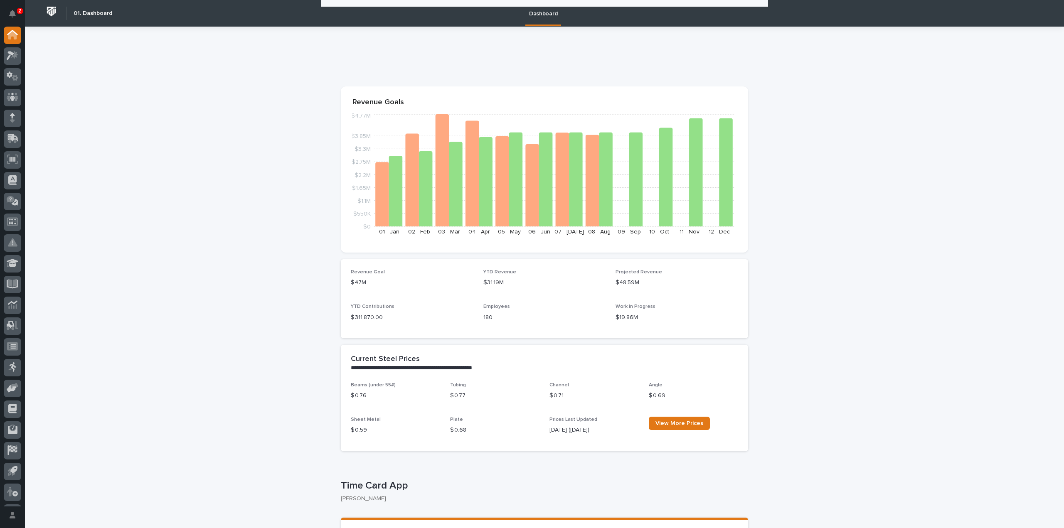
scroll to position [602, 0]
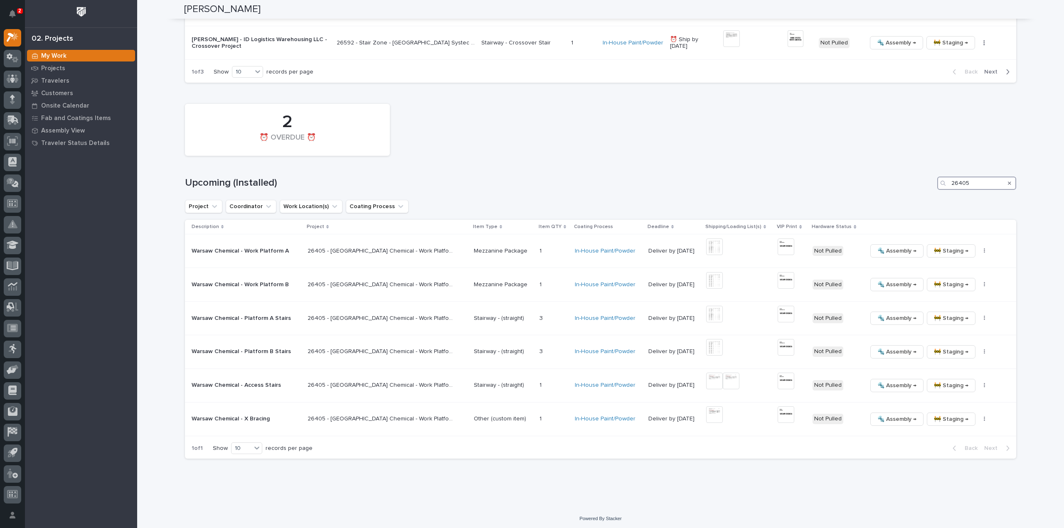
drag, startPoint x: 940, startPoint y: 189, endPoint x: 932, endPoint y: 192, distance: 8.7
click at [932, 192] on div "2 ⏰ OVERDUE ⏰ Upcoming (Installed) 26405 Project Coordinator Work Location(s) C…" at bounding box center [600, 279] width 831 height 359
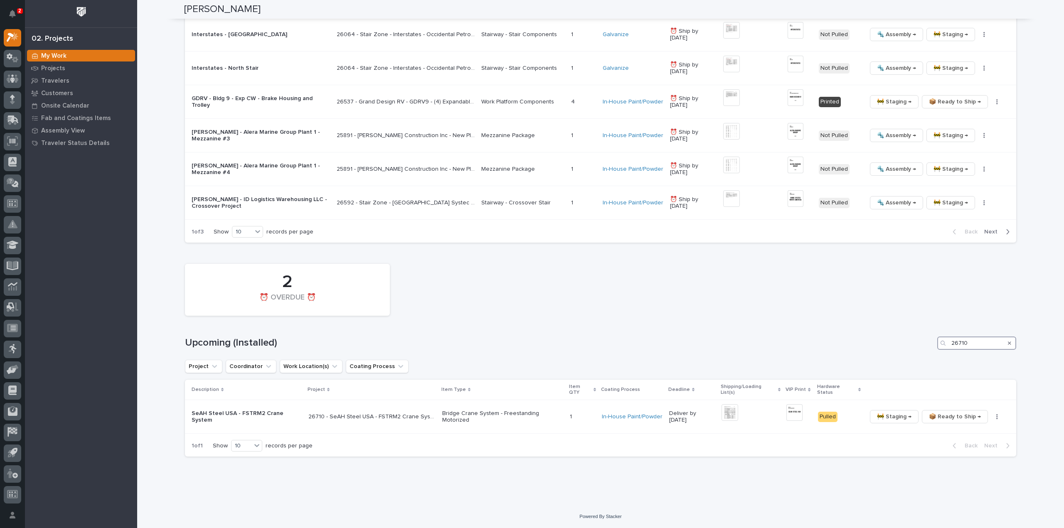
scroll to position [881, 0]
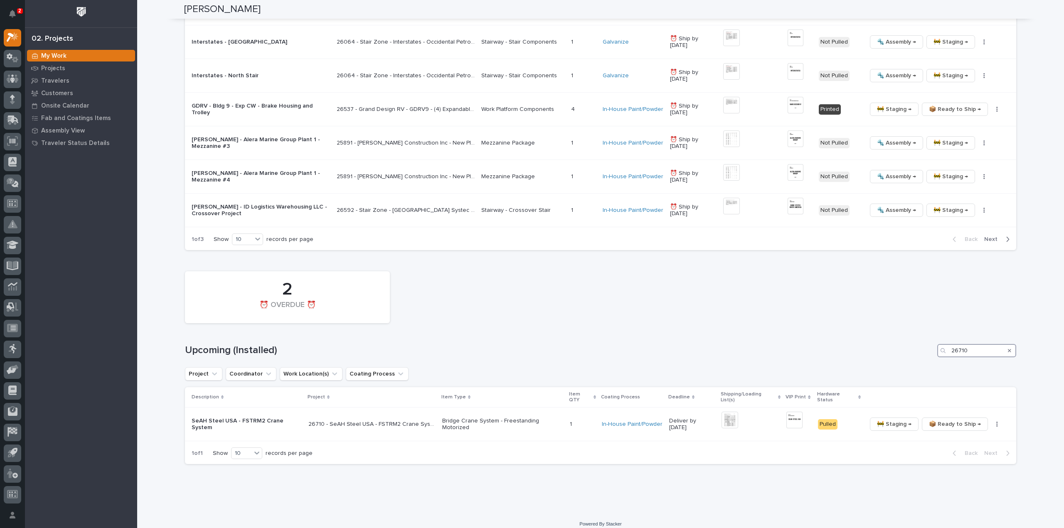
drag, startPoint x: 972, startPoint y: 349, endPoint x: 934, endPoint y: 361, distance: 40.2
click at [934, 361] on div "2 ⏰ OVERDUE ⏰ Upcoming (Installed) 26710 Project Coordinator Work Location(s) C…" at bounding box center [600, 365] width 831 height 197
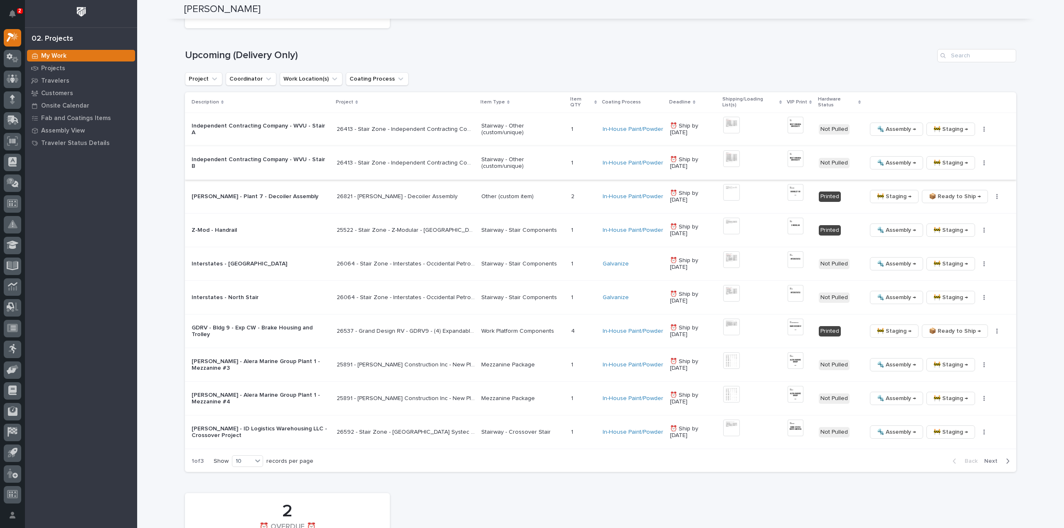
scroll to position [659, 0]
type input "26751"
click at [978, 60] on input "Search" at bounding box center [976, 55] width 79 height 13
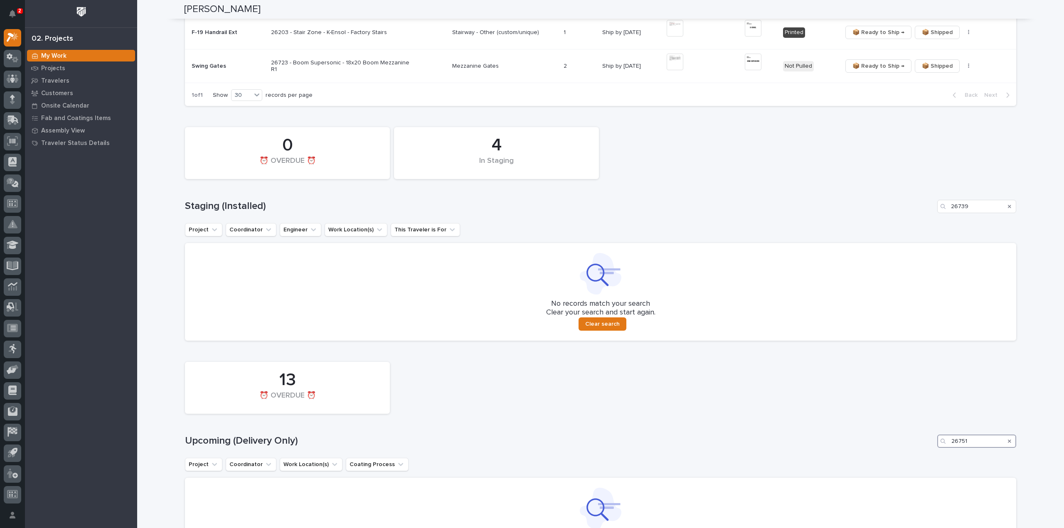
scroll to position [270, 0]
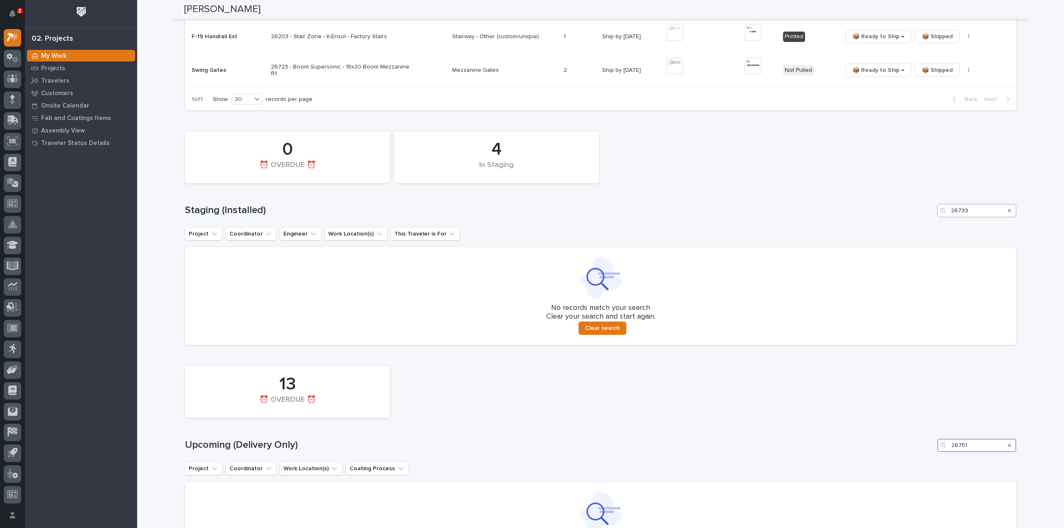
type input "26751"
drag, startPoint x: 979, startPoint y: 207, endPoint x: 919, endPoint y: 219, distance: 60.6
click at [919, 219] on div "4 In Staging 0 ⏰ OVERDUE ⏰ Staging (Installed) 26739 Project Coordinator Engine…" at bounding box center [600, 236] width 831 height 218
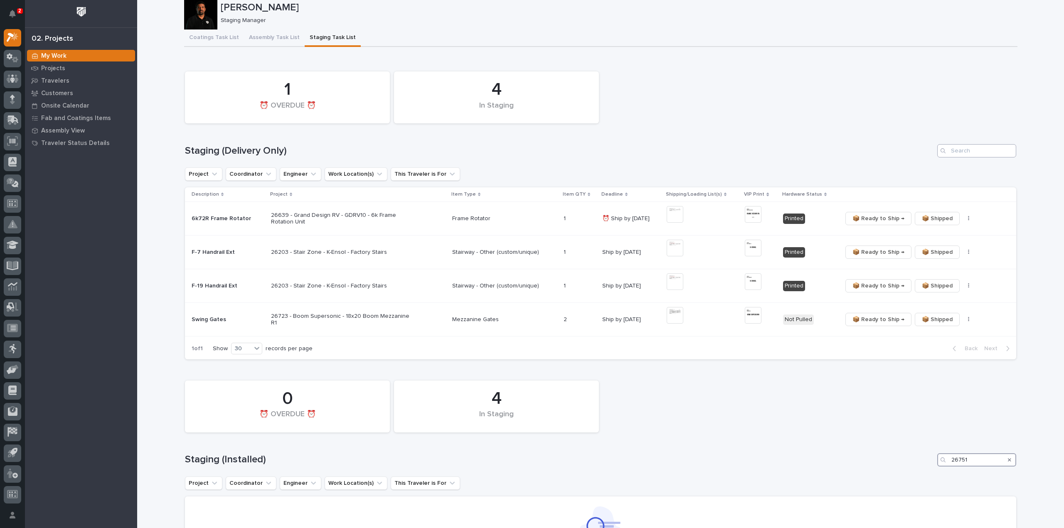
type input "26751"
click at [968, 155] on input "Search" at bounding box center [976, 150] width 79 height 13
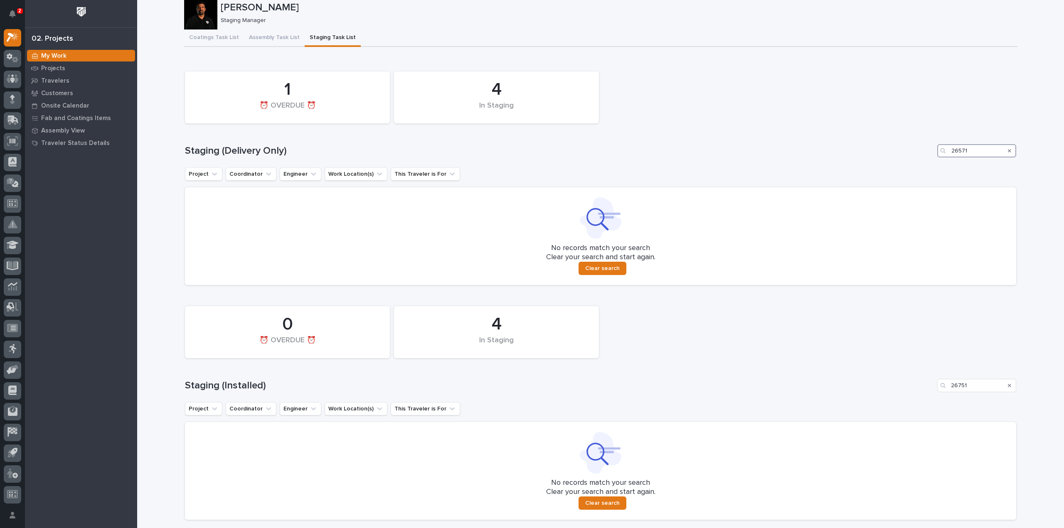
scroll to position [23, 0]
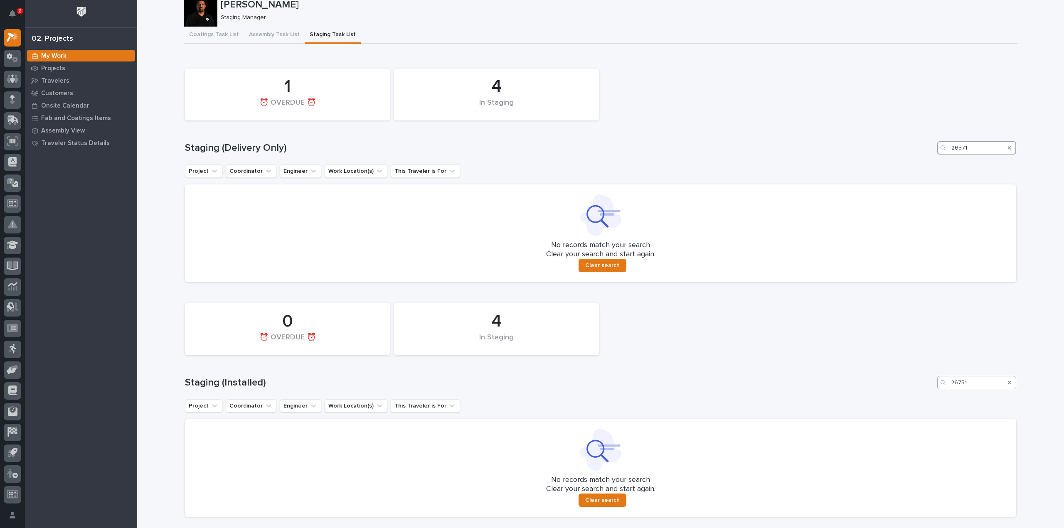
type input "26571"
drag, startPoint x: 976, startPoint y: 386, endPoint x: 935, endPoint y: 392, distance: 41.7
click at [935, 392] on div "4 In Staging 0 ⏰ OVERDUE ⏰ Staging (Installed) 26751 Project Coordinator Engine…" at bounding box center [600, 408] width 831 height 218
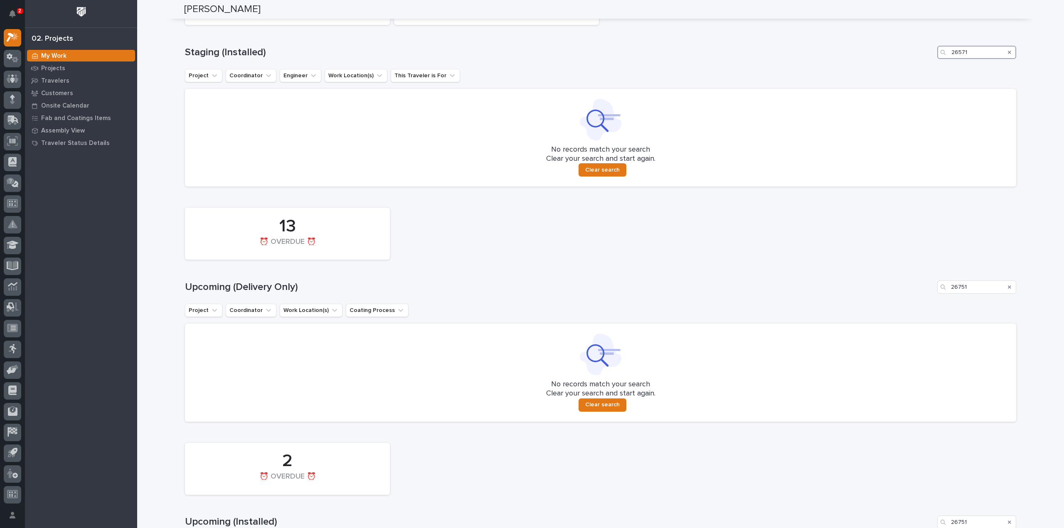
scroll to position [356, 0]
type input "26571"
drag, startPoint x: 973, startPoint y: 288, endPoint x: 940, endPoint y: 290, distance: 33.7
click at [940, 290] on div "26751" at bounding box center [976, 284] width 79 height 13
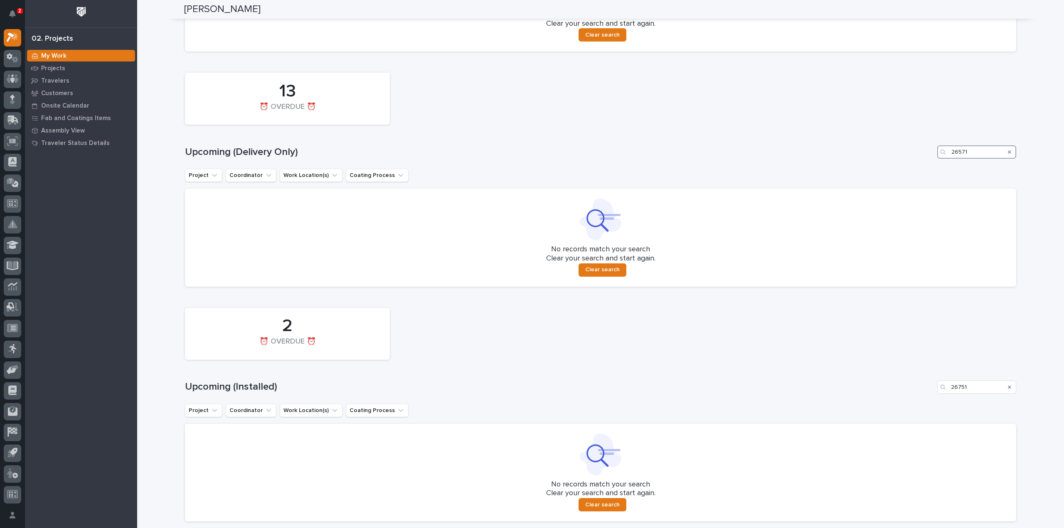
scroll to position [522, 0]
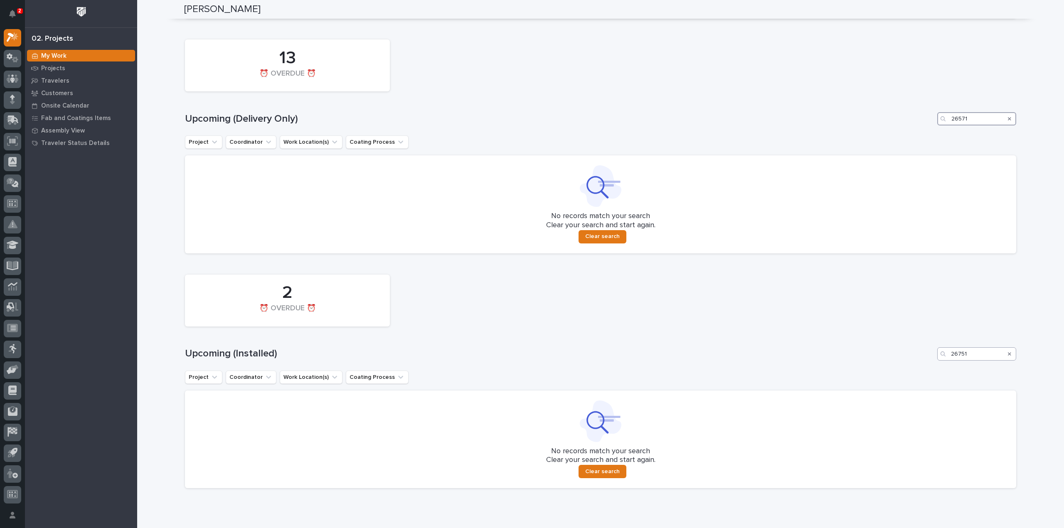
type input "26571"
drag, startPoint x: 971, startPoint y: 358, endPoint x: 934, endPoint y: 362, distance: 37.3
click at [934, 362] on div "2 ⏰ OVERDUE ⏰ Upcoming (Installed) 26751 Project Coordinator Work Location(s) C…" at bounding box center [600, 380] width 831 height 218
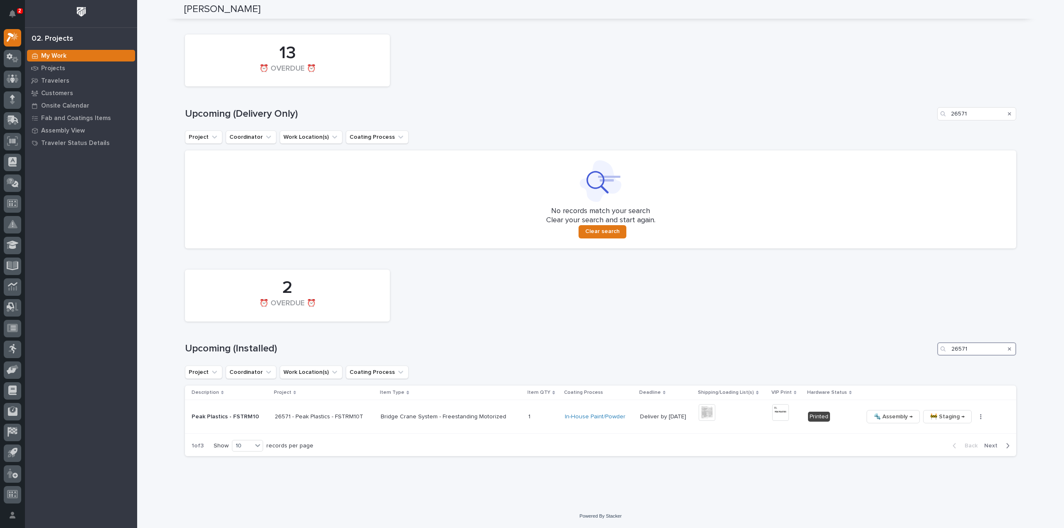
scroll to position [509, 0]
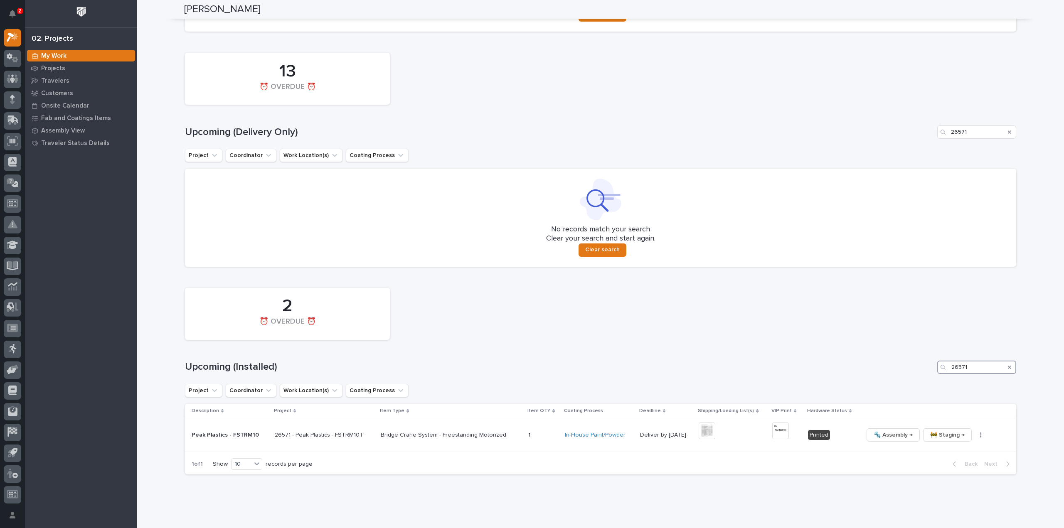
drag, startPoint x: 973, startPoint y: 369, endPoint x: 925, endPoint y: 377, distance: 48.8
click at [925, 377] on div "2 ⏰ OVERDUE ⏰ Upcoming (Installed) 26571 Project Coordinator Work Location(s) C…" at bounding box center [600, 379] width 831 height 191
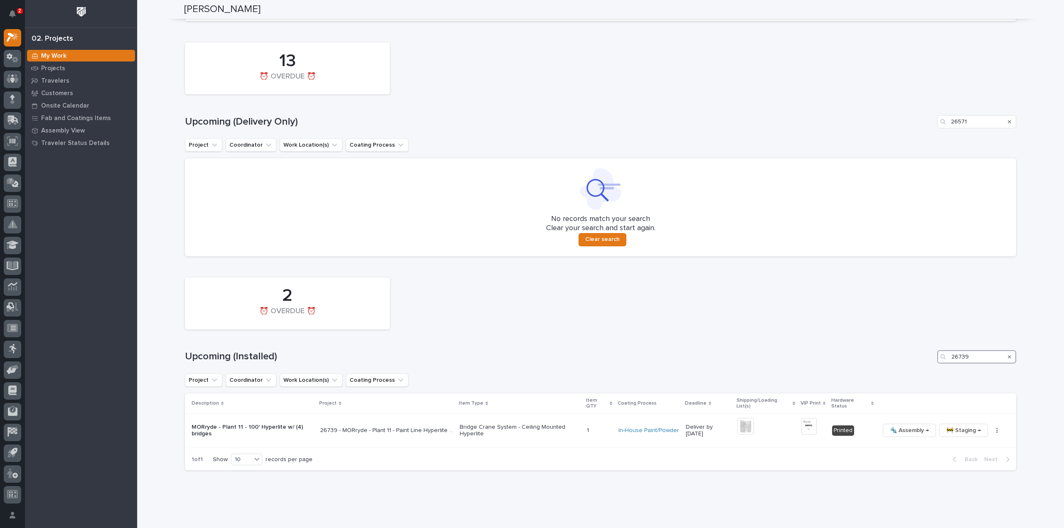
scroll to position [511, 0]
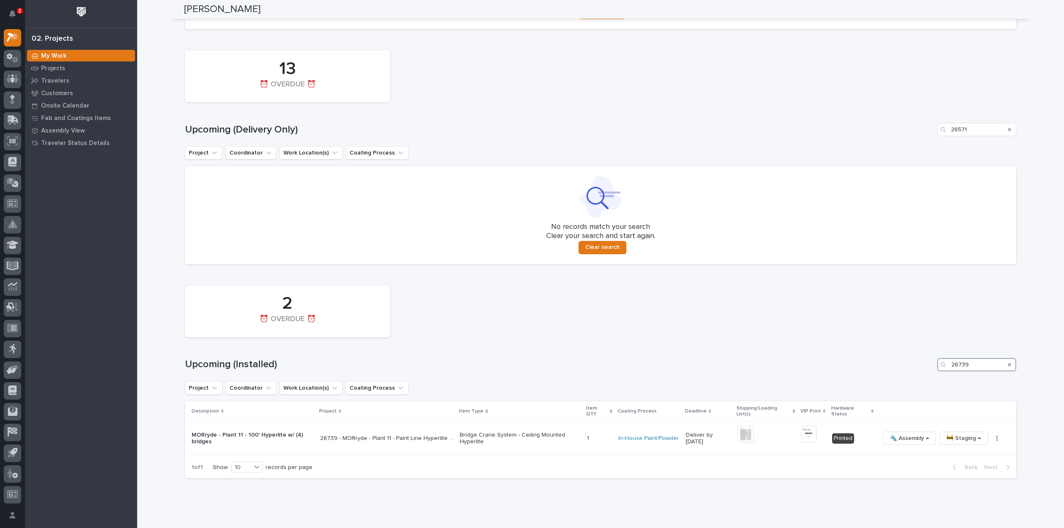
drag, startPoint x: 980, startPoint y: 371, endPoint x: 940, endPoint y: 373, distance: 39.9
click at [940, 373] on div "2 ⏰ OVERDUE ⏰ Upcoming (Installed) 26739 Project Coordinator Work Location(s) C…" at bounding box center [600, 379] width 831 height 197
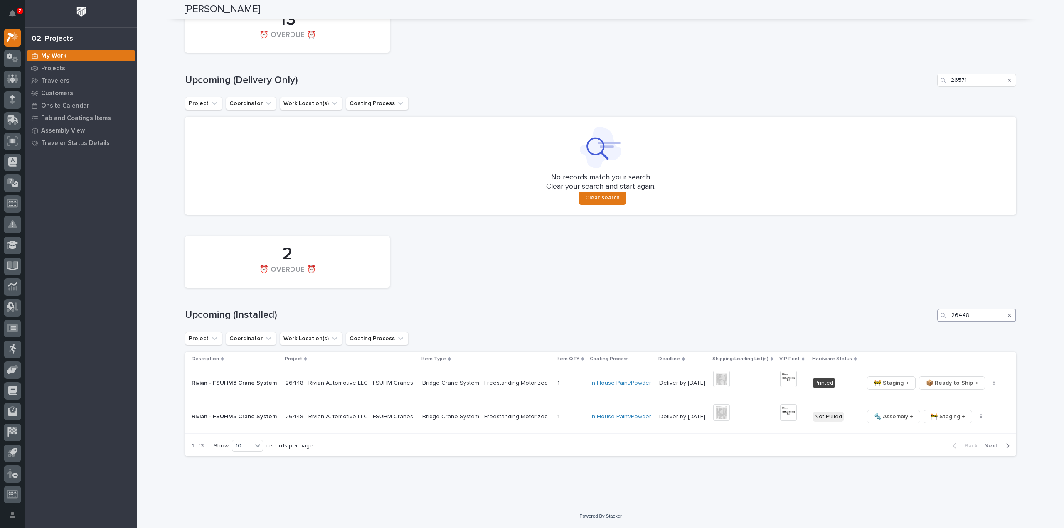
scroll to position [525, 0]
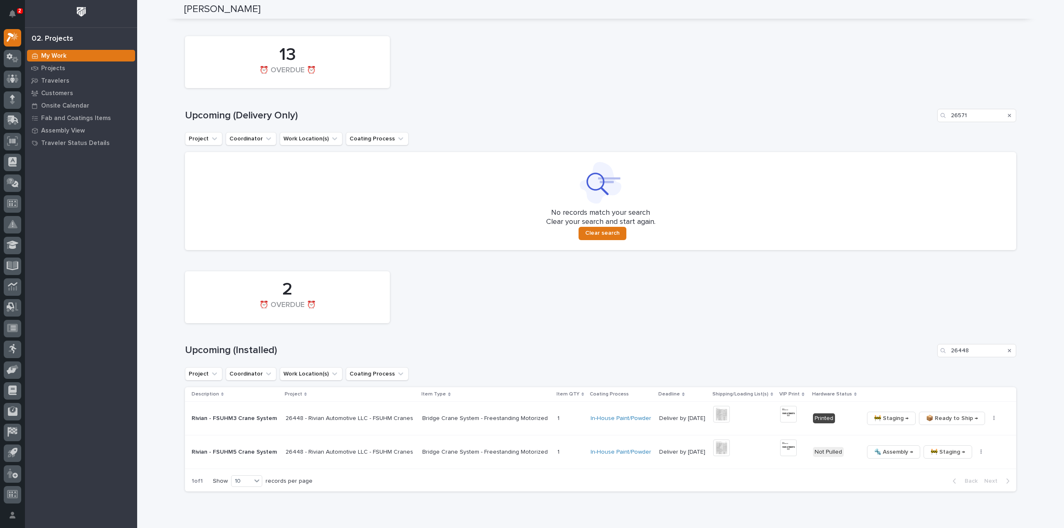
drag, startPoint x: 940, startPoint y: 373, endPoint x: 778, endPoint y: 39, distance: 370.8
click at [778, 39] on div "13 ⏰ OVERDUE ⏰" at bounding box center [600, 62] width 839 height 60
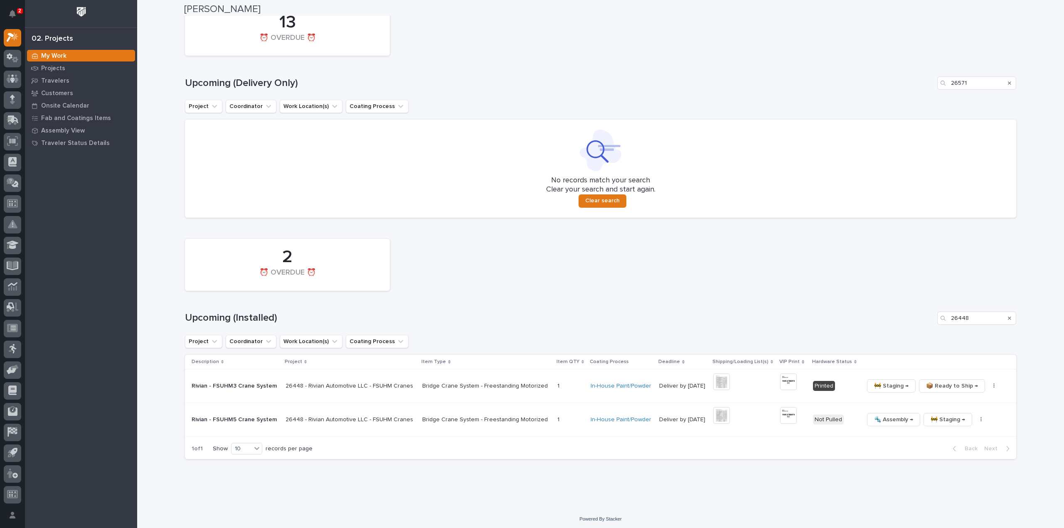
scroll to position [561, 0]
drag, startPoint x: 981, startPoint y: 318, endPoint x: 928, endPoint y: 330, distance: 54.6
click at [928, 330] on div "2 ⏰ OVERDUE ⏰ Upcoming (Installed) 26448 Project Coordinator Work Location(s) C…" at bounding box center [600, 344] width 831 height 225
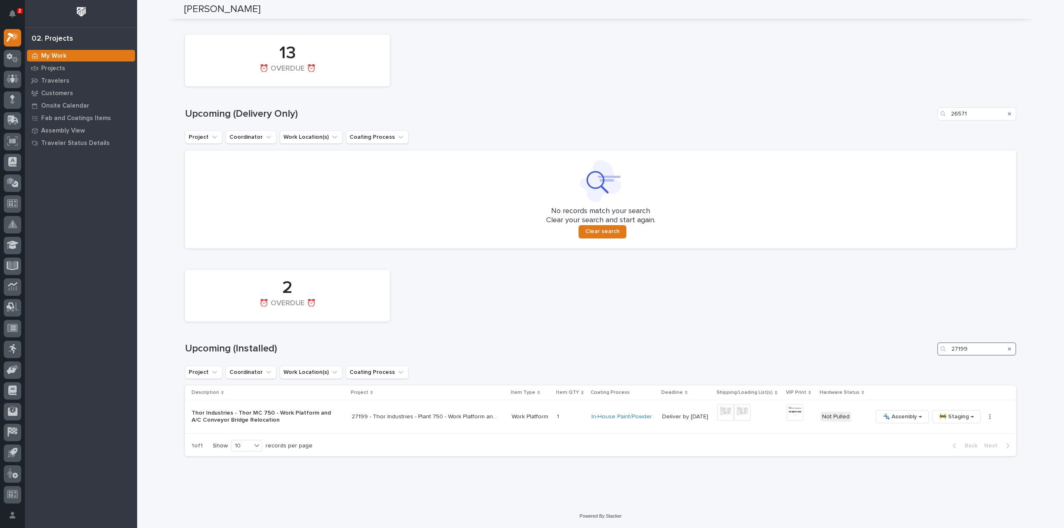
scroll to position [527, 0]
click at [727, 416] on img at bounding box center [725, 412] width 17 height 17
click at [726, 414] on img at bounding box center [725, 412] width 17 height 17
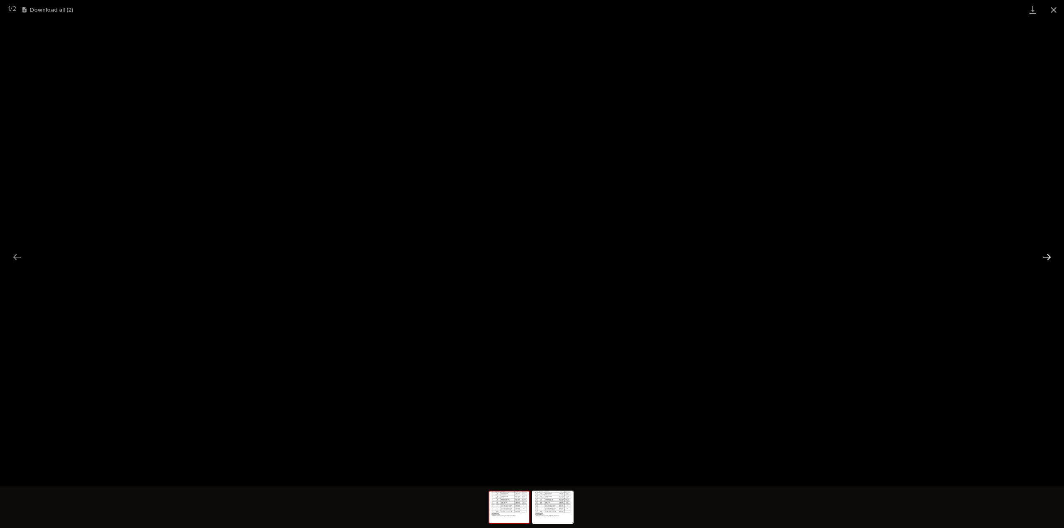
click at [1045, 259] on button "Next slide" at bounding box center [1046, 257] width 17 height 16
drag, startPoint x: 1053, startPoint y: 12, endPoint x: 1047, endPoint y: 15, distance: 6.7
click at [1053, 12] on button "Close gallery" at bounding box center [1053, 10] width 21 height 20
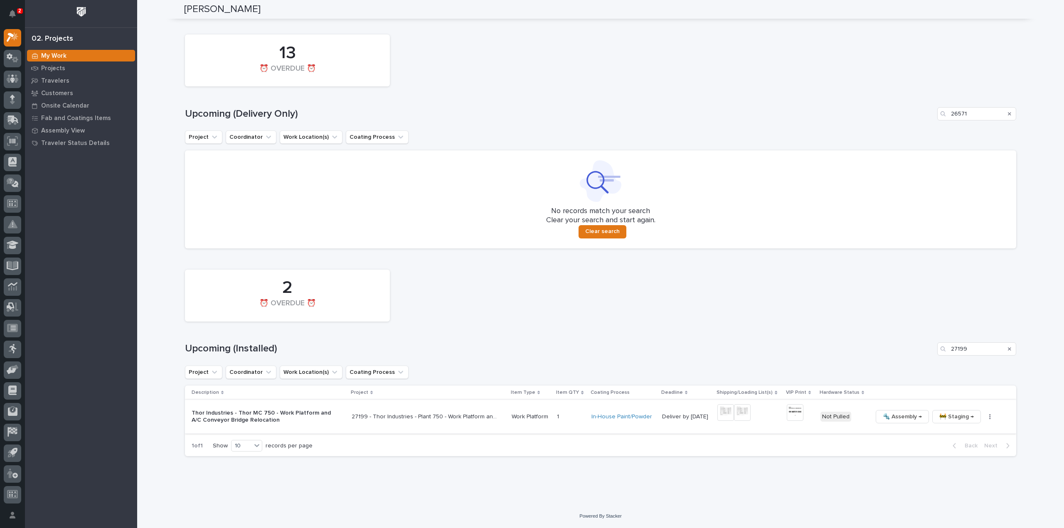
click at [740, 415] on img at bounding box center [742, 412] width 17 height 17
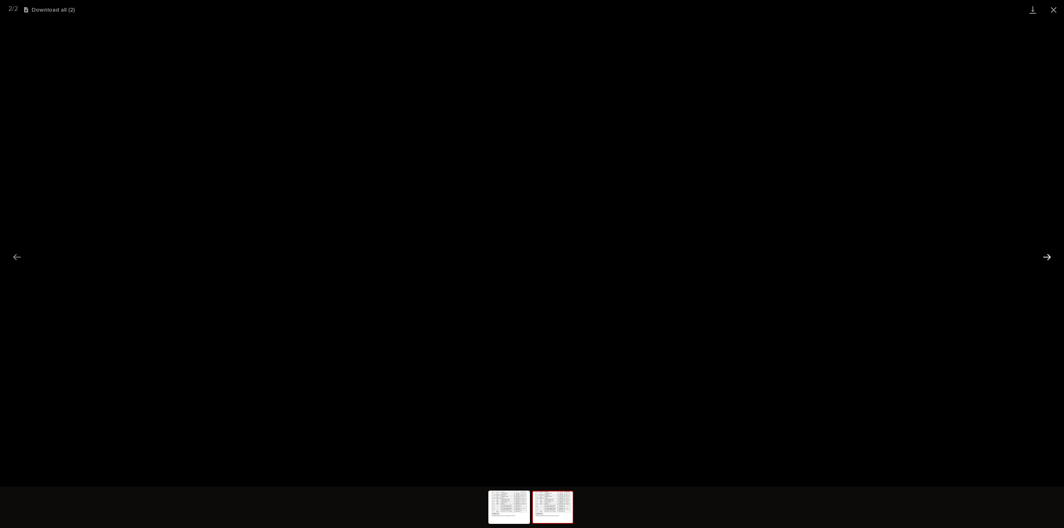
click at [1046, 261] on button "Next slide" at bounding box center [1046, 257] width 17 height 16
click at [1044, 262] on button "Next slide" at bounding box center [1046, 257] width 17 height 16
click at [1050, 7] on button "Close gallery" at bounding box center [1053, 10] width 21 height 20
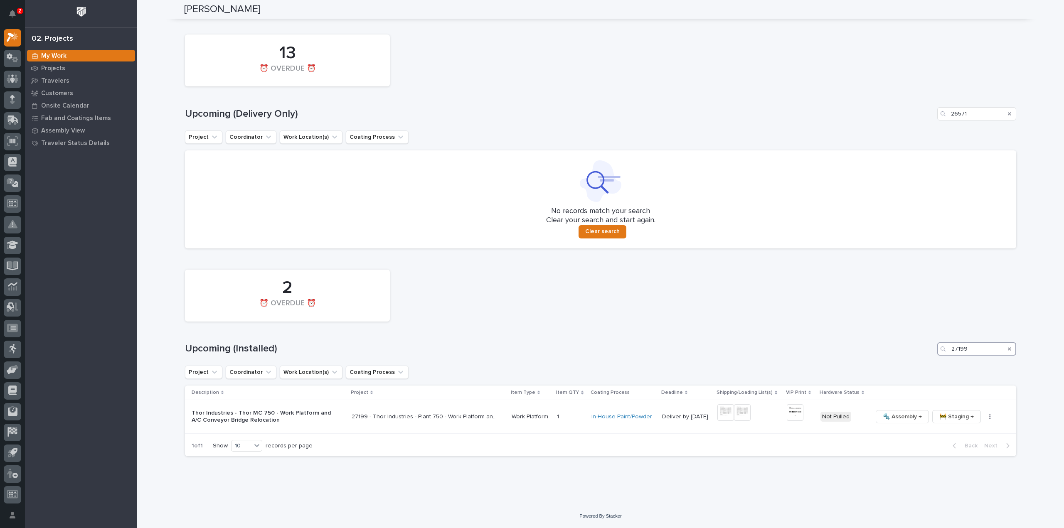
click at [914, 367] on div "2 ⏰ OVERDUE ⏰ Upcoming (Installed) 27199 Project Coordinator Work Location(s) C…" at bounding box center [600, 361] width 831 height 191
drag, startPoint x: 974, startPoint y: 351, endPoint x: 937, endPoint y: 366, distance: 39.4
click at [937, 366] on div "2 ⏰ OVERDUE ⏰ Upcoming (Installed) 26571 Project Coordinator Work Location(s) C…" at bounding box center [600, 361] width 831 height 191
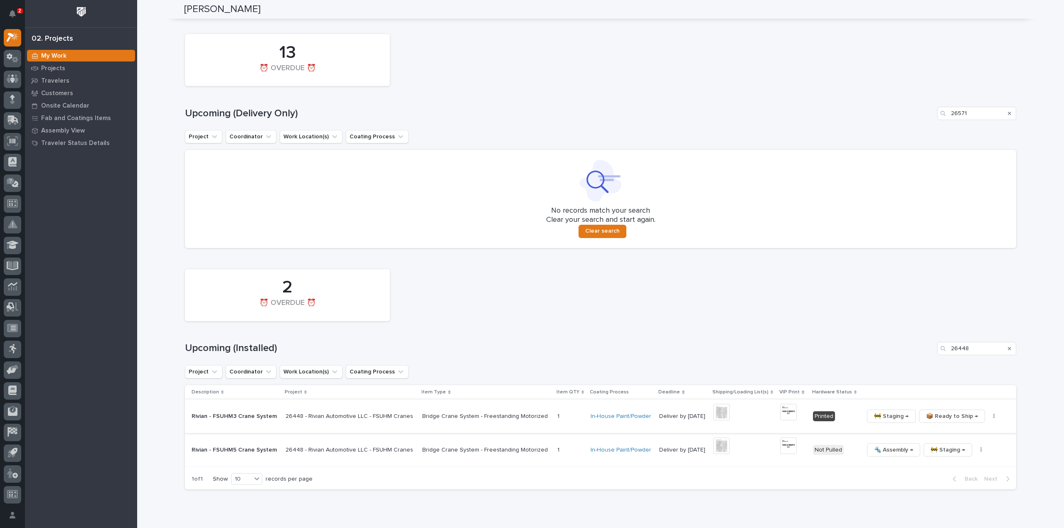
click at [720, 416] on img at bounding box center [721, 412] width 17 height 17
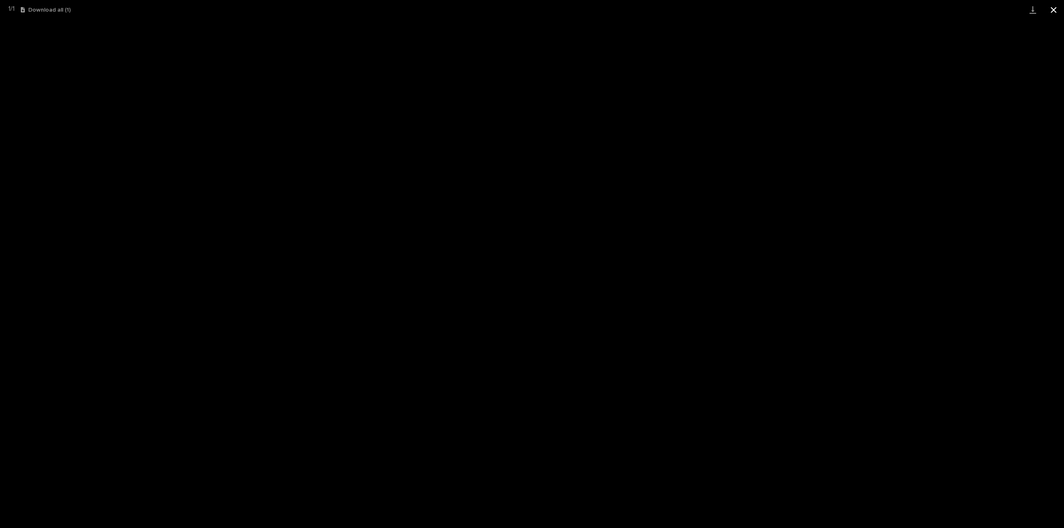
click at [1053, 10] on button "Close gallery" at bounding box center [1053, 10] width 21 height 20
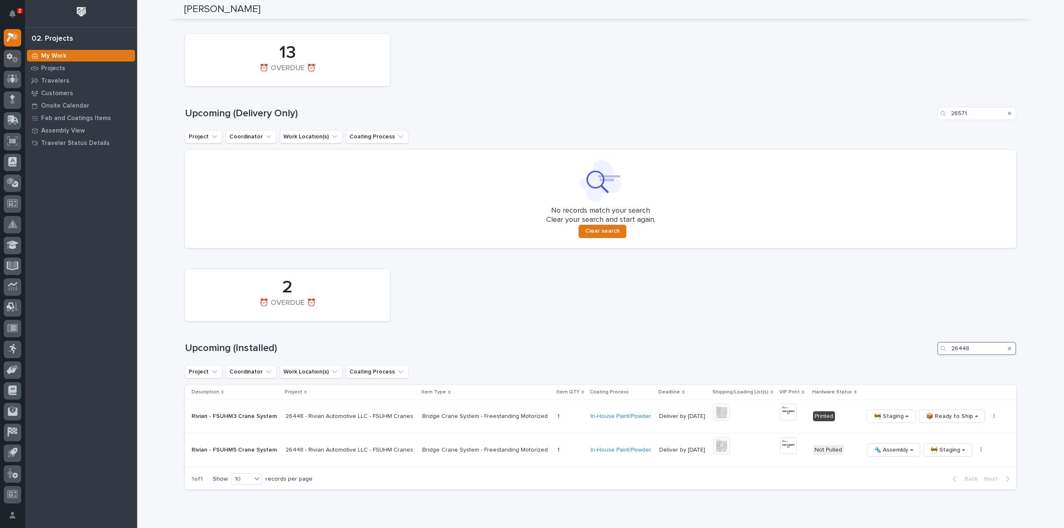
drag, startPoint x: 971, startPoint y: 351, endPoint x: 934, endPoint y: 358, distance: 37.7
click at [934, 358] on div "2 ⏰ OVERDUE ⏰ Upcoming (Installed) 26448 Project Coordinator Work Location(s) C…" at bounding box center [600, 377] width 831 height 225
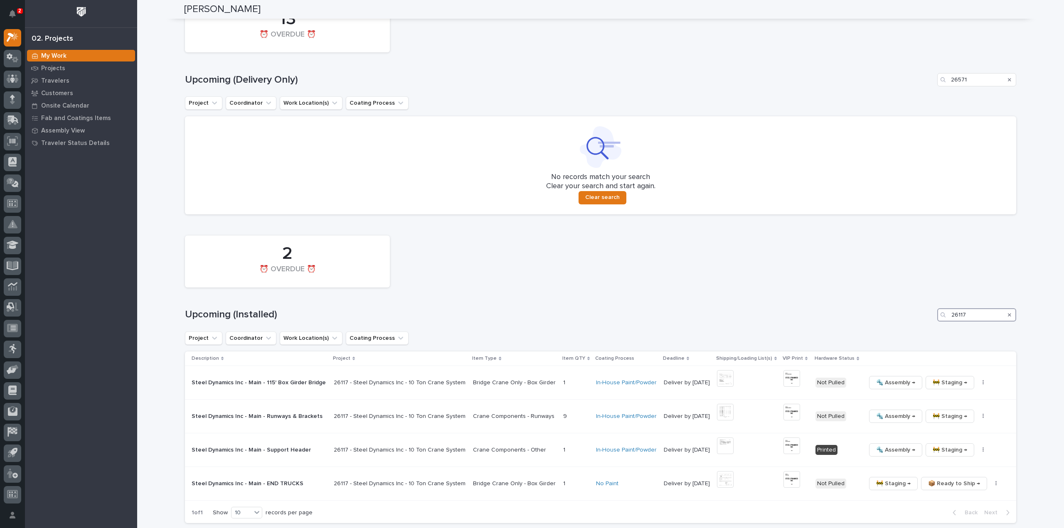
scroll to position [628, 0]
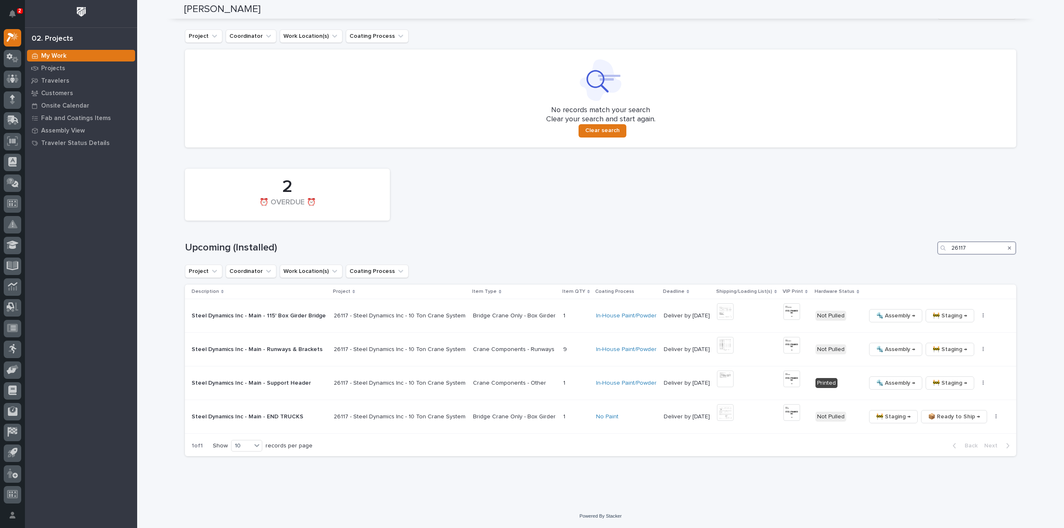
drag, startPoint x: 978, startPoint y: 250, endPoint x: 911, endPoint y: 271, distance: 70.4
click at [911, 271] on div "2 ⏰ OVERDUE ⏰ Upcoming (Installed) 26117 Project Coordinator Work Location(s) C…" at bounding box center [600, 311] width 831 height 292
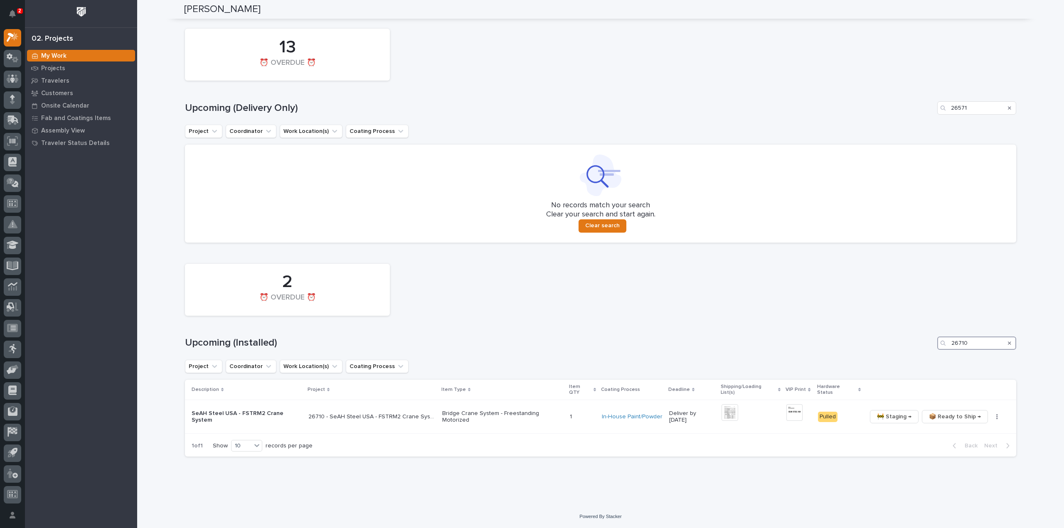
scroll to position [527, 0]
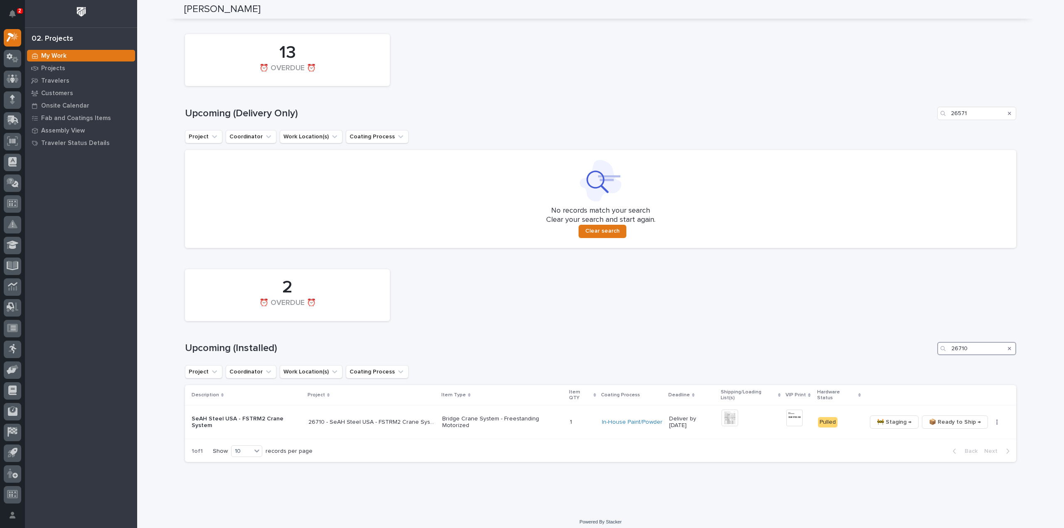
drag, startPoint x: 994, startPoint y: 350, endPoint x: 924, endPoint y: 361, distance: 70.2
click at [924, 361] on div "2 ⏰ OVERDUE ⏰ Upcoming (Installed) 26710 Project Coordinator Work Location(s) C…" at bounding box center [600, 363] width 831 height 197
click at [699, 413] on img at bounding box center [706, 412] width 17 height 17
drag, startPoint x: 974, startPoint y: 349, endPoint x: 924, endPoint y: 364, distance: 51.9
click at [924, 364] on div "2 ⏰ OVERDUE ⏰ Upcoming (Installed) 26571 Project Coordinator Work Location(s) C…" at bounding box center [600, 361] width 831 height 191
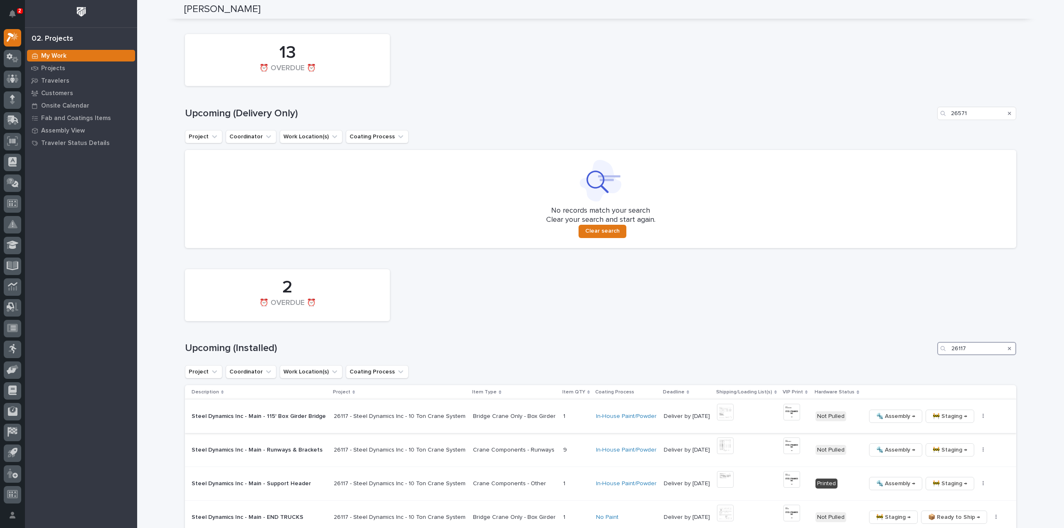
scroll to position [610, 0]
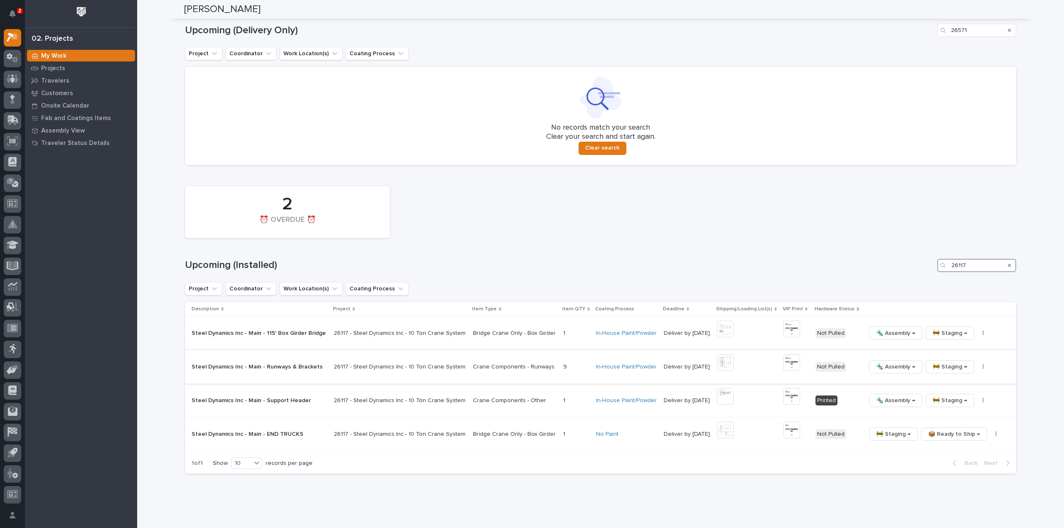
type input "26117"
click at [718, 366] on img at bounding box center [725, 362] width 17 height 17
click at [789, 364] on img at bounding box center [791, 362] width 17 height 17
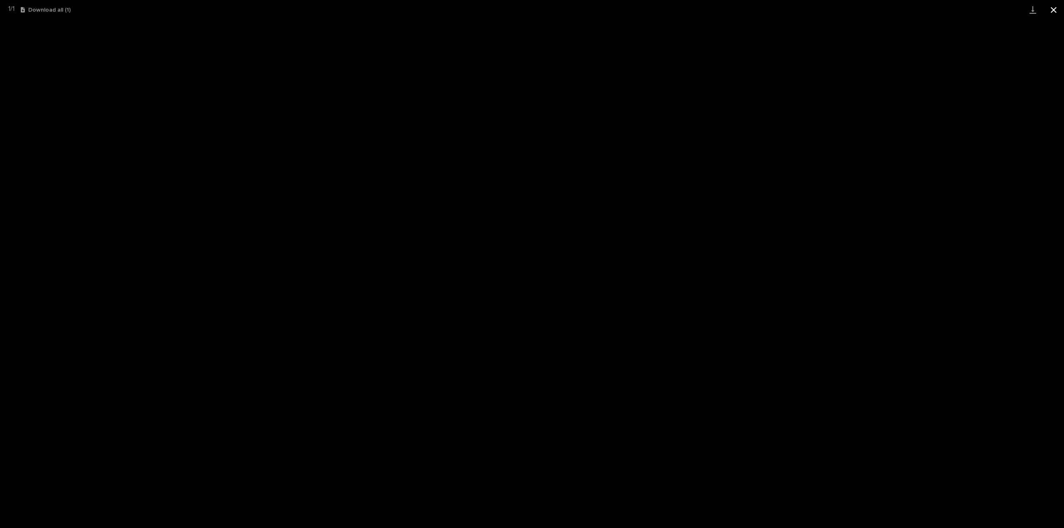
click at [1052, 14] on button "Close gallery" at bounding box center [1053, 10] width 21 height 20
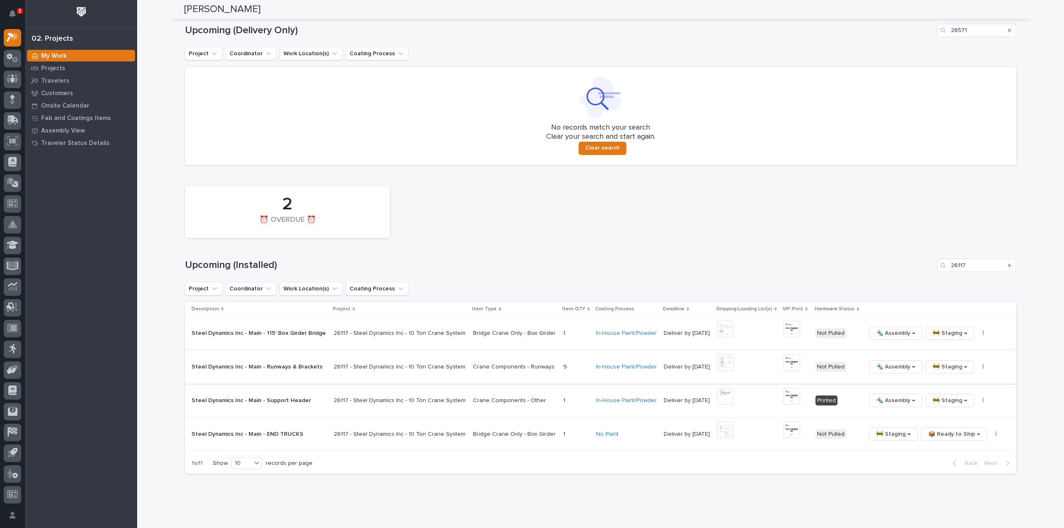
click at [977, 368] on button "button" at bounding box center [983, 367] width 12 height 6
click at [959, 426] on button "🔩 Hardware" at bounding box center [951, 422] width 61 height 13
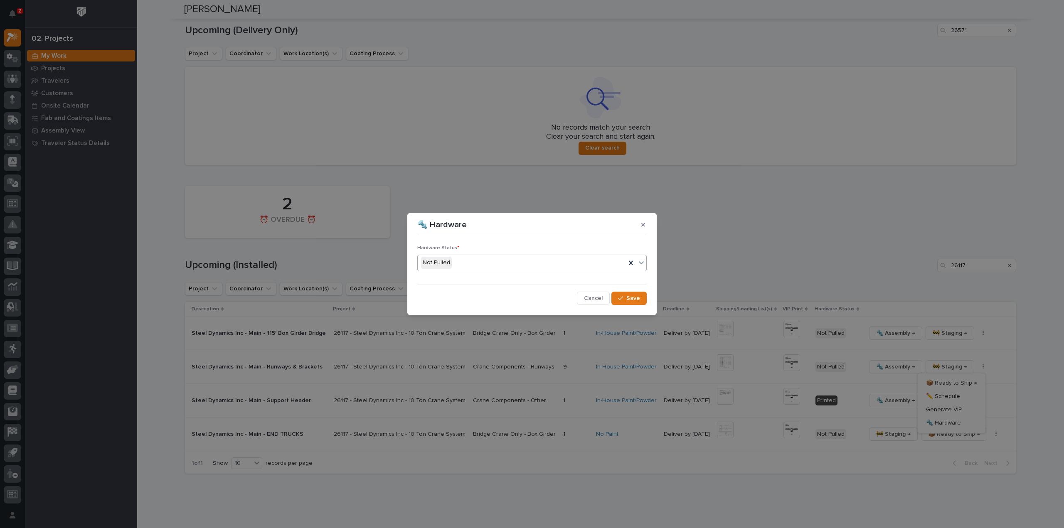
click at [456, 266] on div "Not Pulled" at bounding box center [522, 263] width 208 height 14
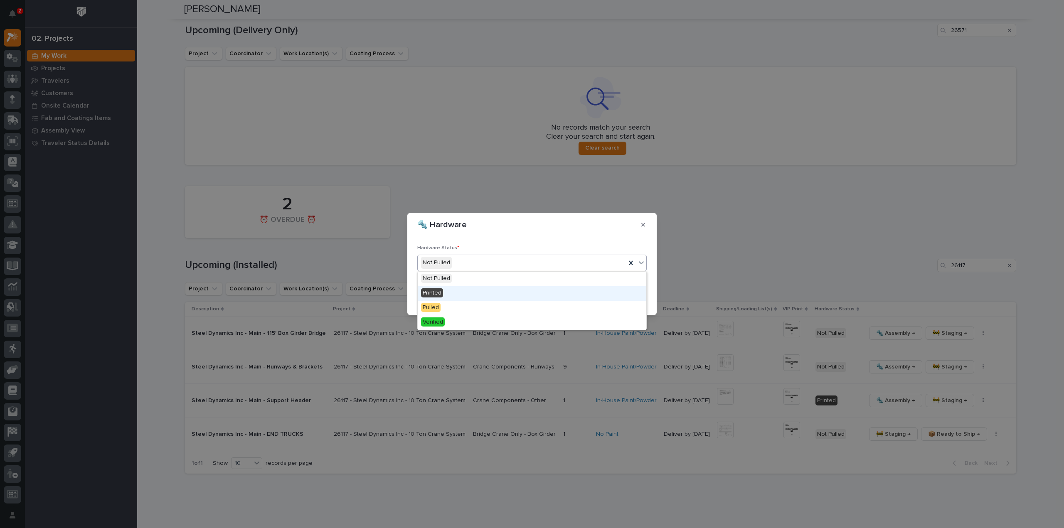
click at [456, 297] on div "Printed" at bounding box center [532, 293] width 229 height 15
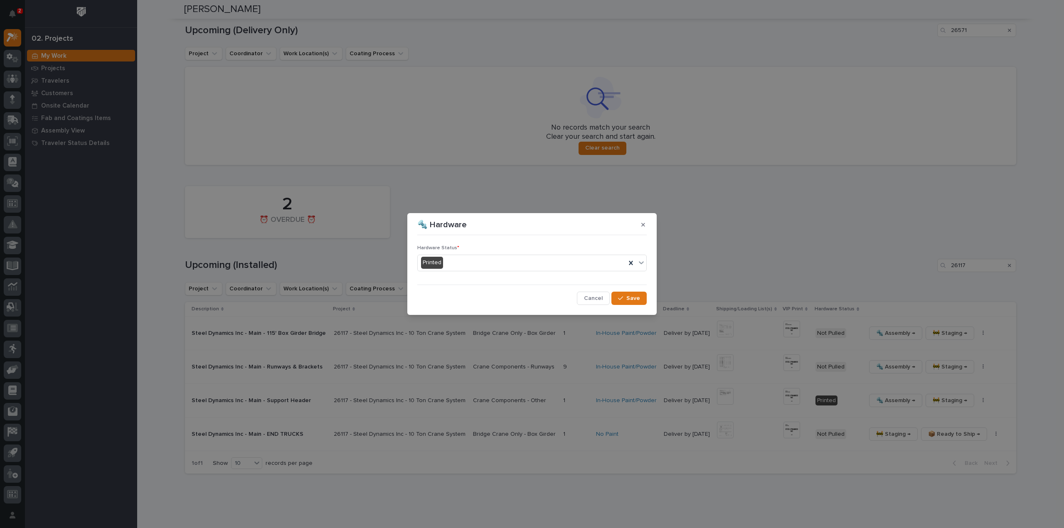
drag, startPoint x: 620, startPoint y: 301, endPoint x: 693, endPoint y: 262, distance: 83.5
click at [620, 301] on button "Save" at bounding box center [628, 298] width 35 height 13
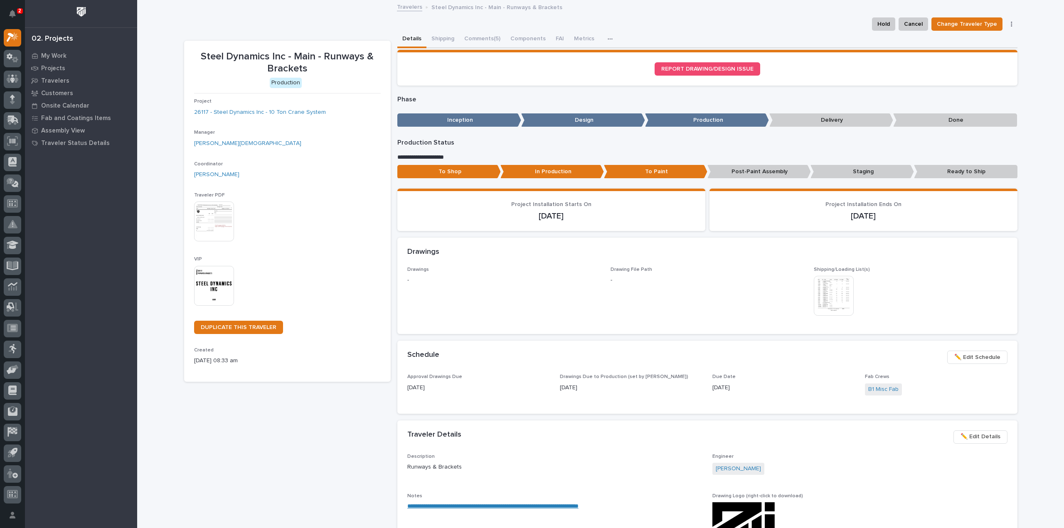
click at [211, 288] on img at bounding box center [214, 286] width 40 height 40
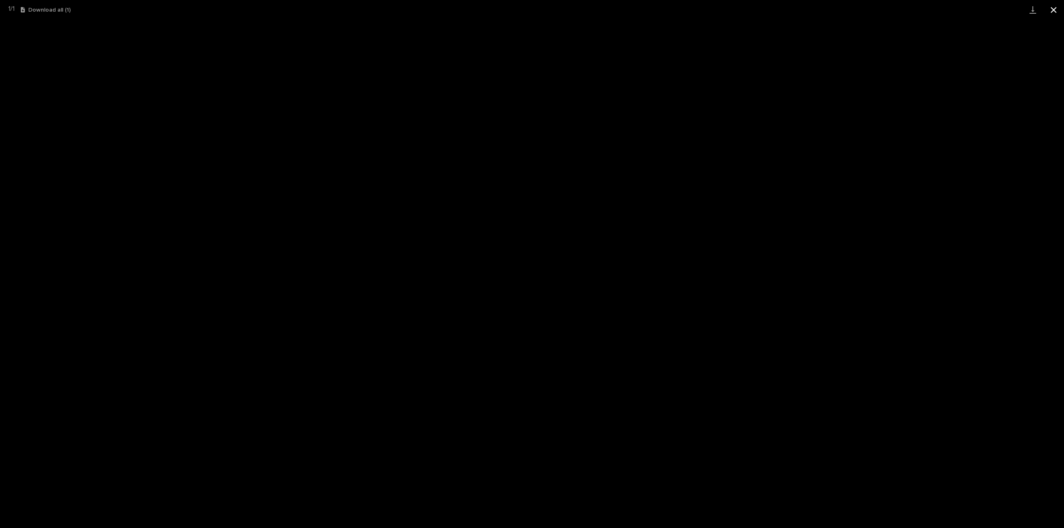
click at [1053, 12] on button "Close gallery" at bounding box center [1053, 10] width 21 height 20
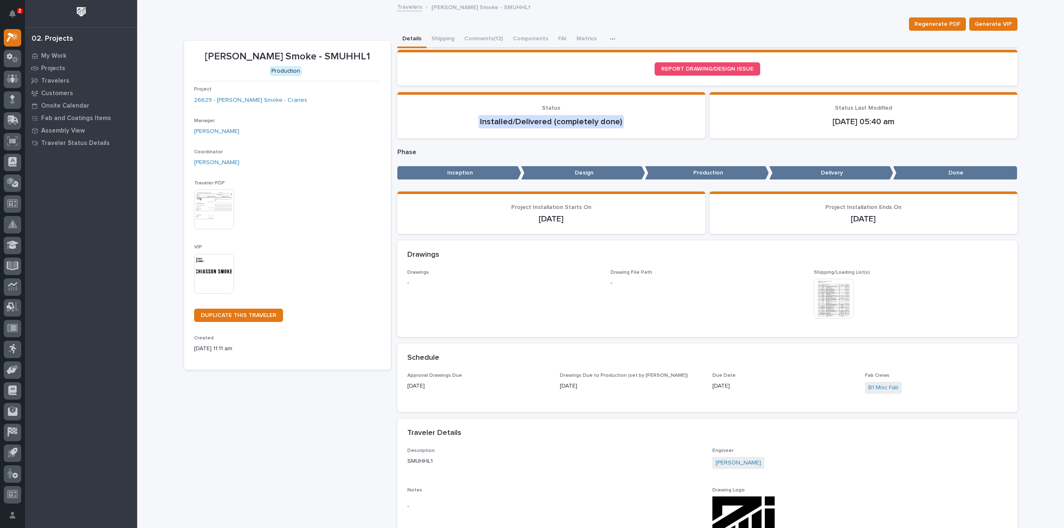
click at [832, 301] on img at bounding box center [834, 299] width 40 height 40
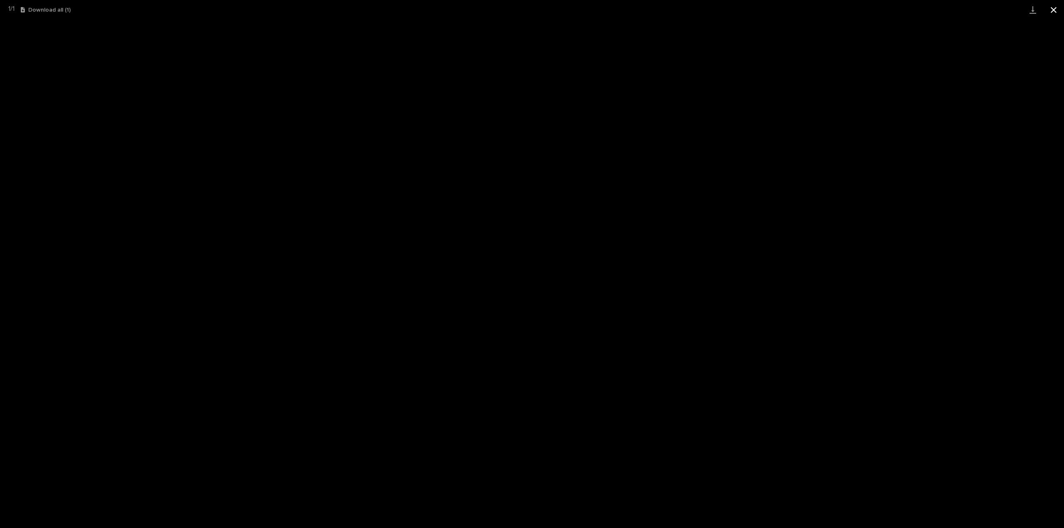
click at [1052, 11] on button "Close gallery" at bounding box center [1053, 10] width 21 height 20
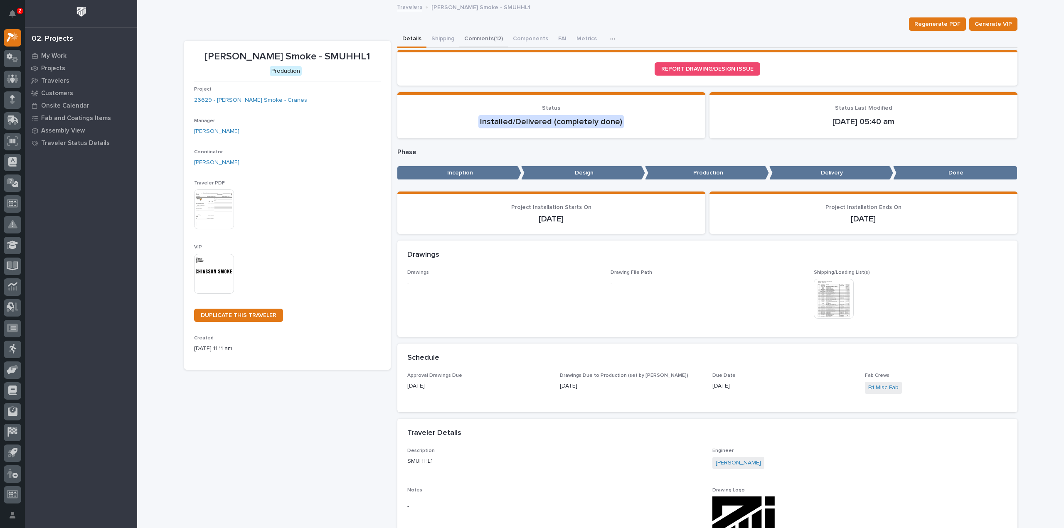
click at [474, 37] on button "Comments (12)" at bounding box center [483, 39] width 49 height 17
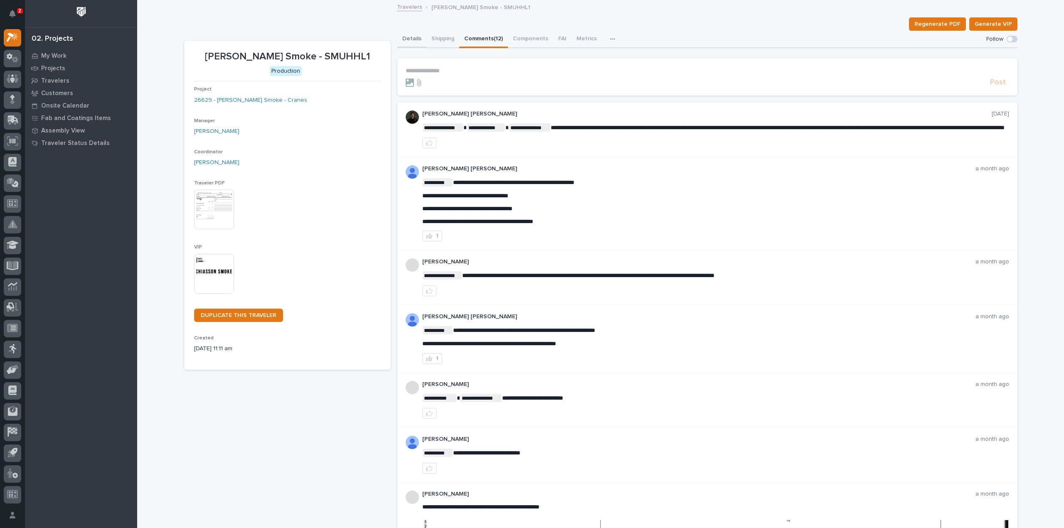
click at [413, 40] on button "Details" at bounding box center [411, 39] width 29 height 17
